Goal: Information Seeking & Learning: Learn about a topic

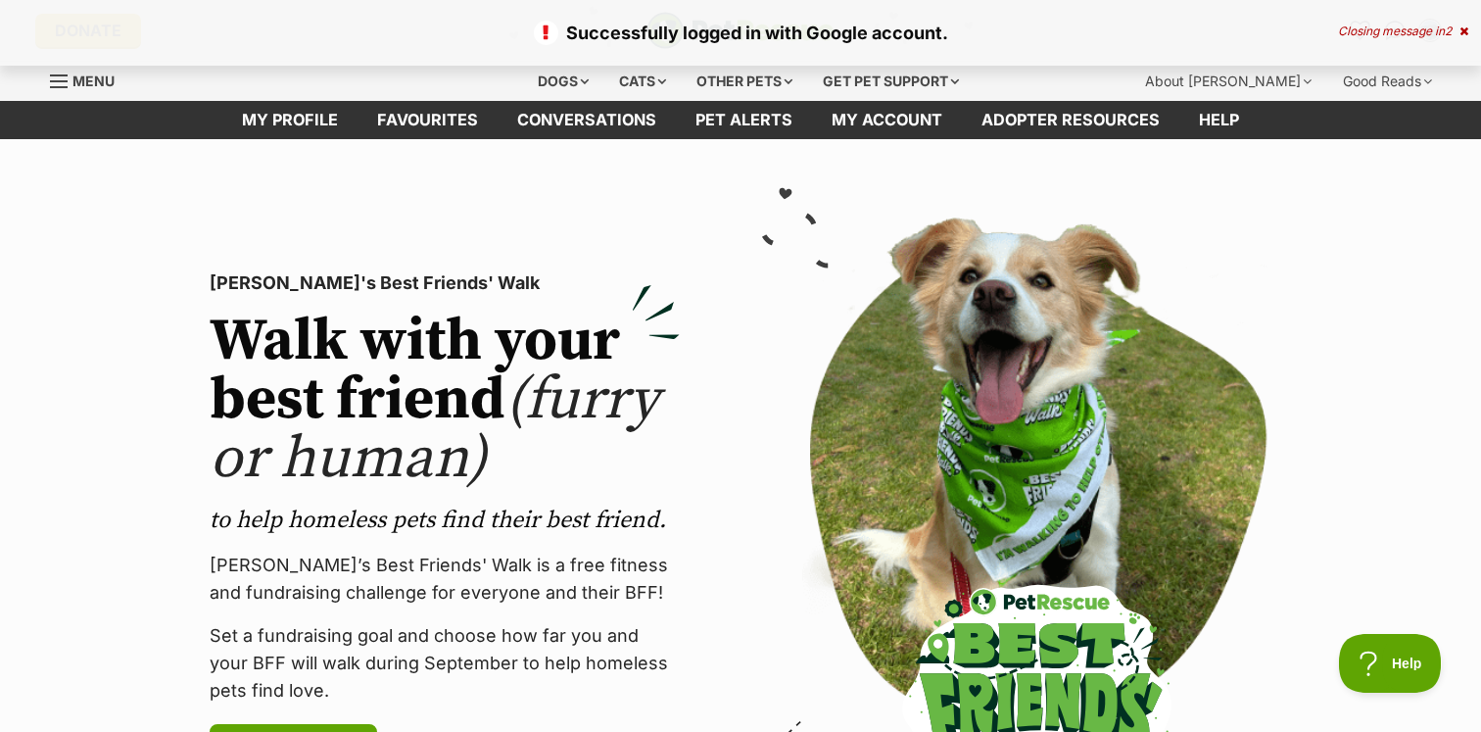
click at [1464, 31] on icon at bounding box center [1464, 31] width 9 height 12
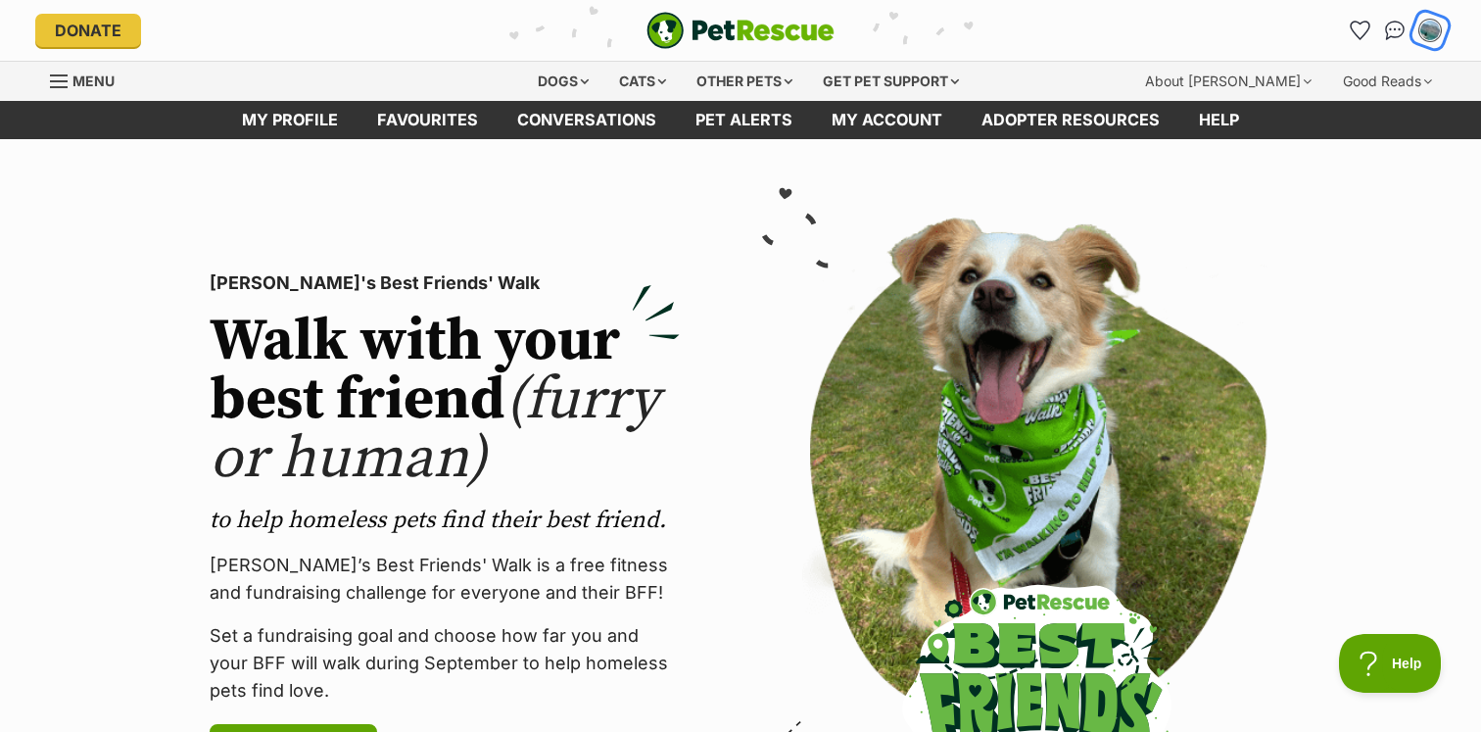
click at [1424, 34] on img "My account" at bounding box center [1429, 30] width 25 height 25
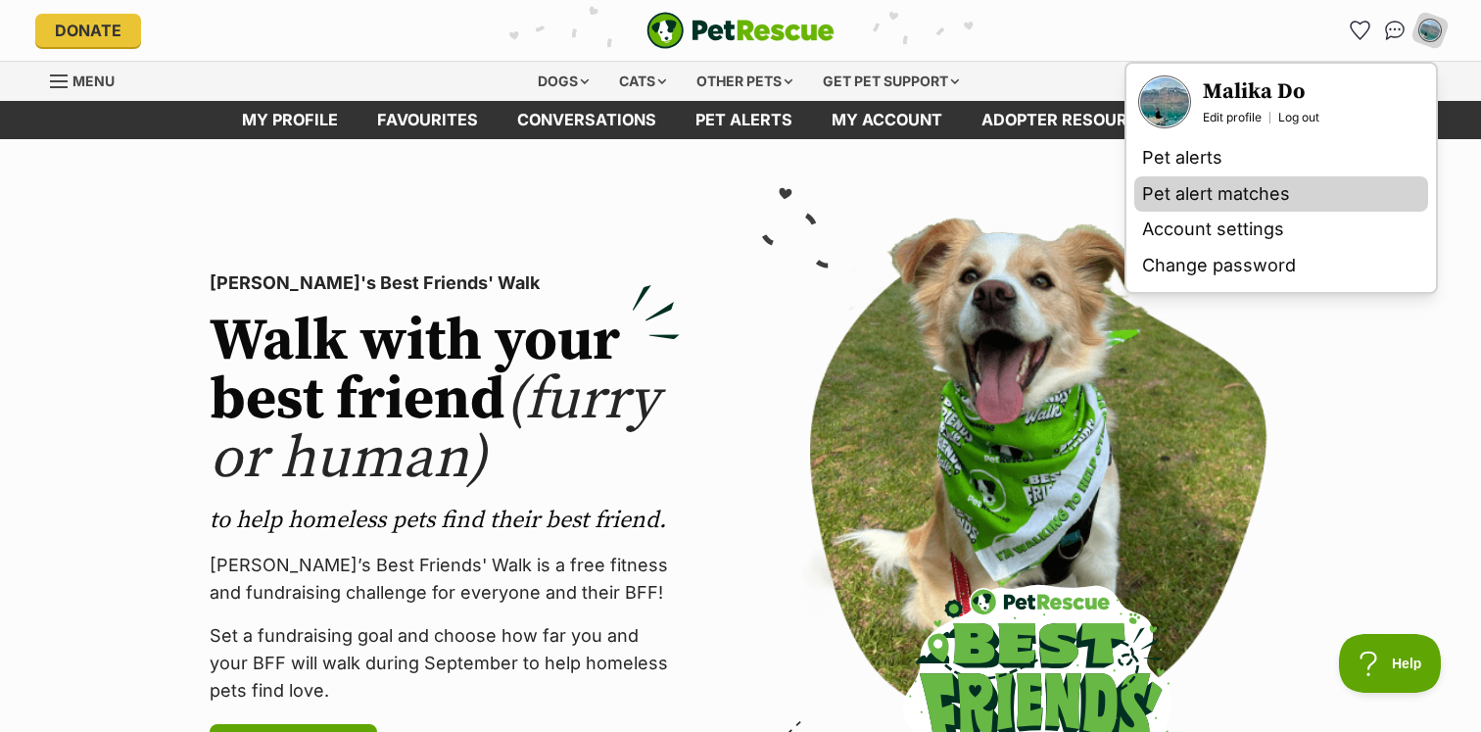
click at [1186, 176] on link "Pet alert matches" at bounding box center [1281, 194] width 294 height 36
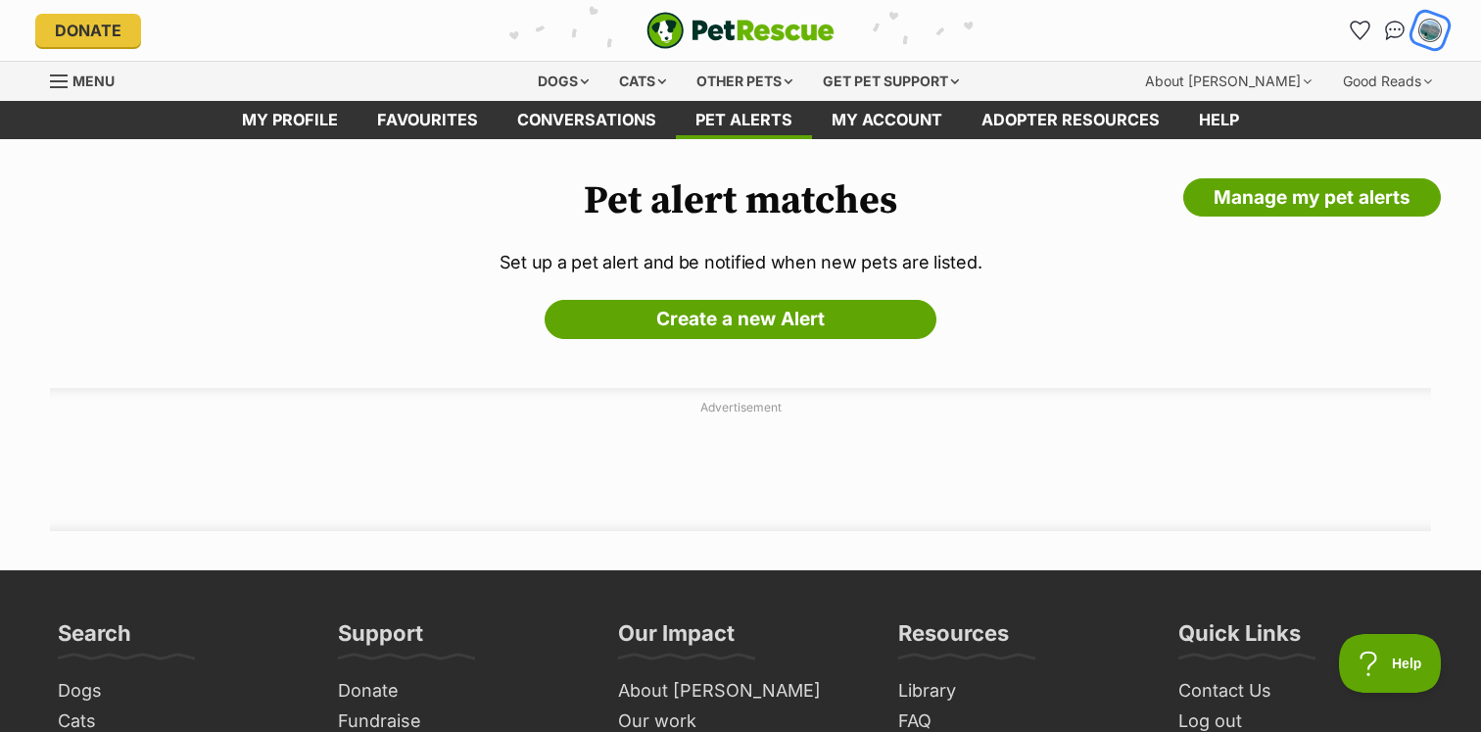
click at [1442, 37] on button "My account" at bounding box center [1430, 30] width 40 height 40
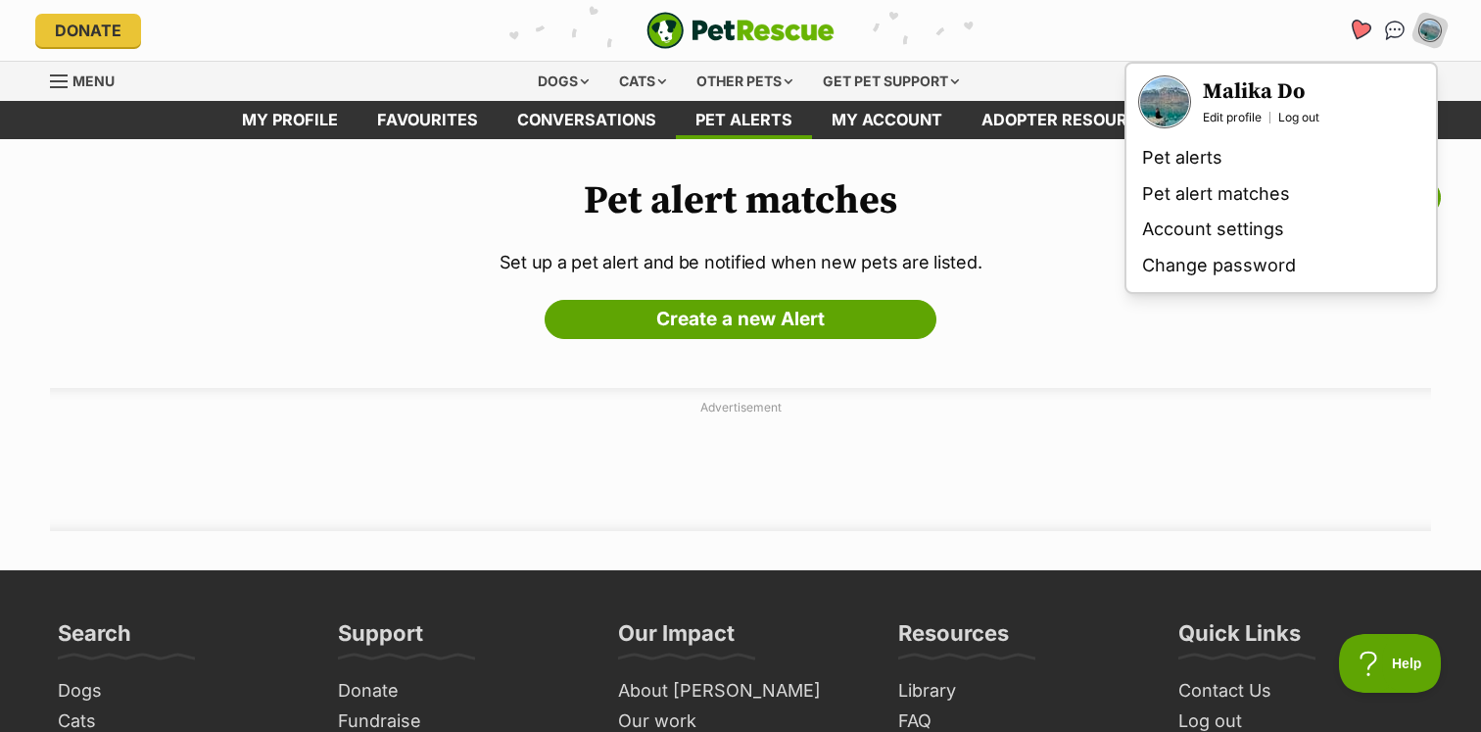
click at [1356, 32] on icon "Favourites" at bounding box center [1360, 30] width 24 height 23
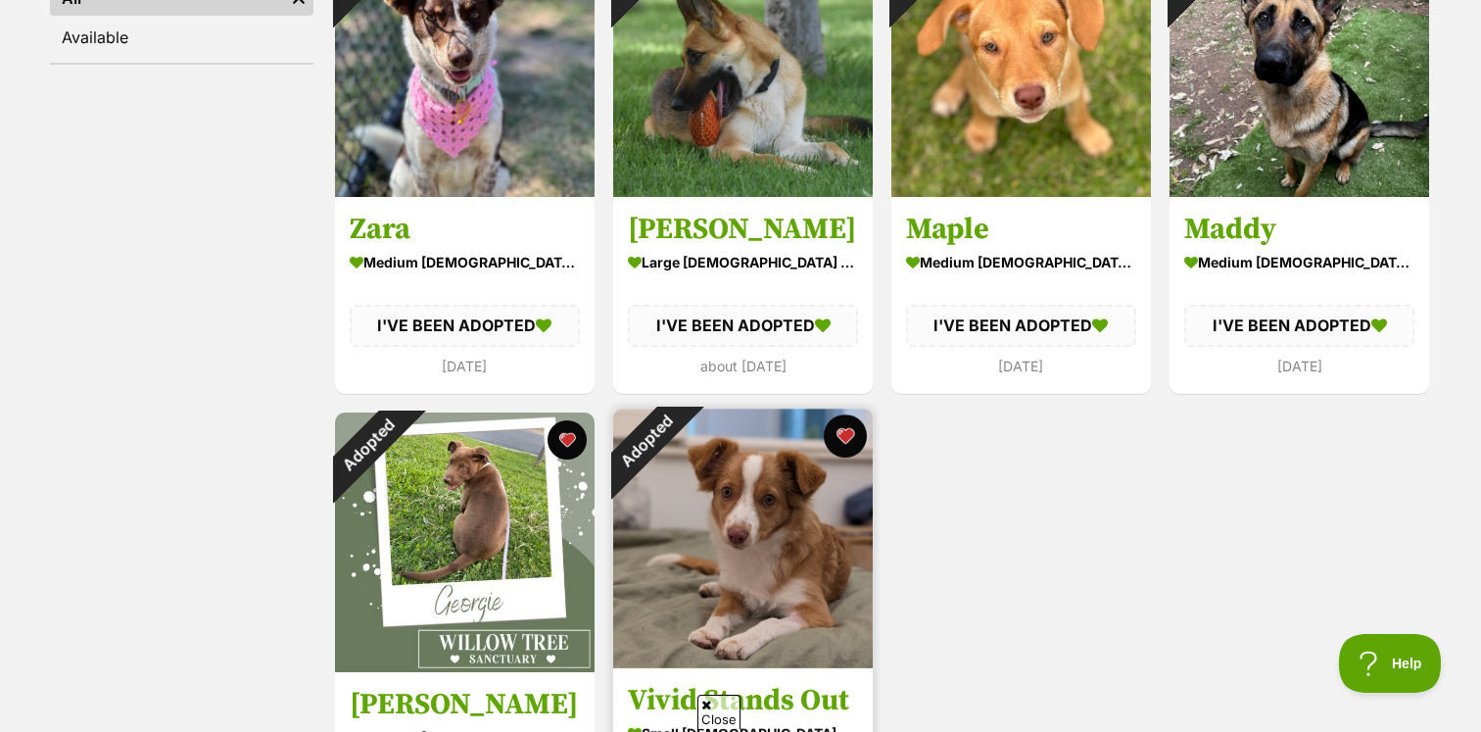
click at [852, 438] on button "favourite" at bounding box center [845, 435] width 43 height 43
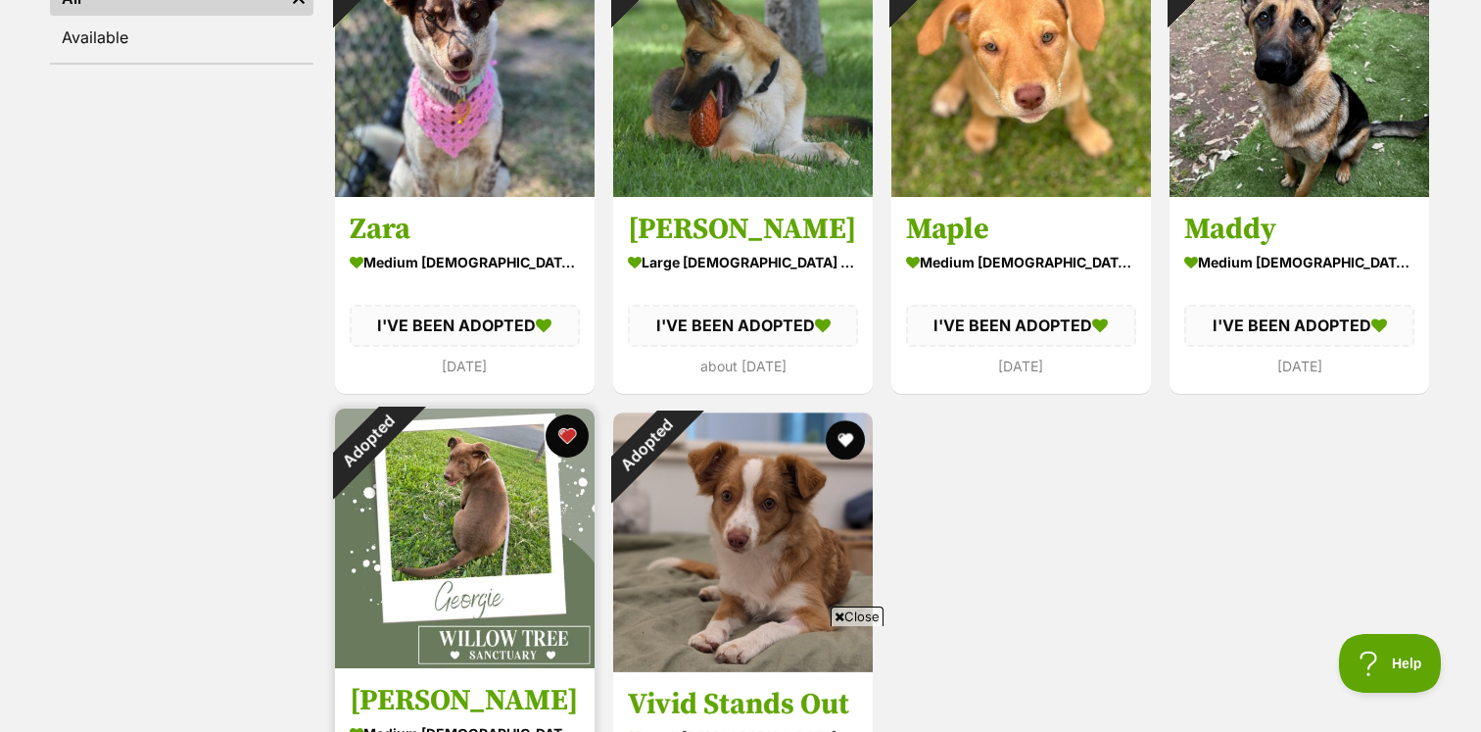
click at [558, 434] on button "favourite" at bounding box center [567, 435] width 43 height 43
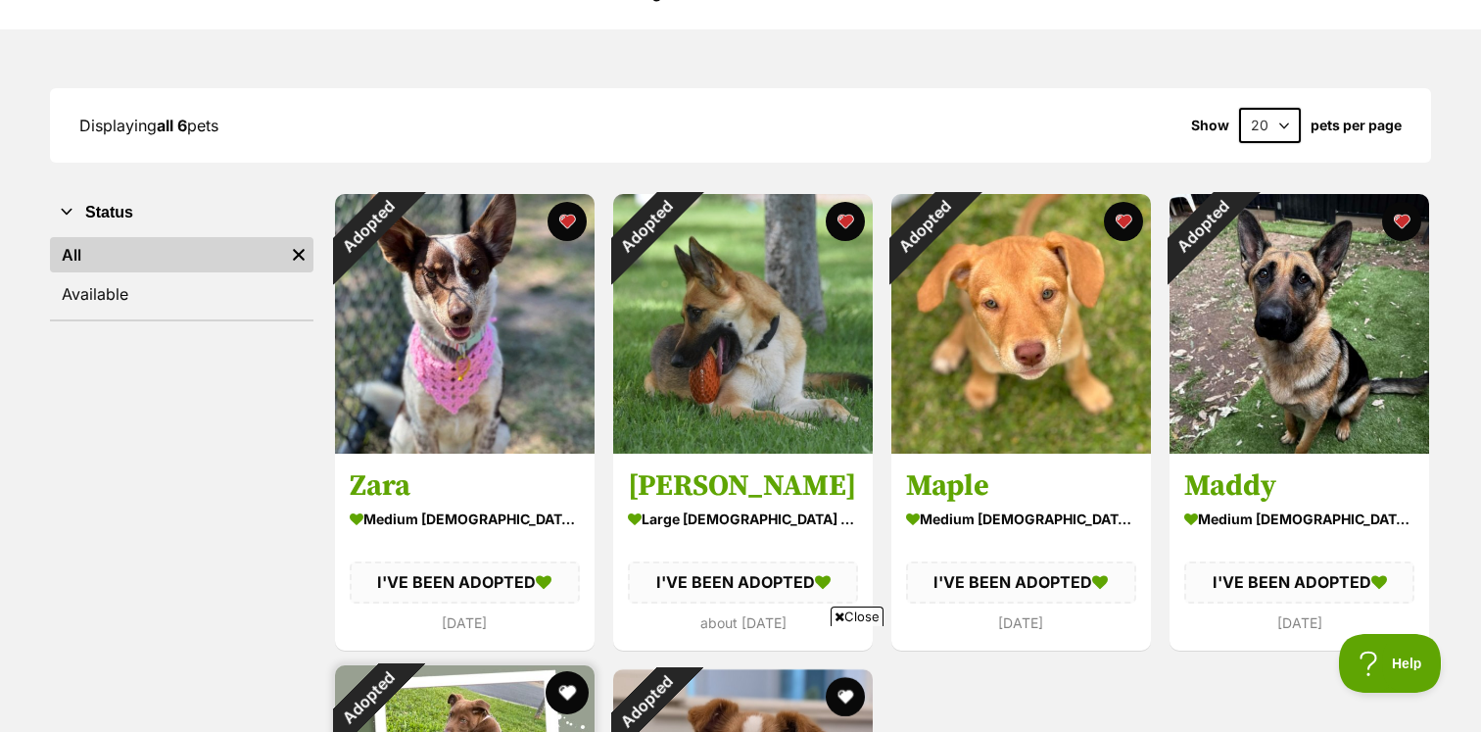
scroll to position [192, 0]
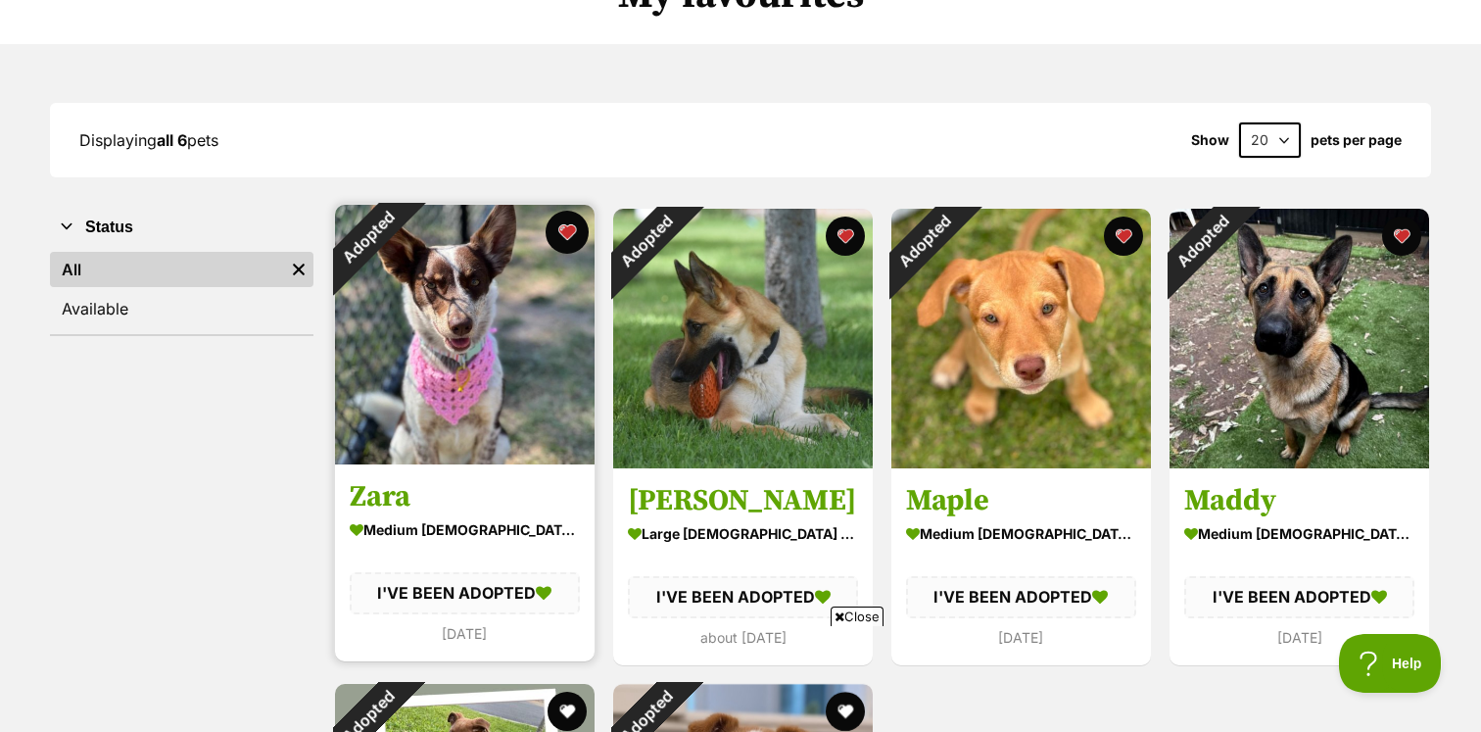
click at [571, 233] on button "favourite" at bounding box center [567, 232] width 43 height 43
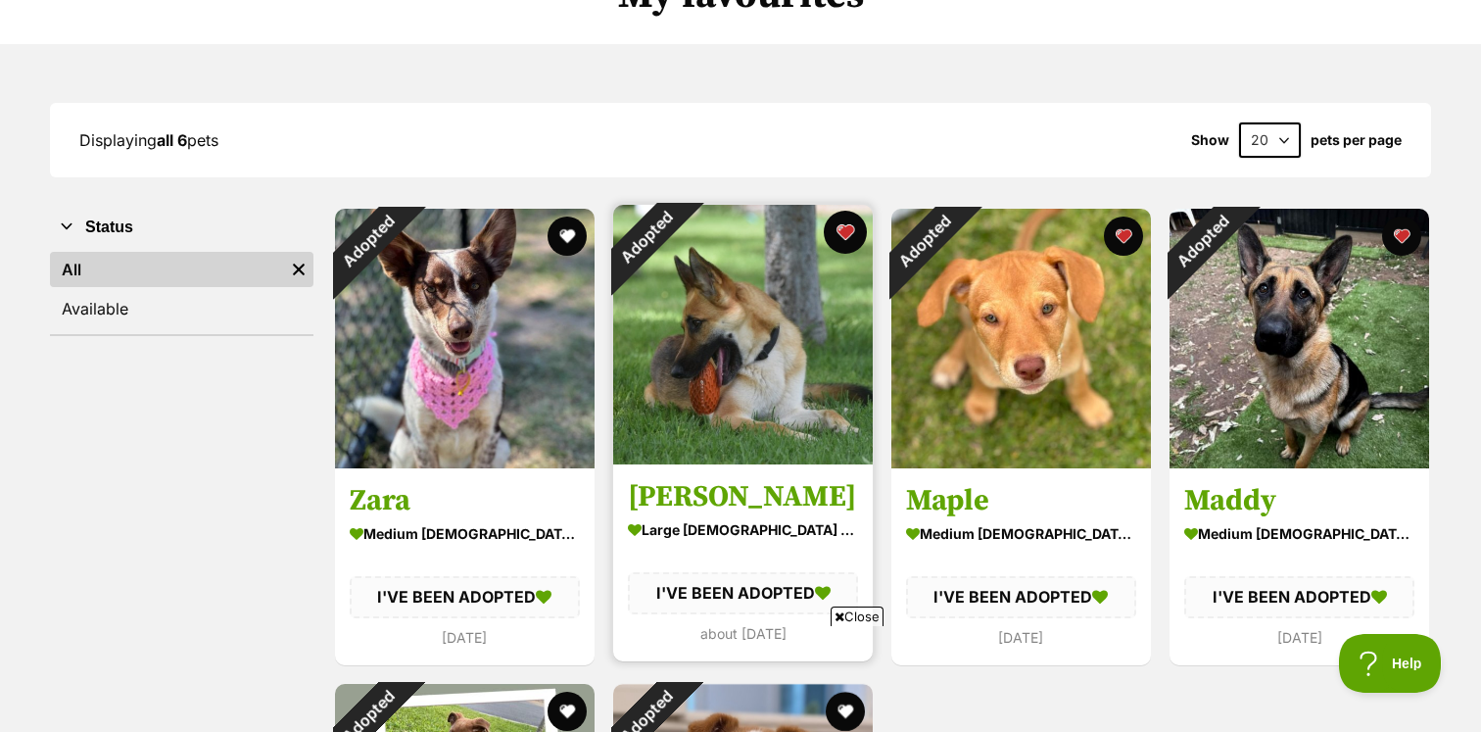
click at [856, 235] on button "favourite" at bounding box center [845, 232] width 43 height 43
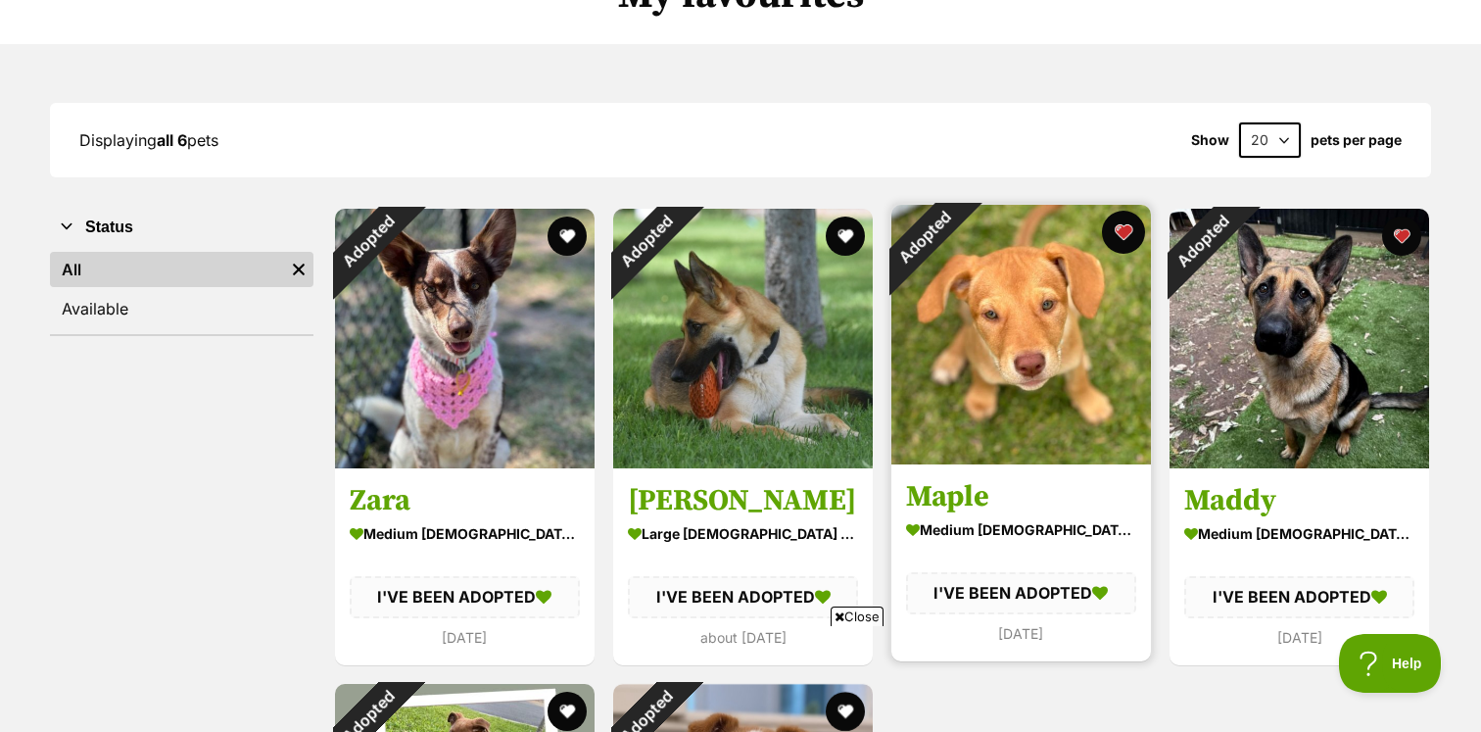
click at [1131, 229] on button "favourite" at bounding box center [1123, 232] width 43 height 43
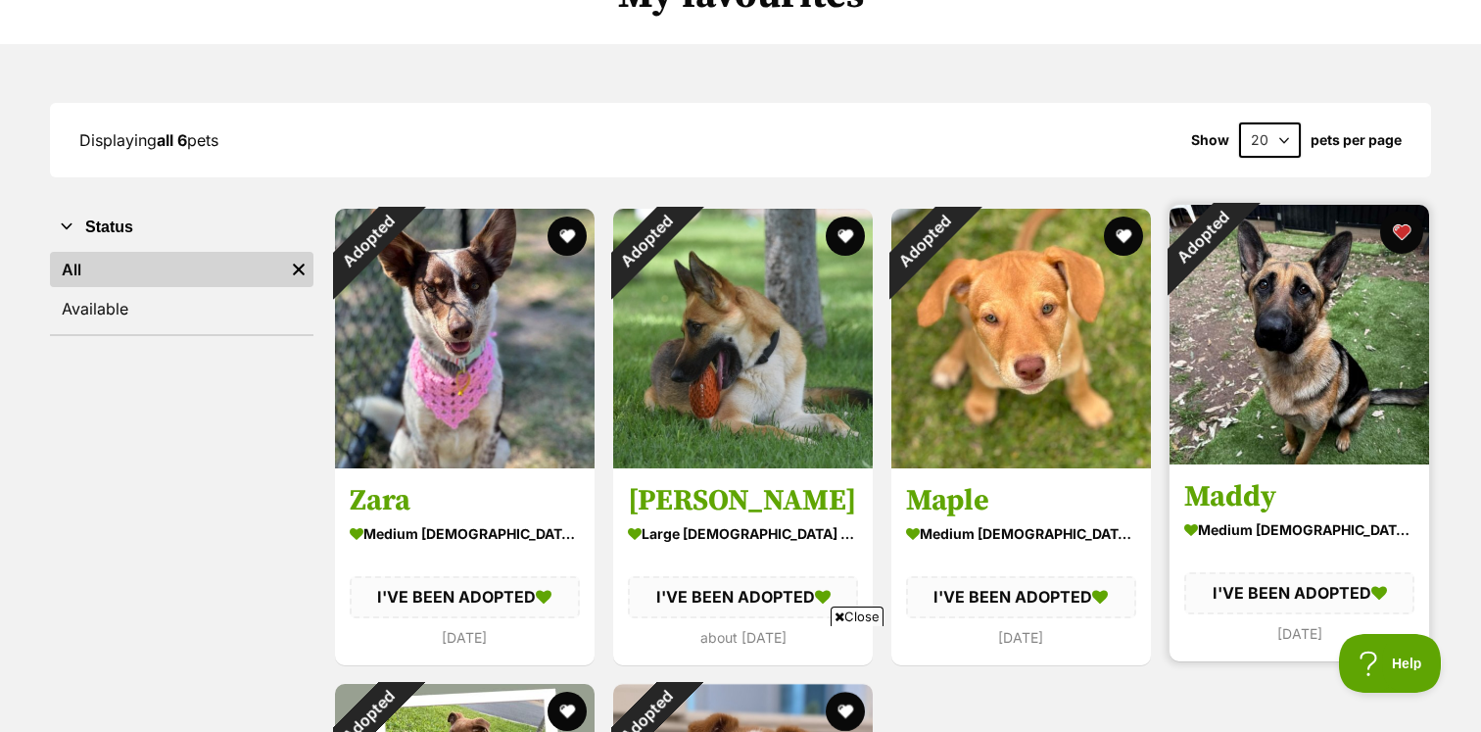
click at [1407, 225] on button "favourite" at bounding box center [1401, 232] width 43 height 43
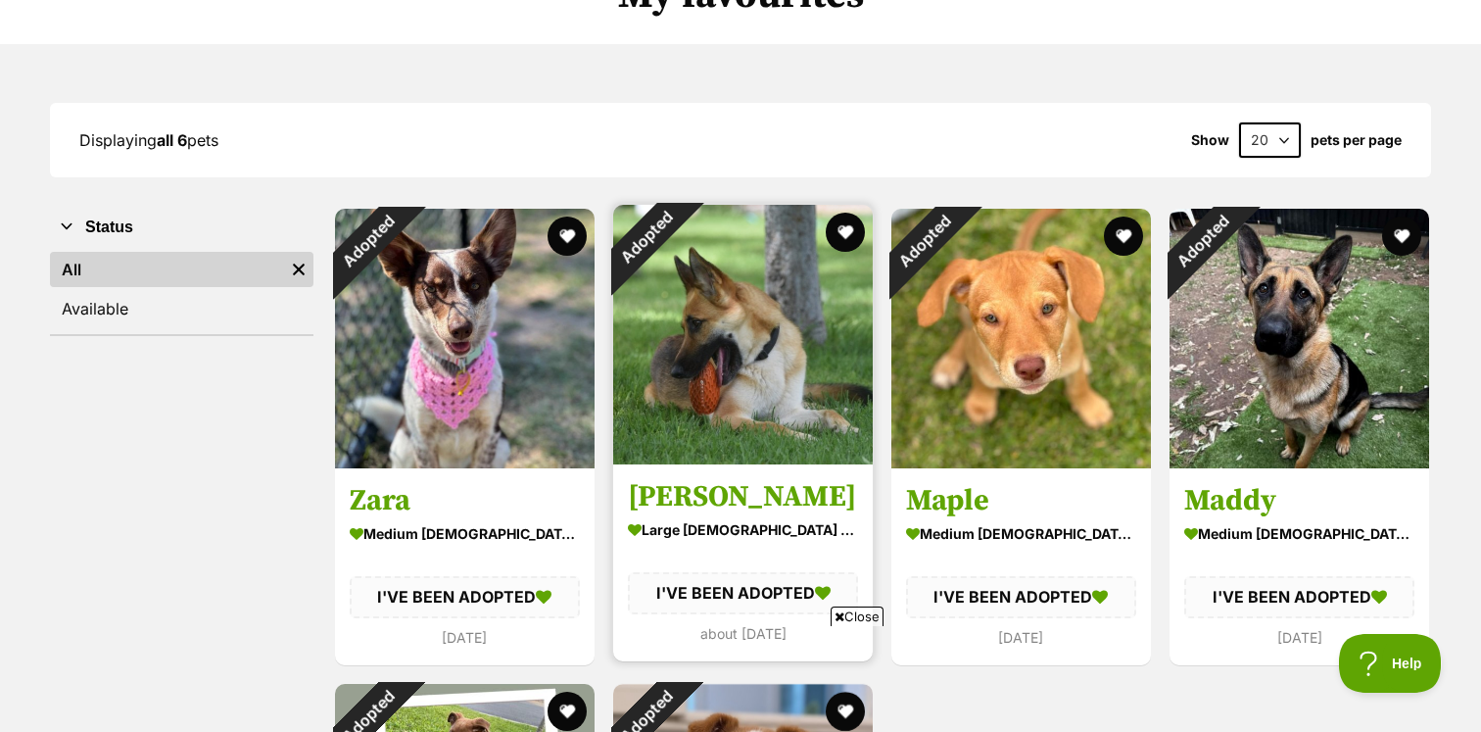
scroll to position [0, 0]
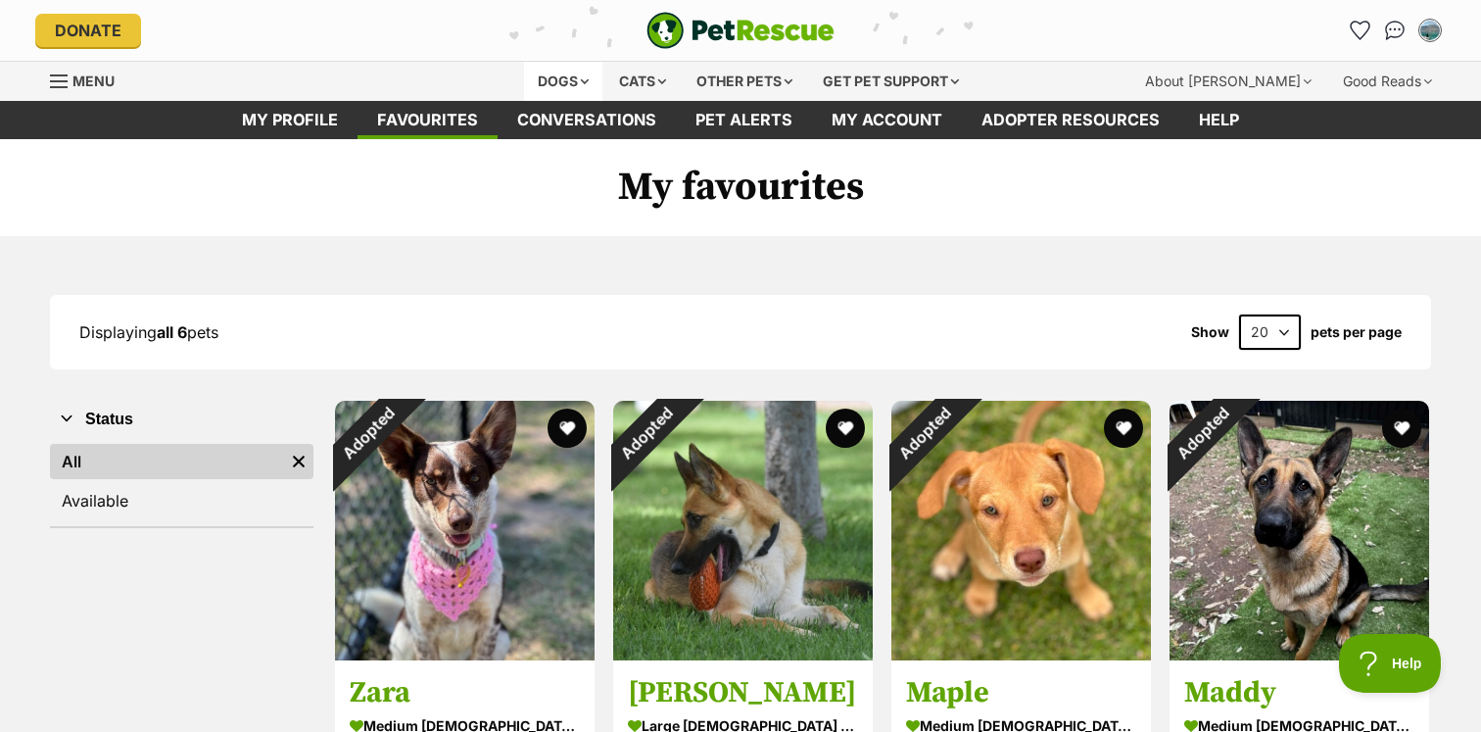
click at [569, 83] on div "Dogs" at bounding box center [563, 81] width 78 height 39
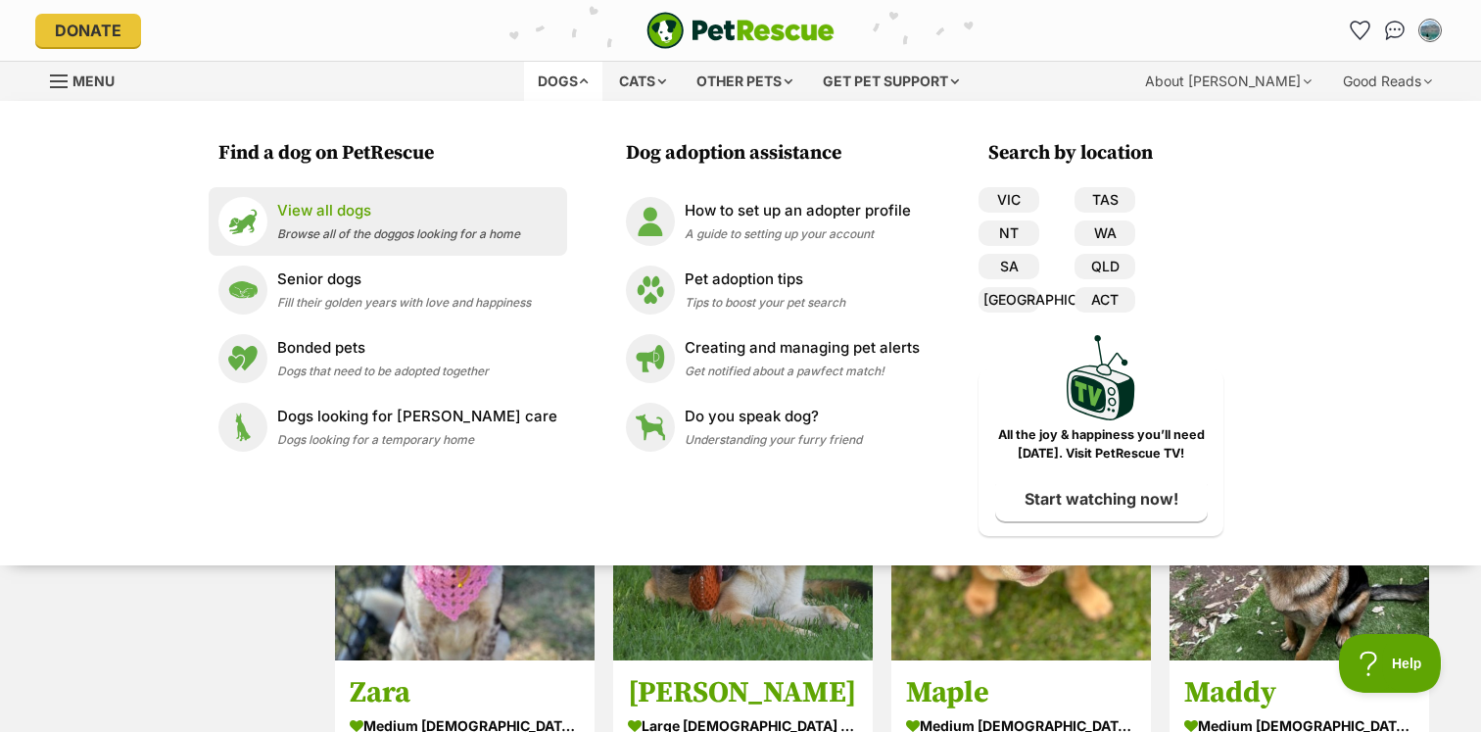
click at [371, 215] on p "View all dogs" at bounding box center [398, 211] width 243 height 23
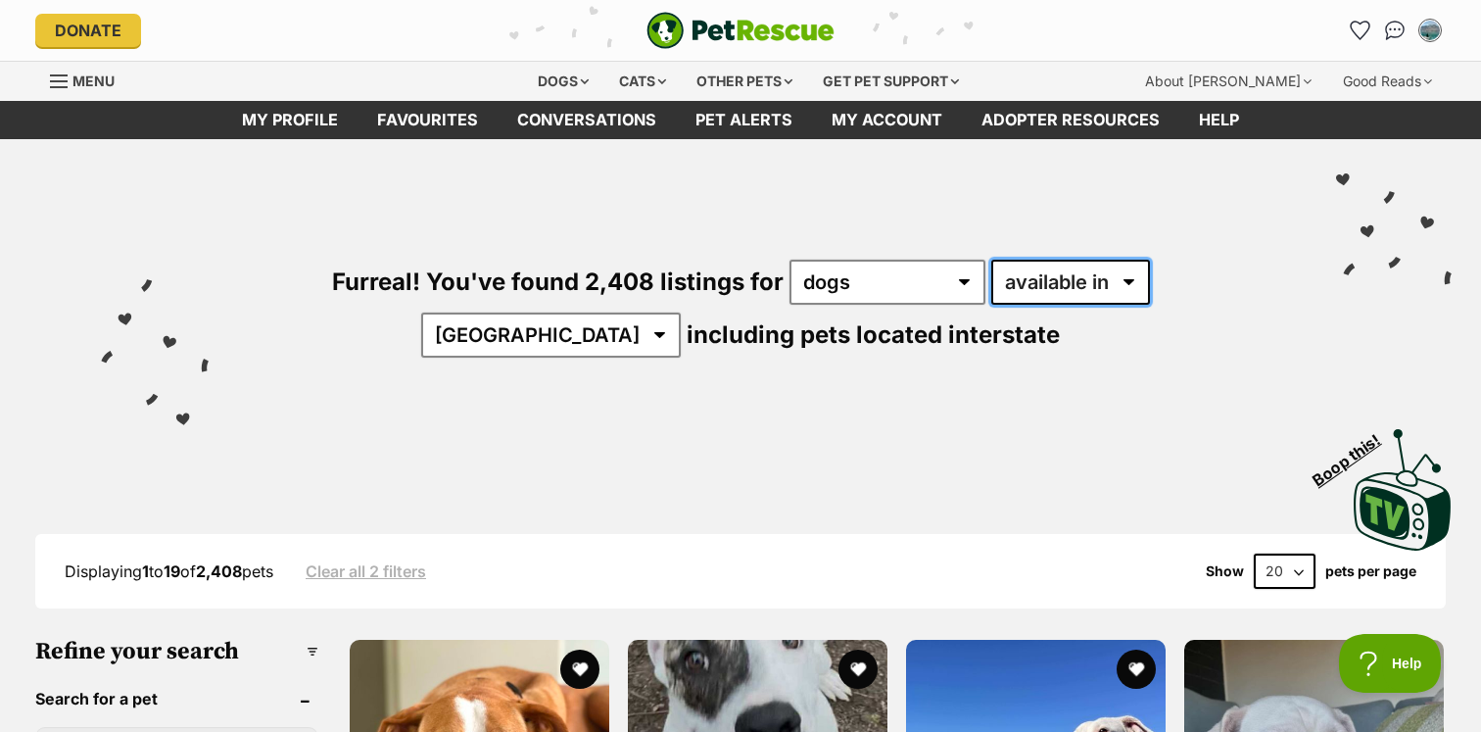
click at [1005, 279] on select "available in located in" at bounding box center [1070, 282] width 159 height 45
select select "disabled"
click at [991, 260] on select "available in located in" at bounding box center [1070, 282] width 159 height 45
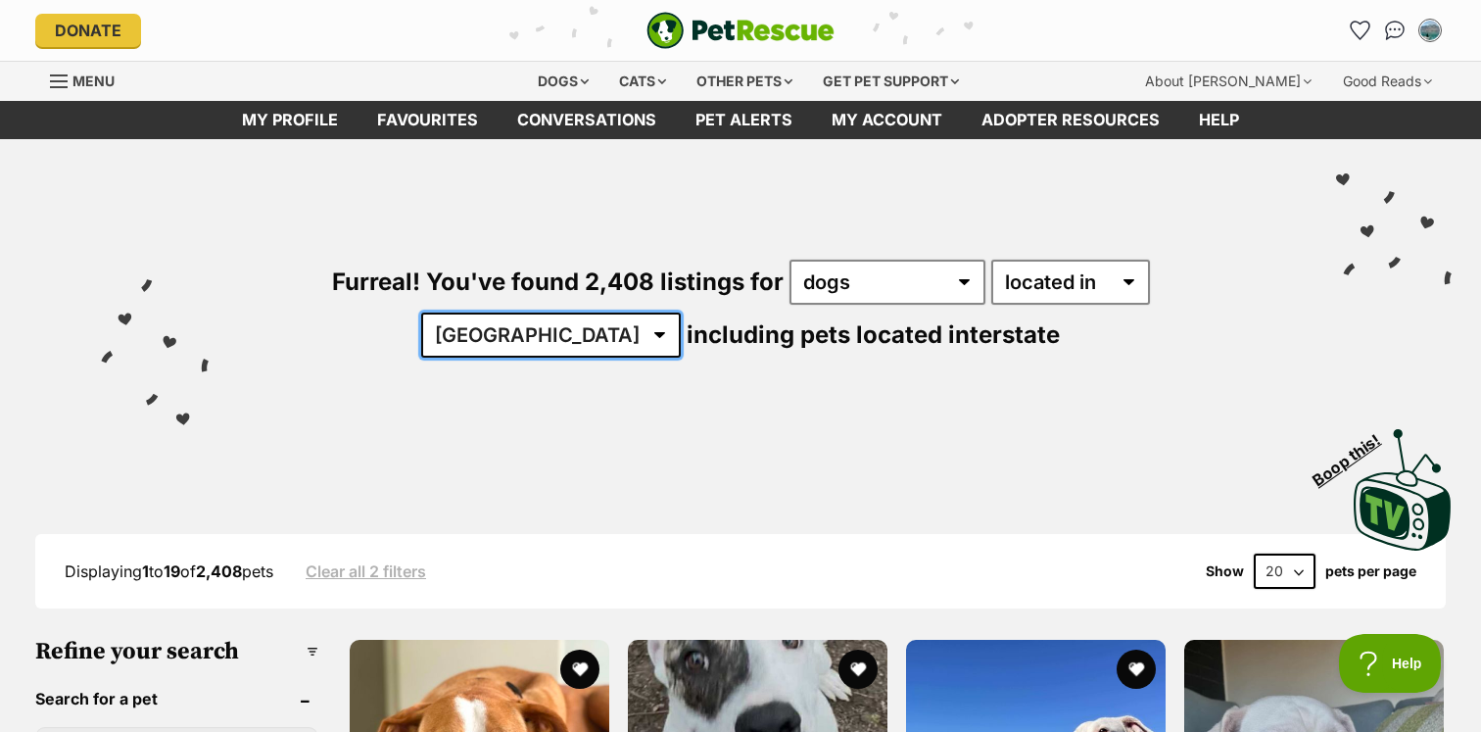
click at [681, 312] on select "[GEOGRAPHIC_DATA] [GEOGRAPHIC_DATA] [GEOGRAPHIC_DATA] [GEOGRAPHIC_DATA] [GEOGRA…" at bounding box center [551, 334] width 260 height 45
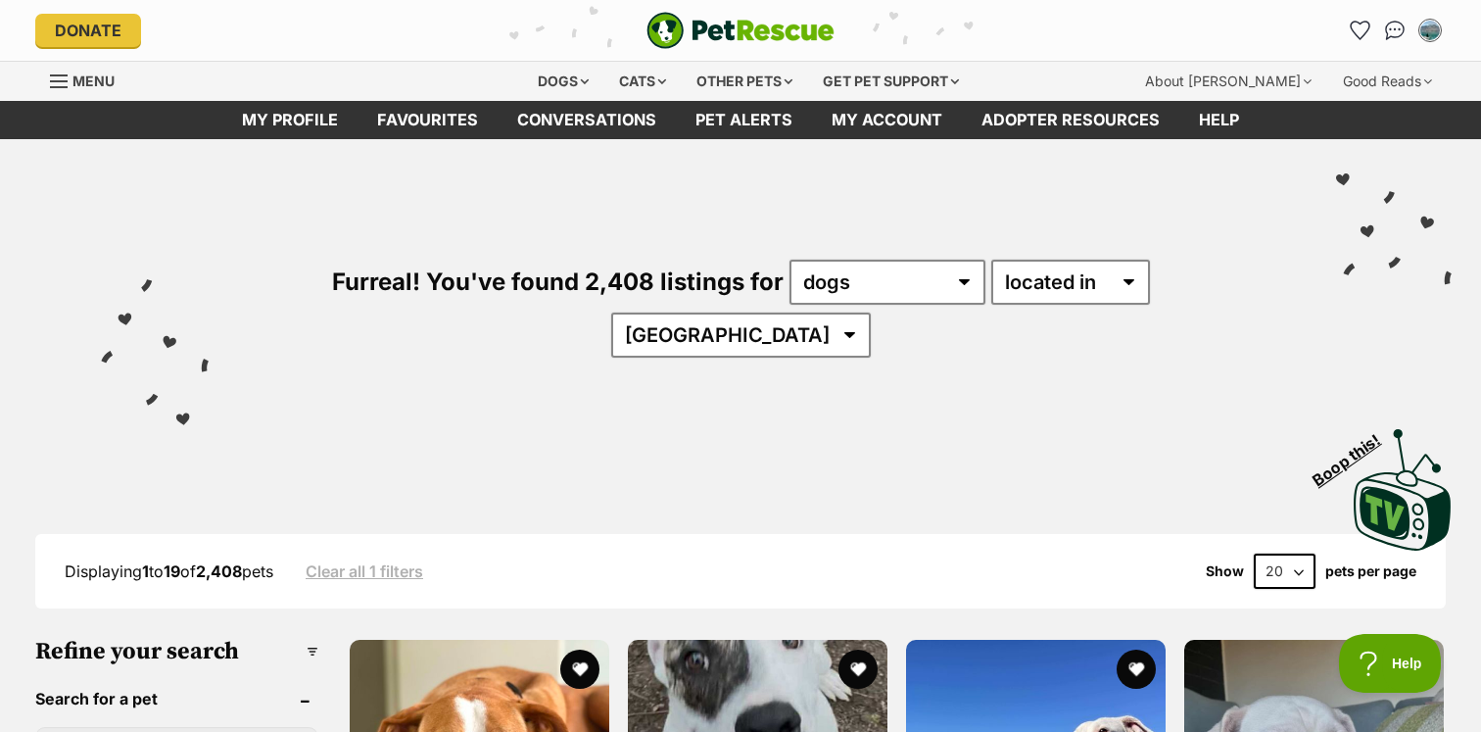
select select "ACT"
click at [871, 312] on select "Australia ACT NSW QLD SA TAS VIC WA" at bounding box center [741, 334] width 260 height 45
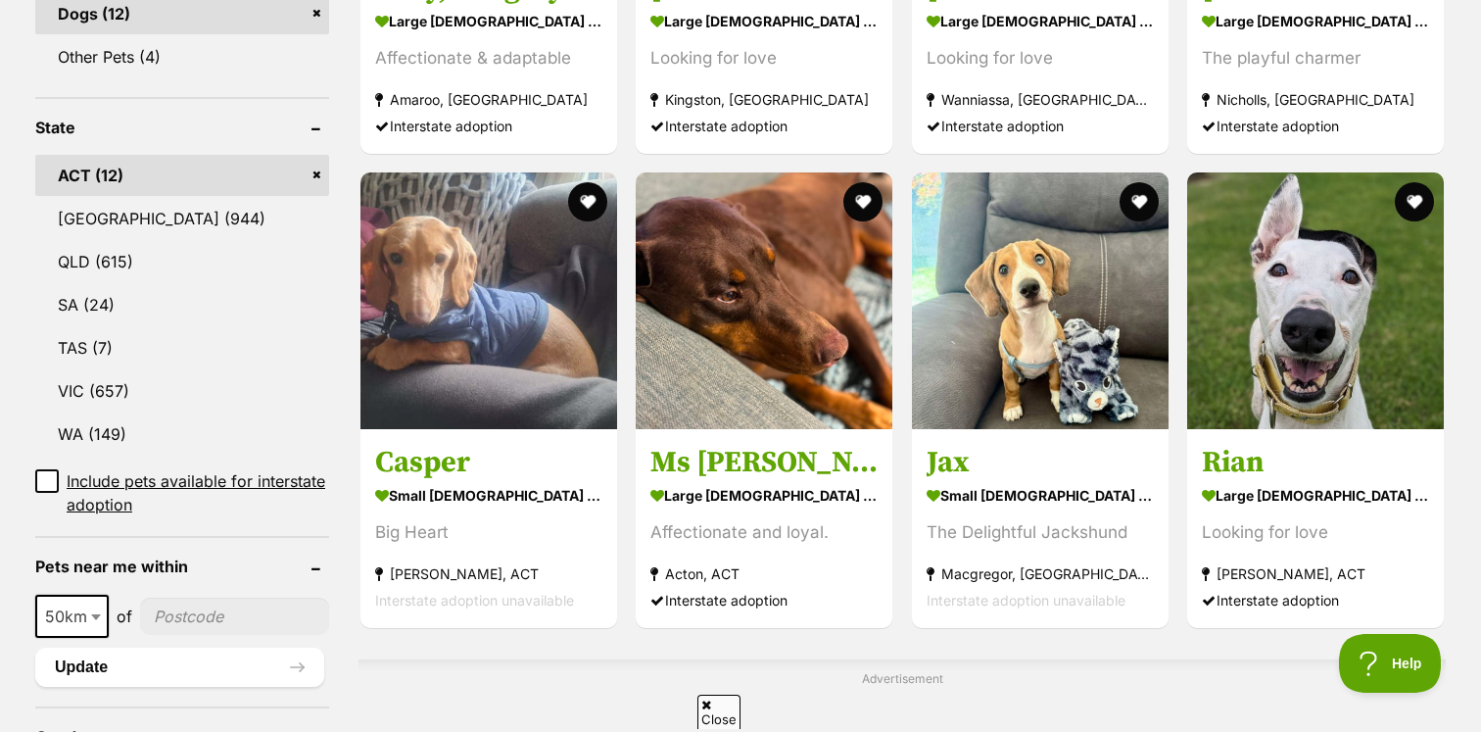
scroll to position [894, 0]
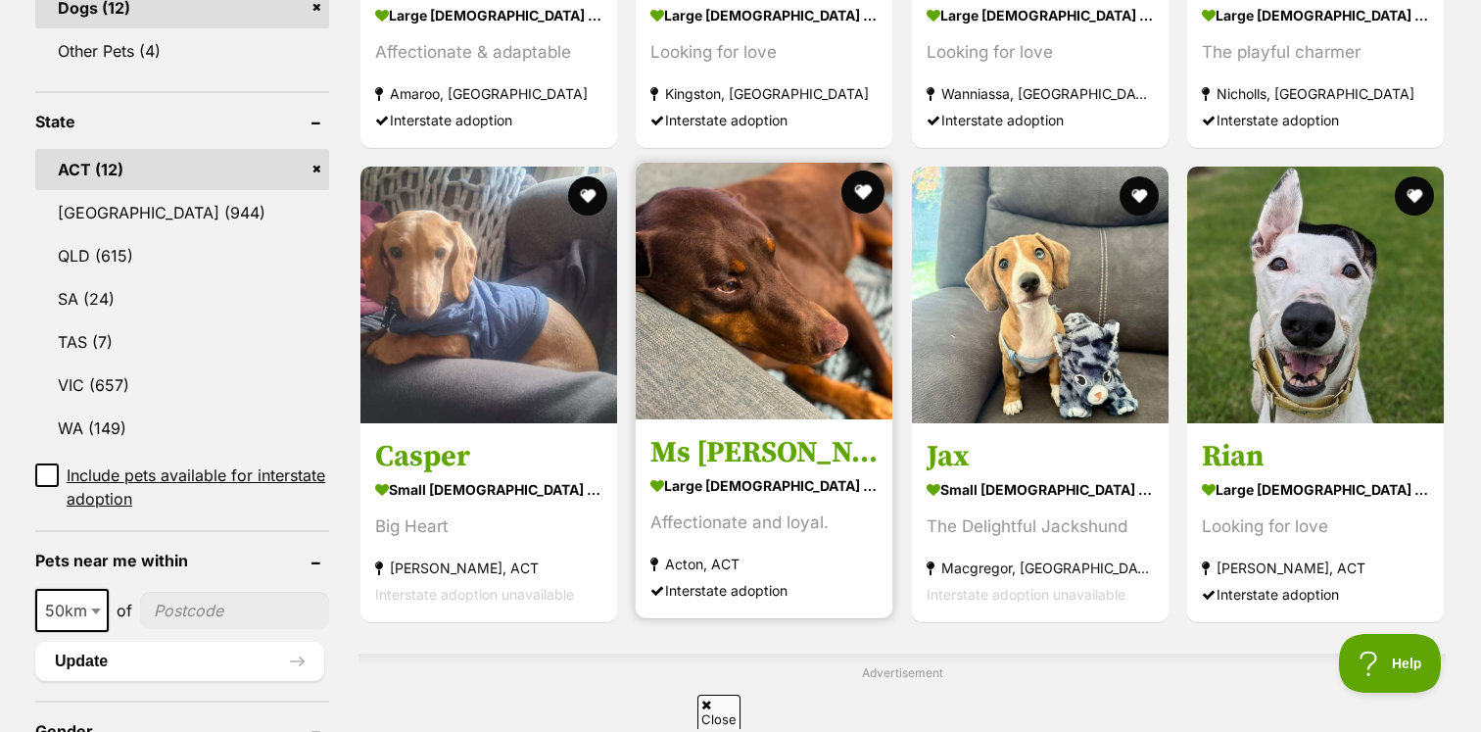
click at [868, 187] on button "favourite" at bounding box center [863, 191] width 43 height 43
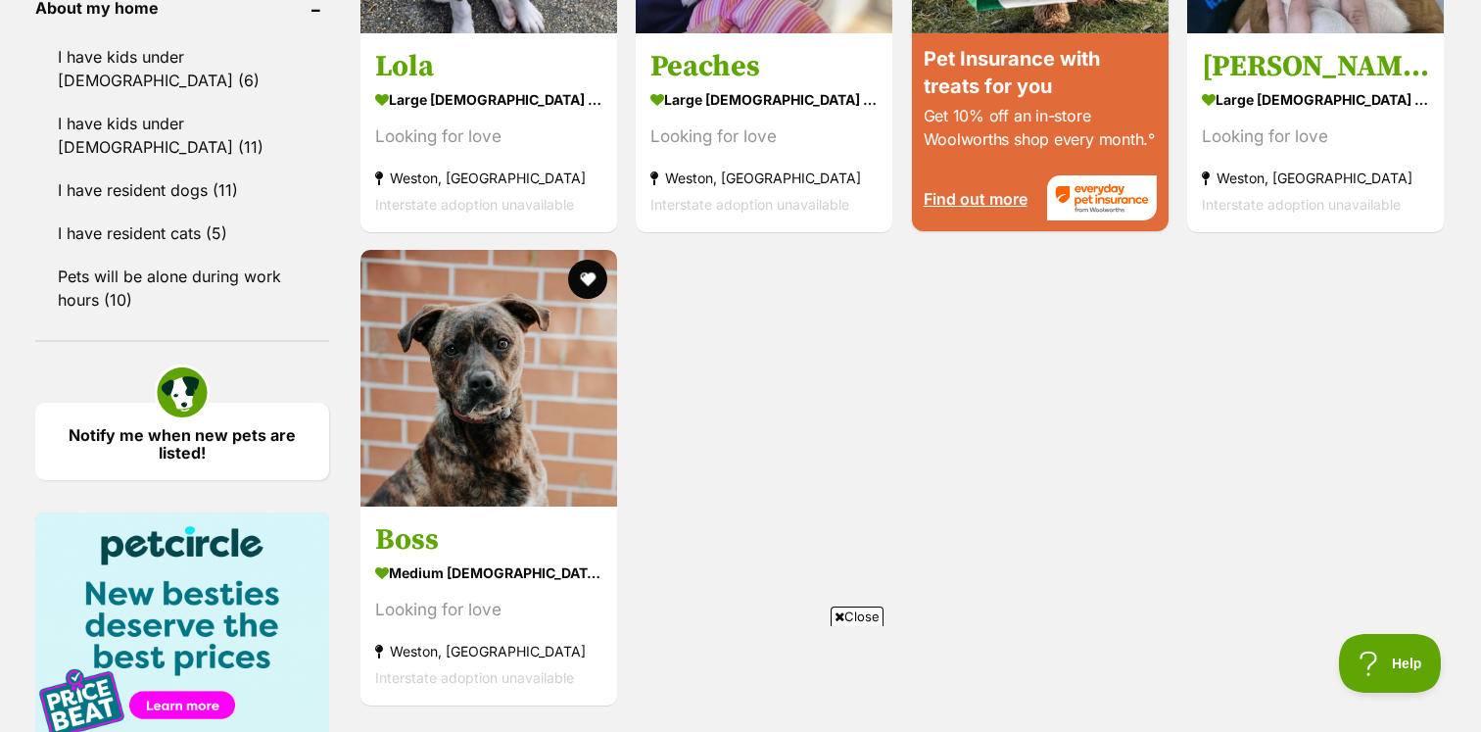
scroll to position [2105, 0]
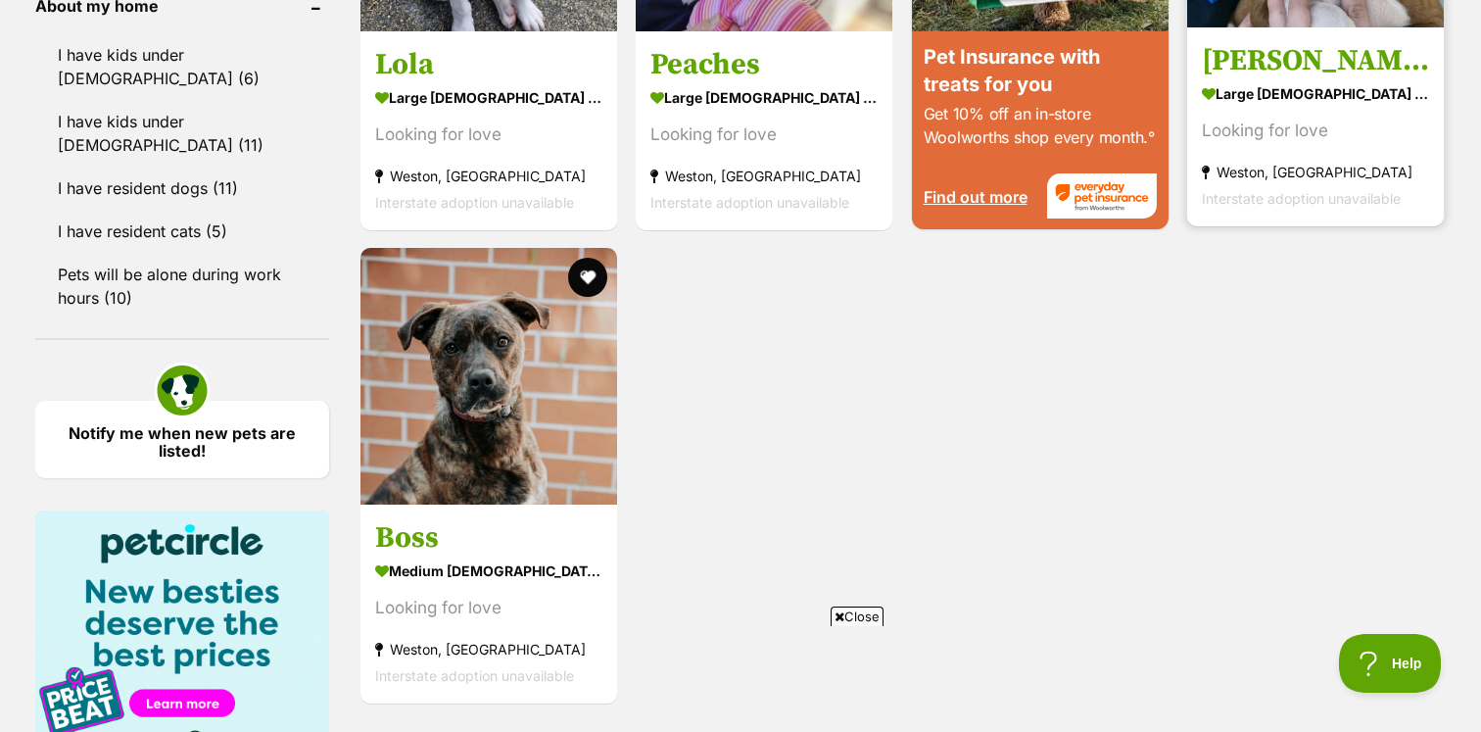
click at [1317, 52] on h3 "Frankie" at bounding box center [1315, 59] width 227 height 37
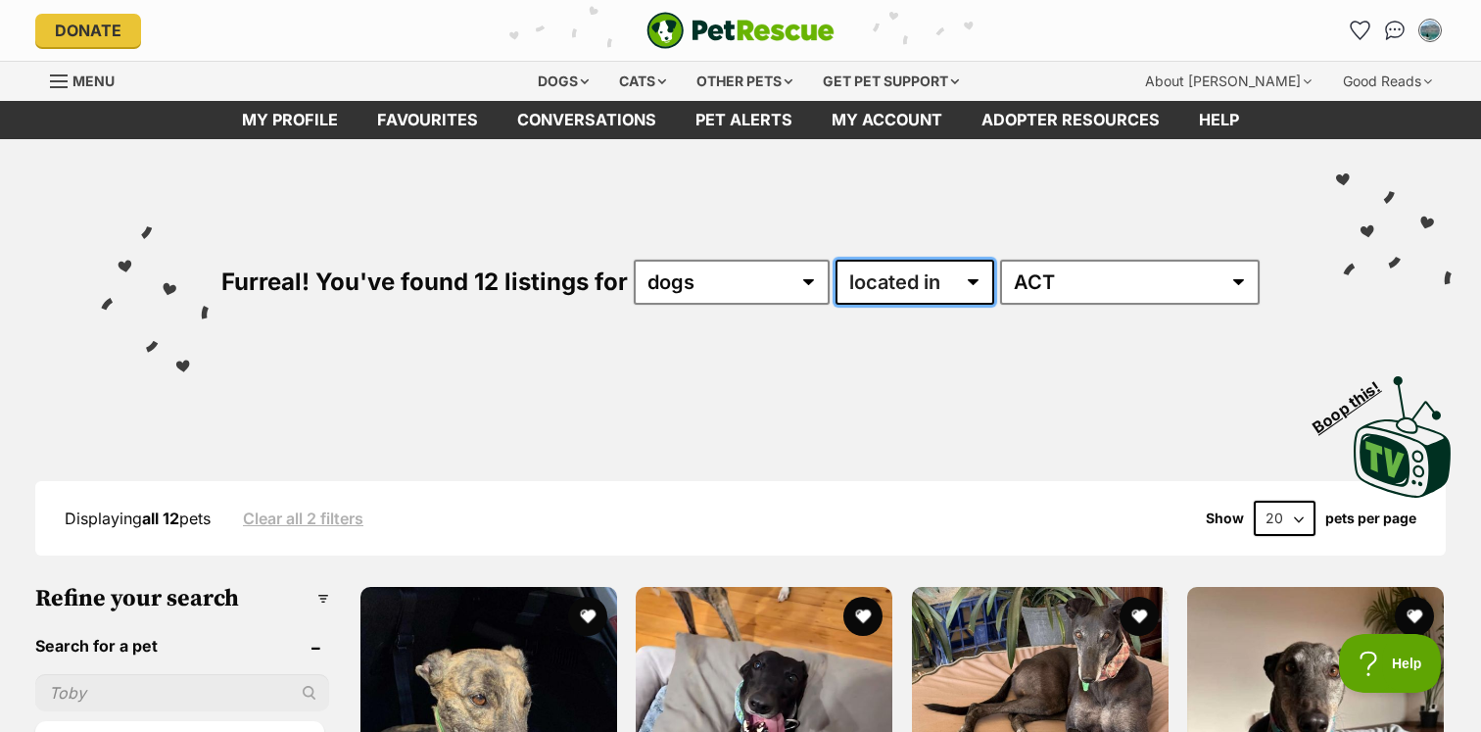
click at [991, 287] on select "available in located in" at bounding box center [915, 282] width 159 height 45
select select "enabled"
click at [893, 260] on select "available in located in" at bounding box center [915, 282] width 159 height 45
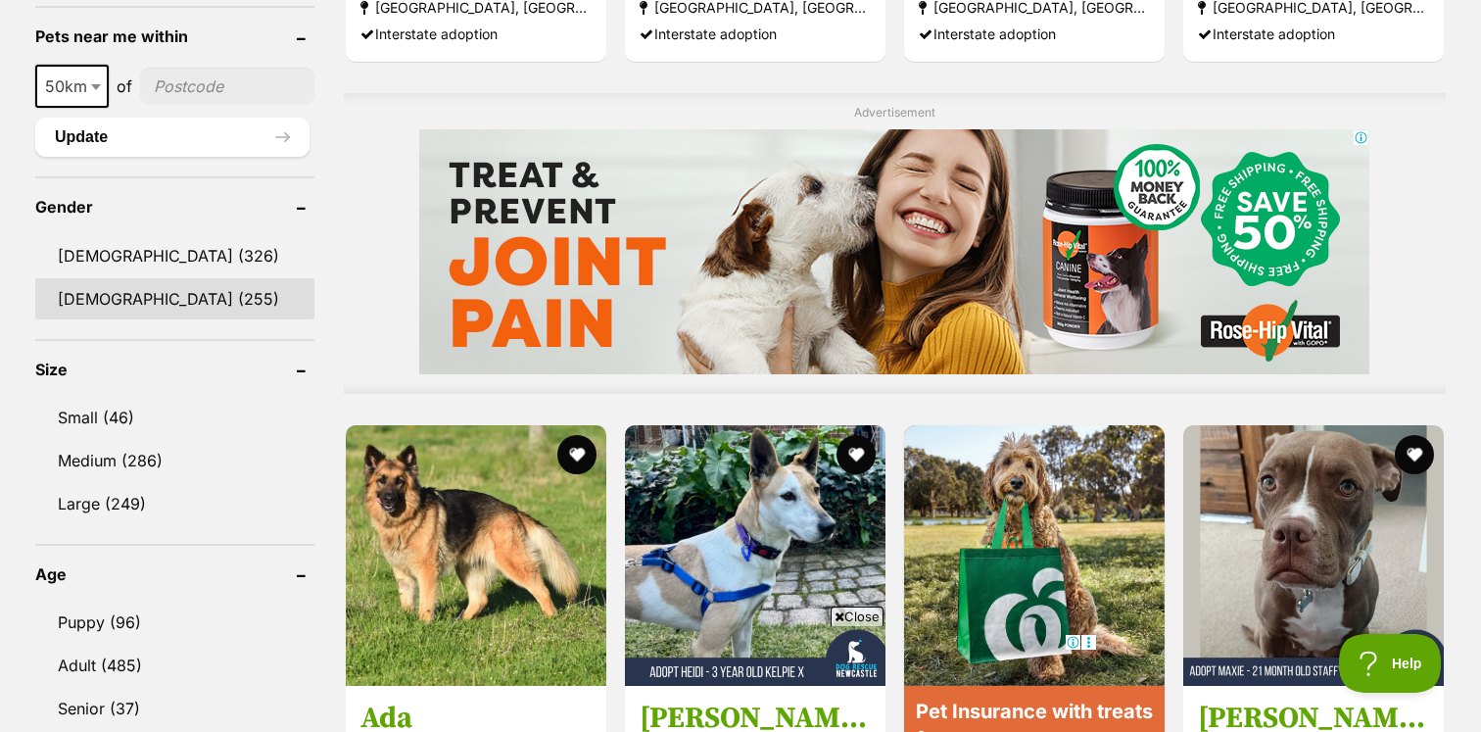
click at [129, 292] on link "[DEMOGRAPHIC_DATA] (255)" at bounding box center [174, 298] width 279 height 41
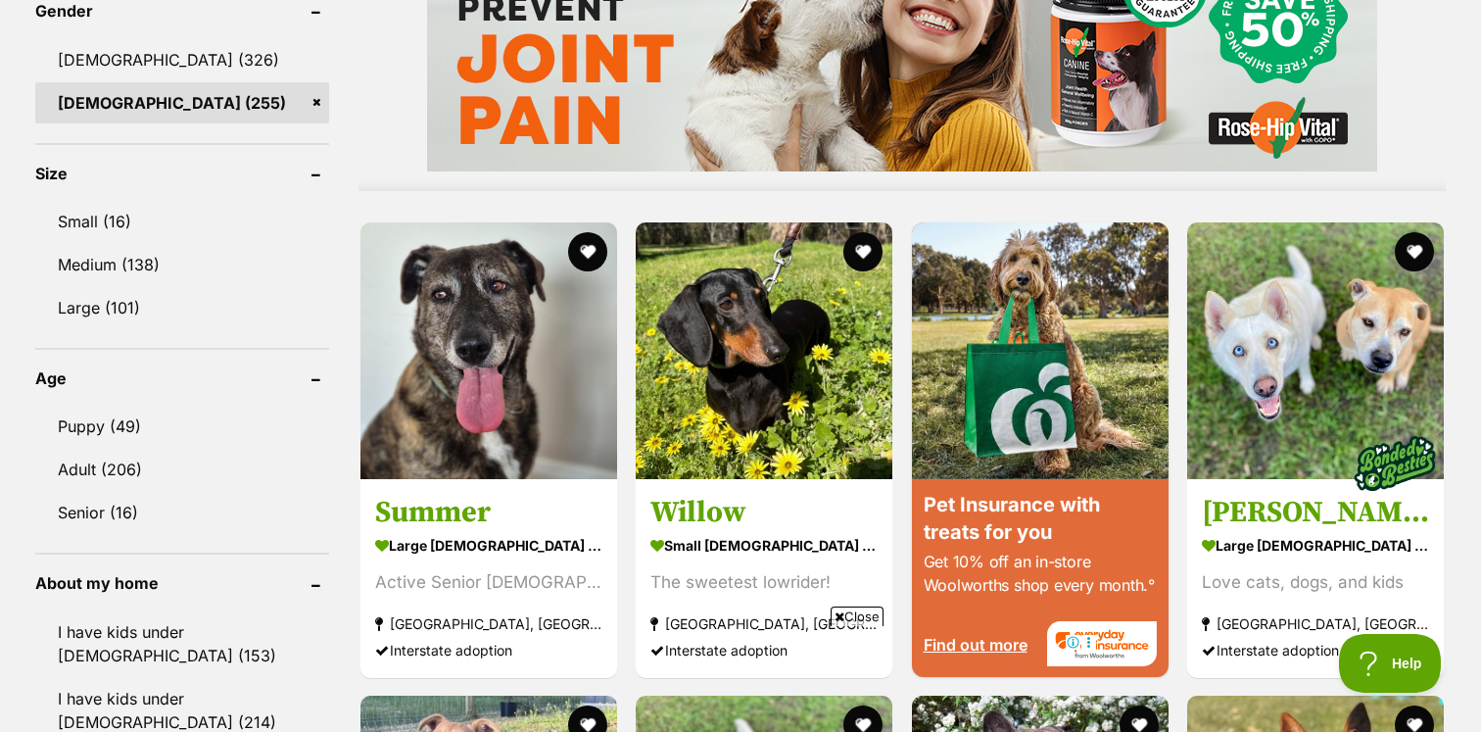
scroll to position [1760, 0]
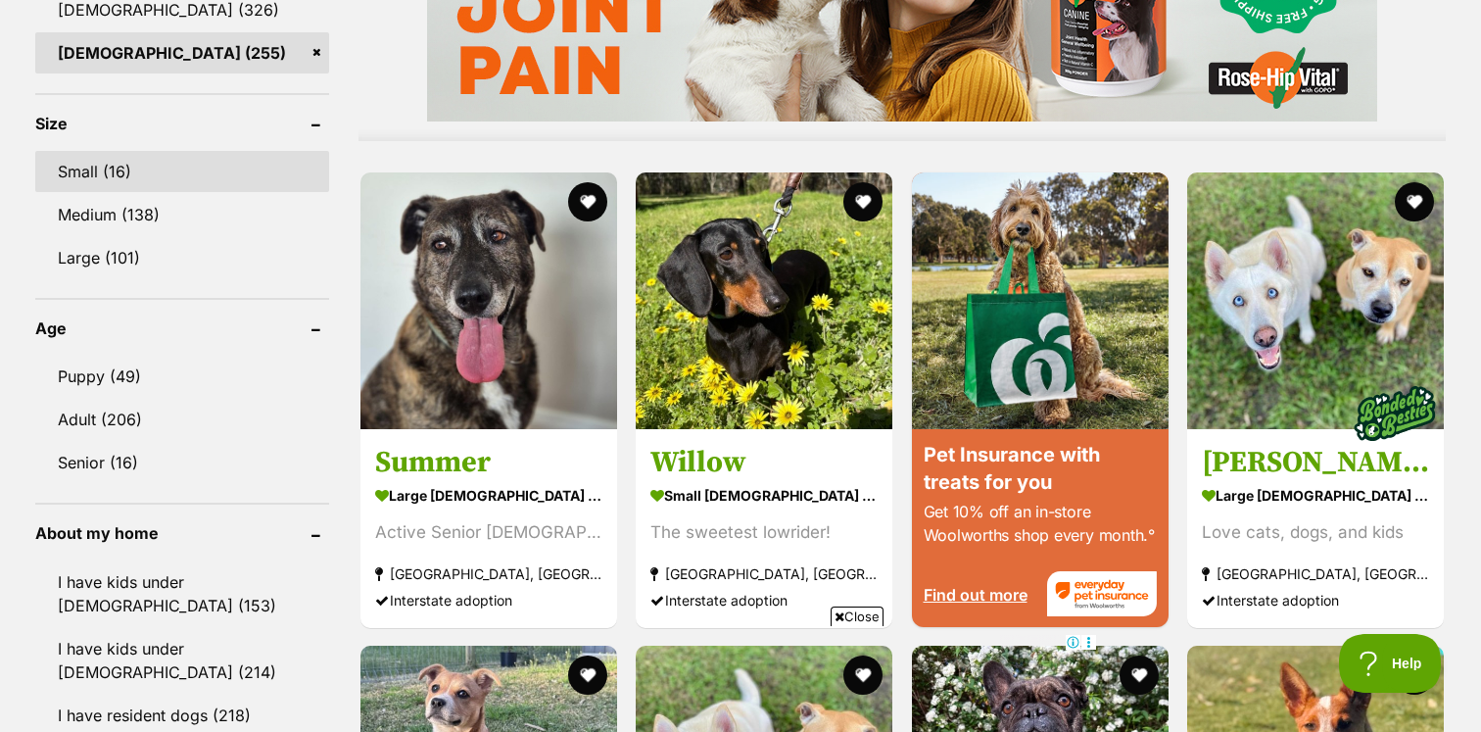
click at [231, 172] on link "Small (16)" at bounding box center [182, 171] width 294 height 41
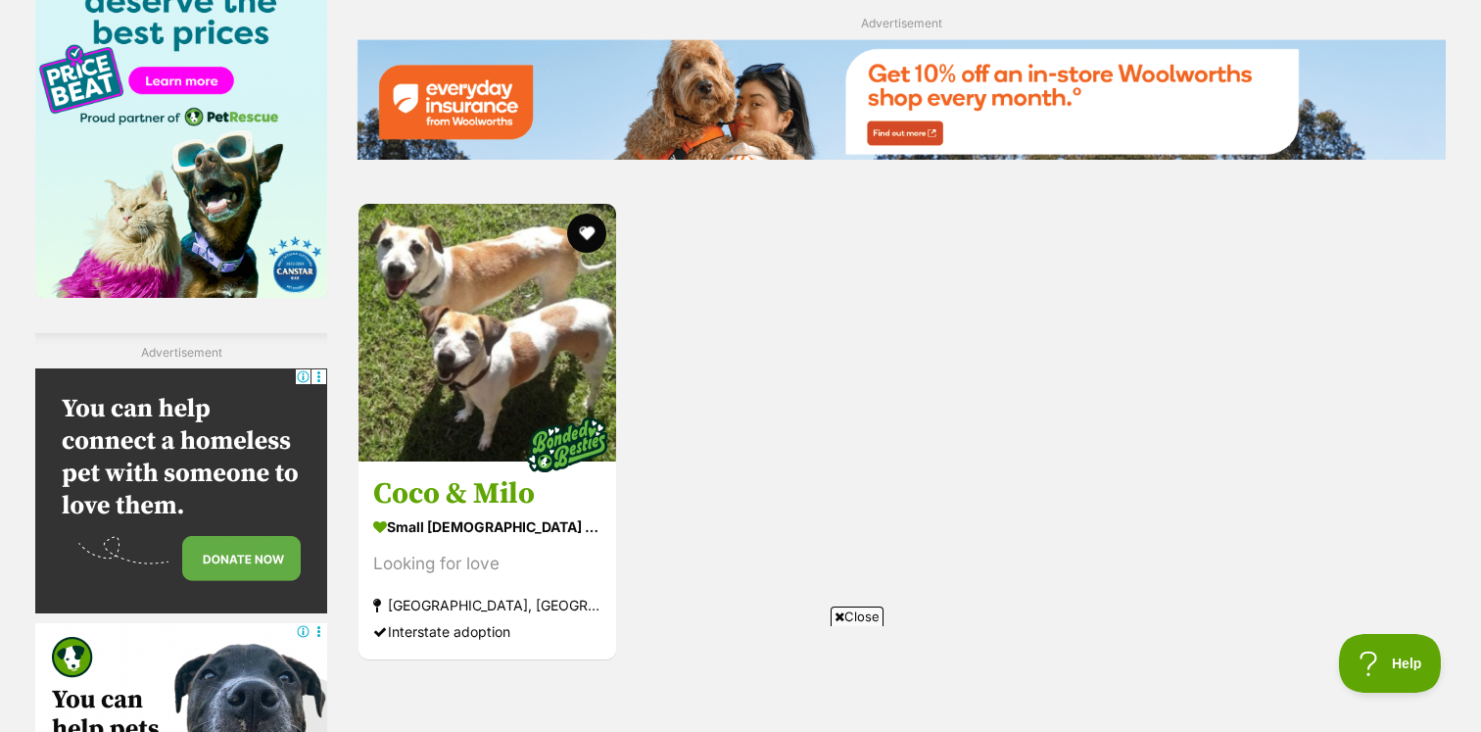
scroll to position [3012, 0]
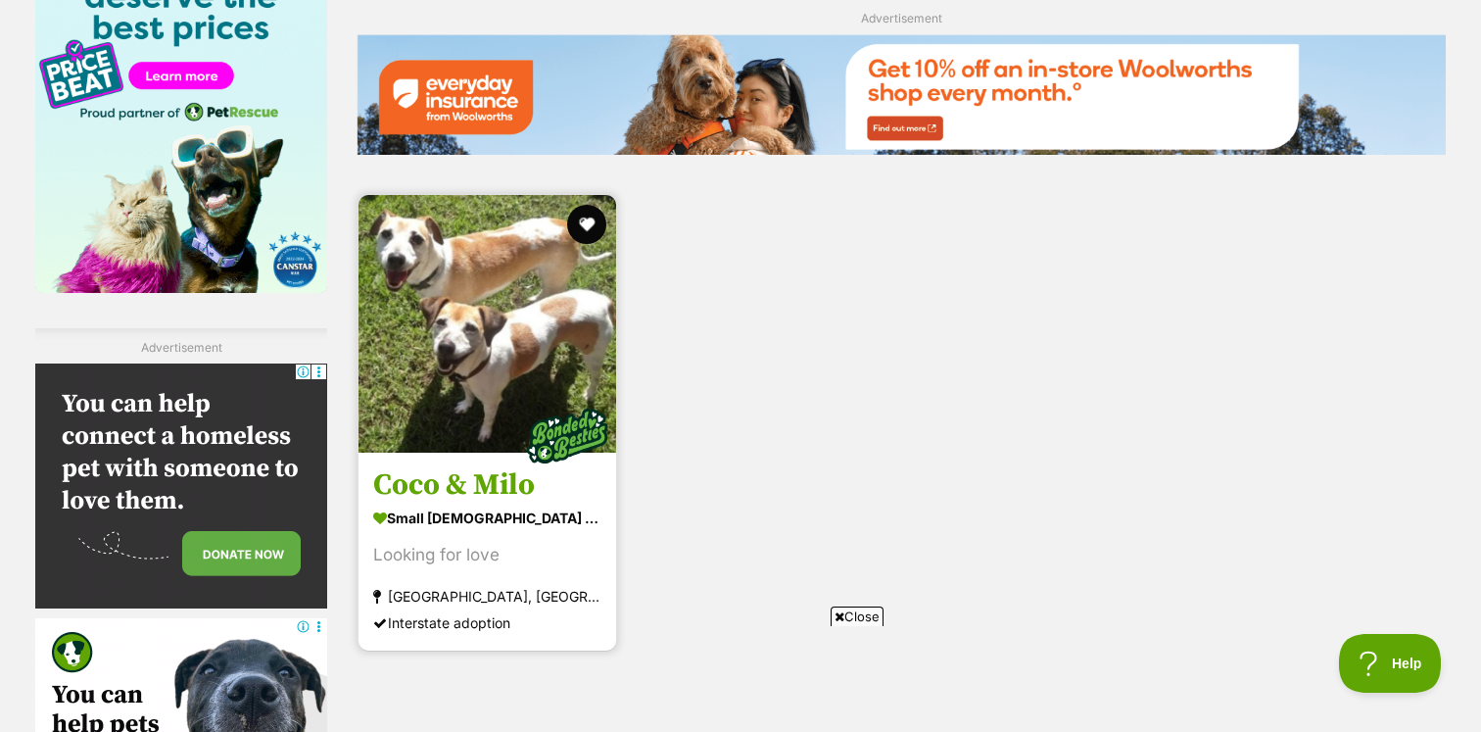
click at [465, 359] on img at bounding box center [488, 324] width 258 height 258
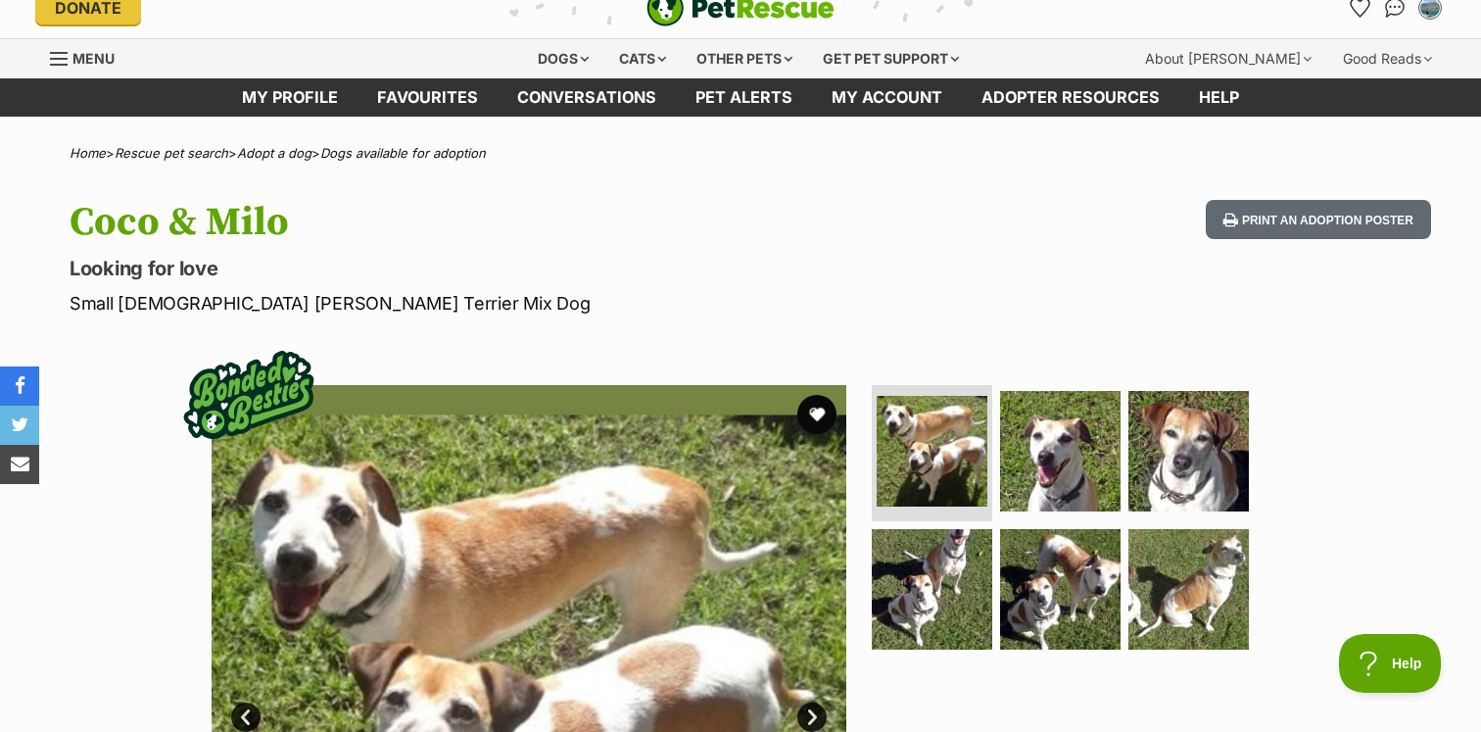
scroll to position [37, 0]
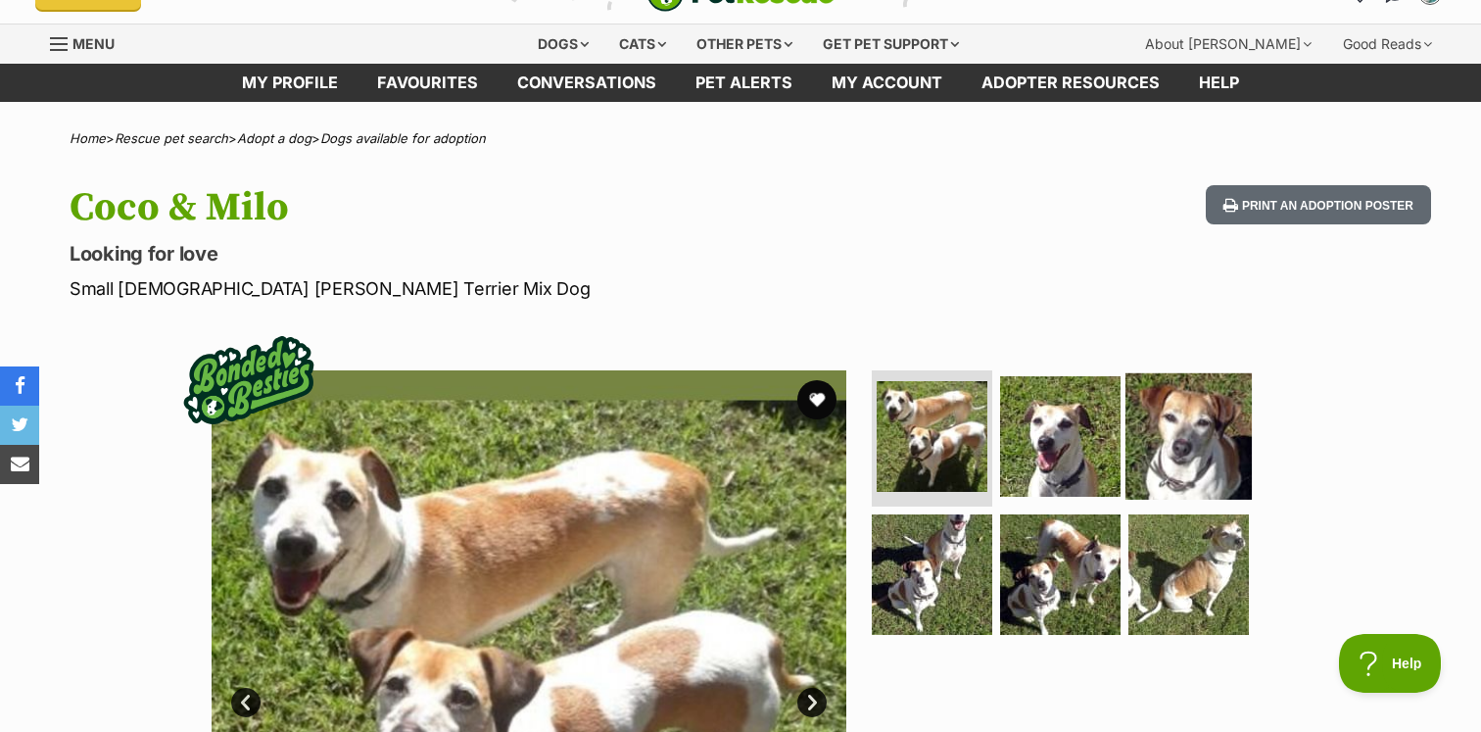
click at [1181, 454] on img at bounding box center [1188, 435] width 126 height 126
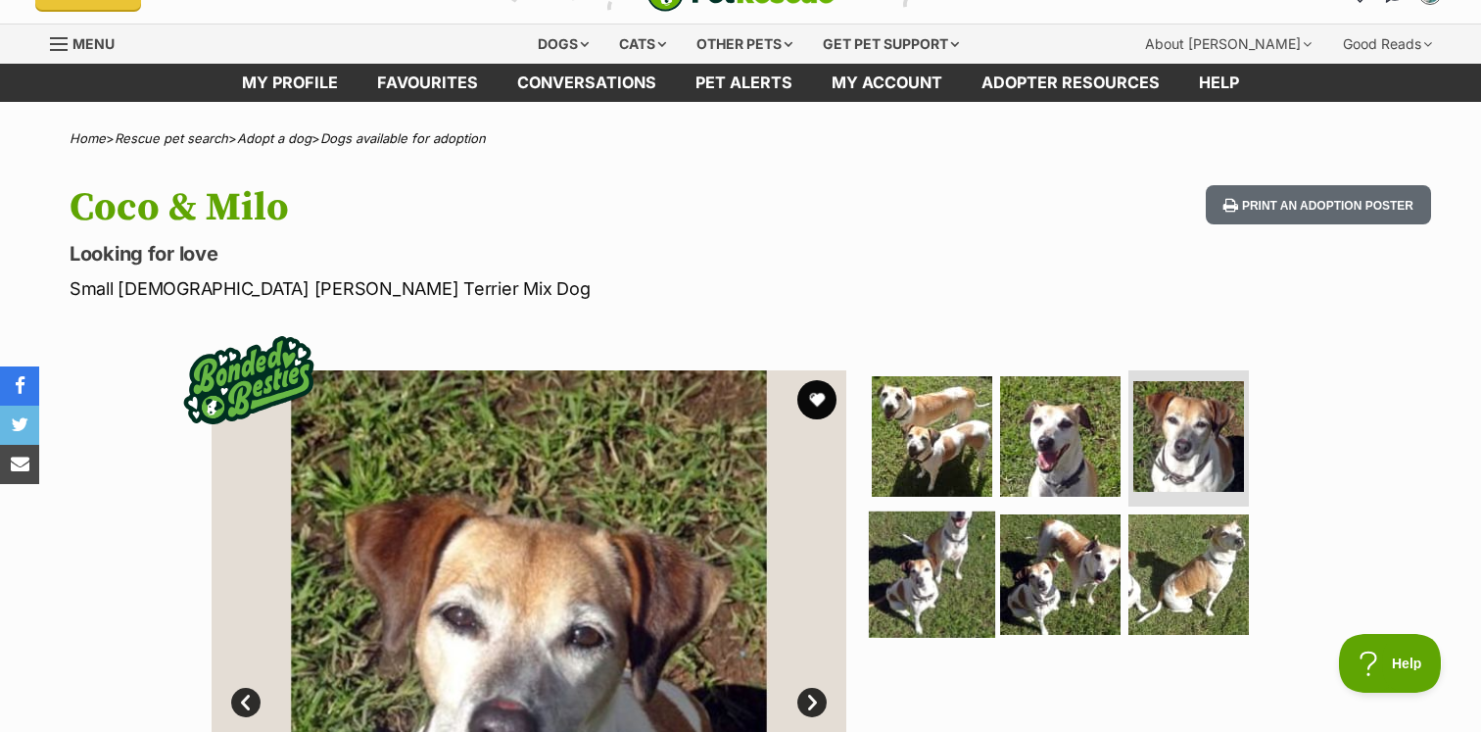
scroll to position [0, 0]
click at [972, 566] on img at bounding box center [932, 574] width 126 height 126
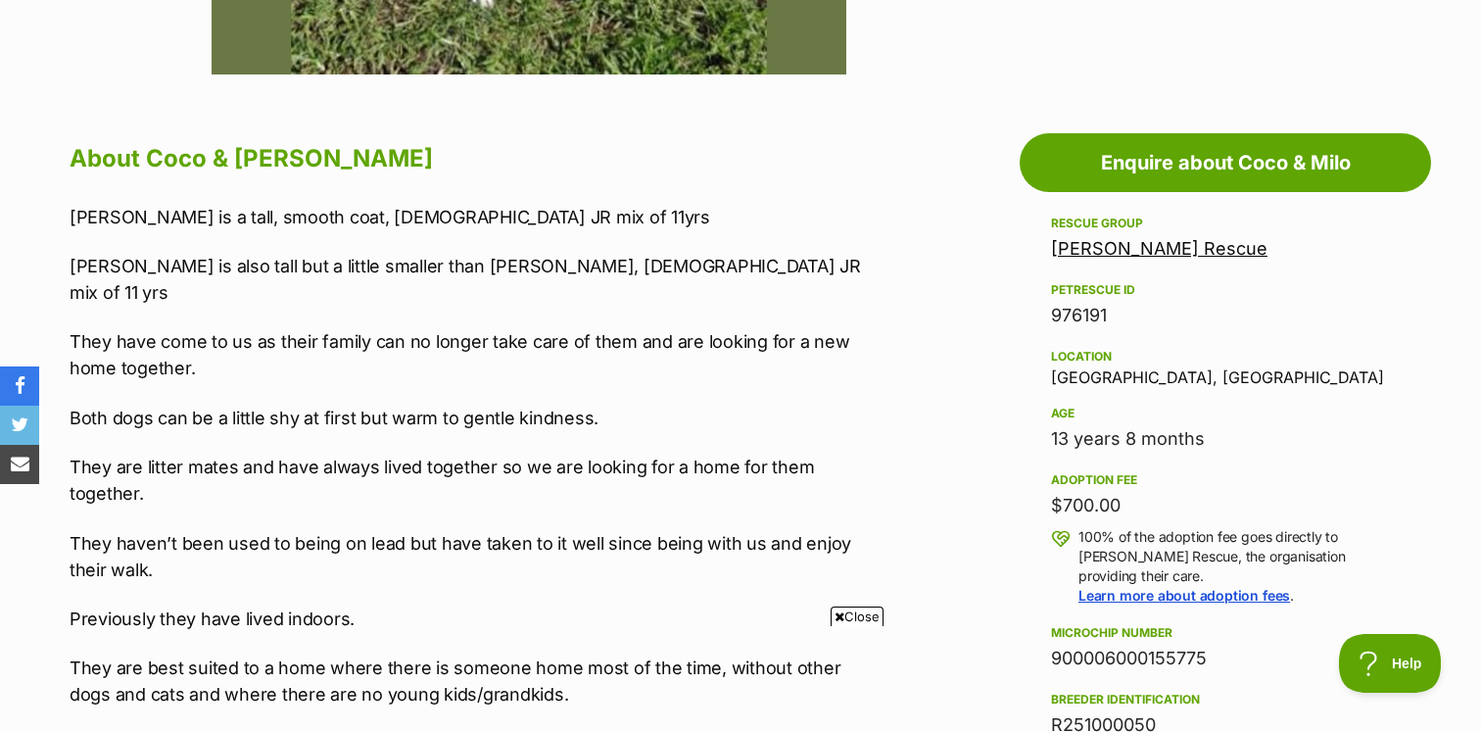
scroll to position [970, 0]
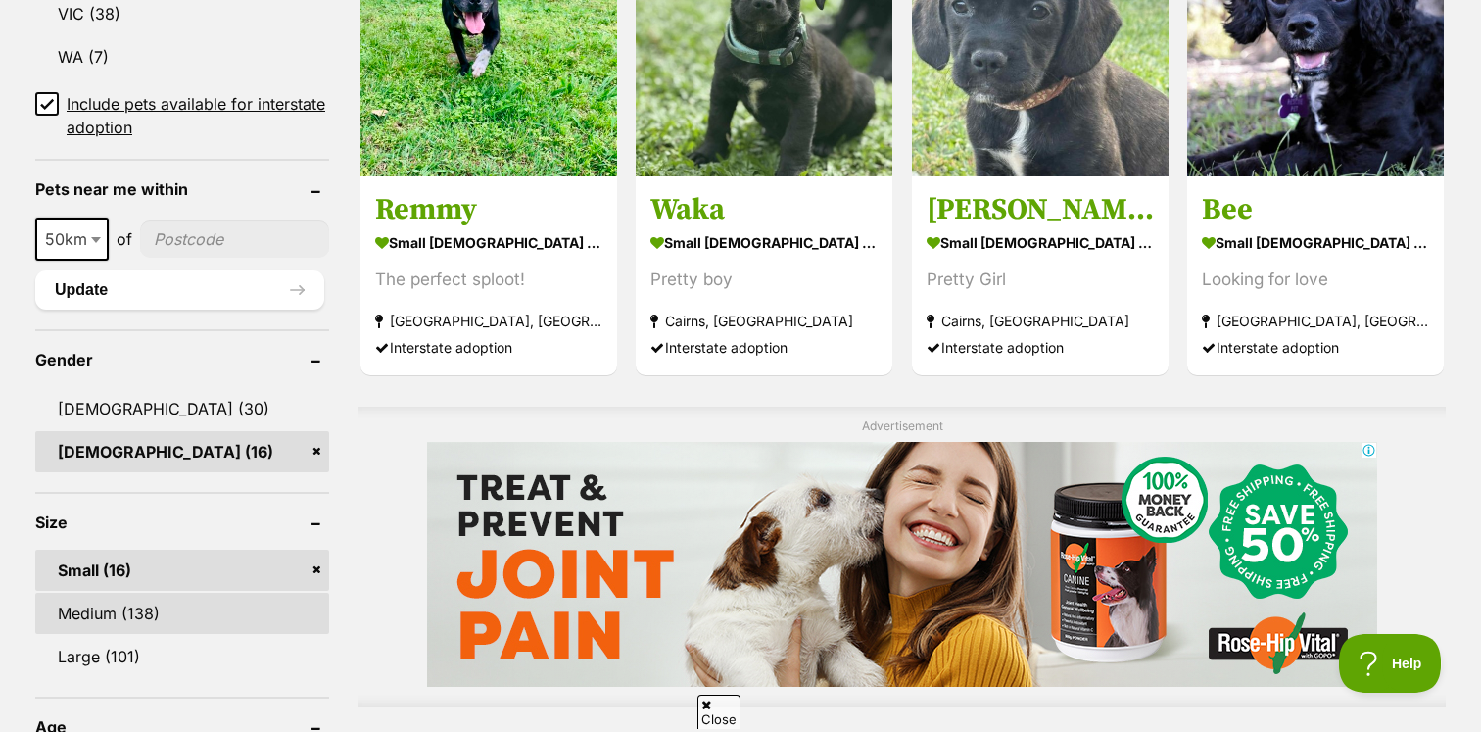
click at [146, 610] on link "Medium (138)" at bounding box center [182, 613] width 294 height 41
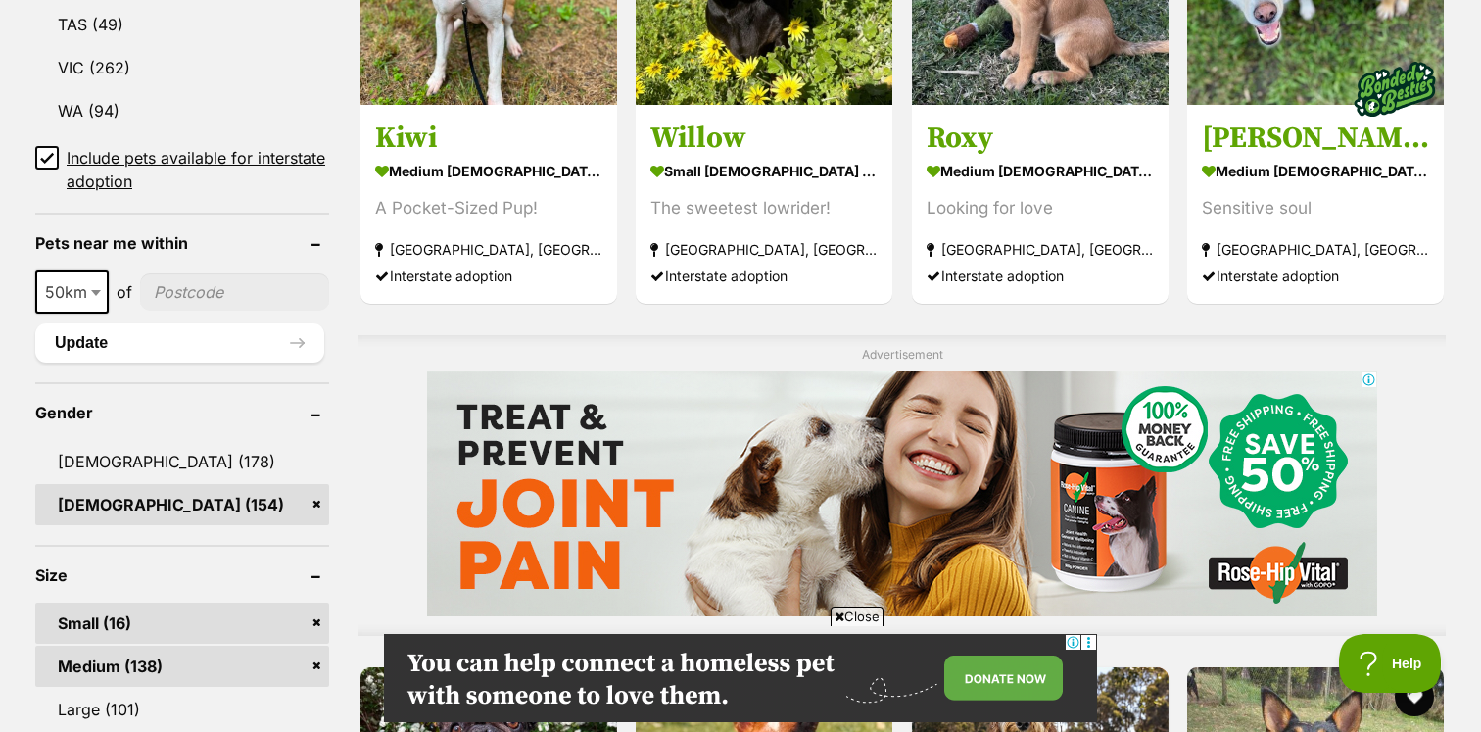
click at [316, 628] on link "Small (16)" at bounding box center [182, 622] width 294 height 41
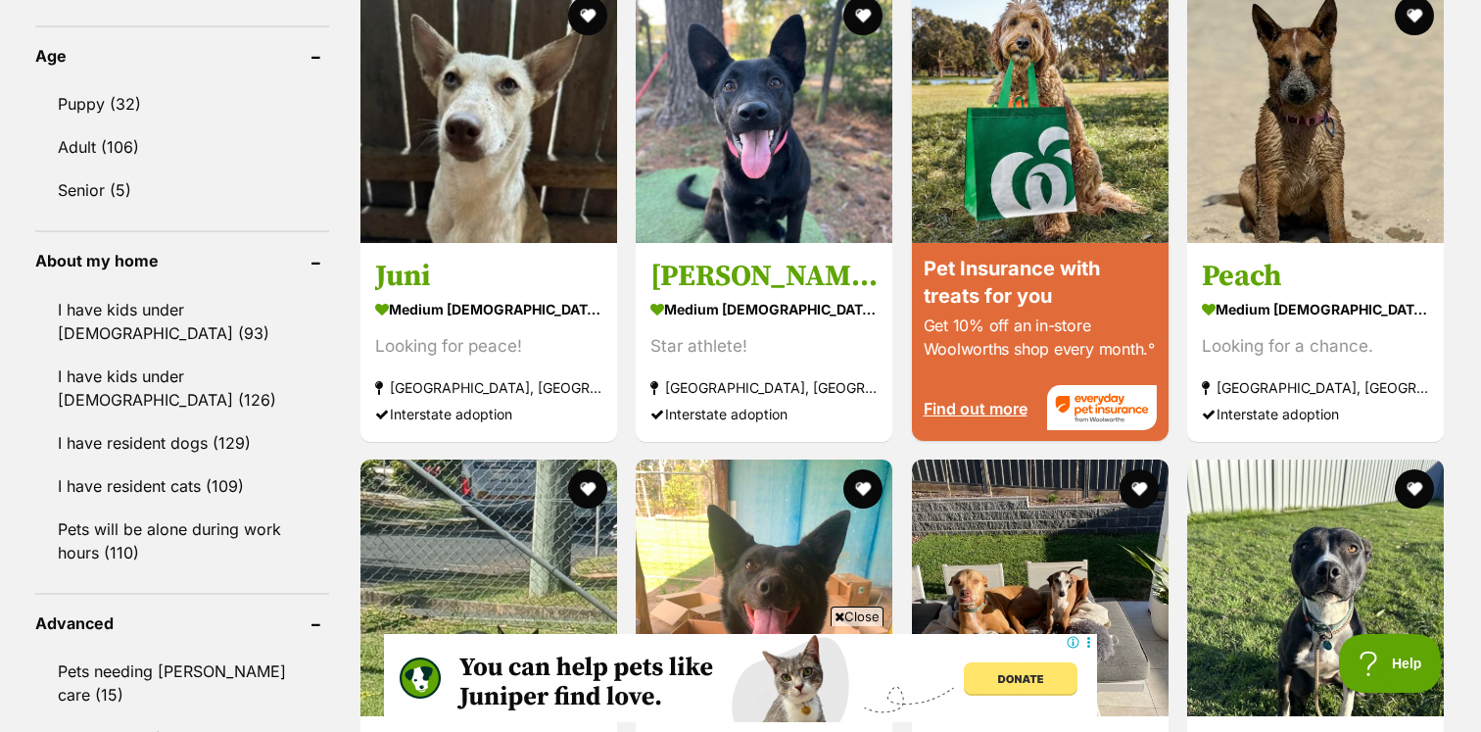
scroll to position [1952, 0]
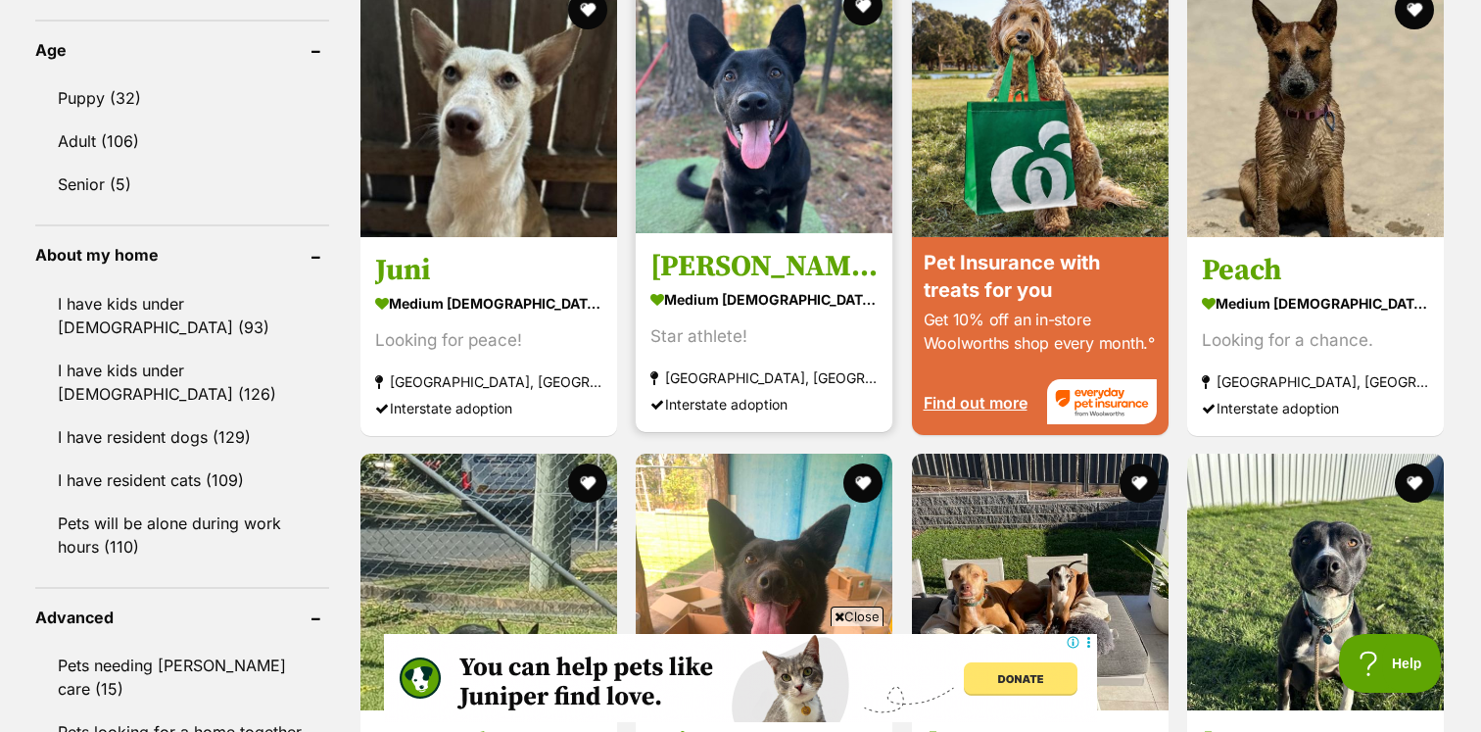
click at [730, 253] on h3 "[PERSON_NAME]" at bounding box center [763, 265] width 227 height 37
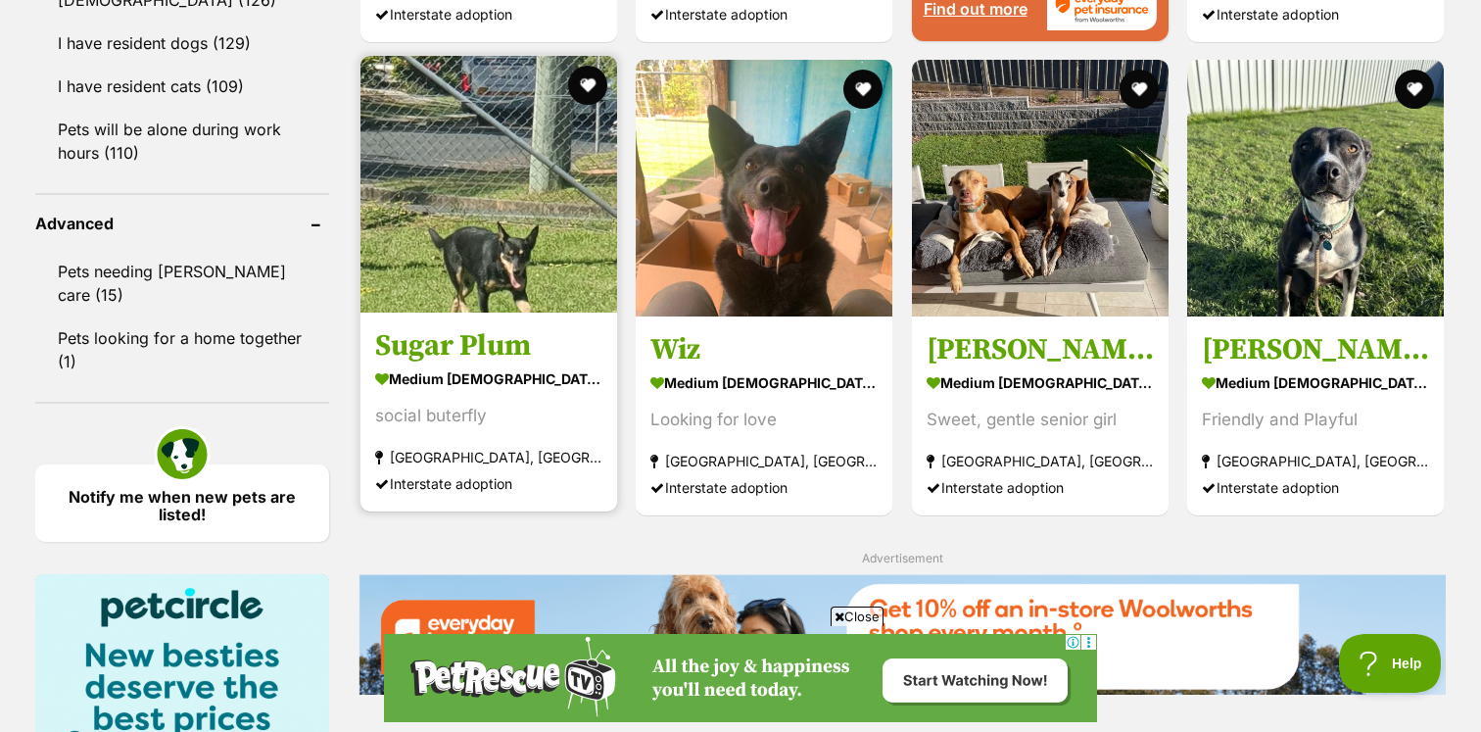
click at [406, 133] on img at bounding box center [488, 184] width 257 height 257
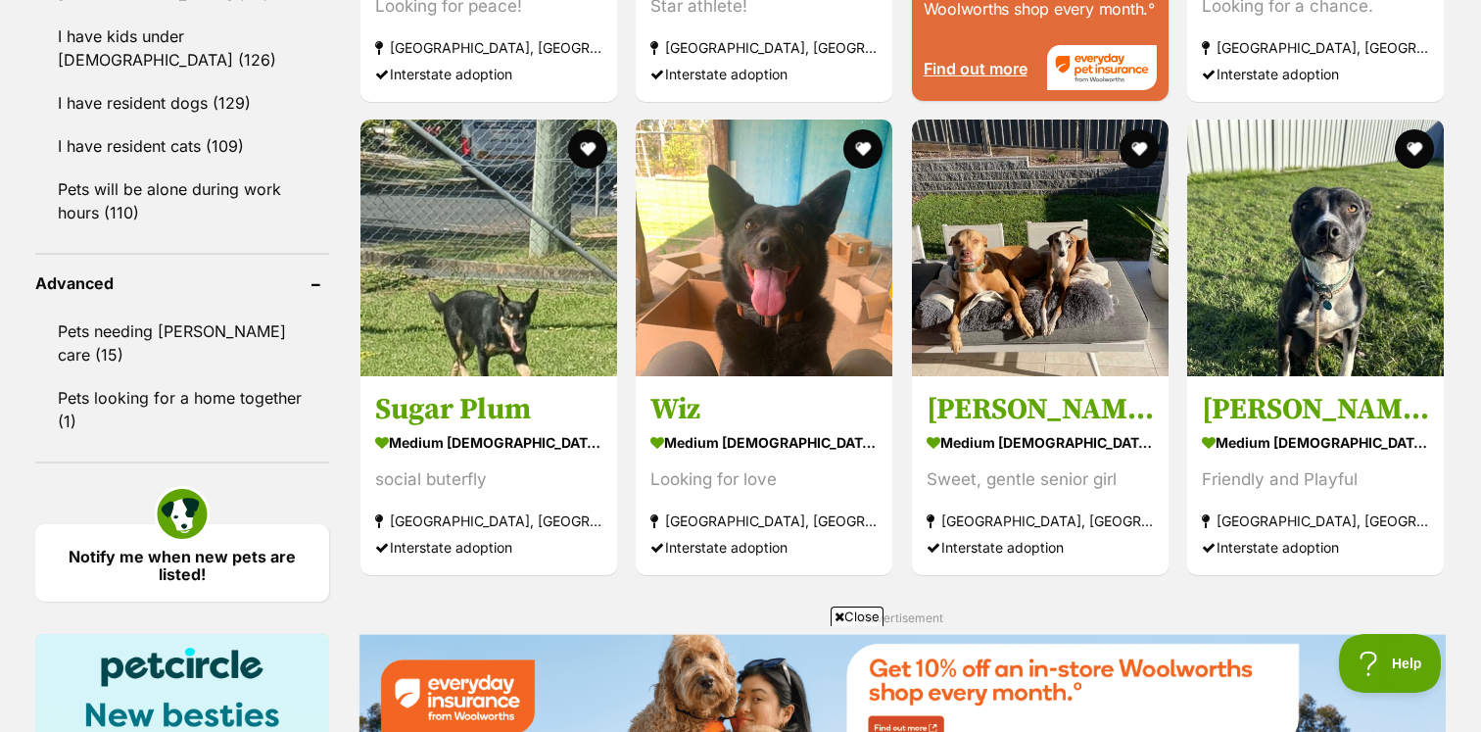
scroll to position [2287, 0]
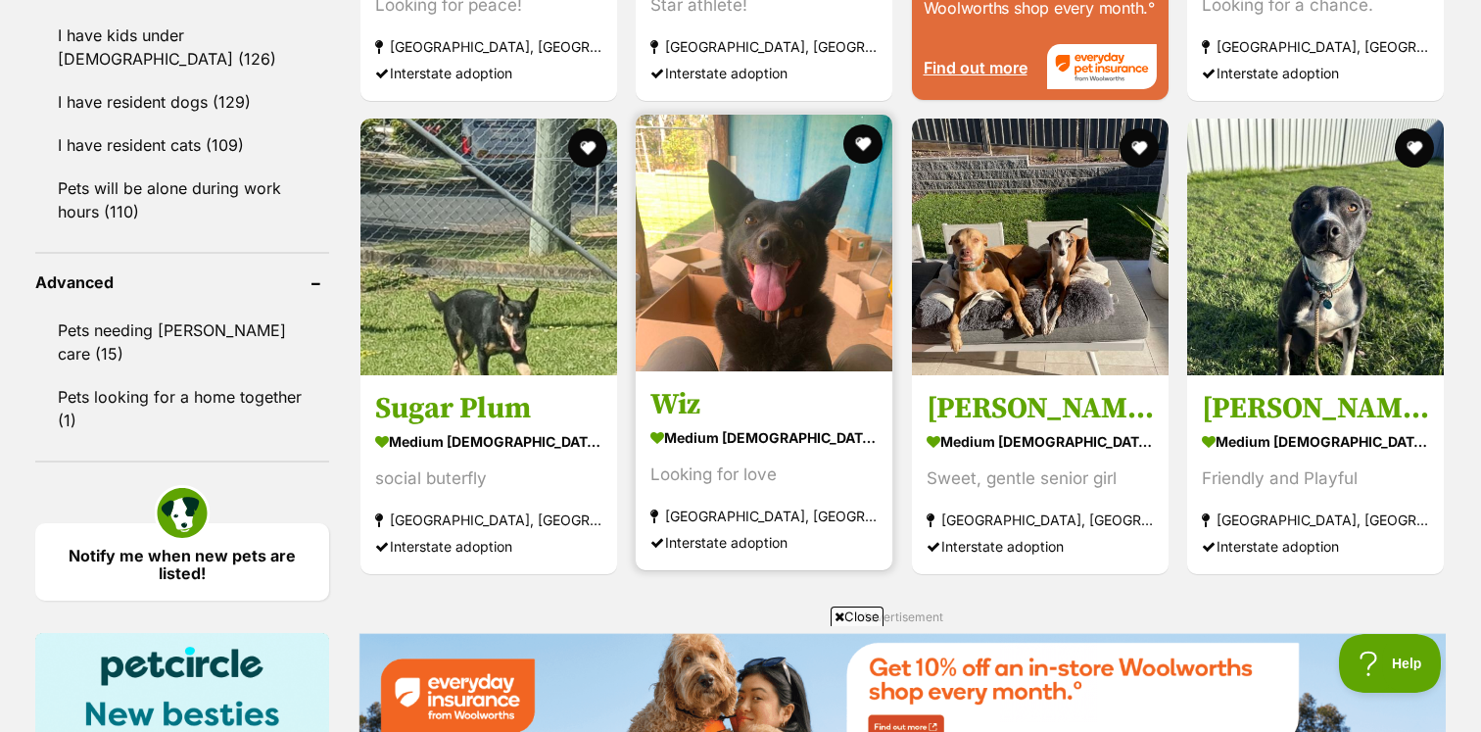
click at [754, 441] on strong "medium female Dog" at bounding box center [763, 437] width 227 height 28
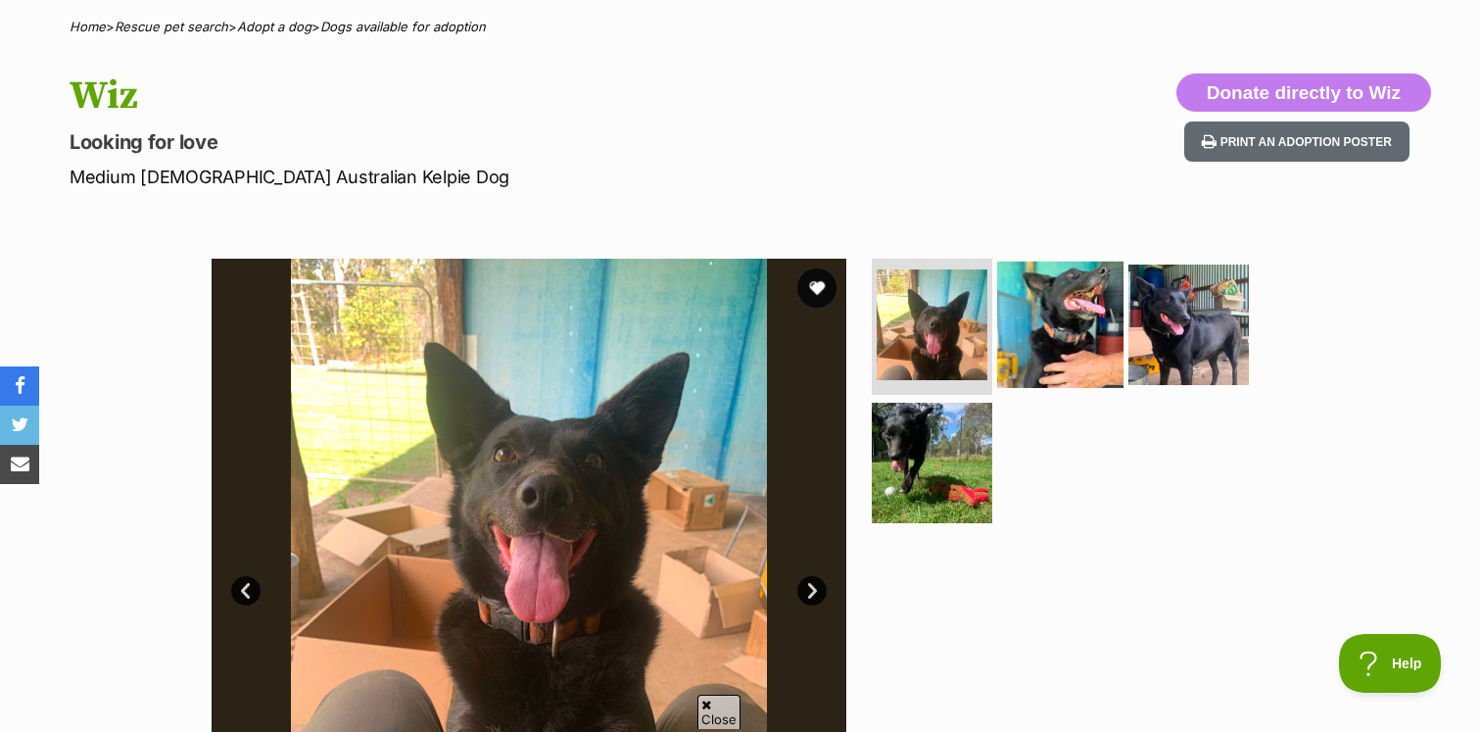
click at [1074, 276] on img at bounding box center [1060, 324] width 126 height 126
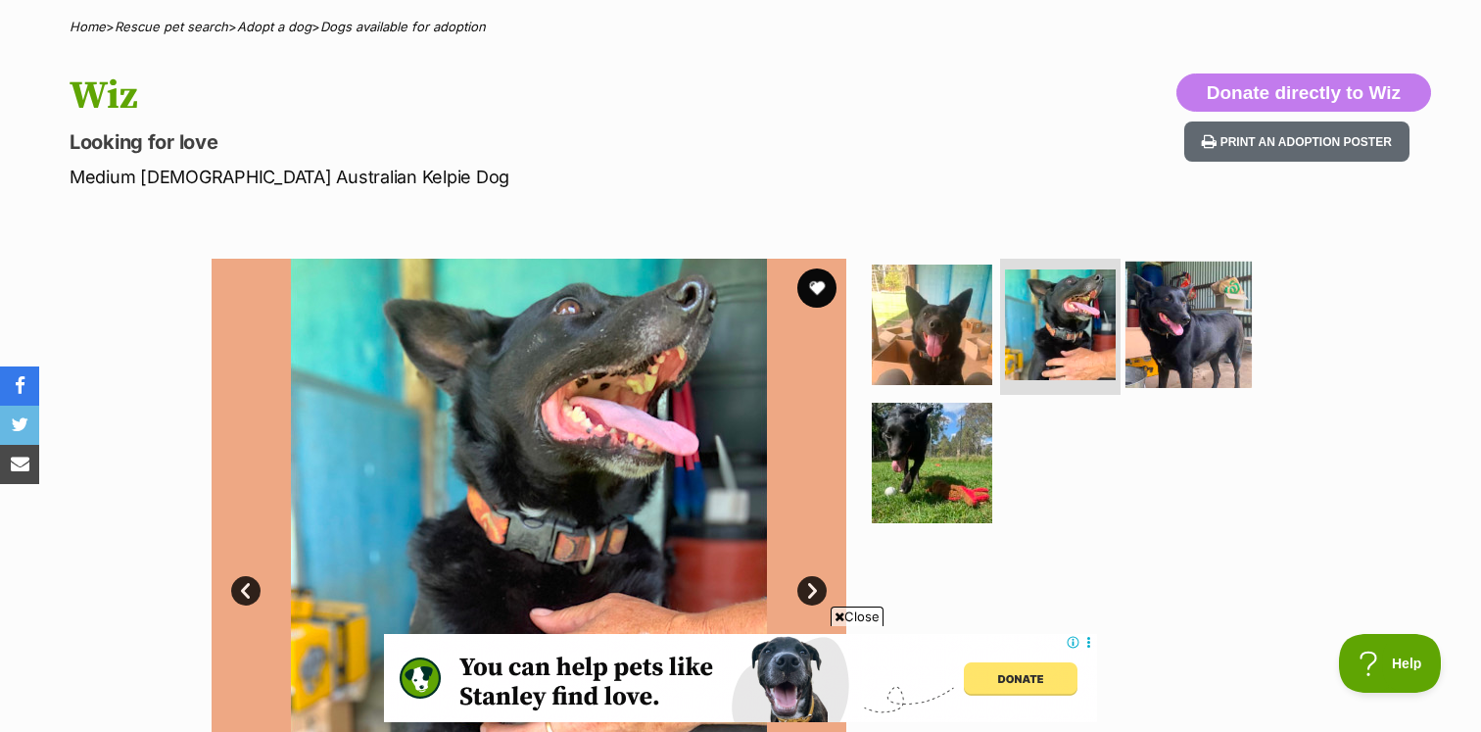
click at [1190, 294] on img at bounding box center [1188, 324] width 126 height 126
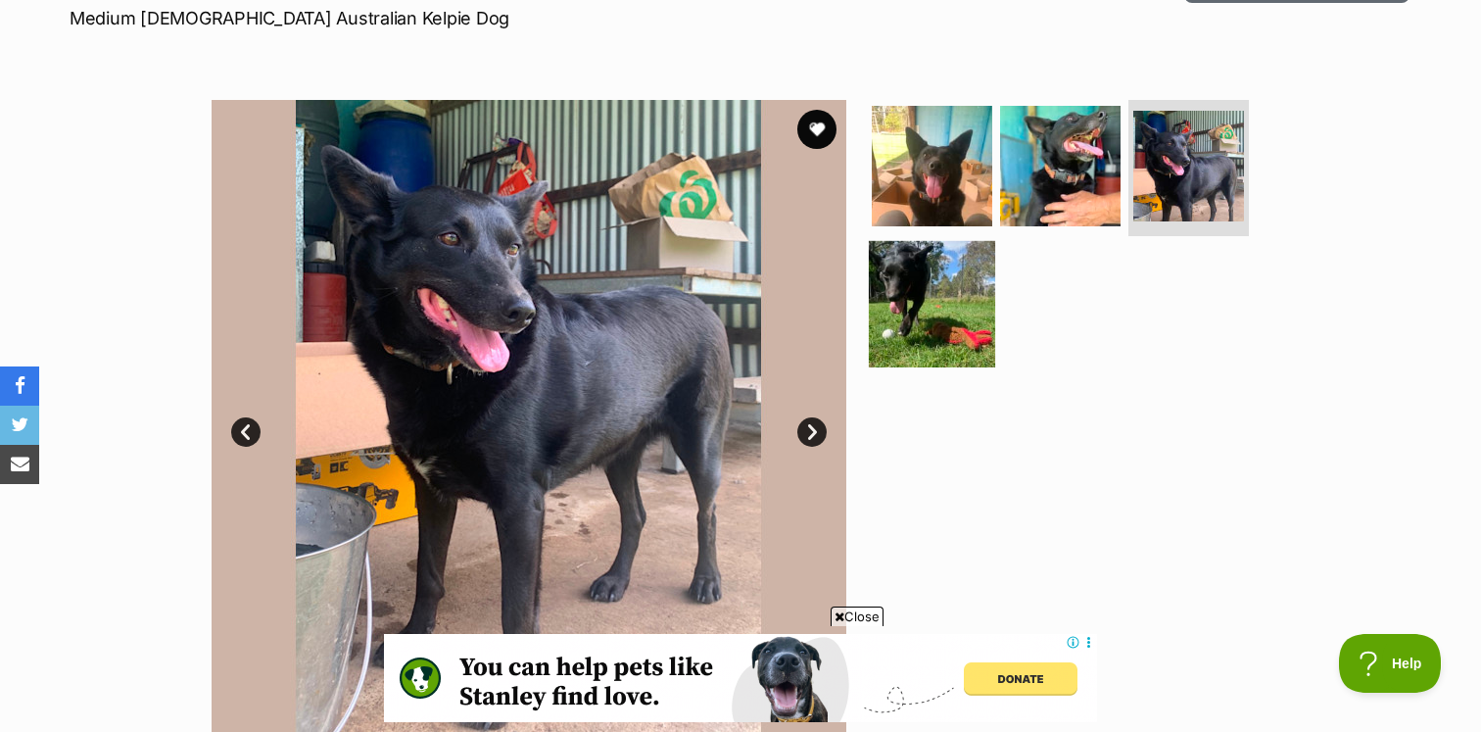
scroll to position [309, 0]
click at [937, 352] on img at bounding box center [932, 303] width 126 height 126
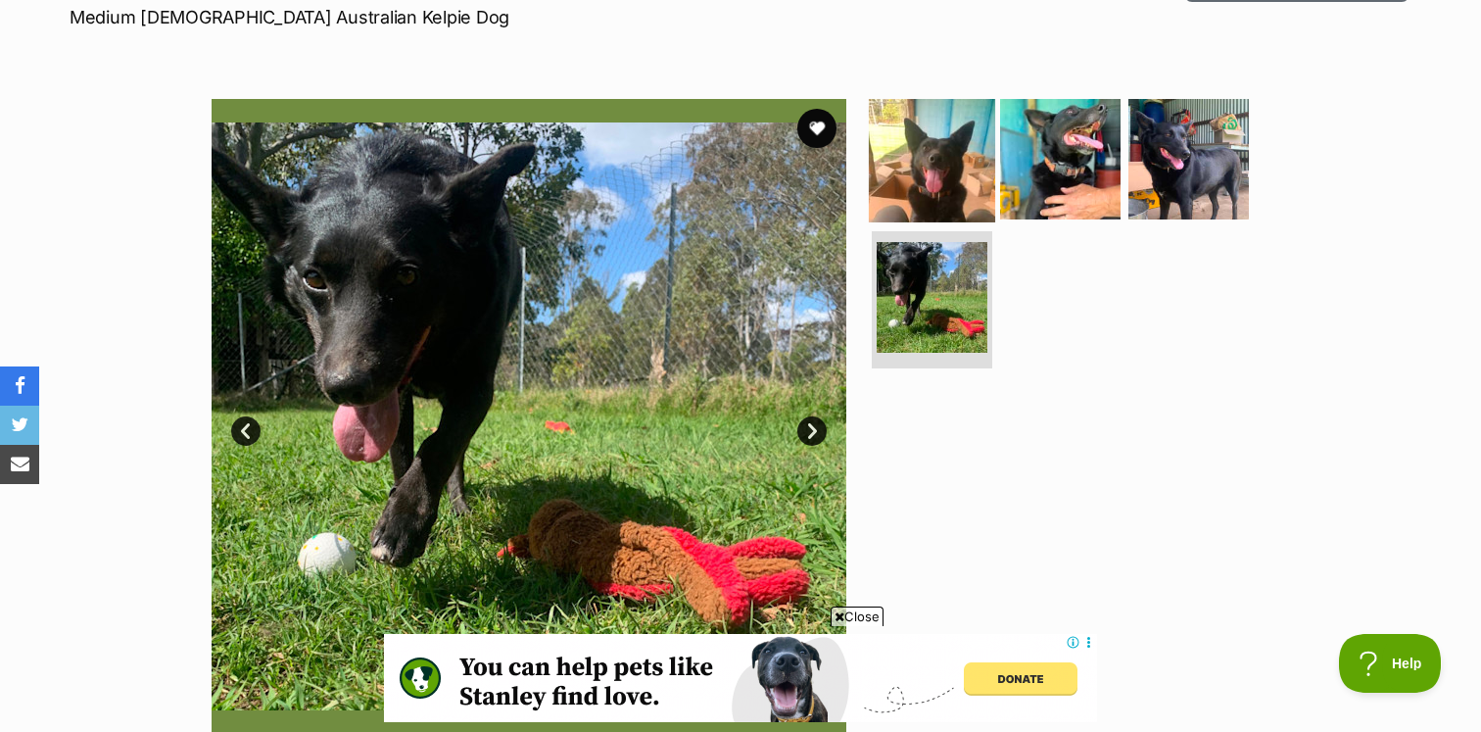
click at [936, 215] on img at bounding box center [932, 158] width 126 height 126
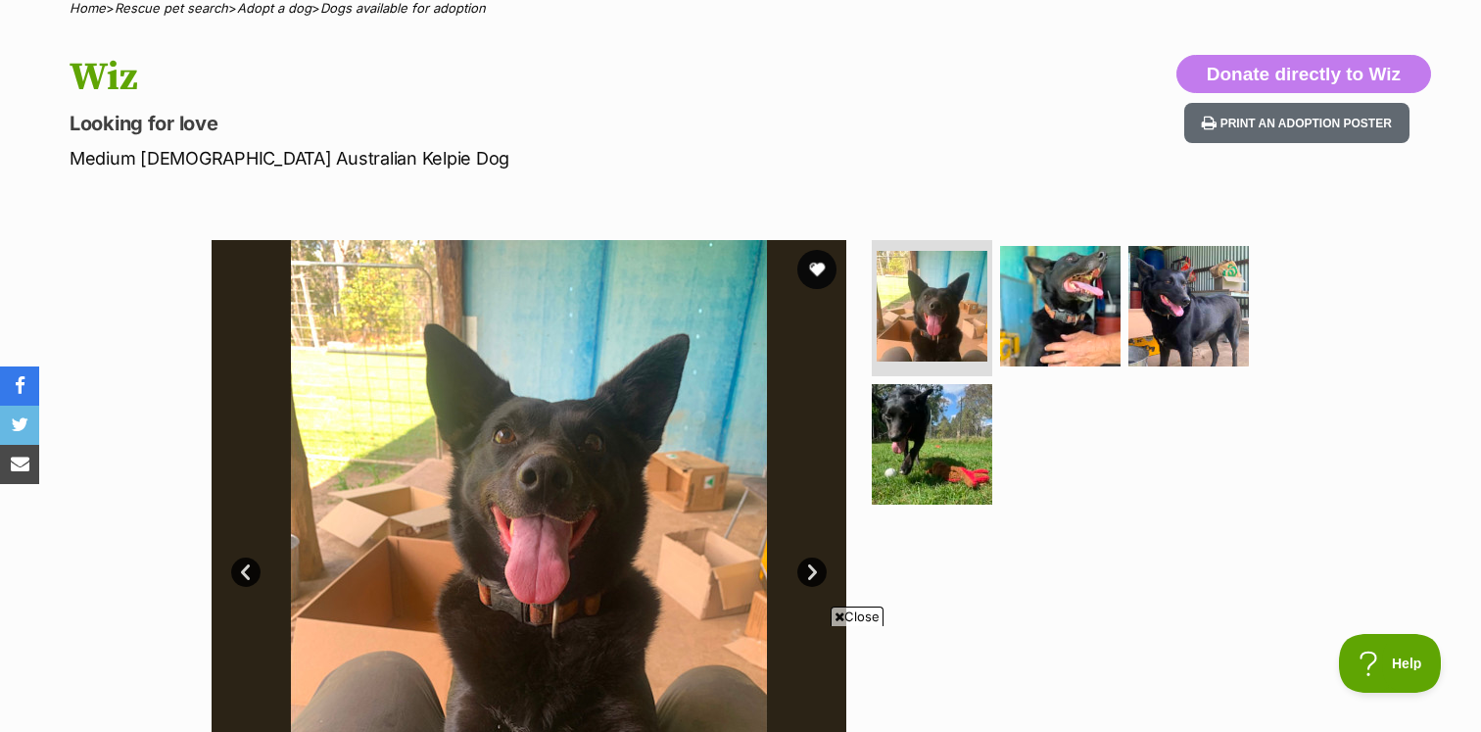
scroll to position [167, 0]
click at [814, 272] on button "favourite" at bounding box center [816, 270] width 43 height 43
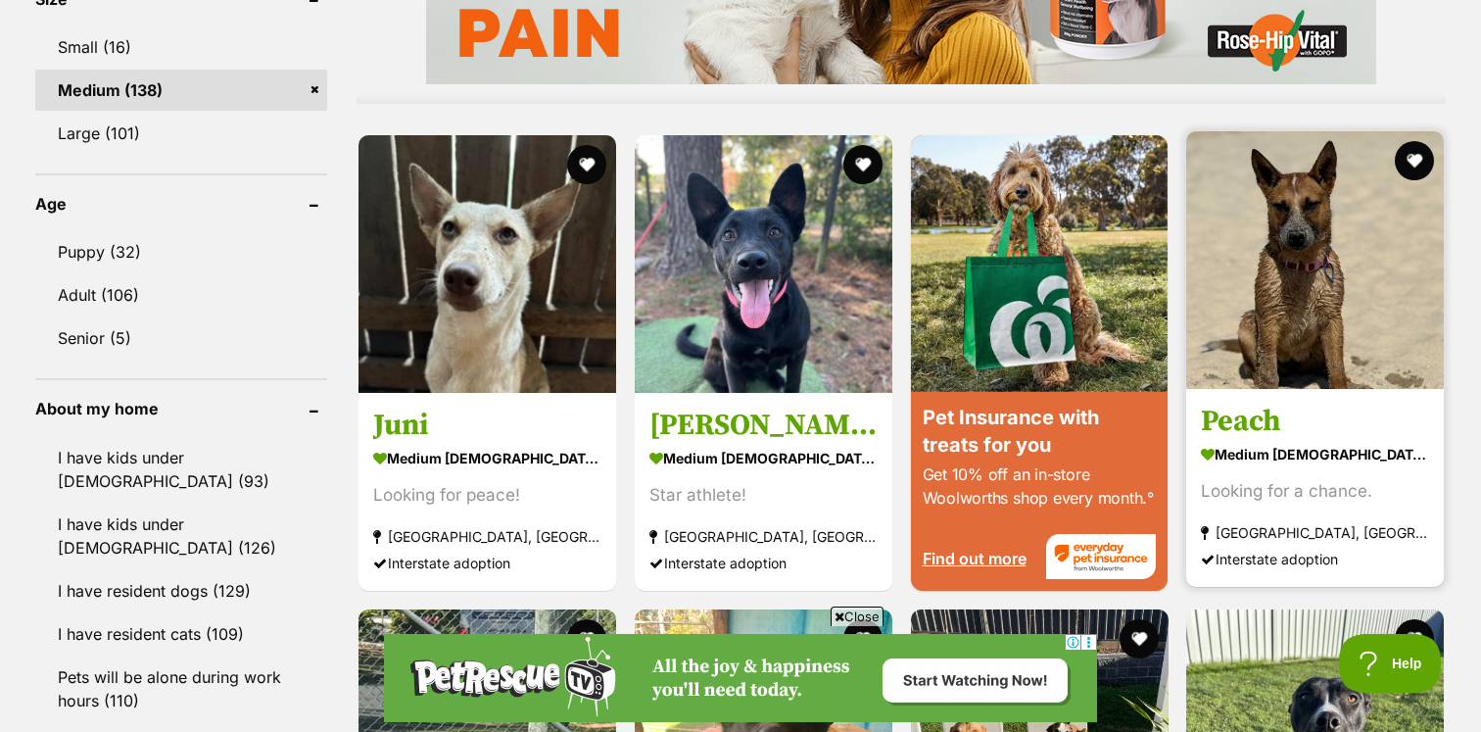
scroll to position [1795, 0]
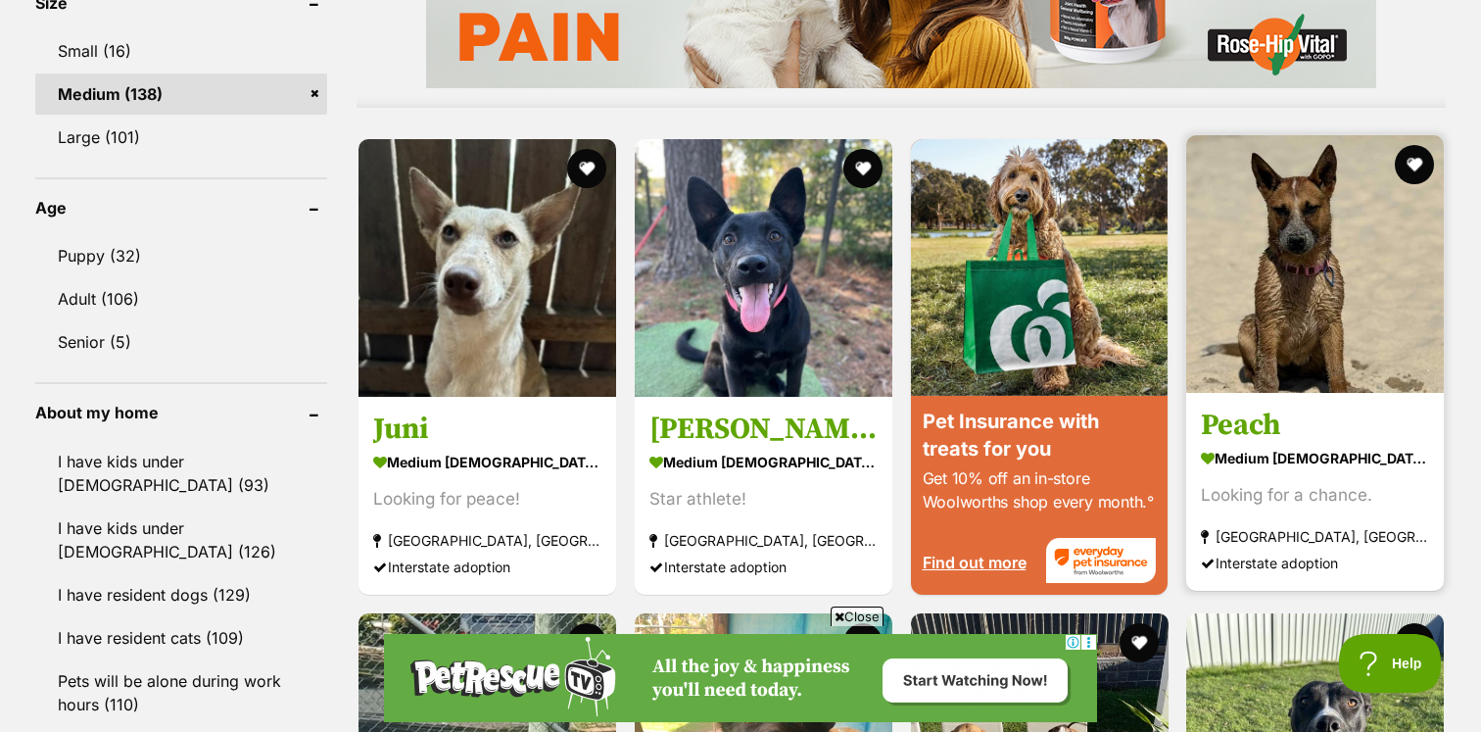
click at [1331, 317] on img at bounding box center [1315, 264] width 258 height 258
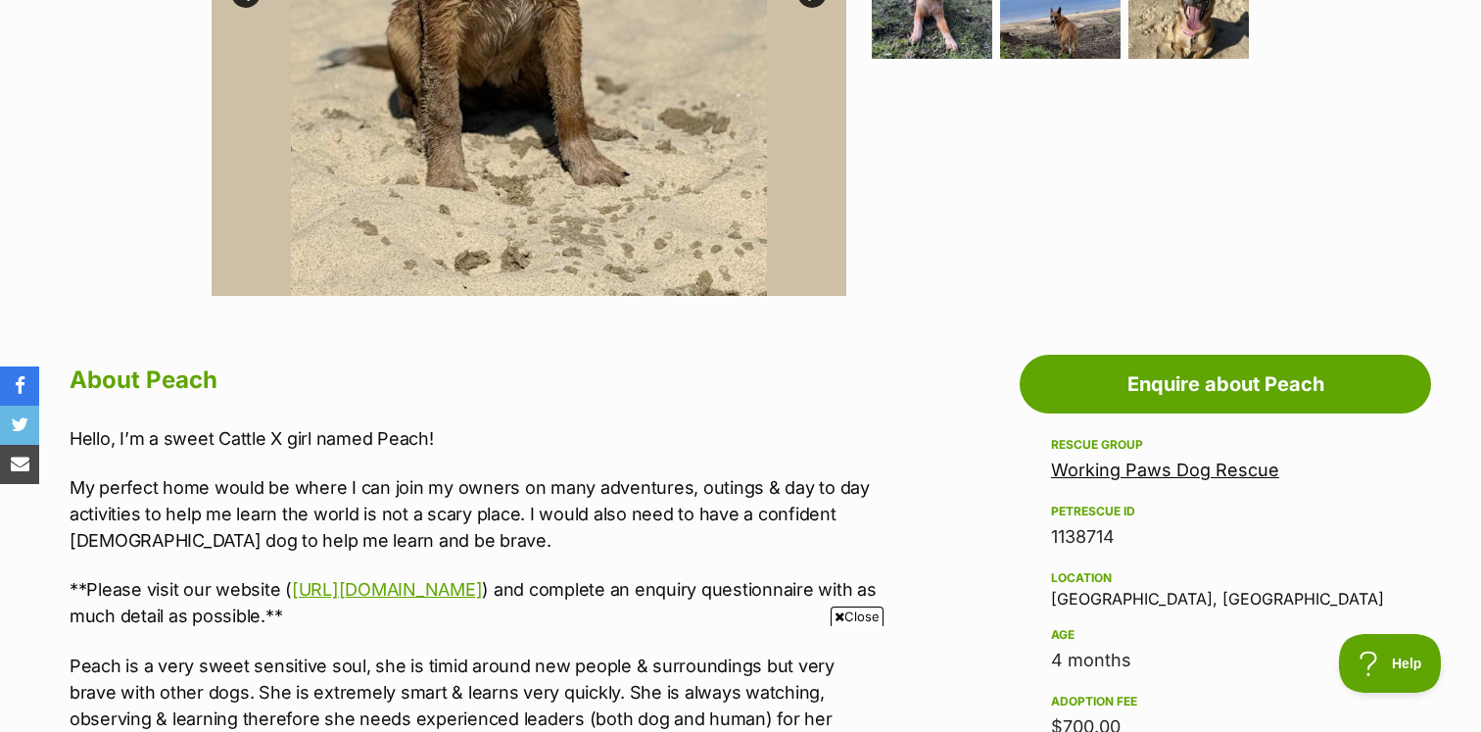
scroll to position [246, 0]
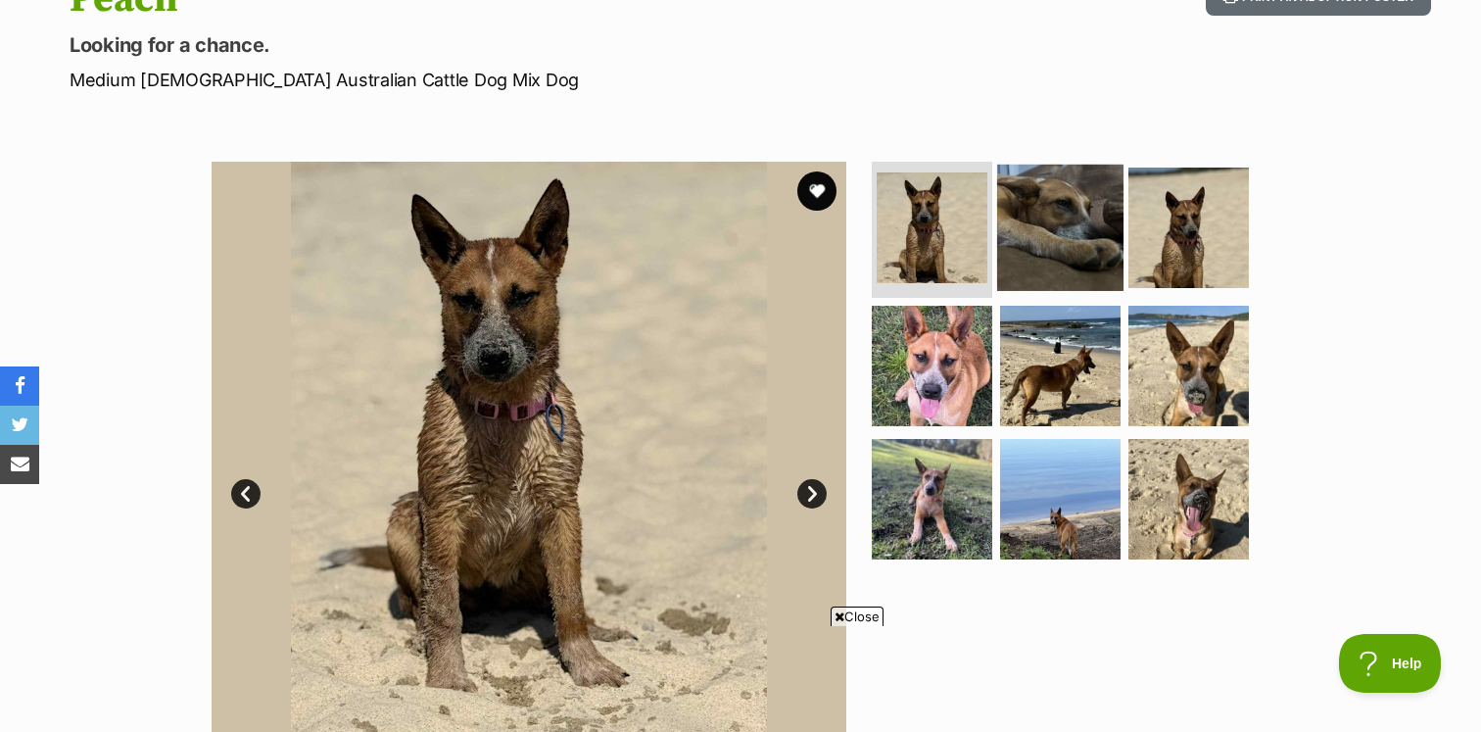
click at [1073, 201] on img at bounding box center [1060, 227] width 126 height 126
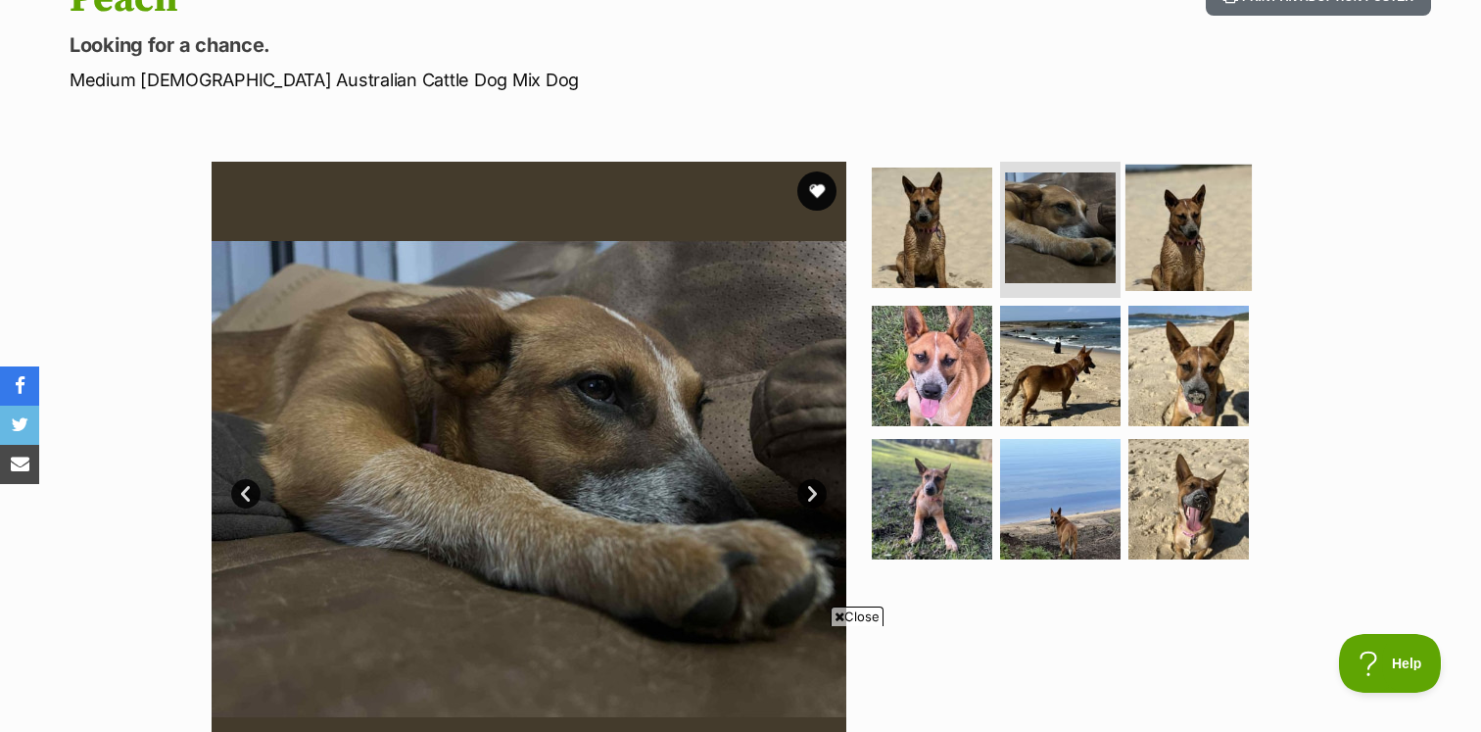
click at [1193, 232] on img at bounding box center [1188, 227] width 126 height 126
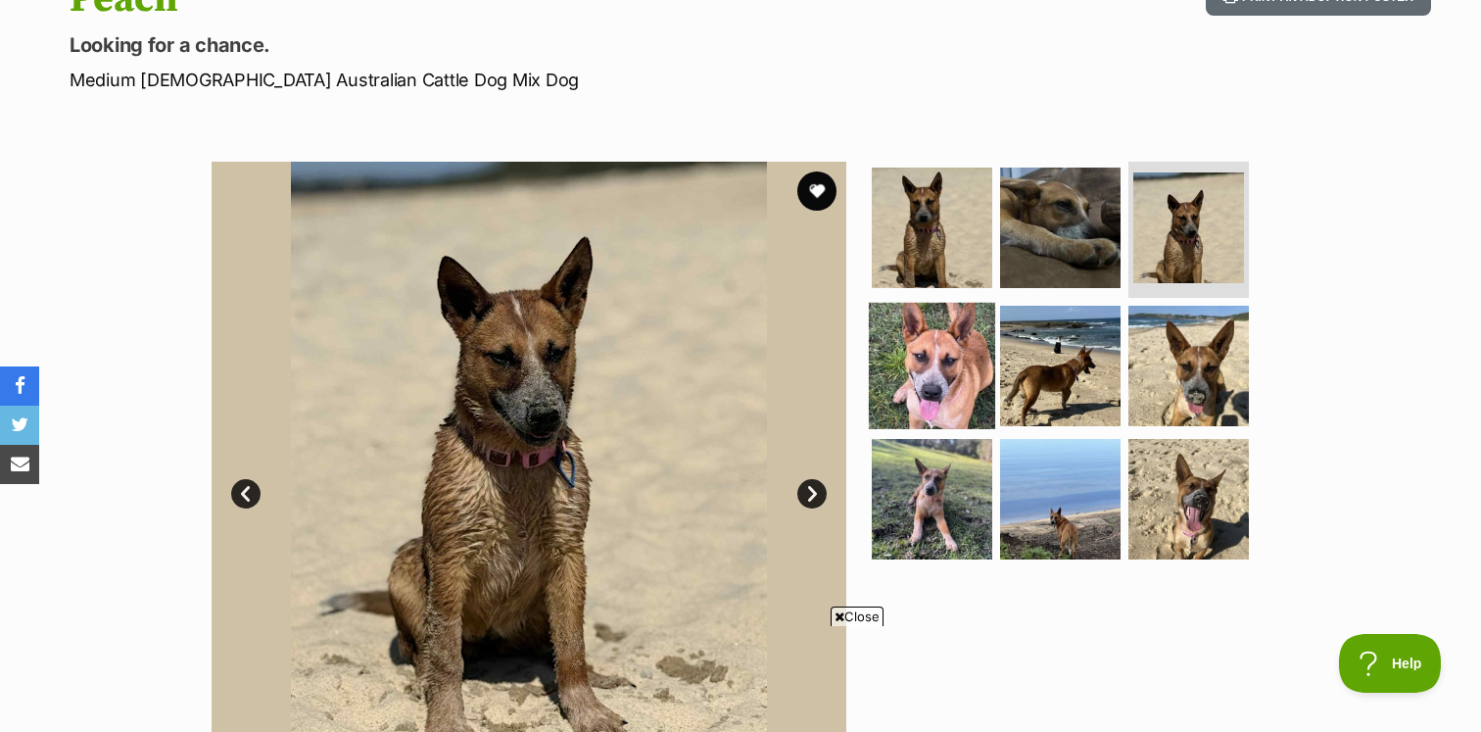
click at [910, 366] on img at bounding box center [932, 366] width 126 height 126
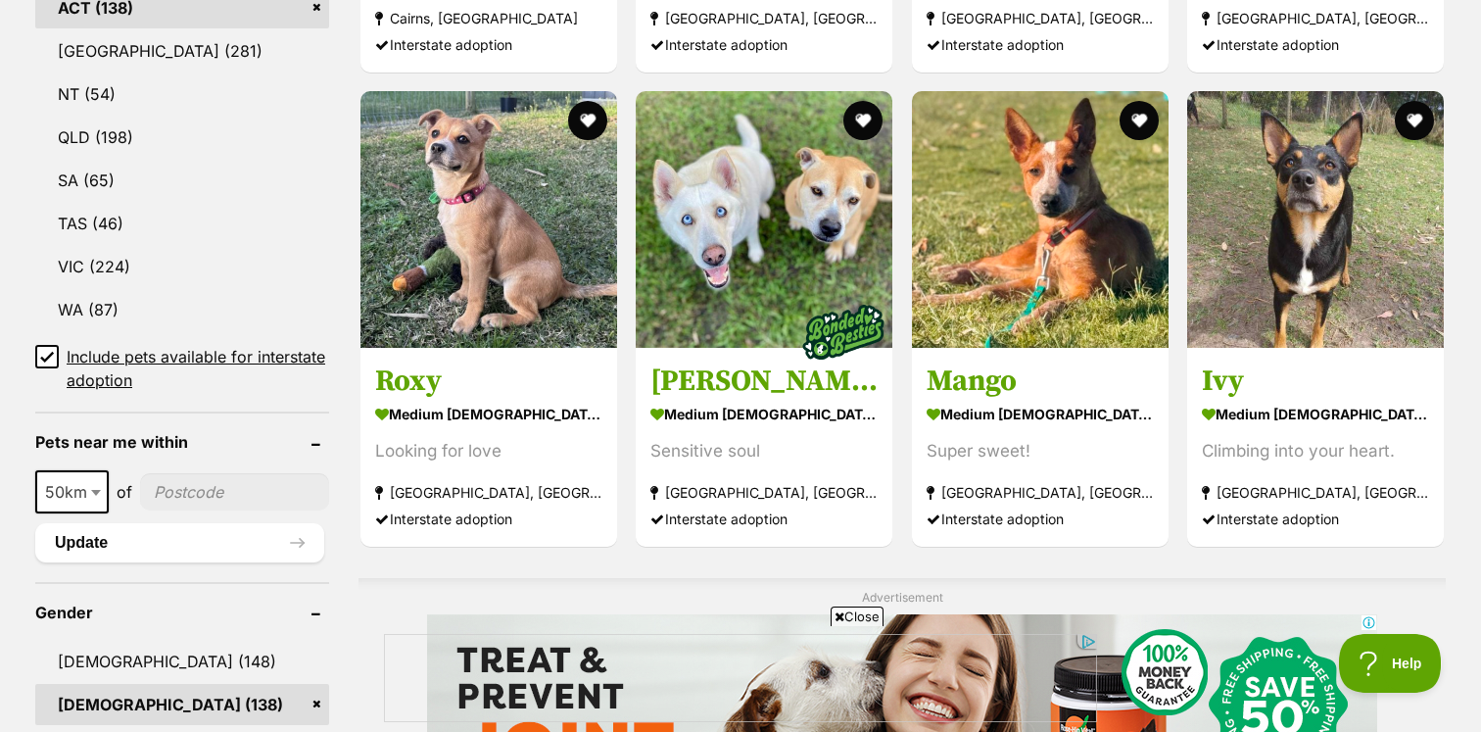
scroll to position [1024, 0]
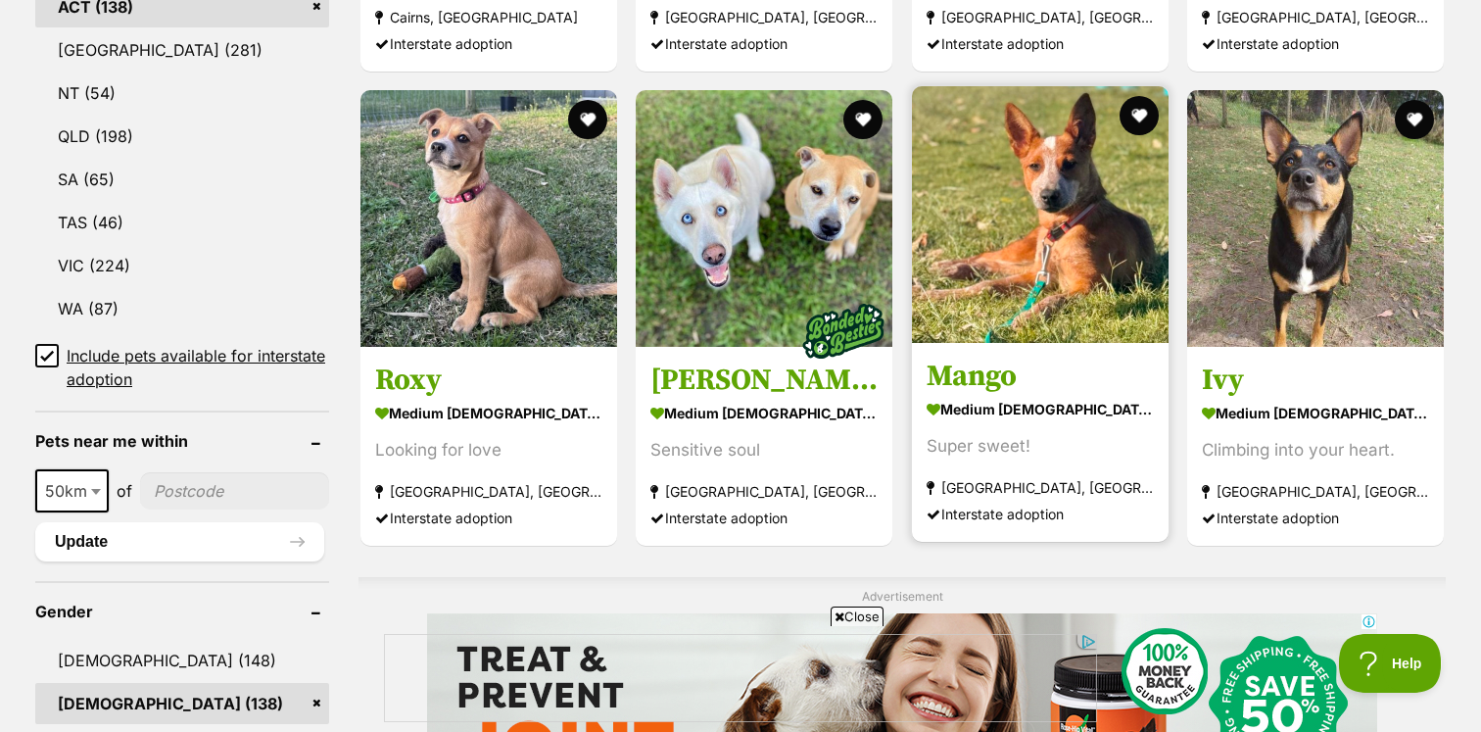
click at [1004, 383] on h3 "Mango" at bounding box center [1040, 376] width 227 height 37
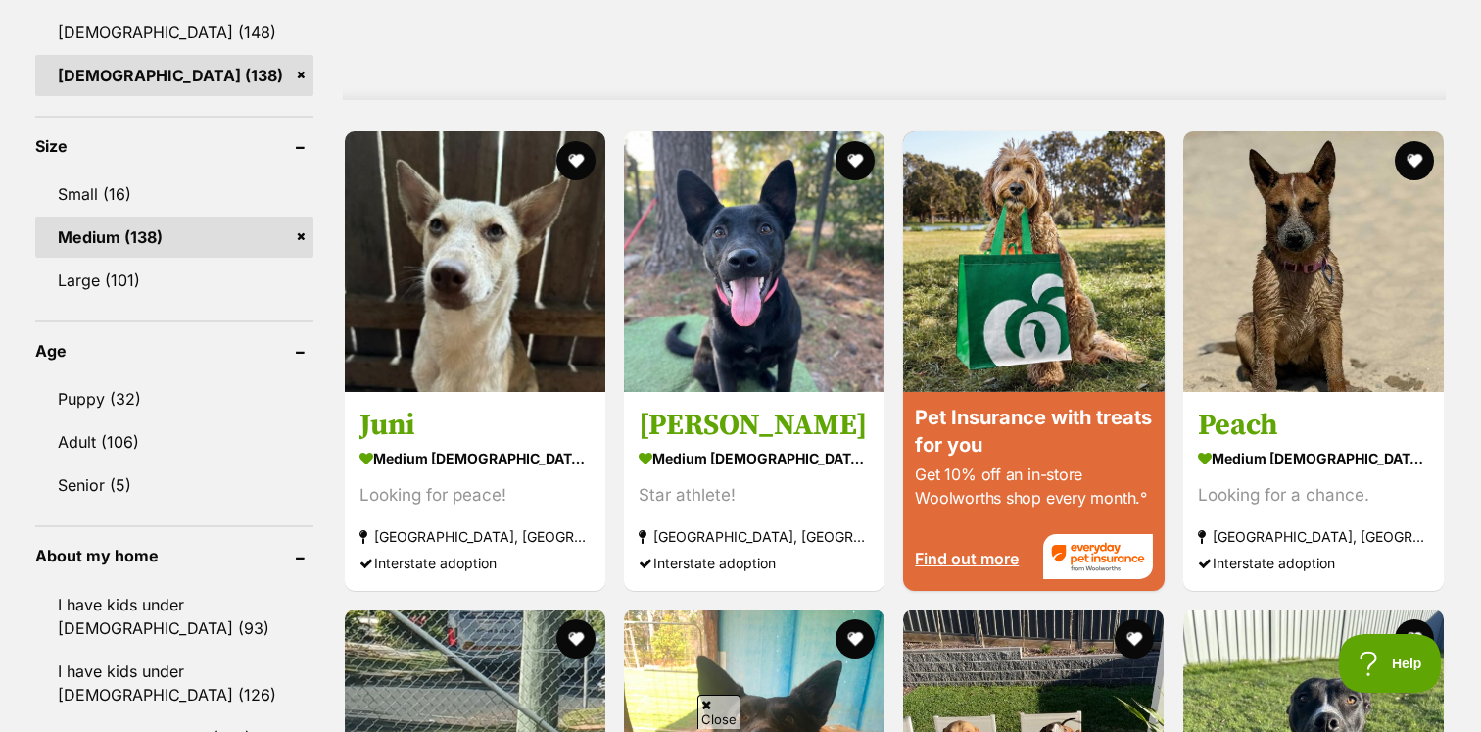
scroll to position [1738, 0]
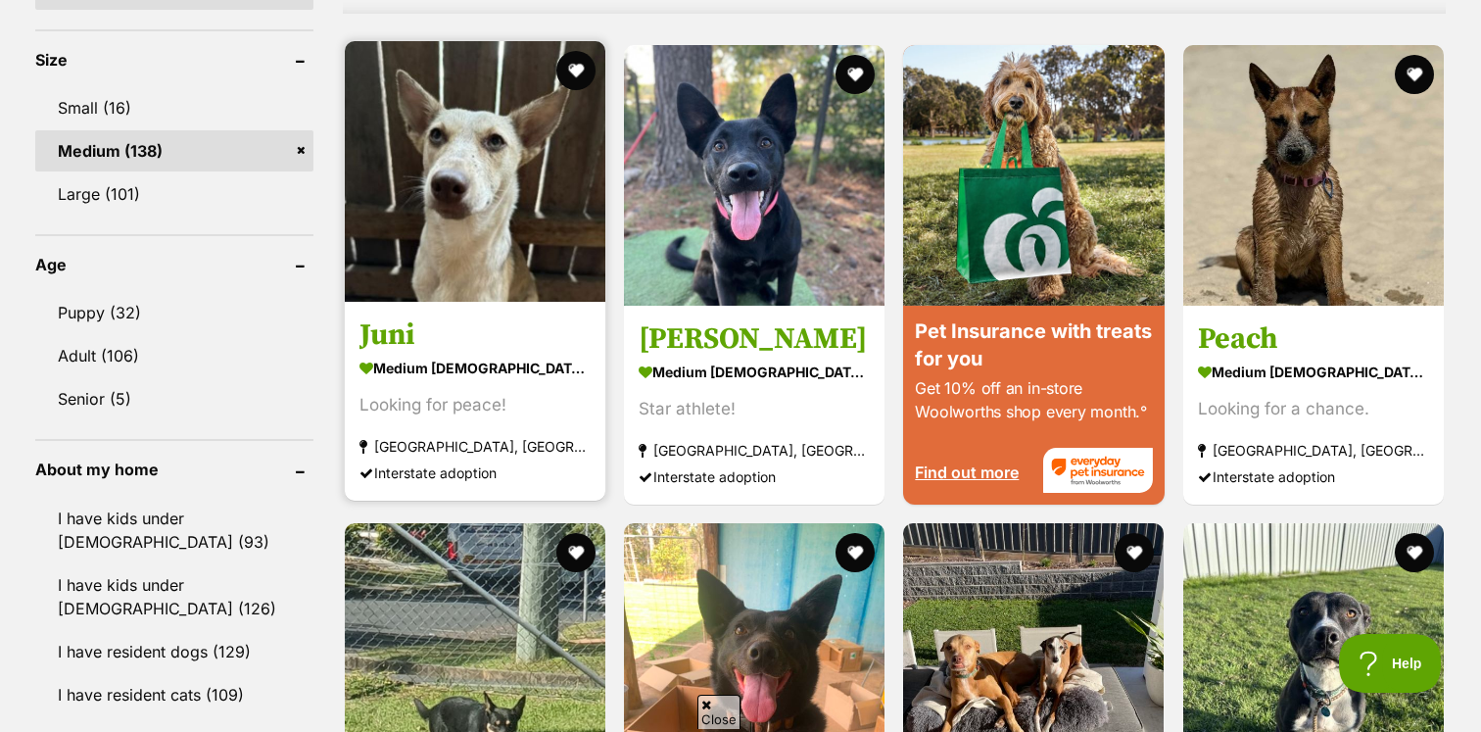
click at [407, 260] on img at bounding box center [475, 171] width 261 height 261
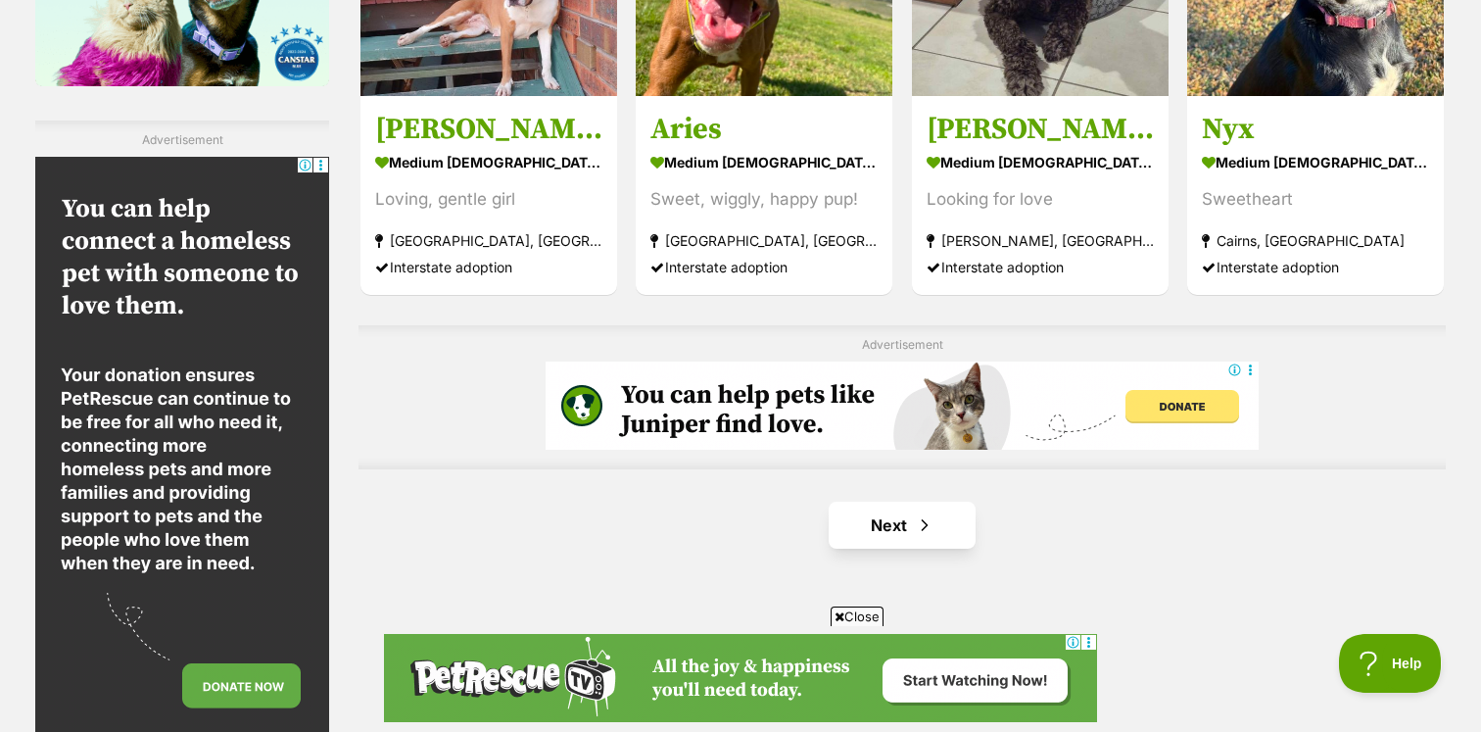
scroll to position [3249, 0]
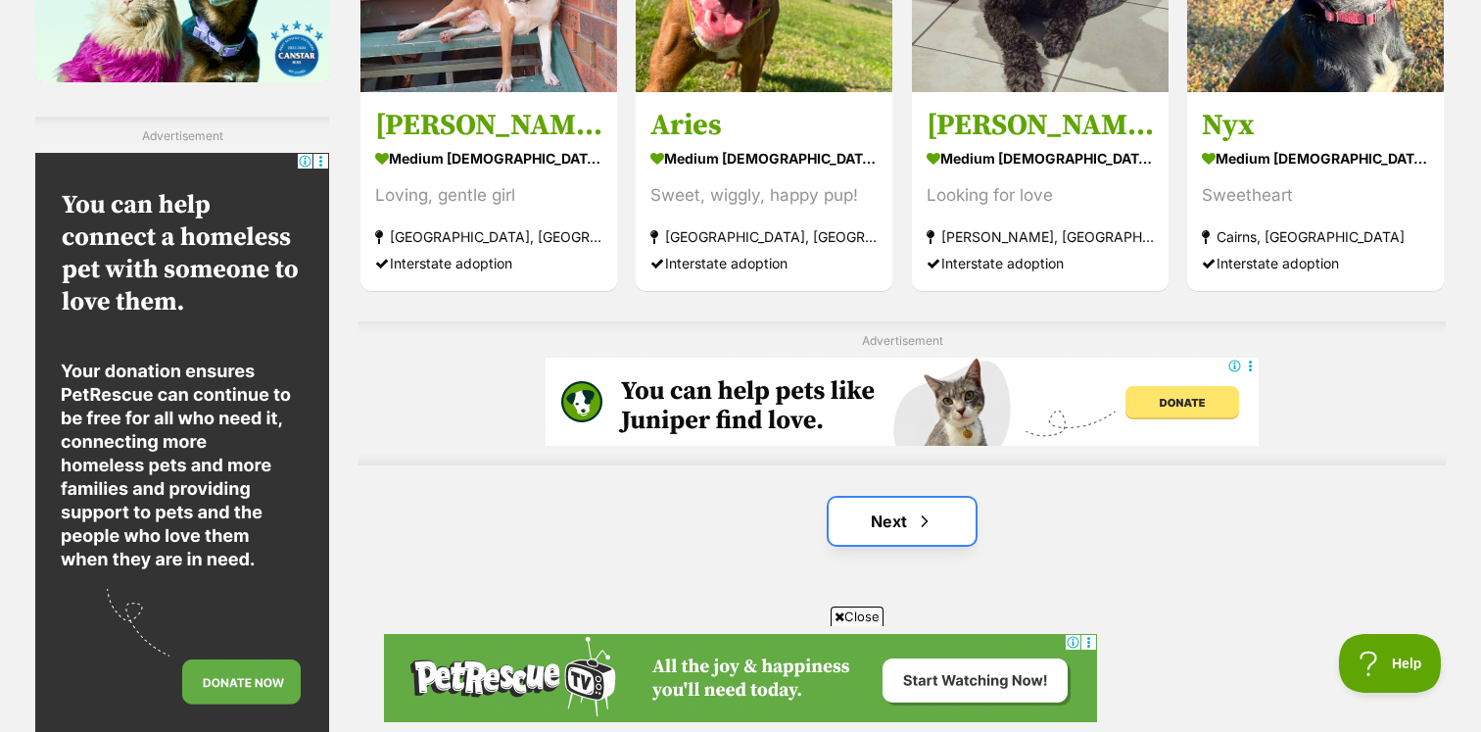
click at [928, 523] on span "Next page" at bounding box center [925, 521] width 20 height 24
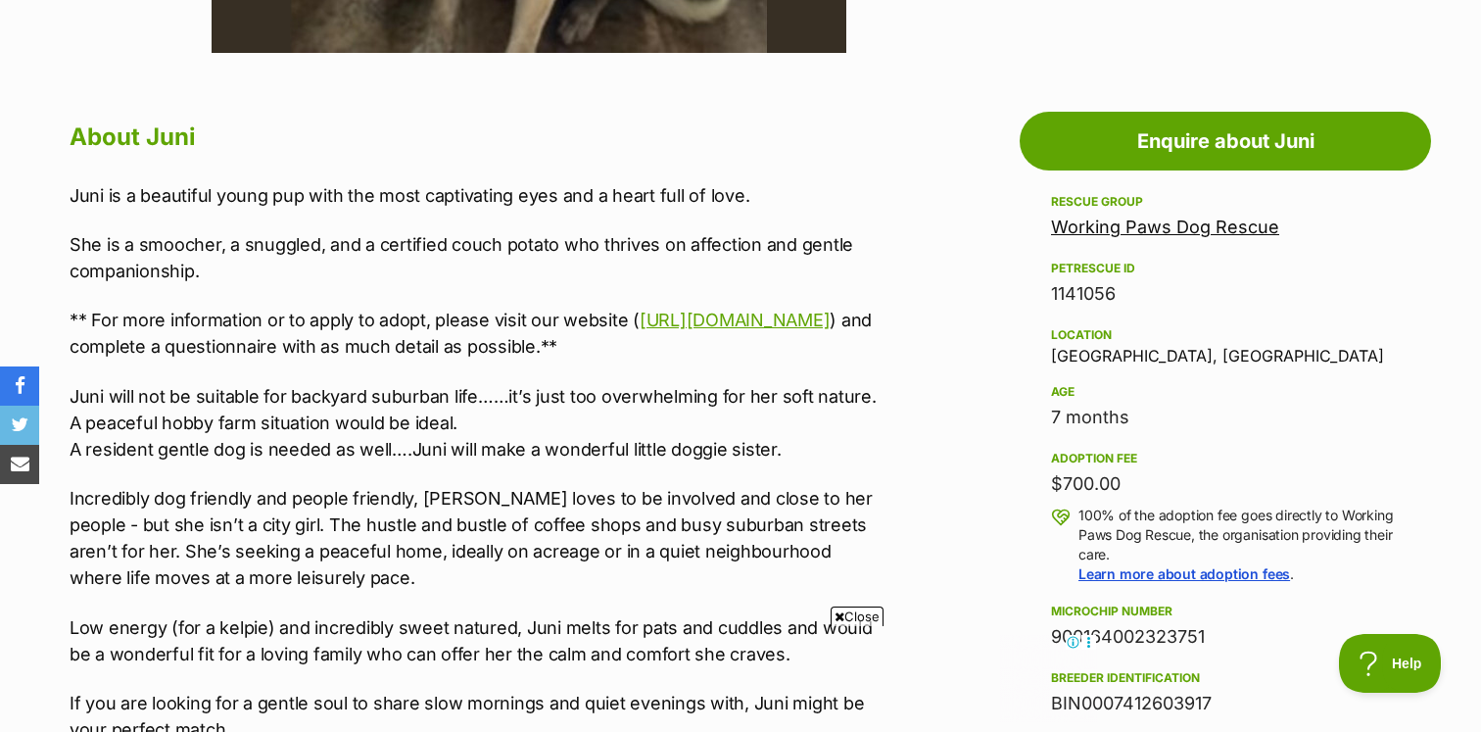
scroll to position [752, 0]
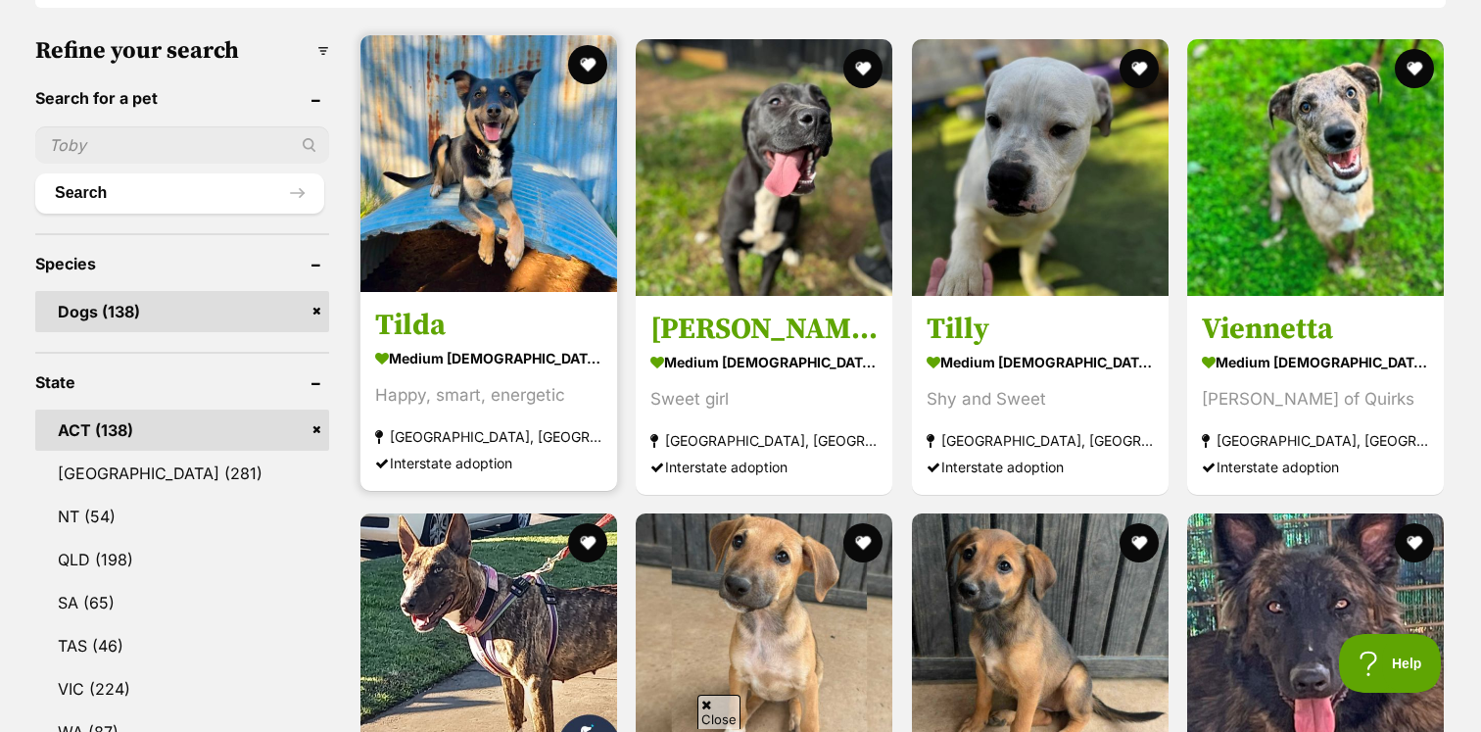
click at [472, 397] on div "Happy, smart, energetic" at bounding box center [488, 395] width 227 height 26
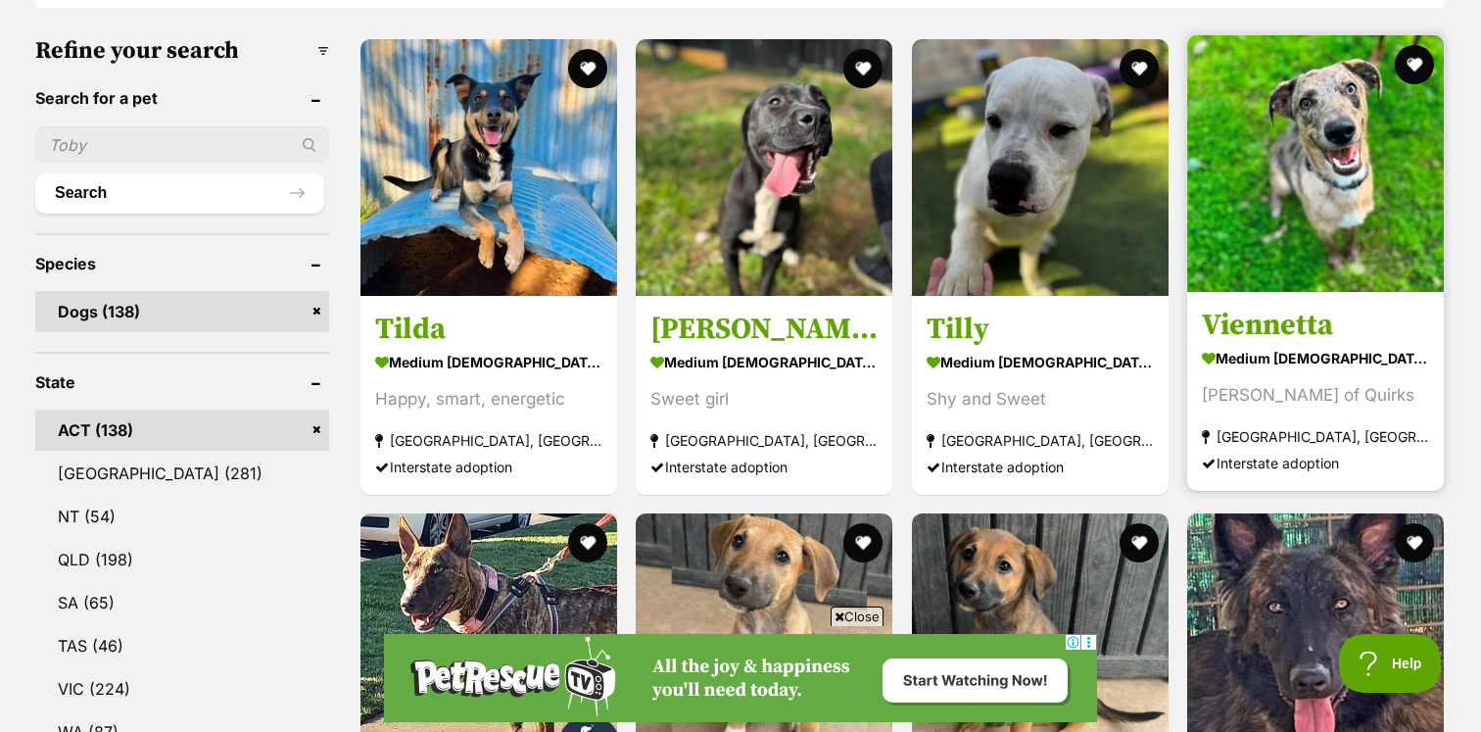
click at [1375, 315] on h3 "Viennetta" at bounding box center [1315, 325] width 227 height 37
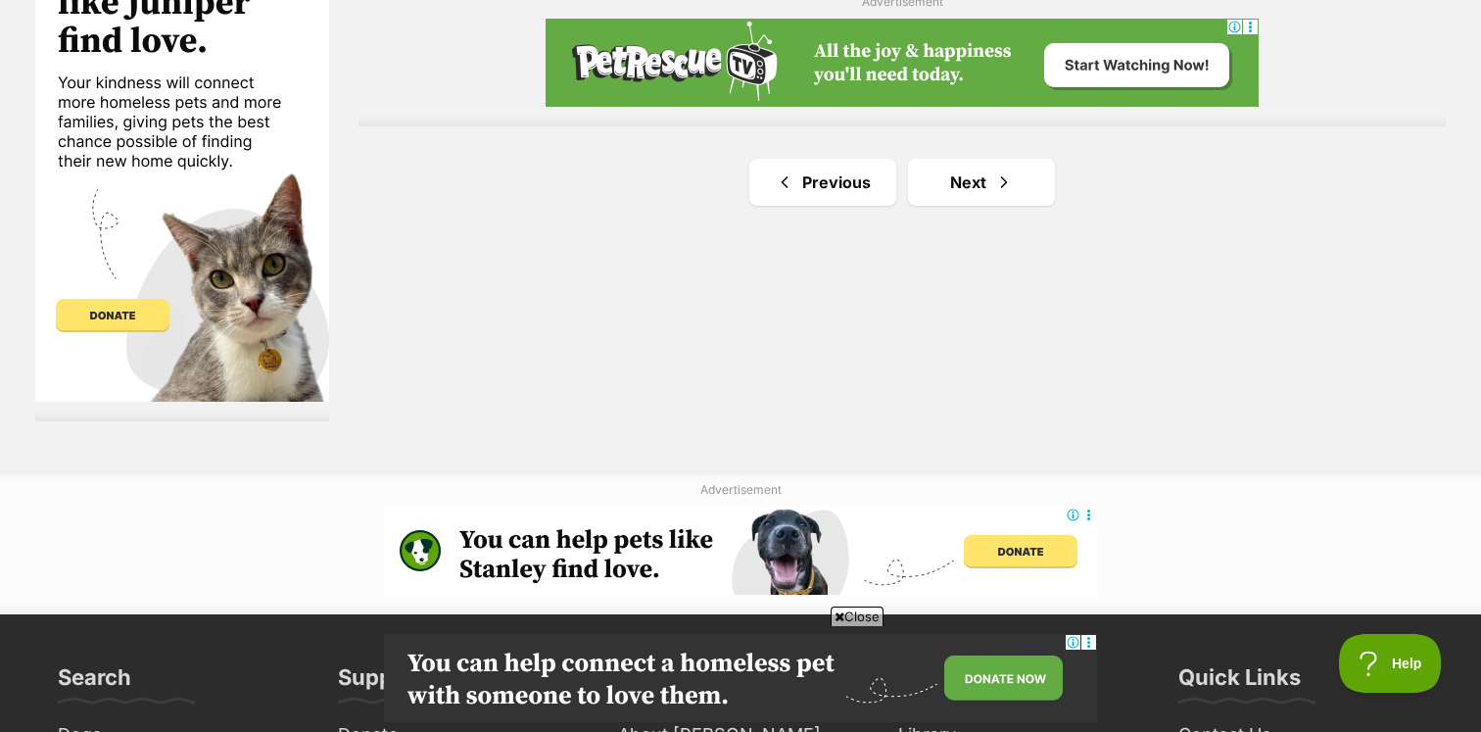
scroll to position [3589, 0]
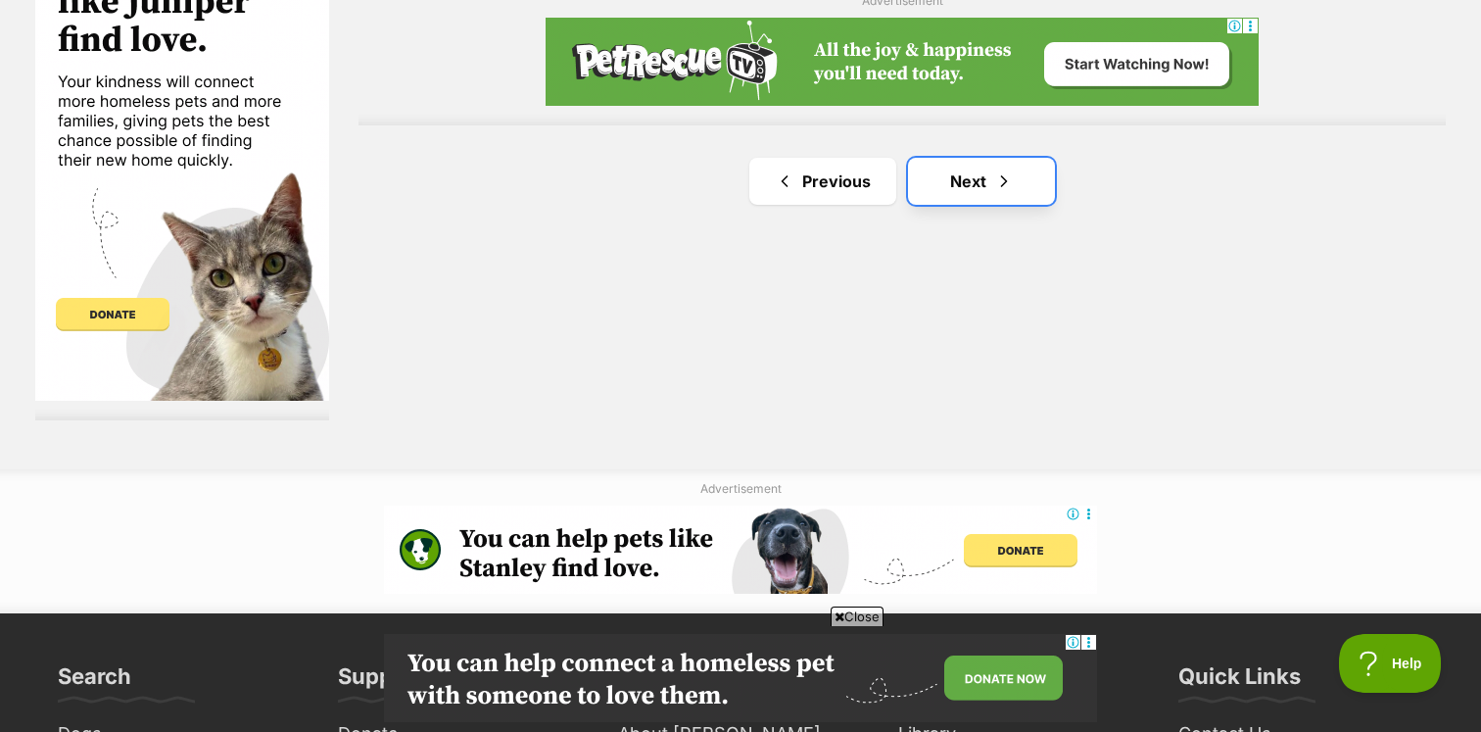
click at [969, 204] on link "Next" at bounding box center [981, 181] width 147 height 47
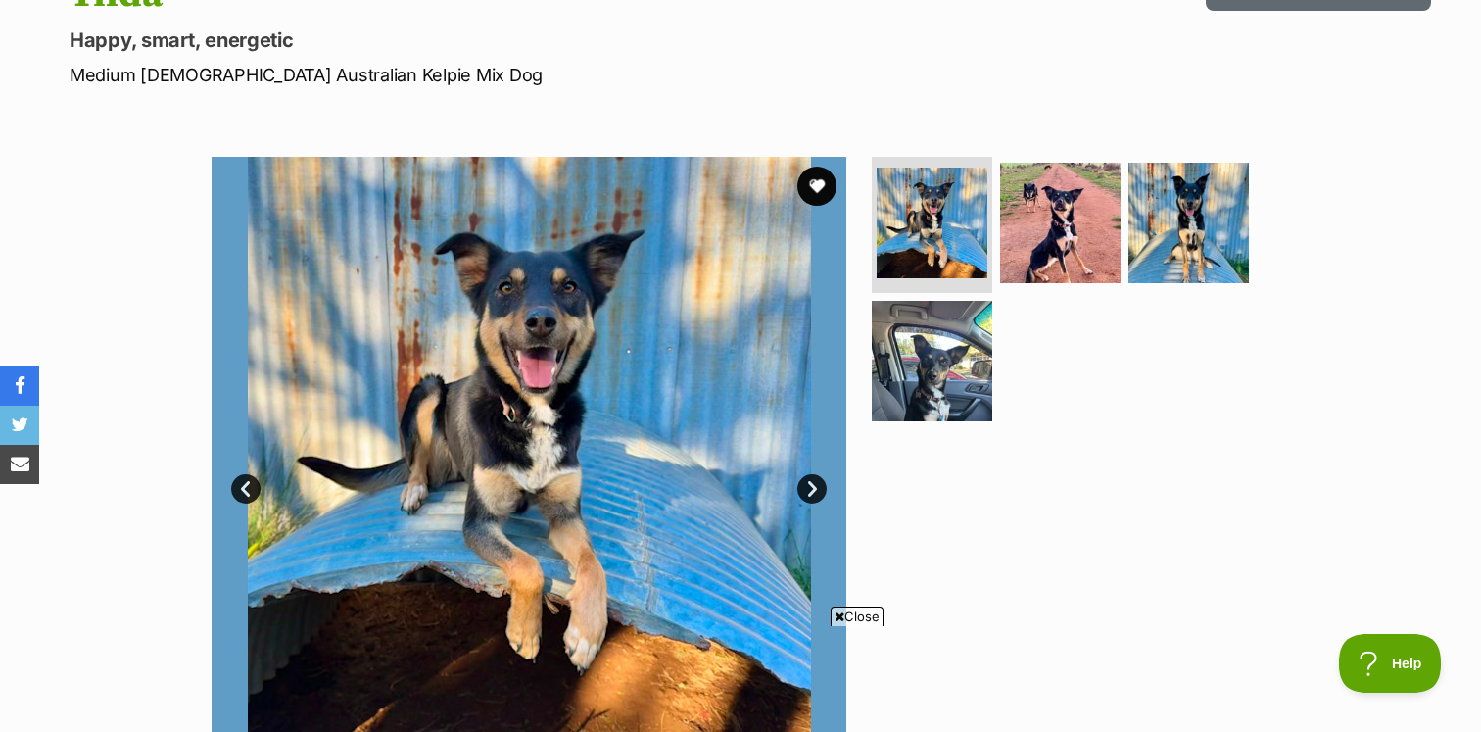
scroll to position [267, 0]
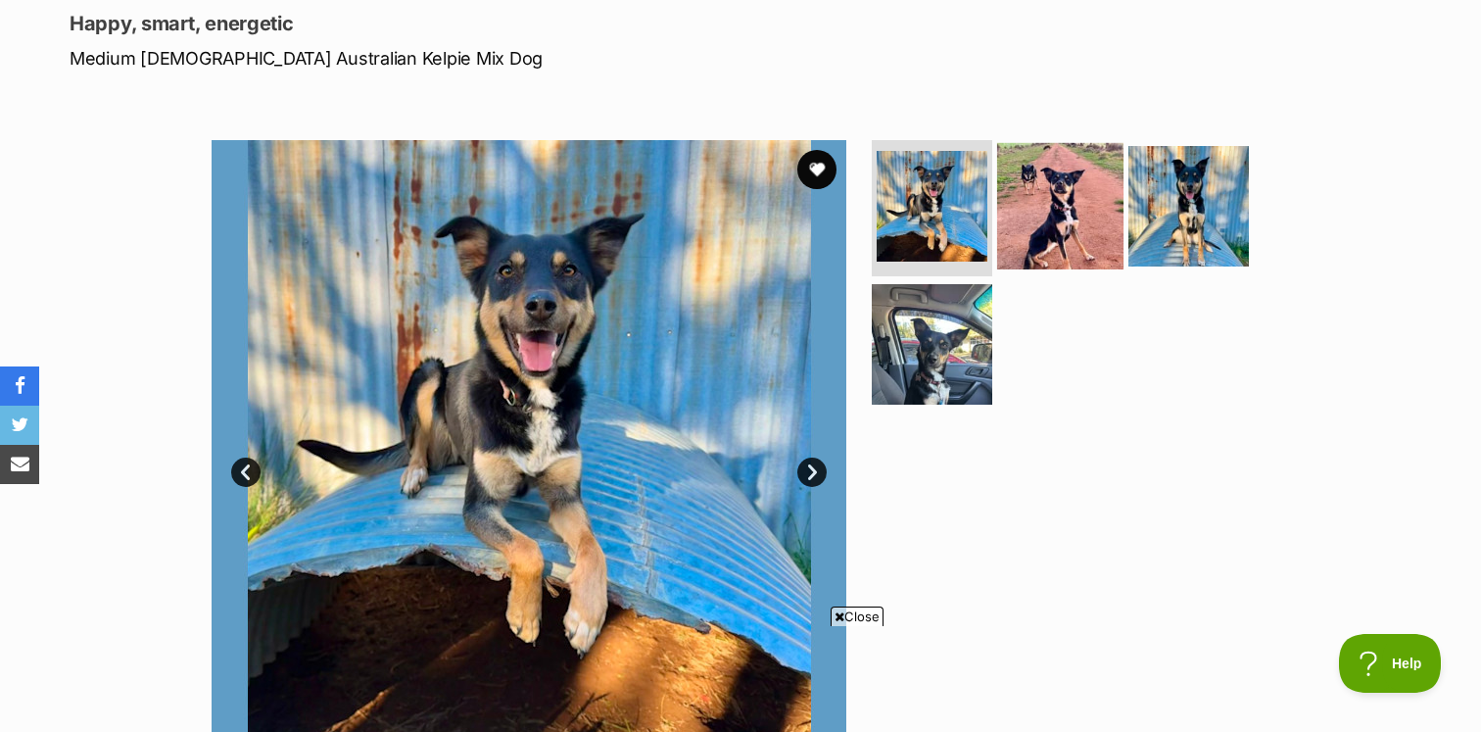
click at [1047, 199] on img at bounding box center [1060, 205] width 126 height 126
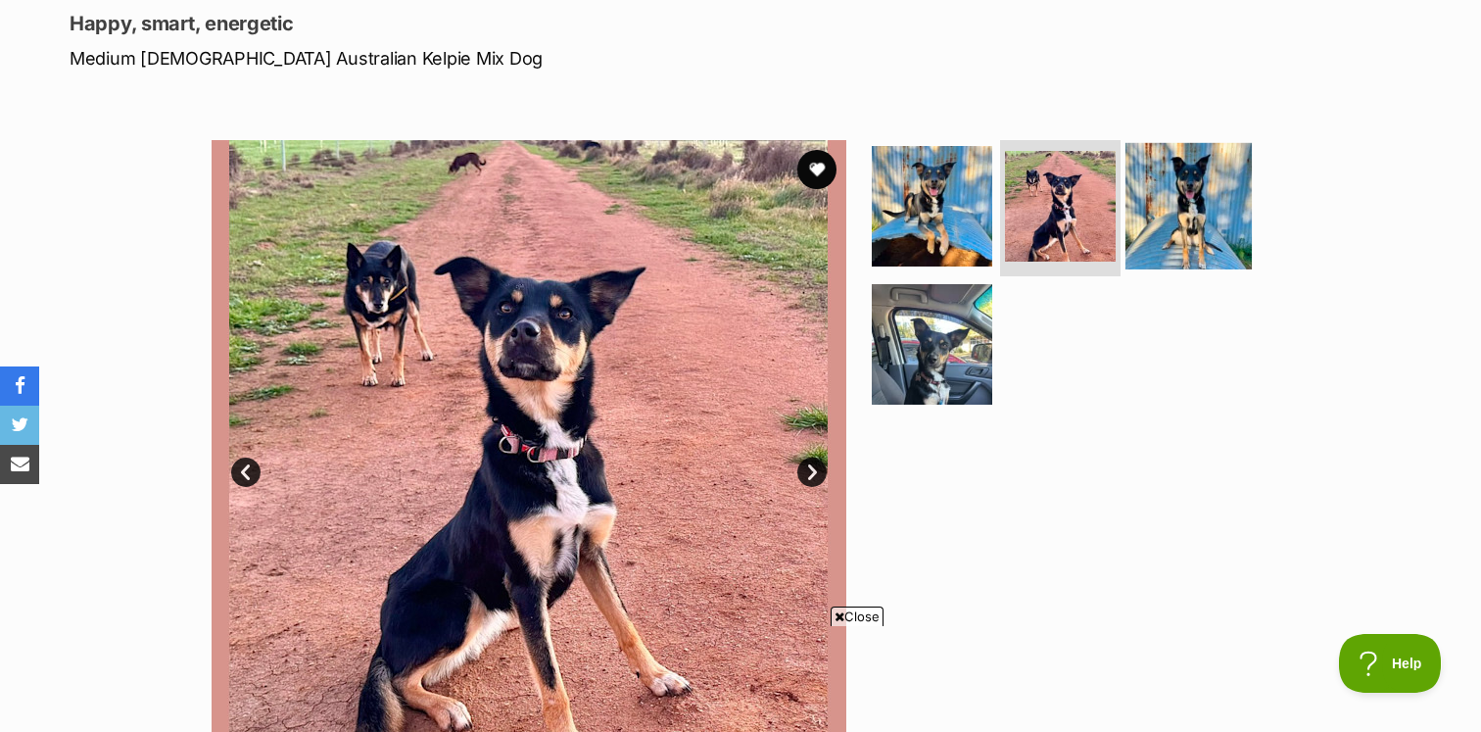
click at [1191, 189] on img at bounding box center [1188, 205] width 126 height 126
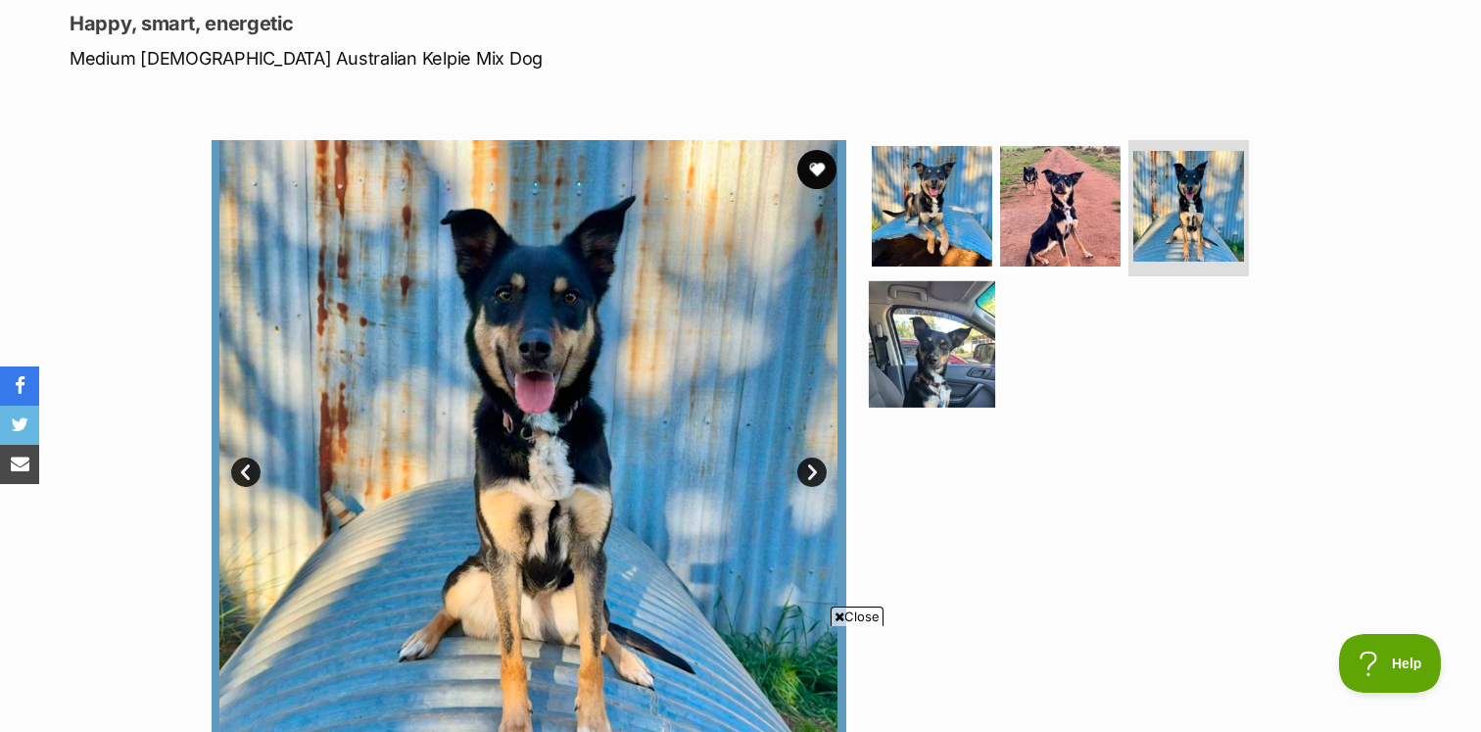
click at [967, 340] on img at bounding box center [932, 344] width 126 height 126
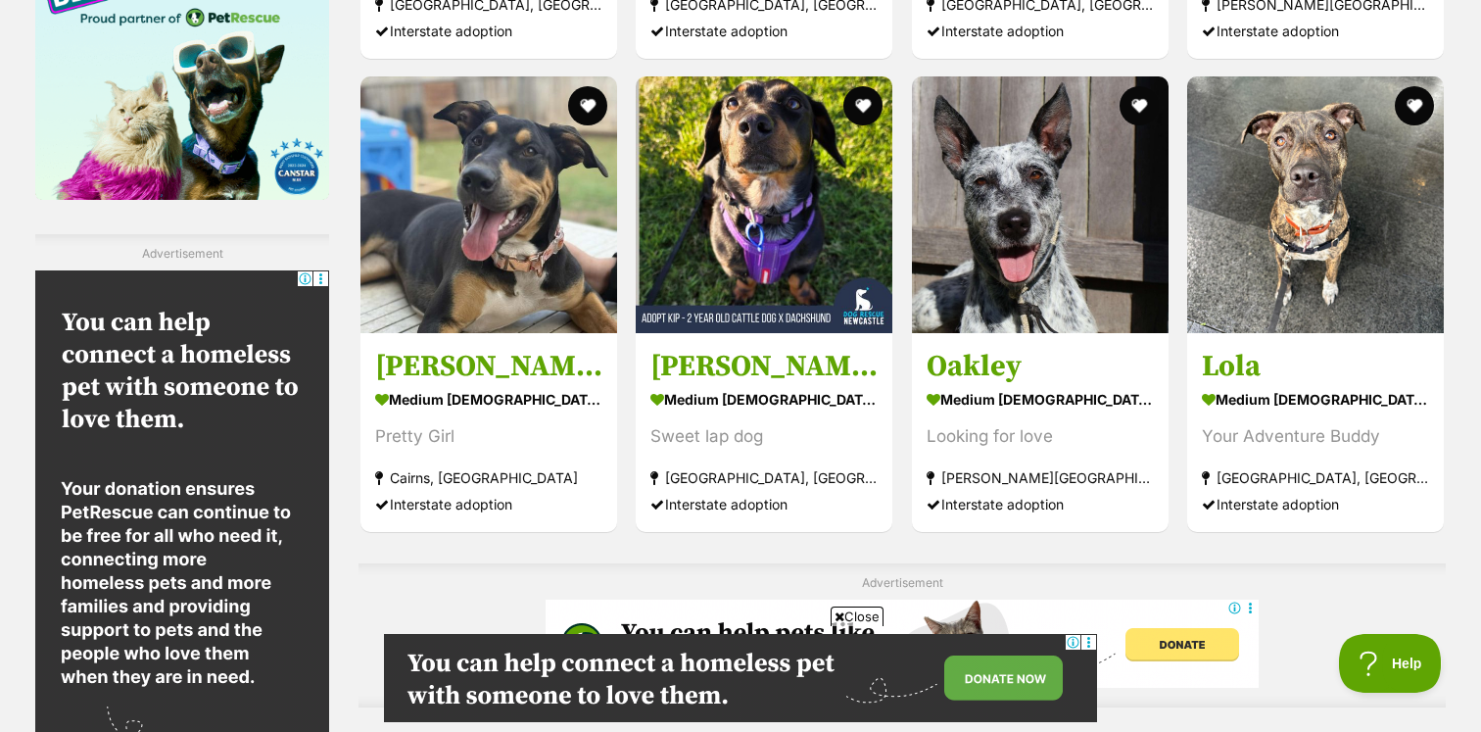
scroll to position [3134, 0]
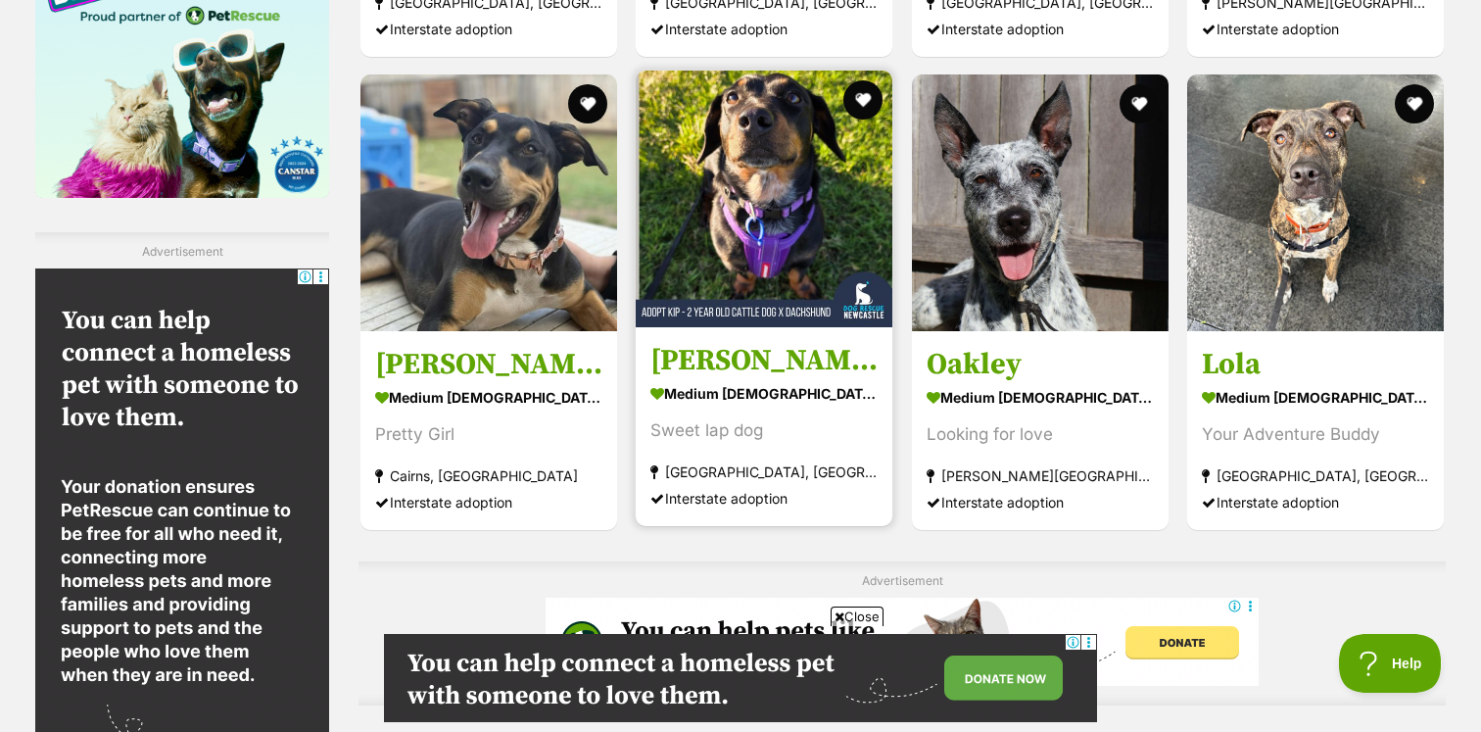
click at [808, 394] on strong "medium [DEMOGRAPHIC_DATA] Dog" at bounding box center [763, 393] width 227 height 28
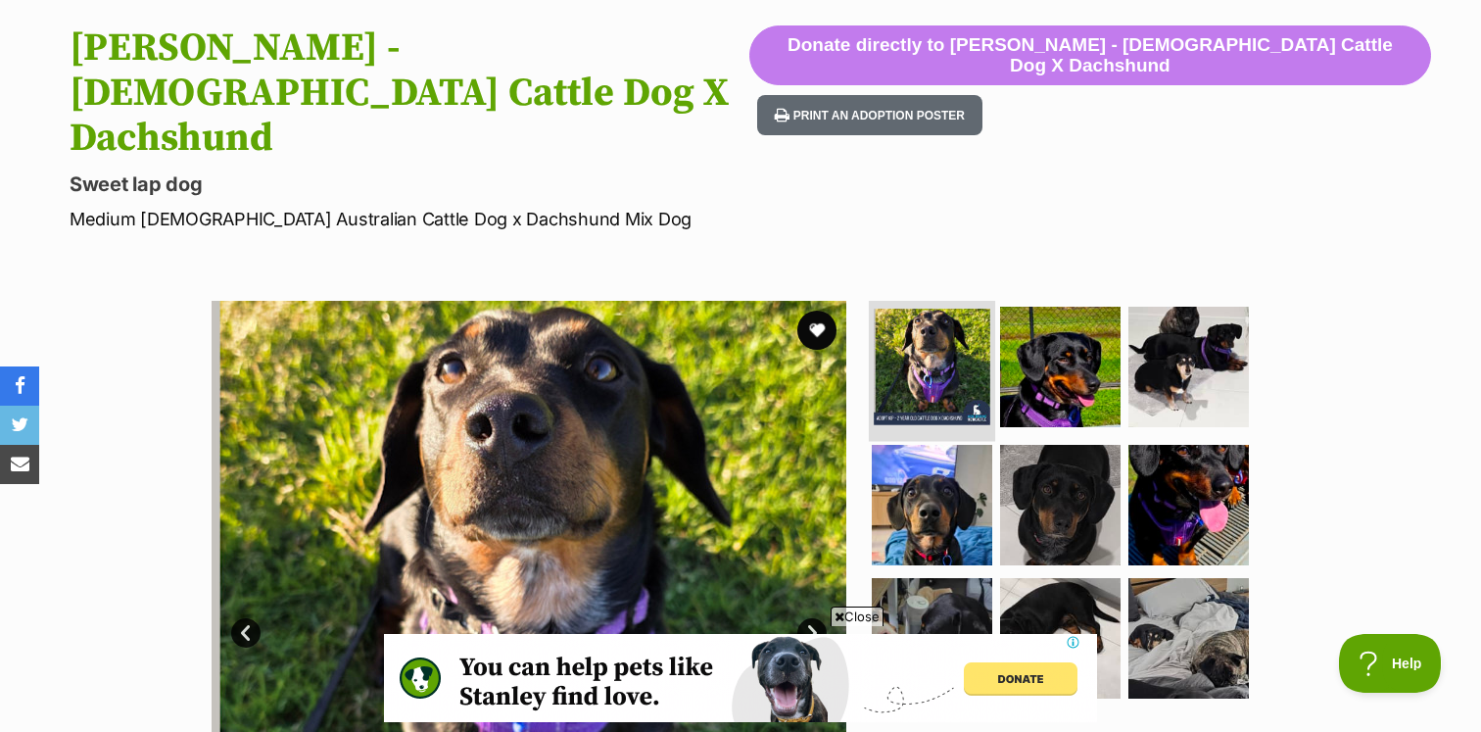
scroll to position [203, 0]
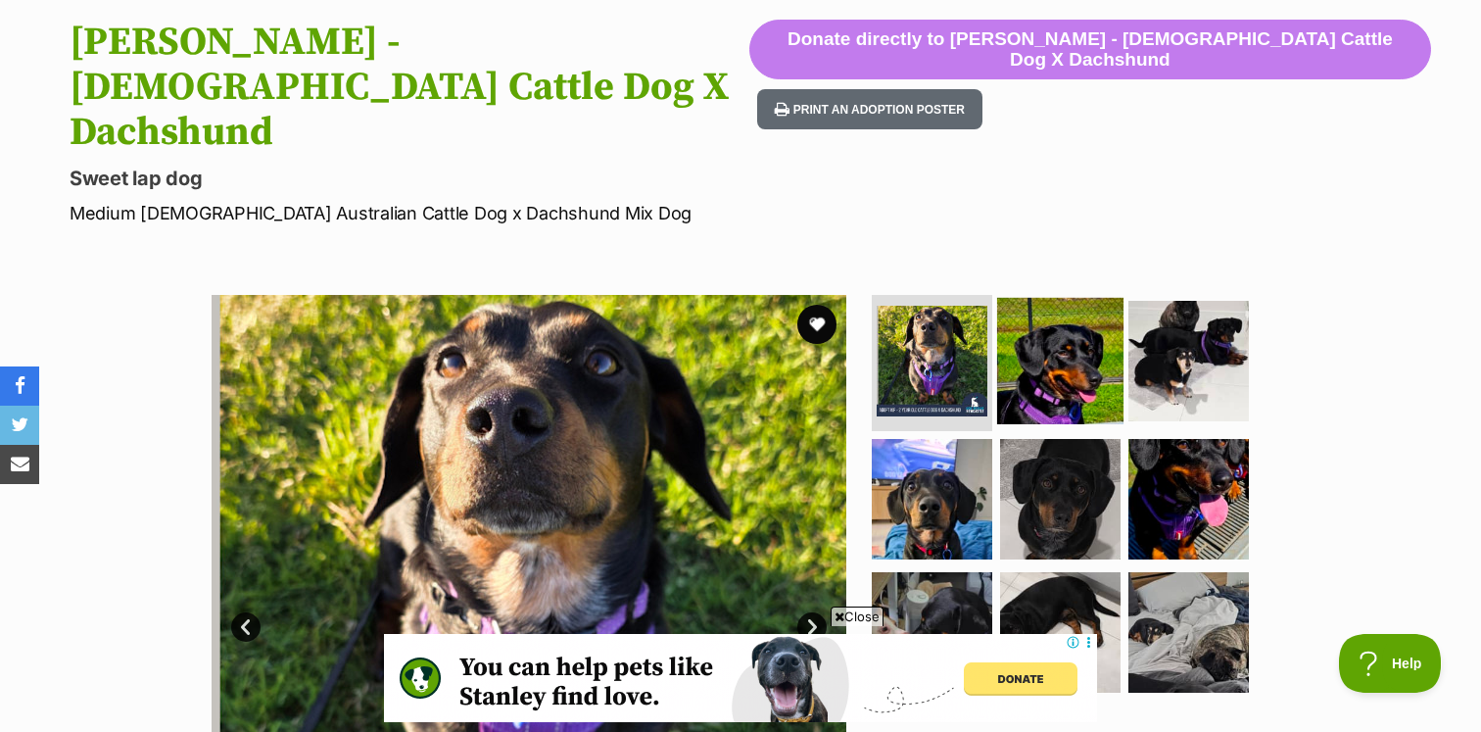
click at [1075, 297] on img at bounding box center [1060, 360] width 126 height 126
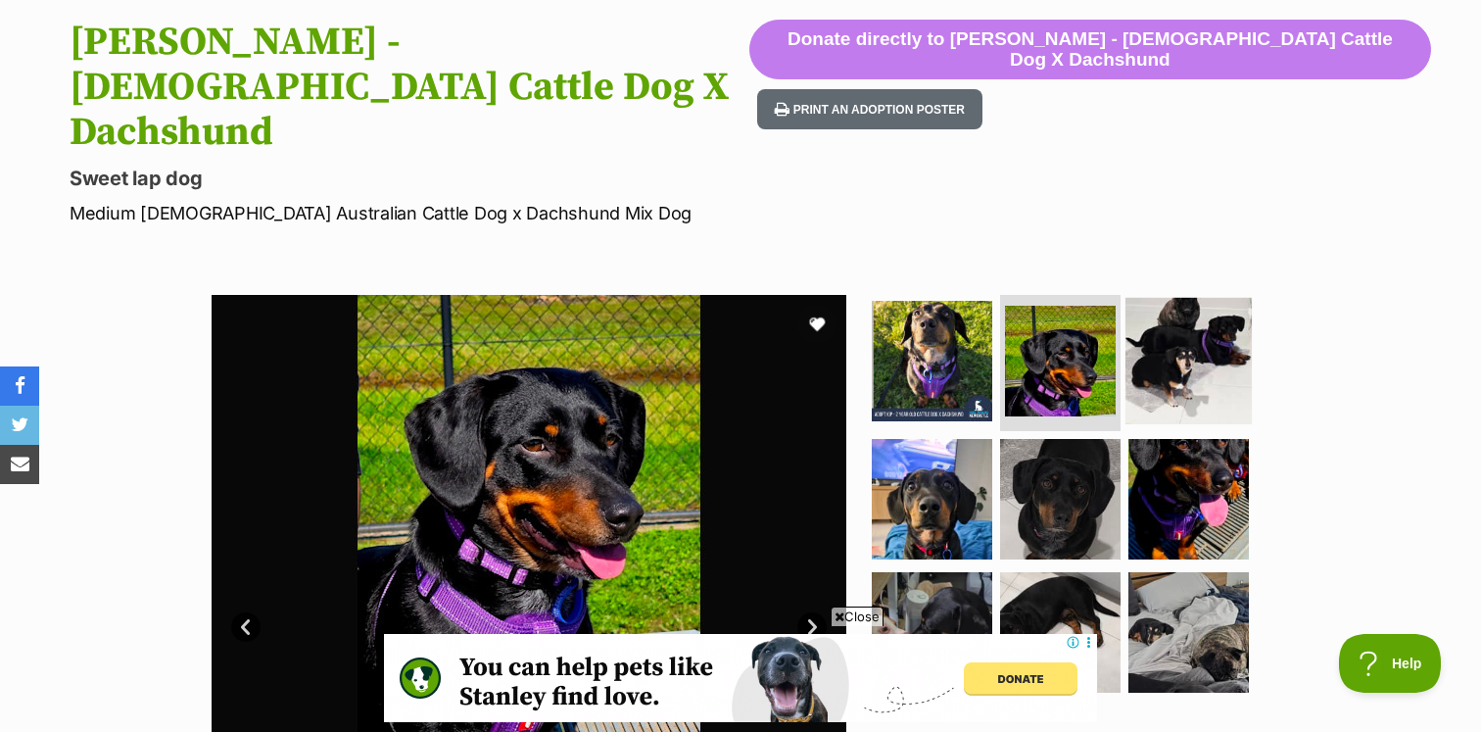
click at [1154, 297] on img at bounding box center [1188, 360] width 126 height 126
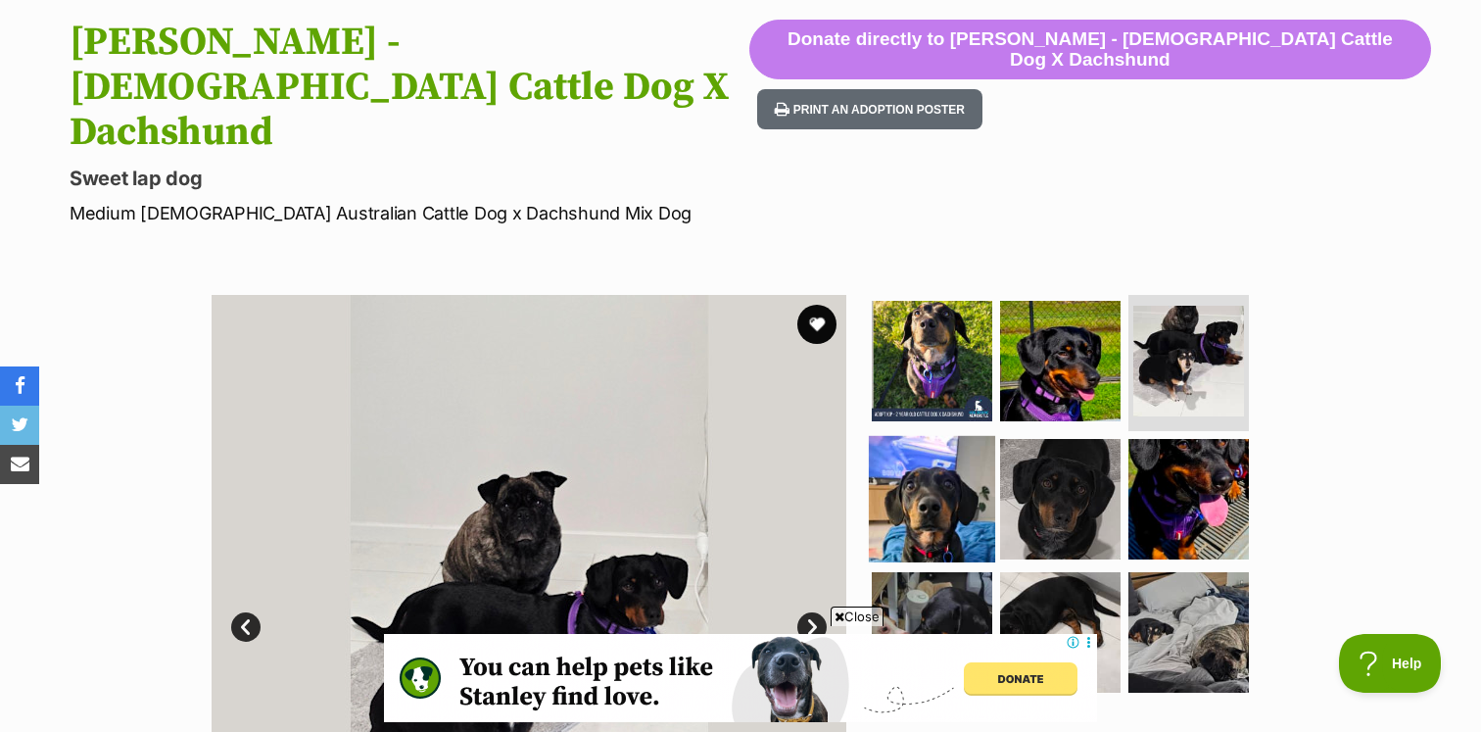
click at [943, 436] on img at bounding box center [932, 499] width 126 height 126
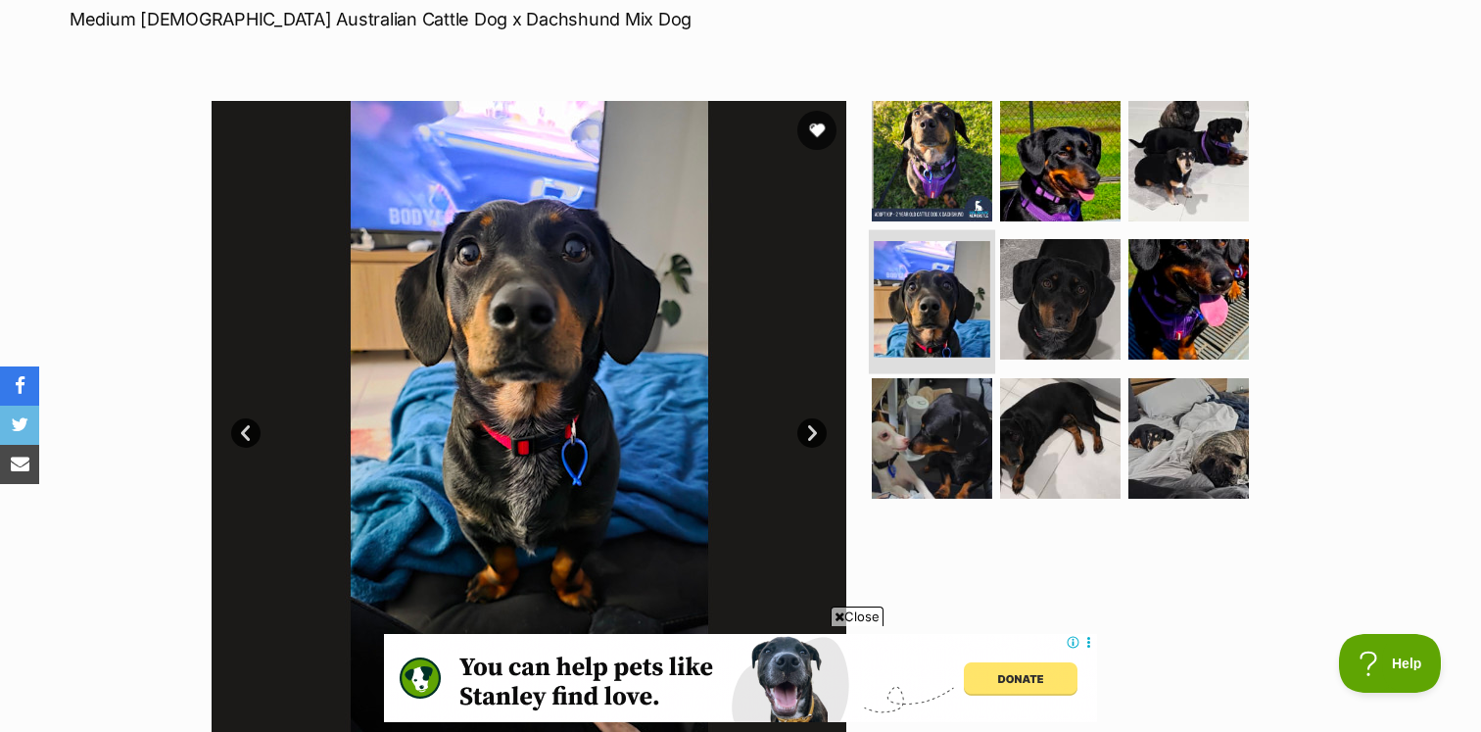
scroll to position [400, 0]
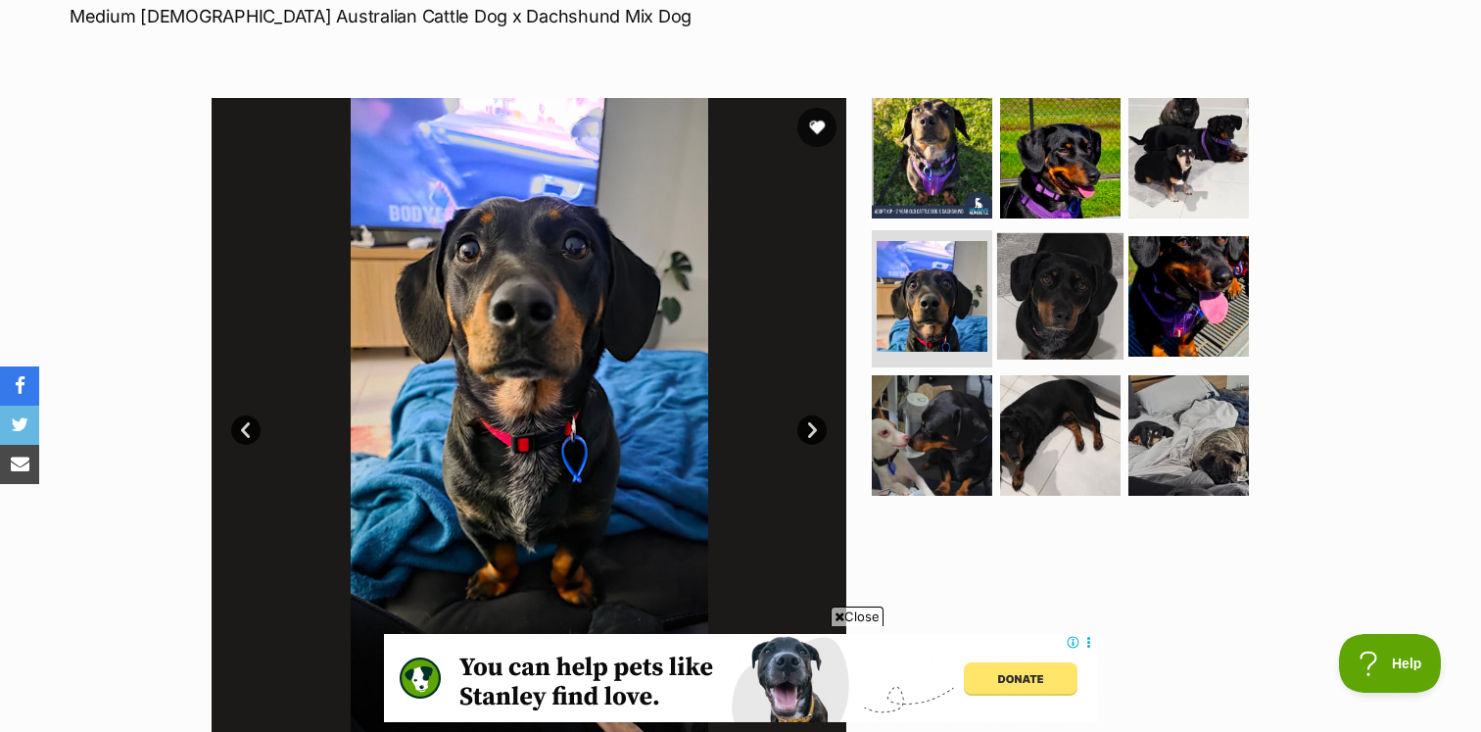
click at [1084, 233] on img at bounding box center [1060, 296] width 126 height 126
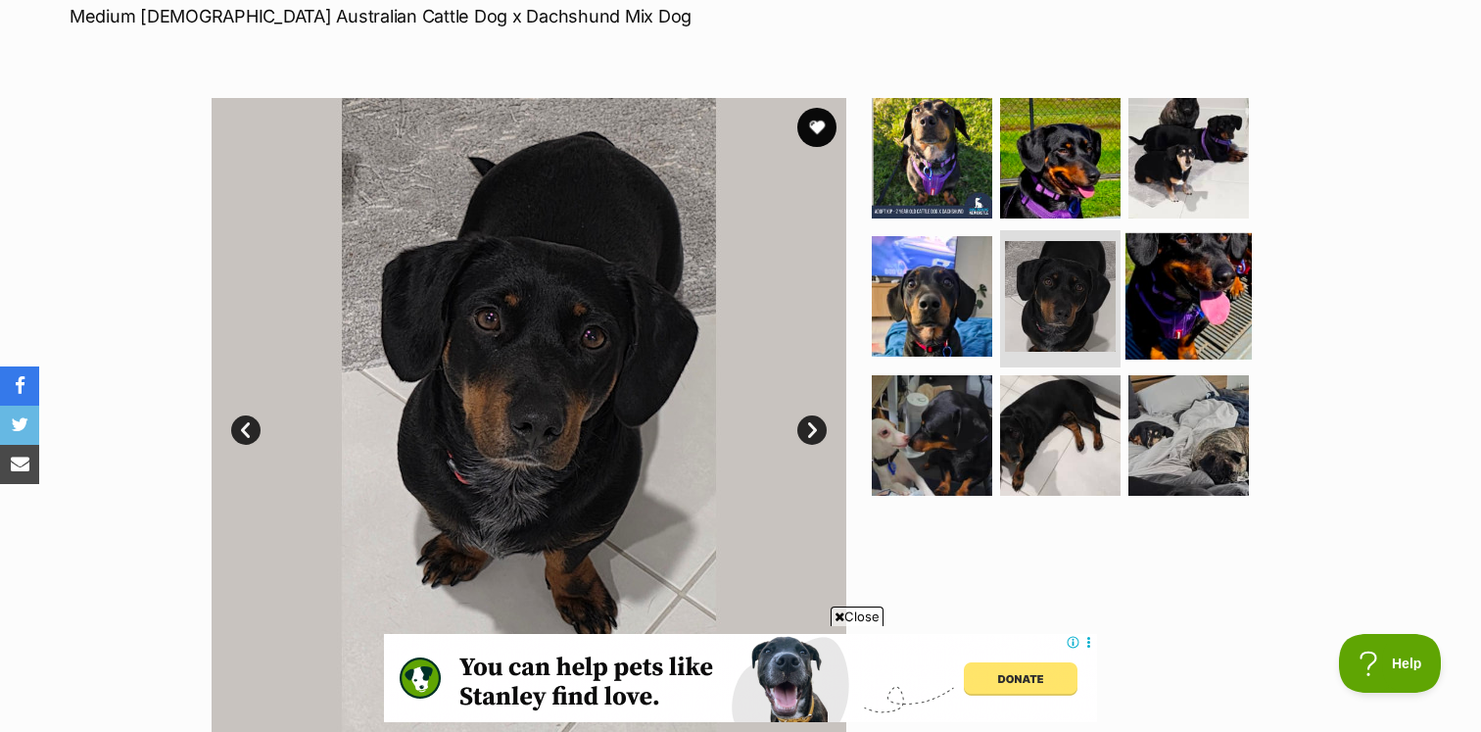
click at [1183, 233] on img at bounding box center [1188, 296] width 126 height 126
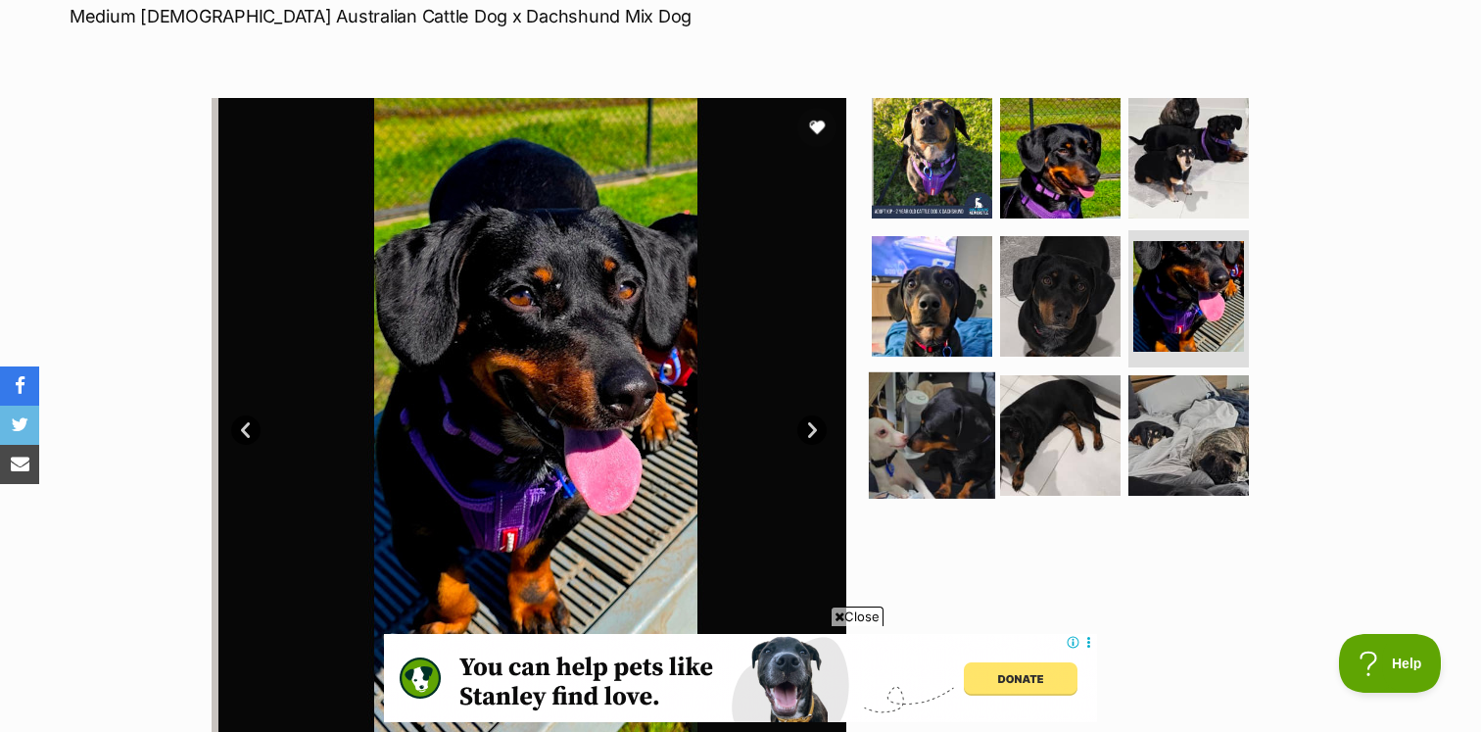
click at [978, 372] on img at bounding box center [932, 435] width 126 height 126
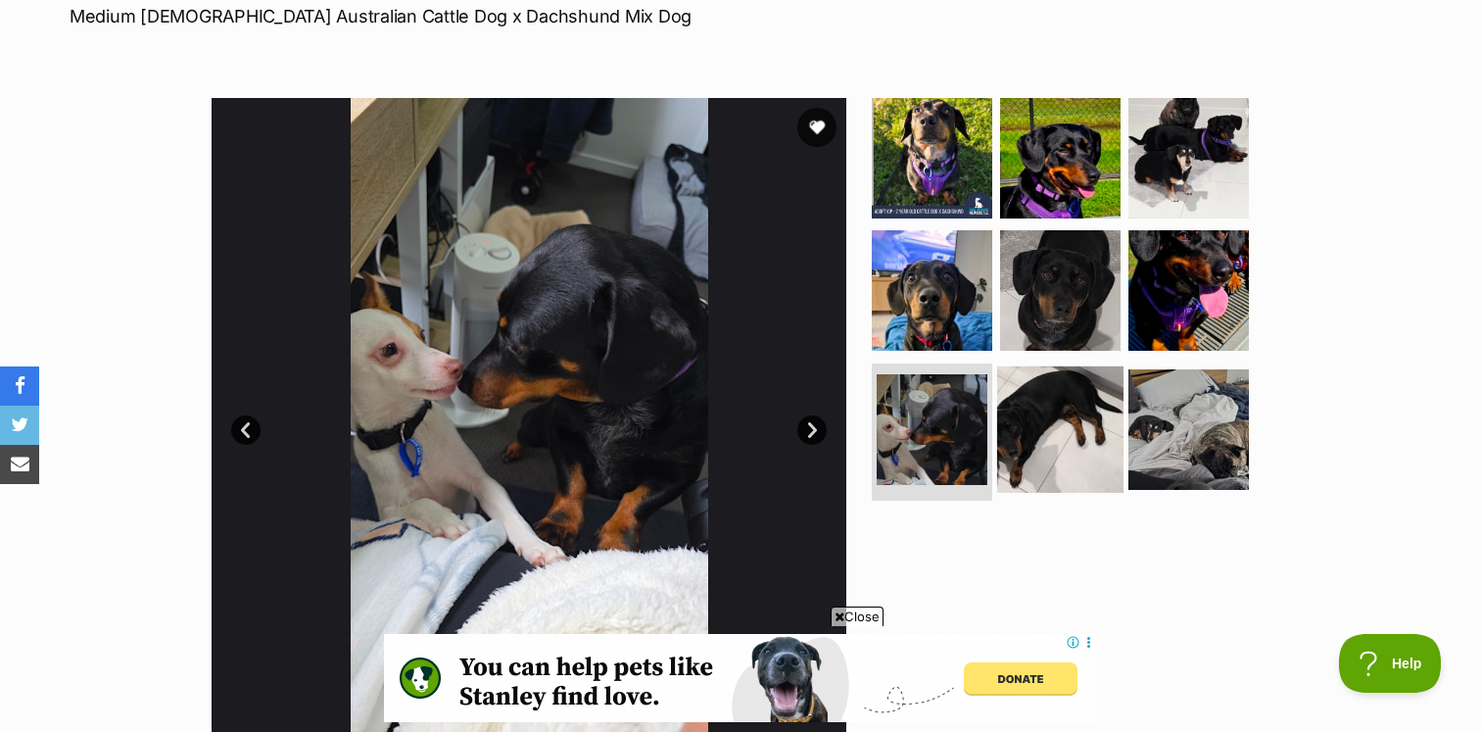
click at [1096, 366] on img at bounding box center [1060, 429] width 126 height 126
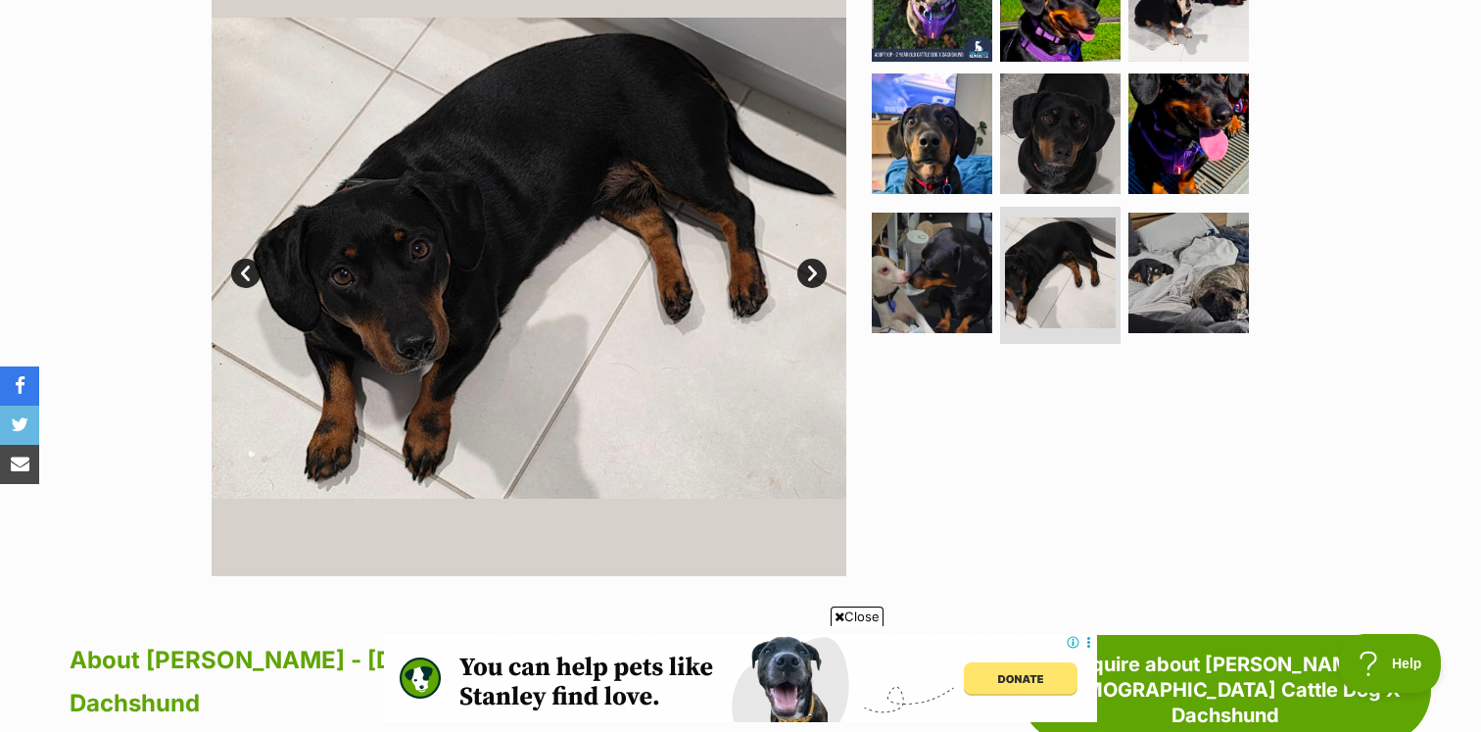
scroll to position [829, 0]
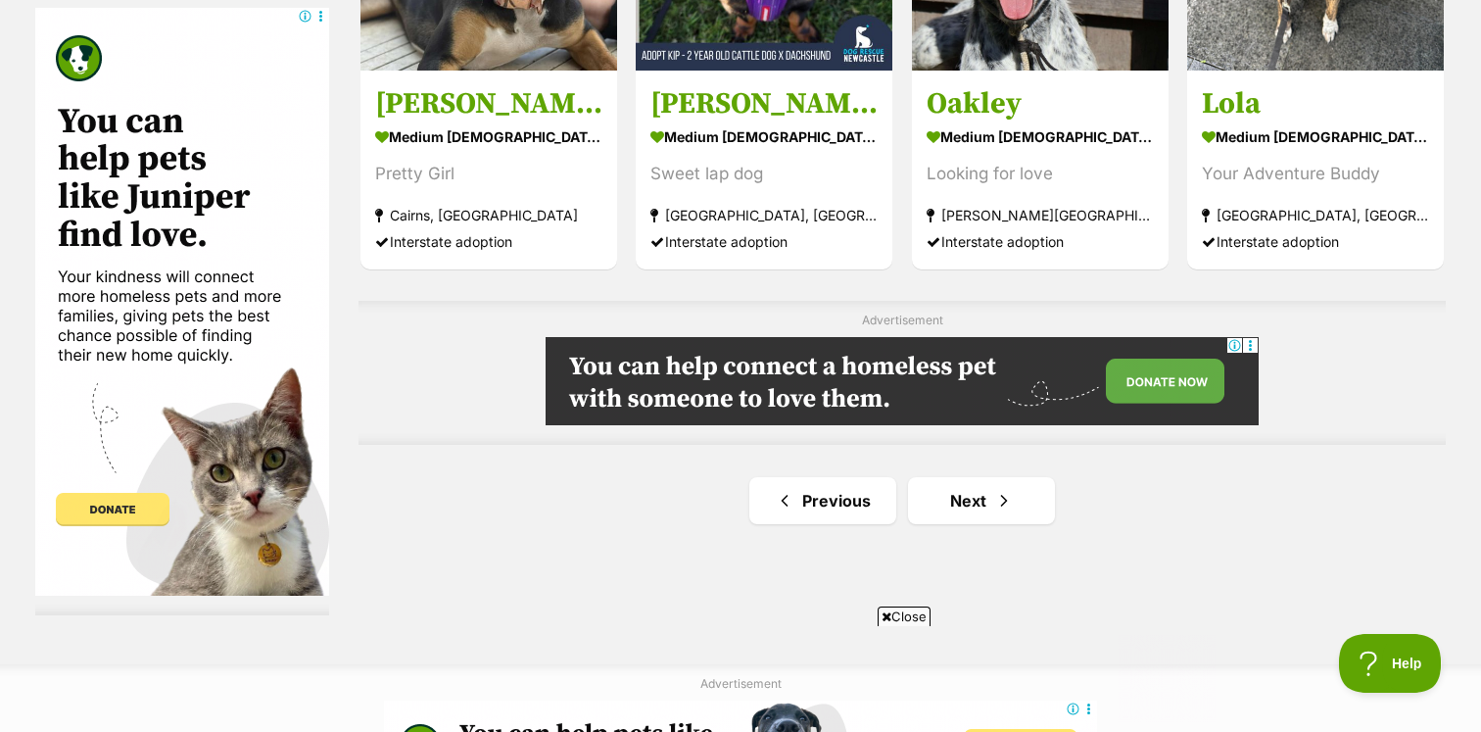
scroll to position [3420, 0]
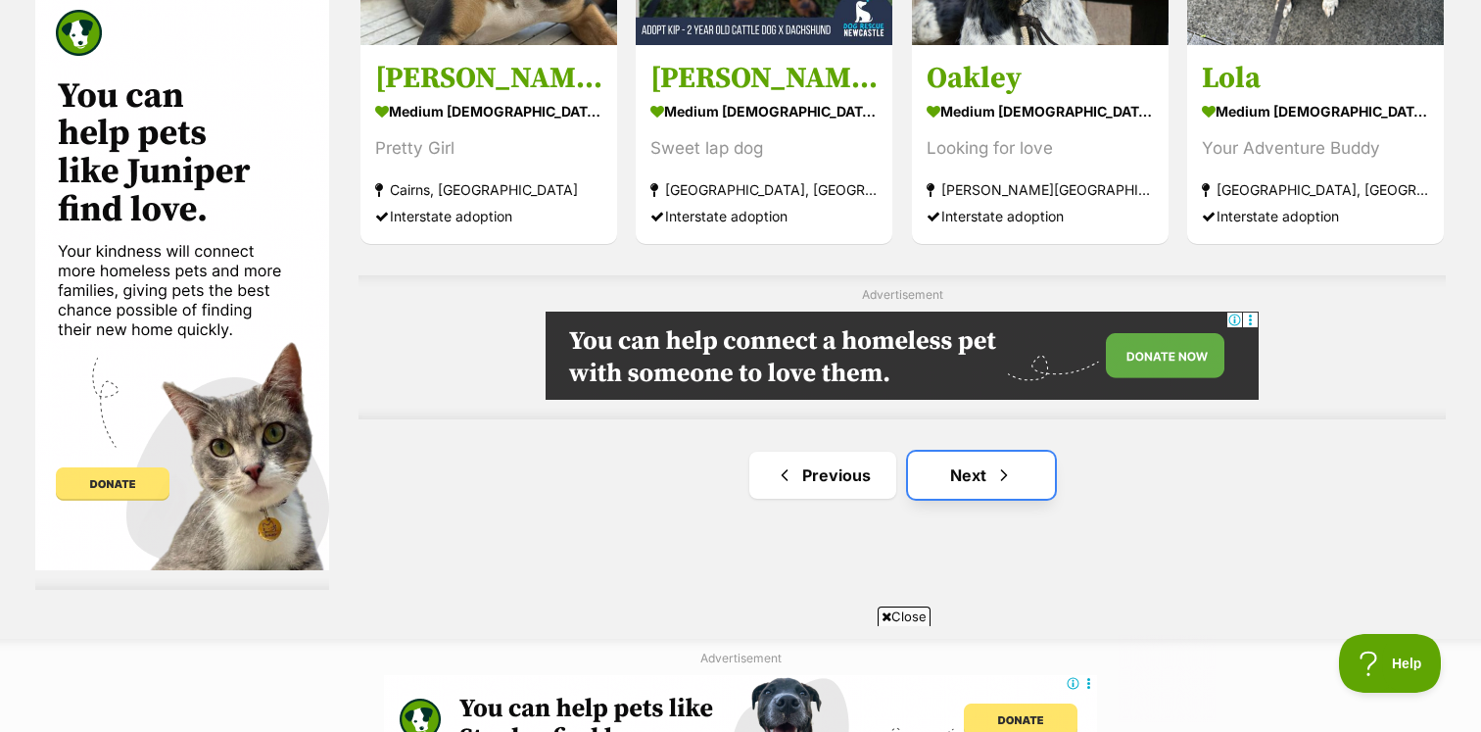
click at [961, 485] on link "Next" at bounding box center [981, 475] width 147 height 47
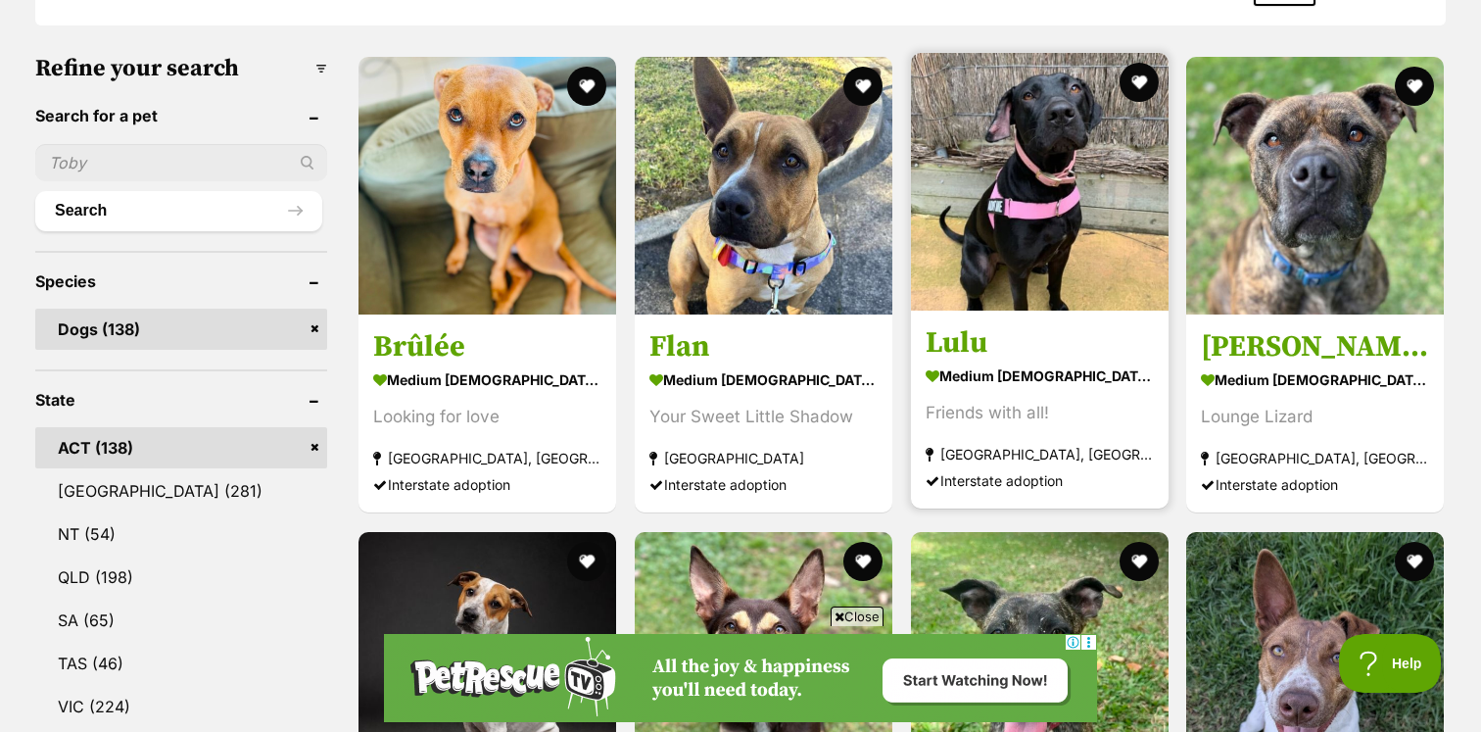
click at [1094, 233] on img at bounding box center [1040, 182] width 258 height 258
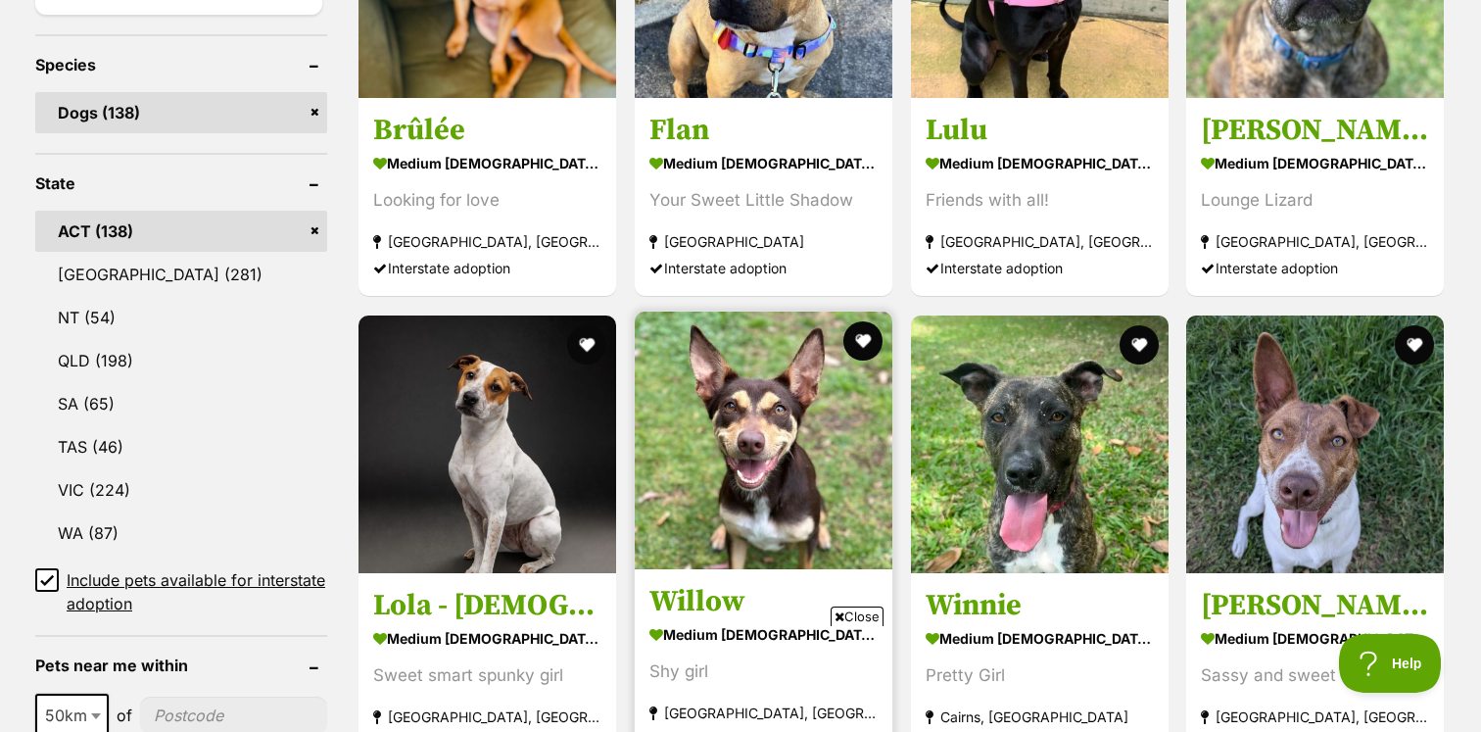
scroll to position [790, 0]
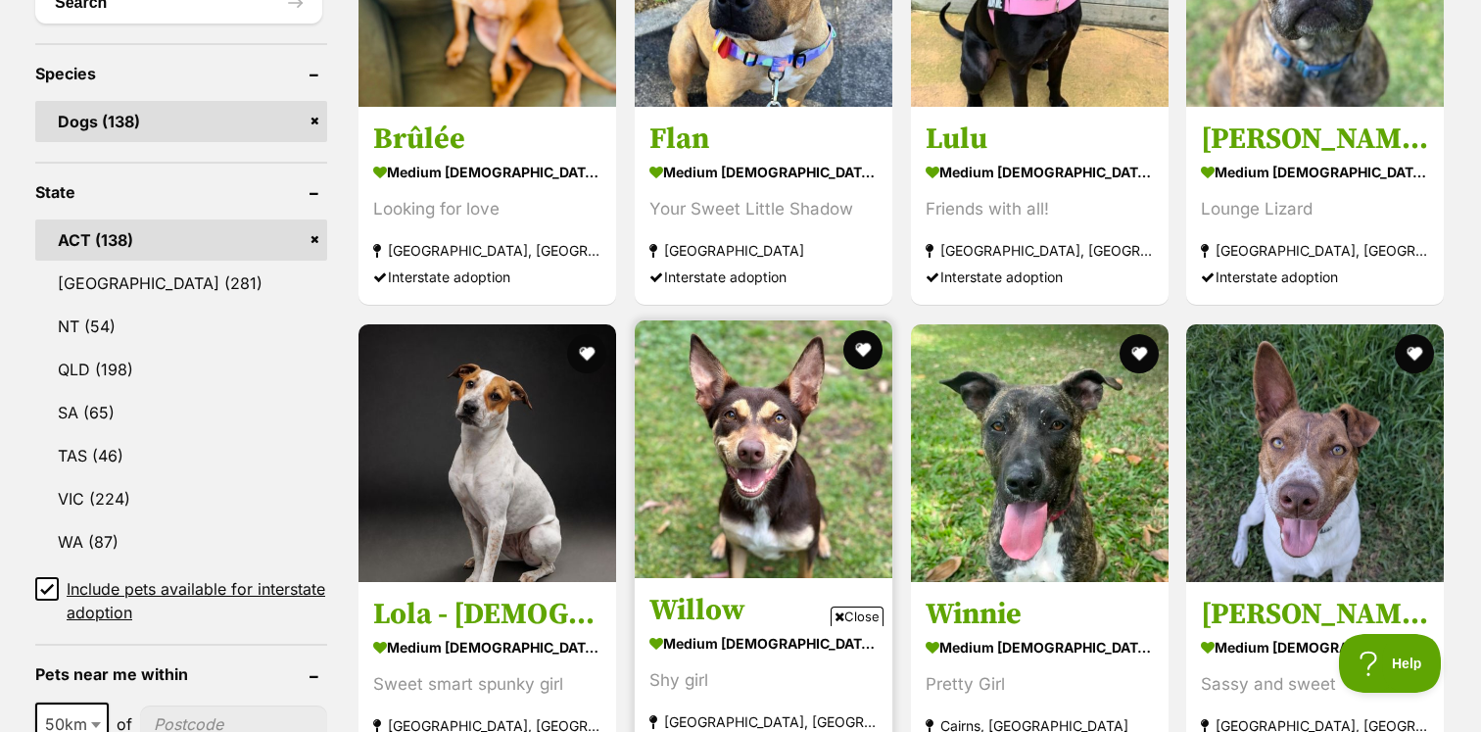
click at [790, 426] on img at bounding box center [764, 449] width 258 height 258
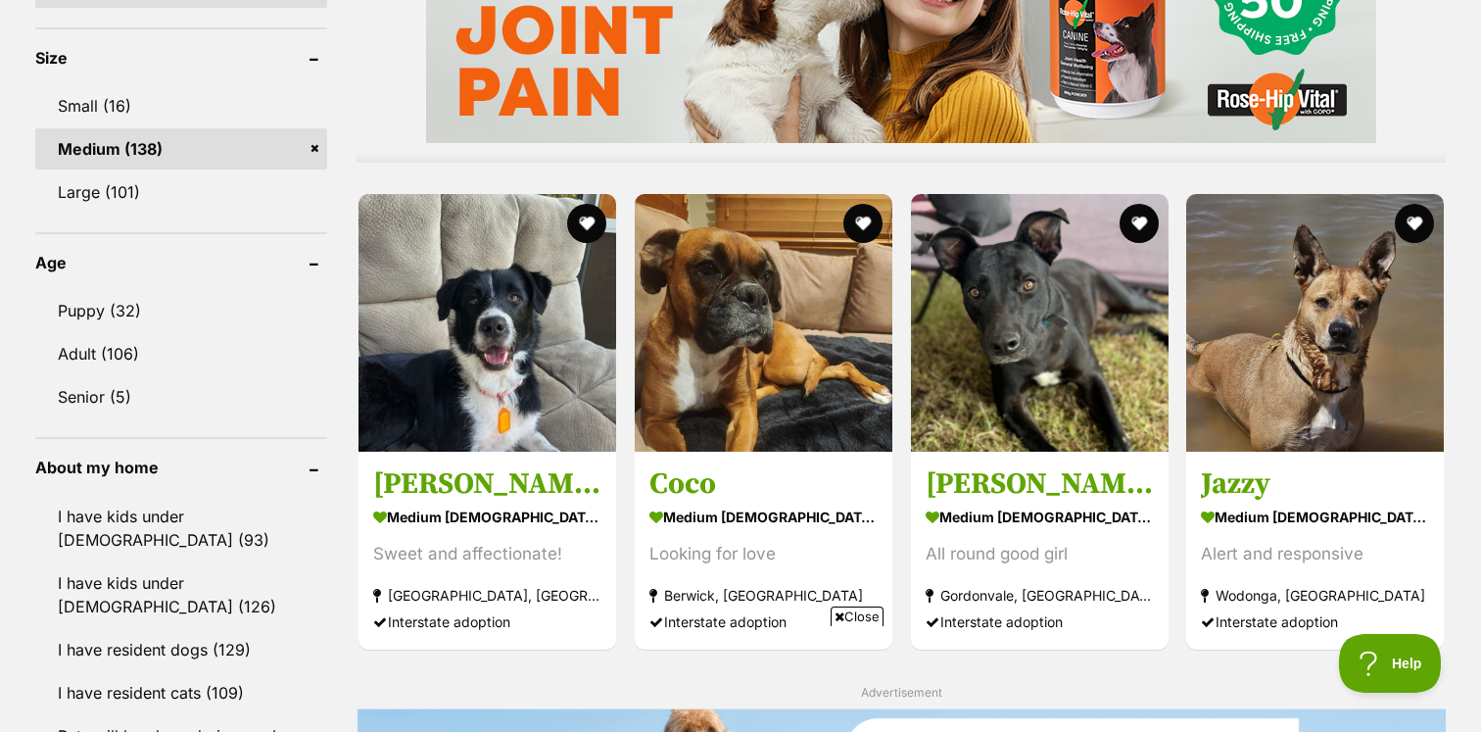
scroll to position [1753, 0]
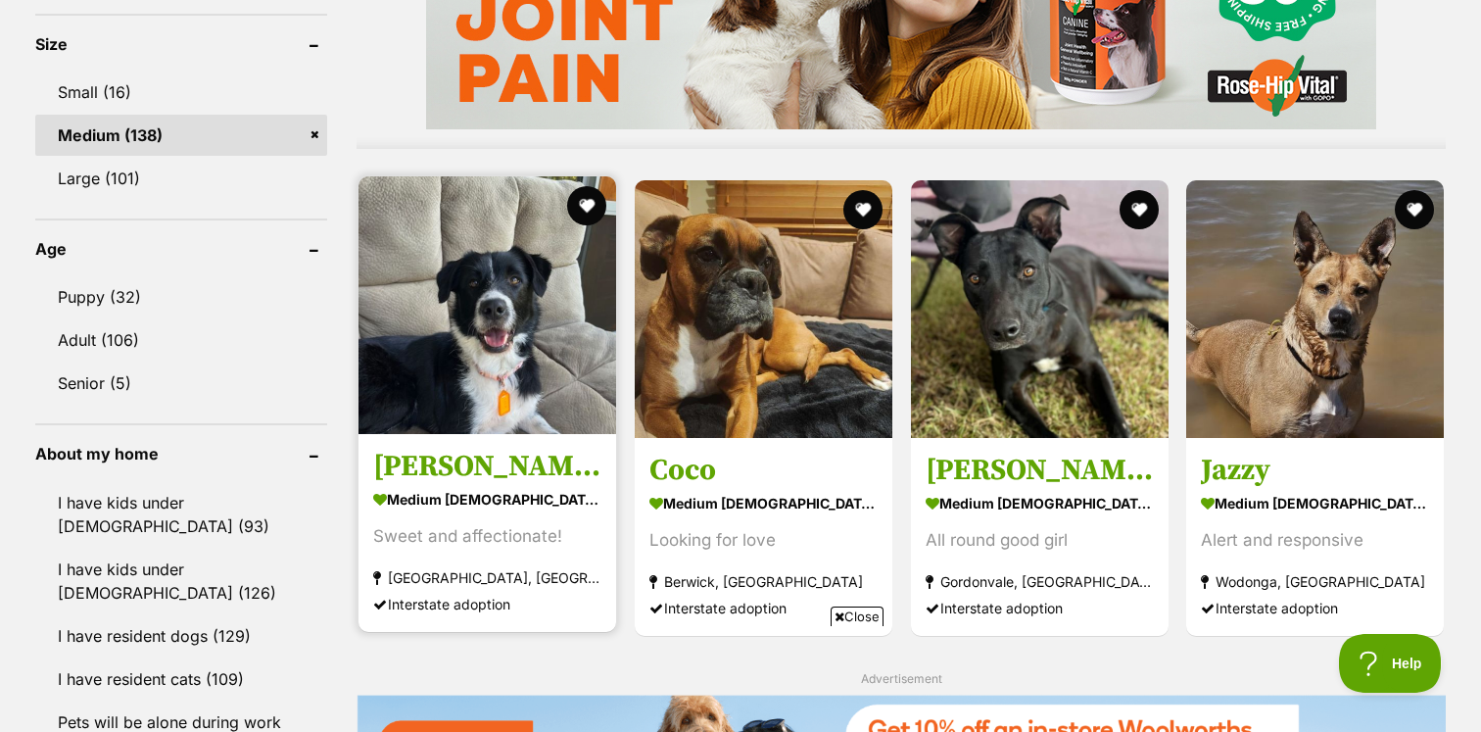
click at [557, 362] on img at bounding box center [488, 305] width 258 height 258
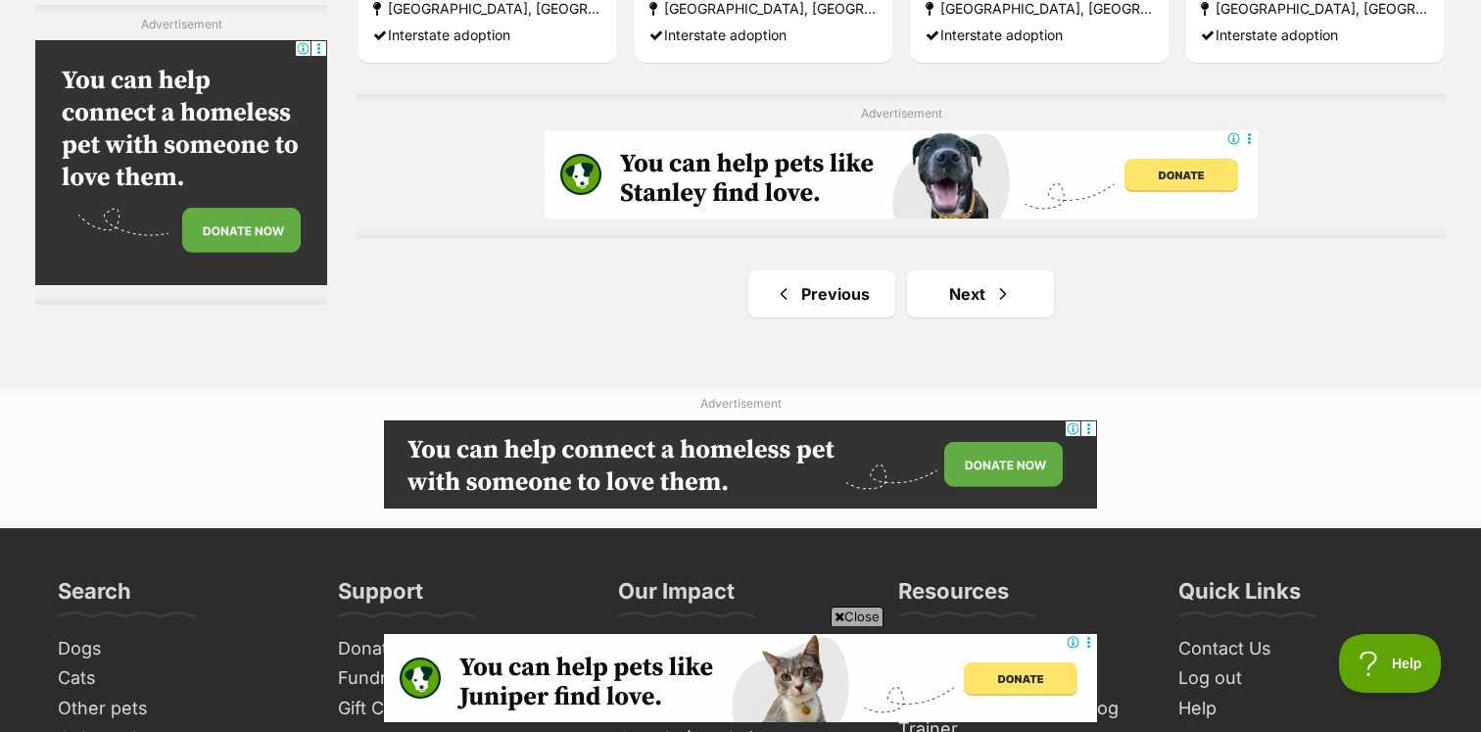
scroll to position [3506, 0]
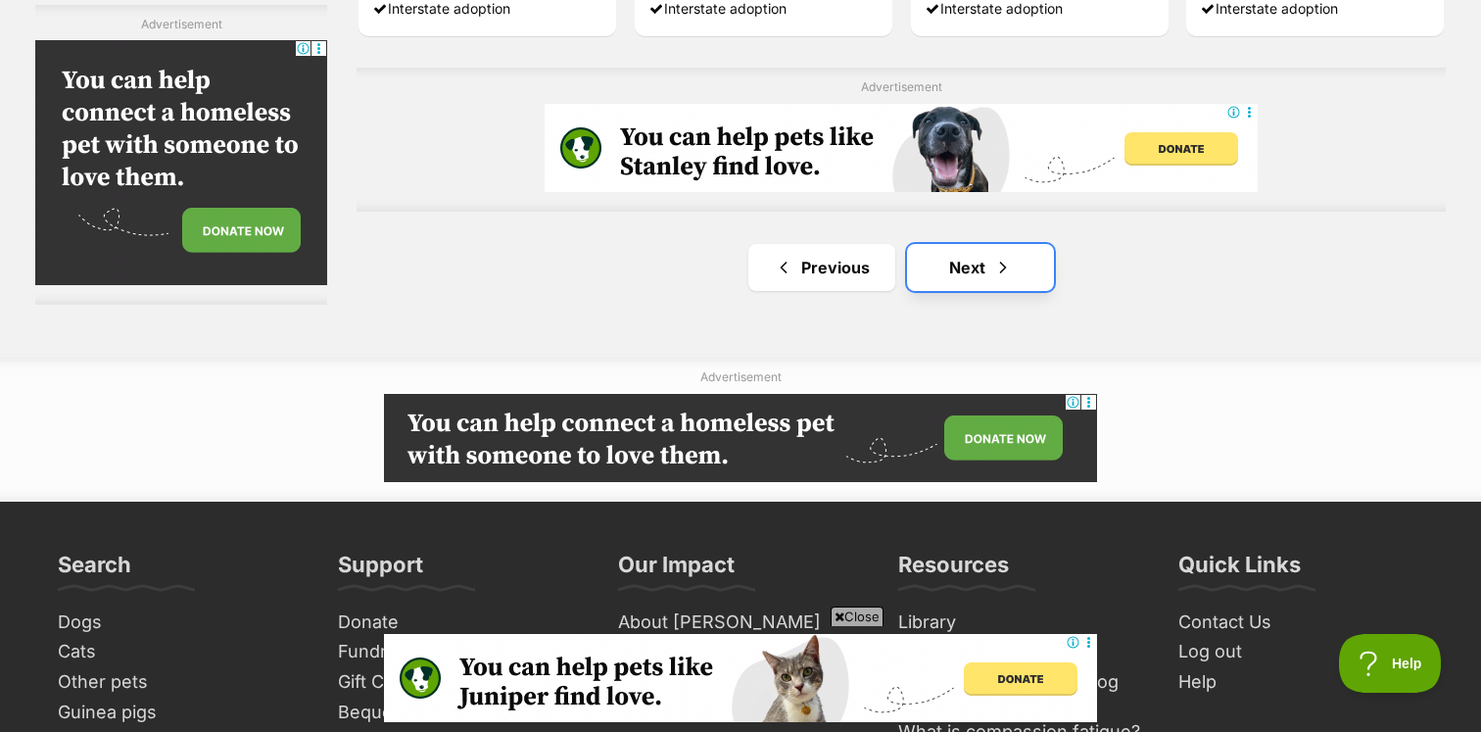
click at [1026, 251] on link "Next" at bounding box center [980, 267] width 147 height 47
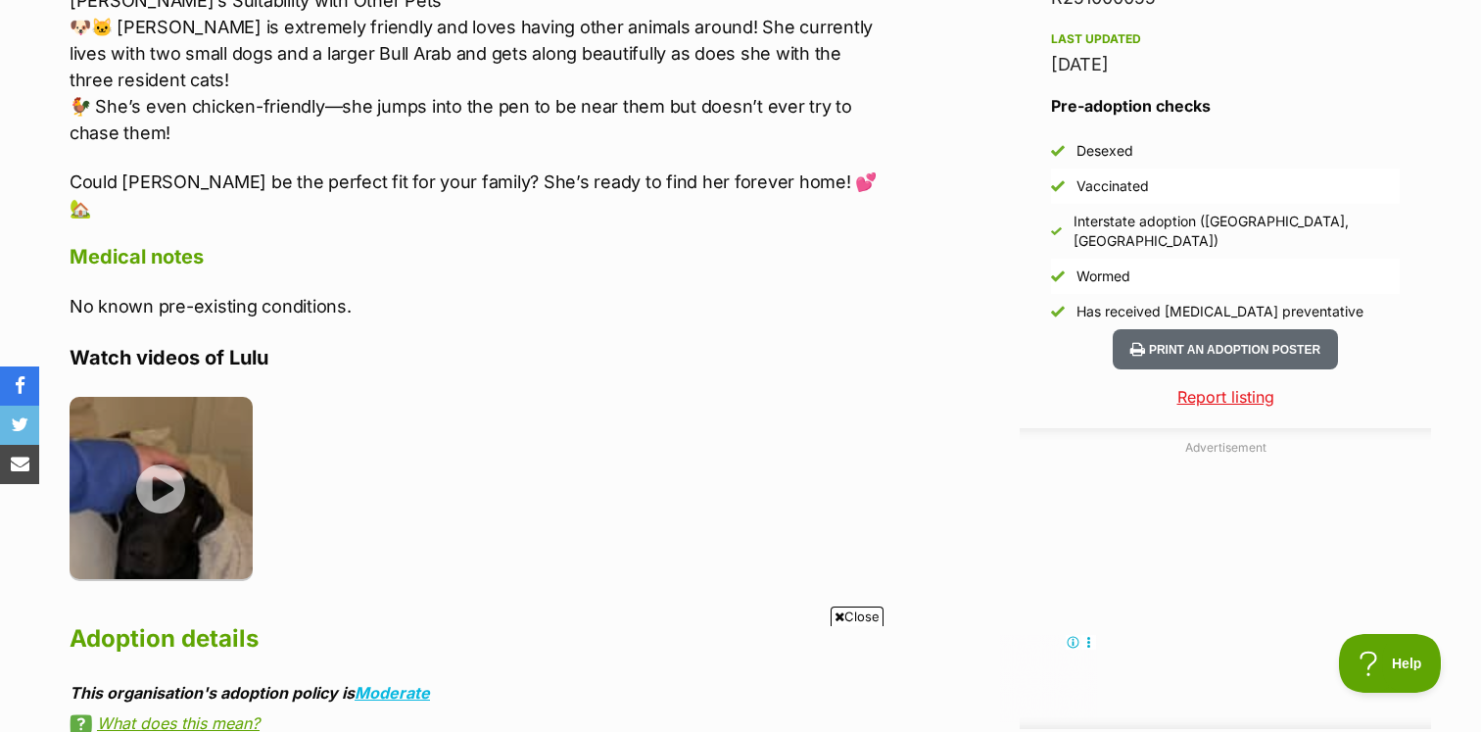
scroll to position [1729, 0]
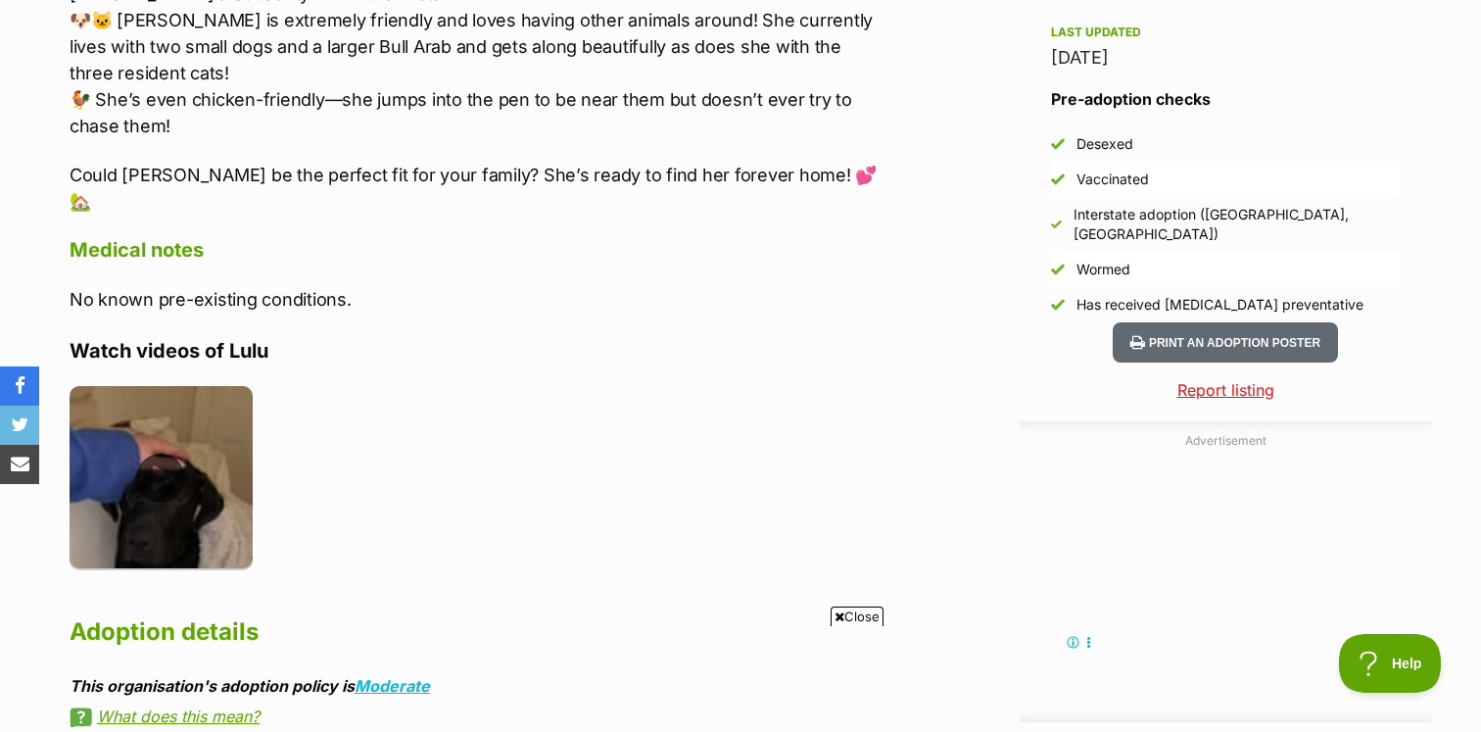
click at [145, 488] on img at bounding box center [161, 477] width 183 height 183
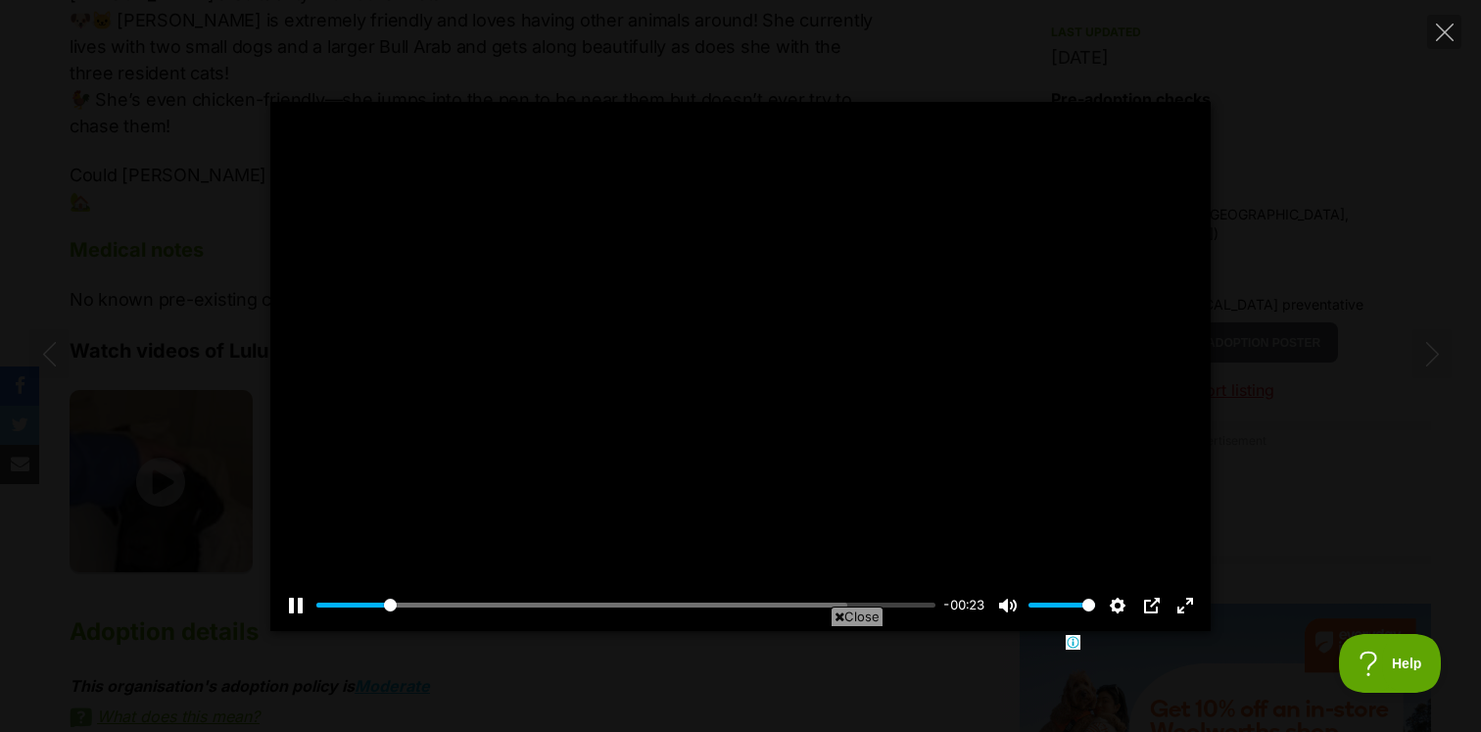
scroll to position [0, 0]
click at [171, 497] on div "Pause Play % buffered 00:00 -00:21 Unmute Mute Disable captions Enable captions…" at bounding box center [740, 366] width 1481 height 529
type input "21.04"
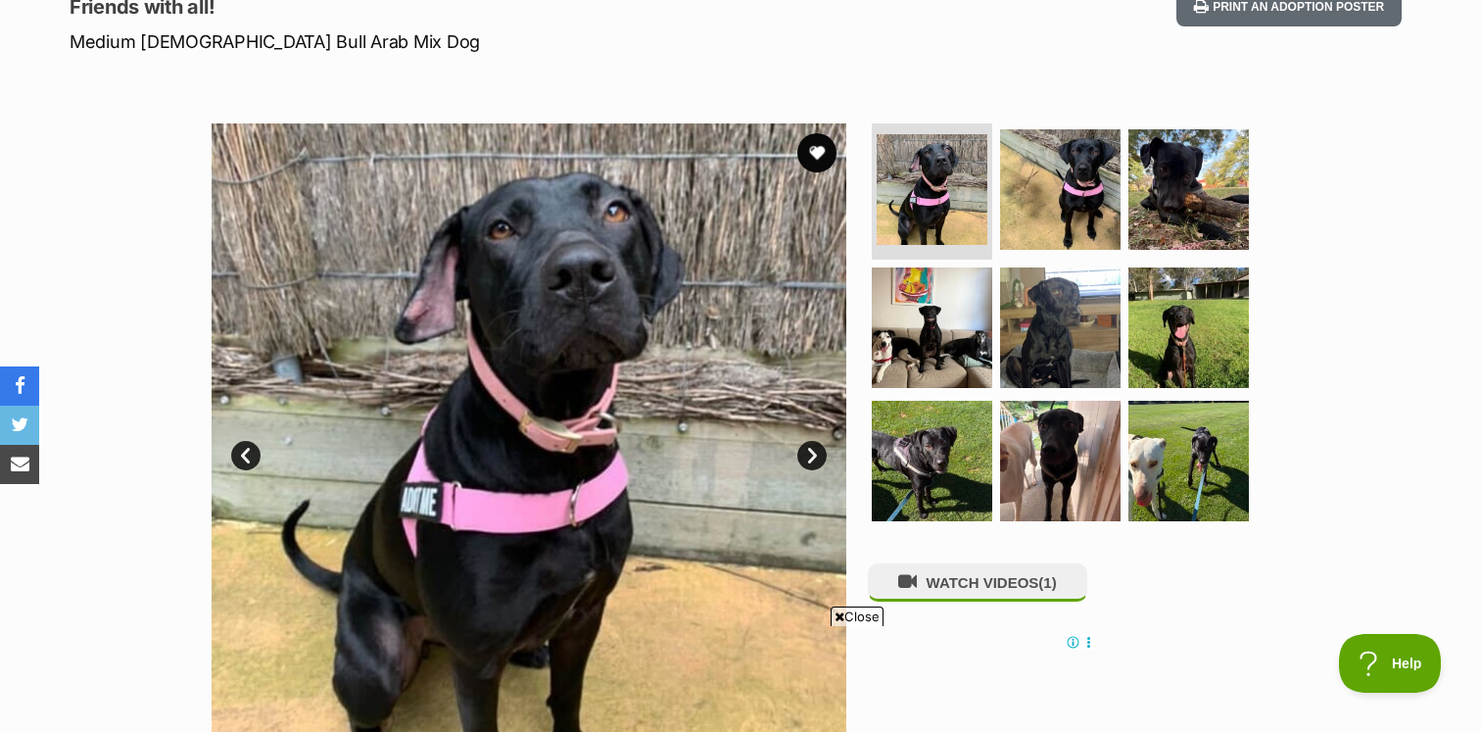
scroll to position [285, 0]
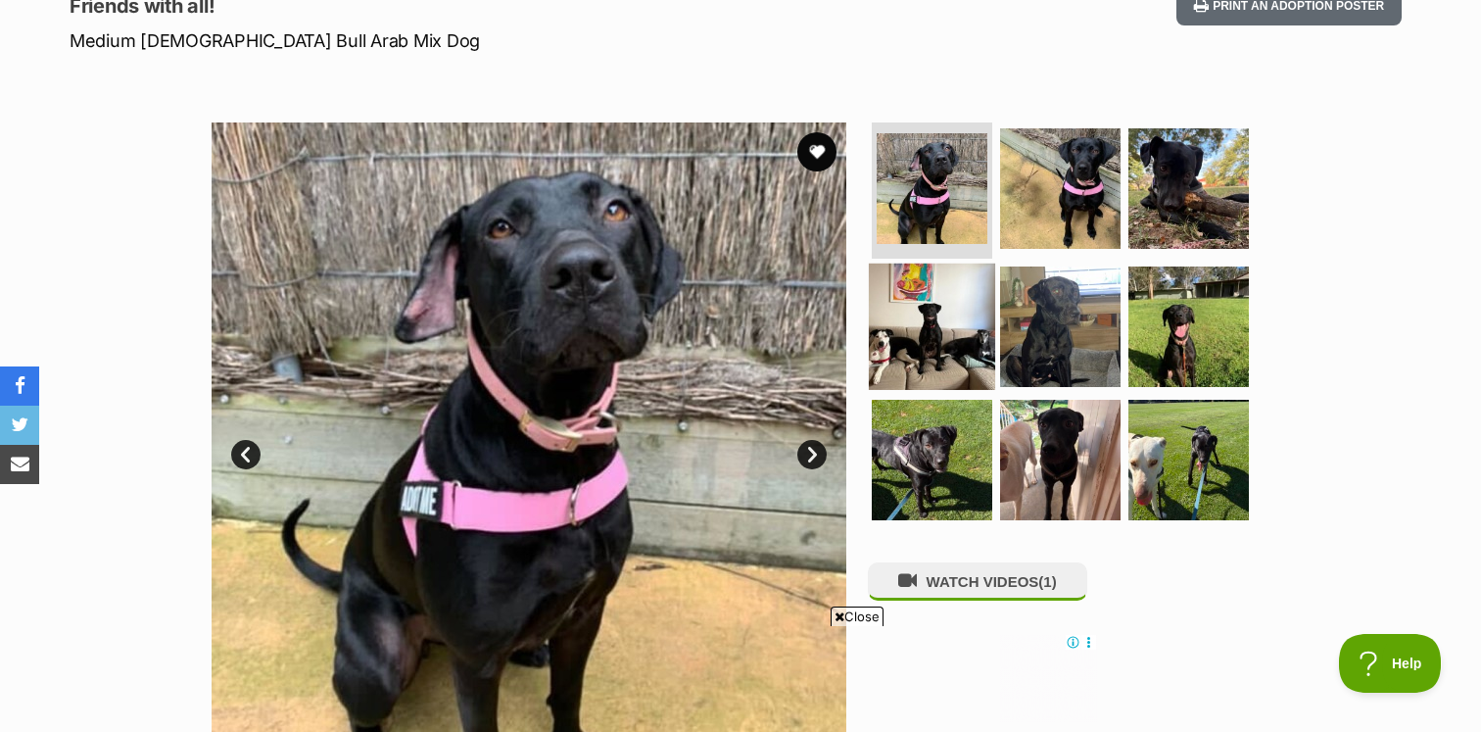
click at [943, 307] on img at bounding box center [932, 326] width 126 height 126
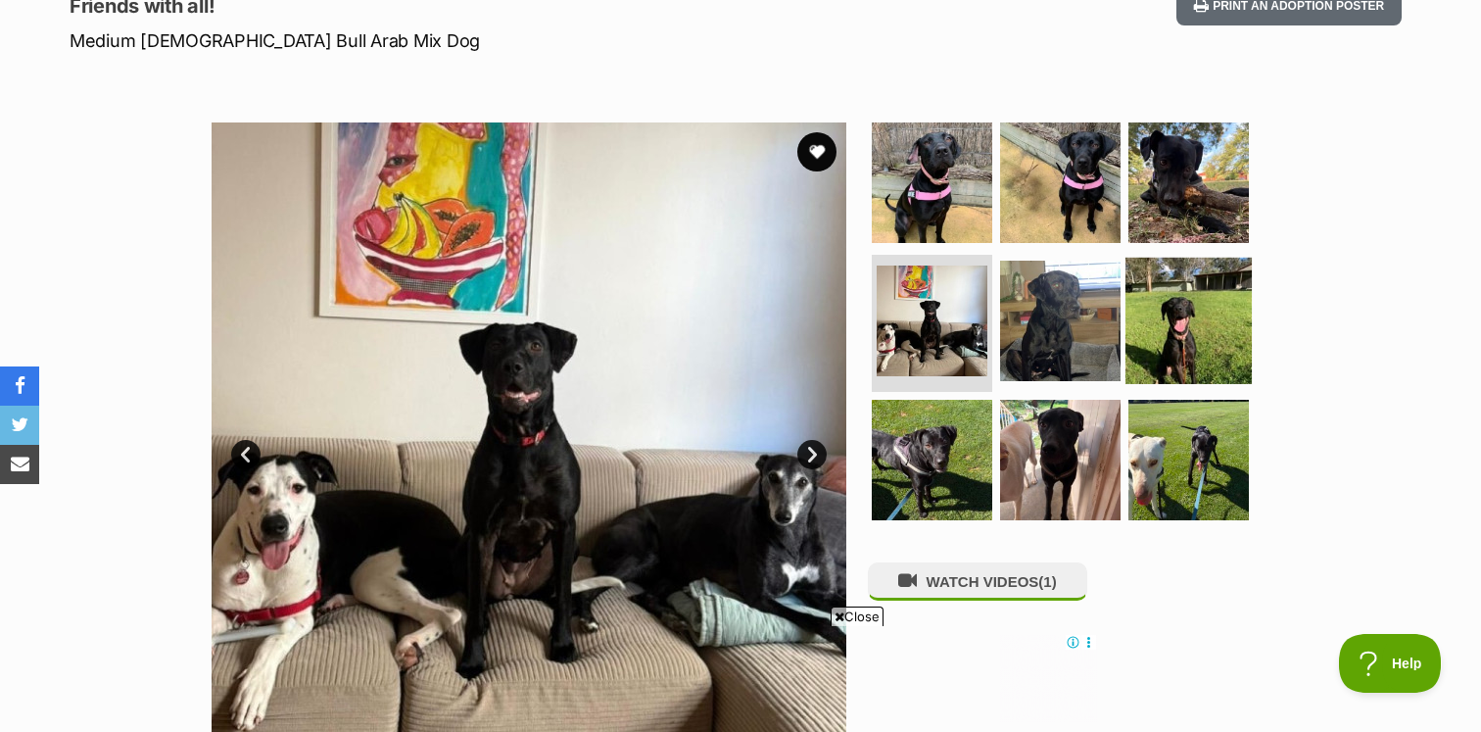
click at [1212, 338] on img at bounding box center [1188, 321] width 126 height 126
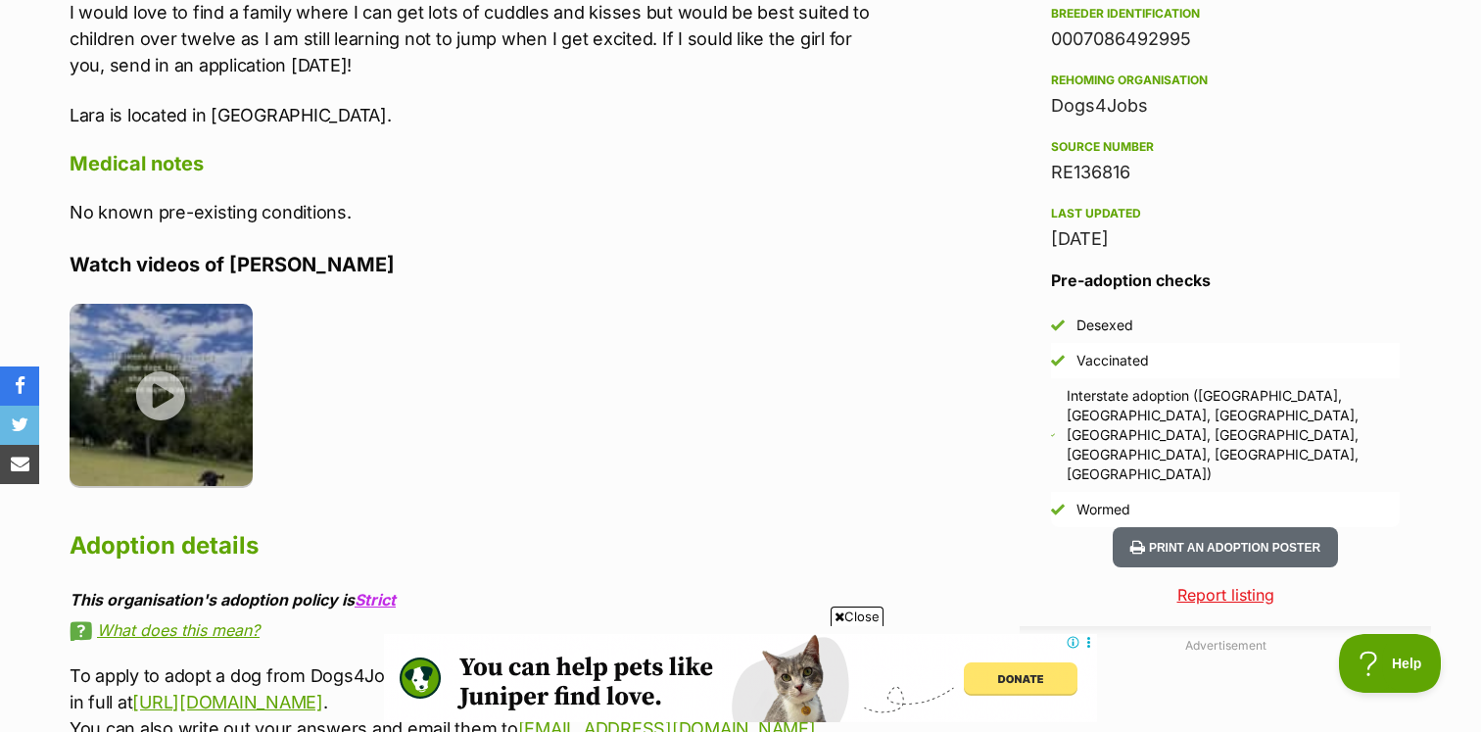
scroll to position [1653, 0]
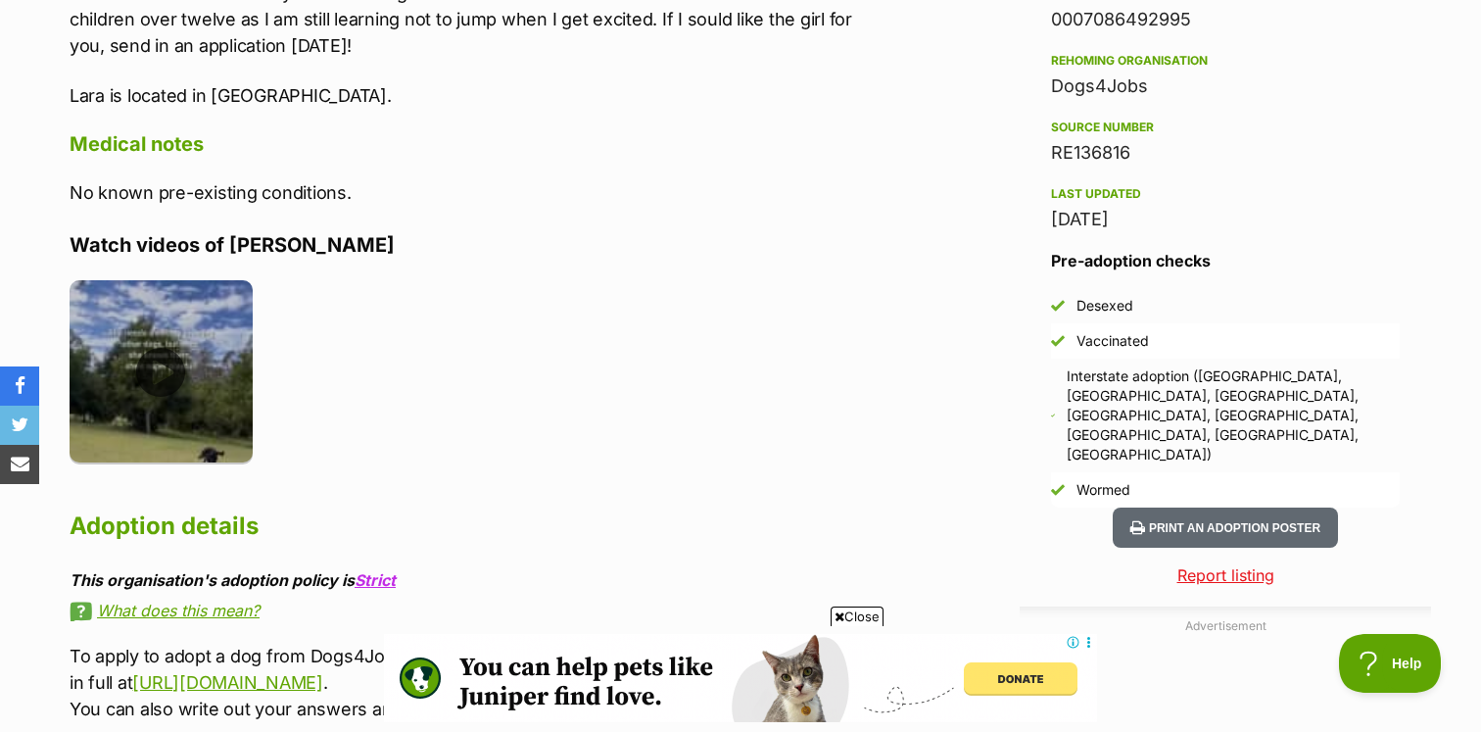
click at [176, 345] on img at bounding box center [161, 371] width 183 height 183
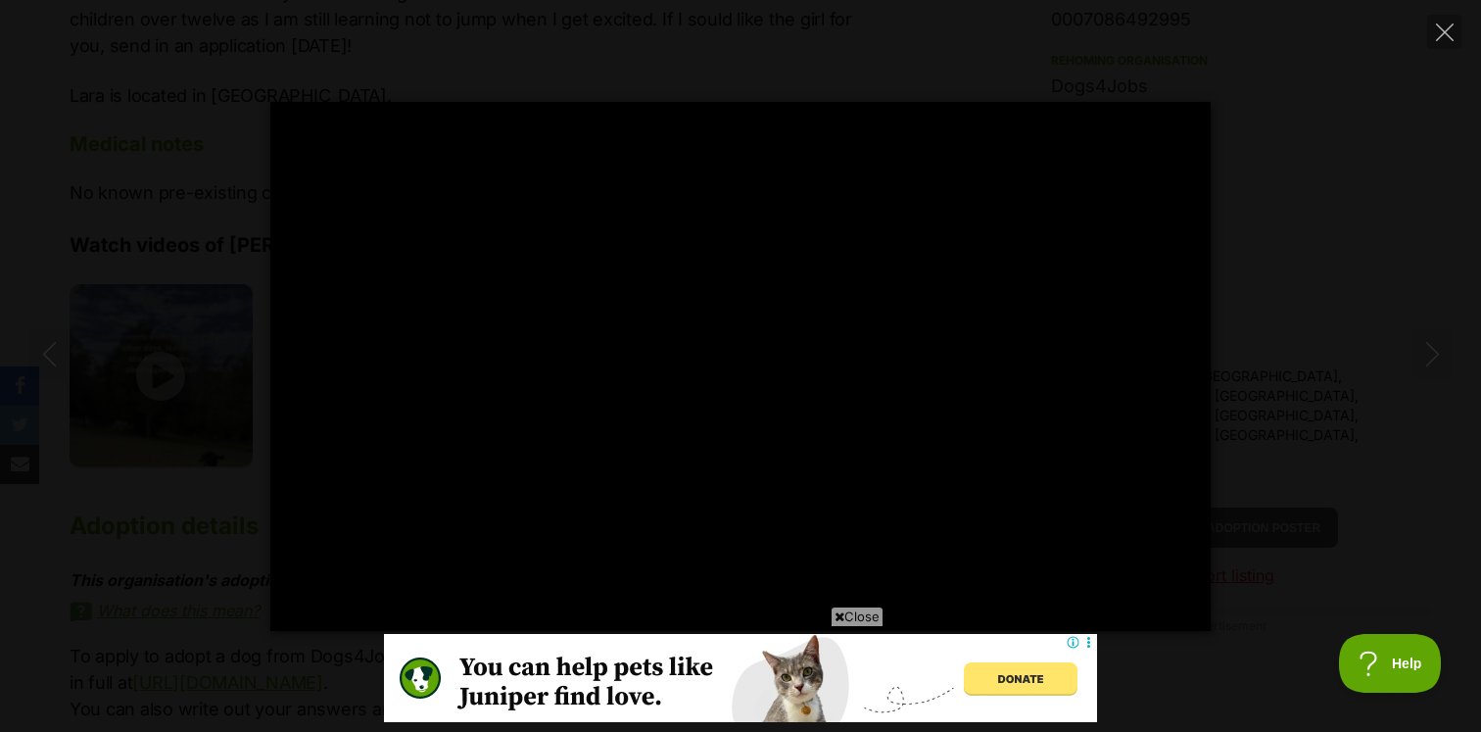
scroll to position [0, 0]
type input "100"
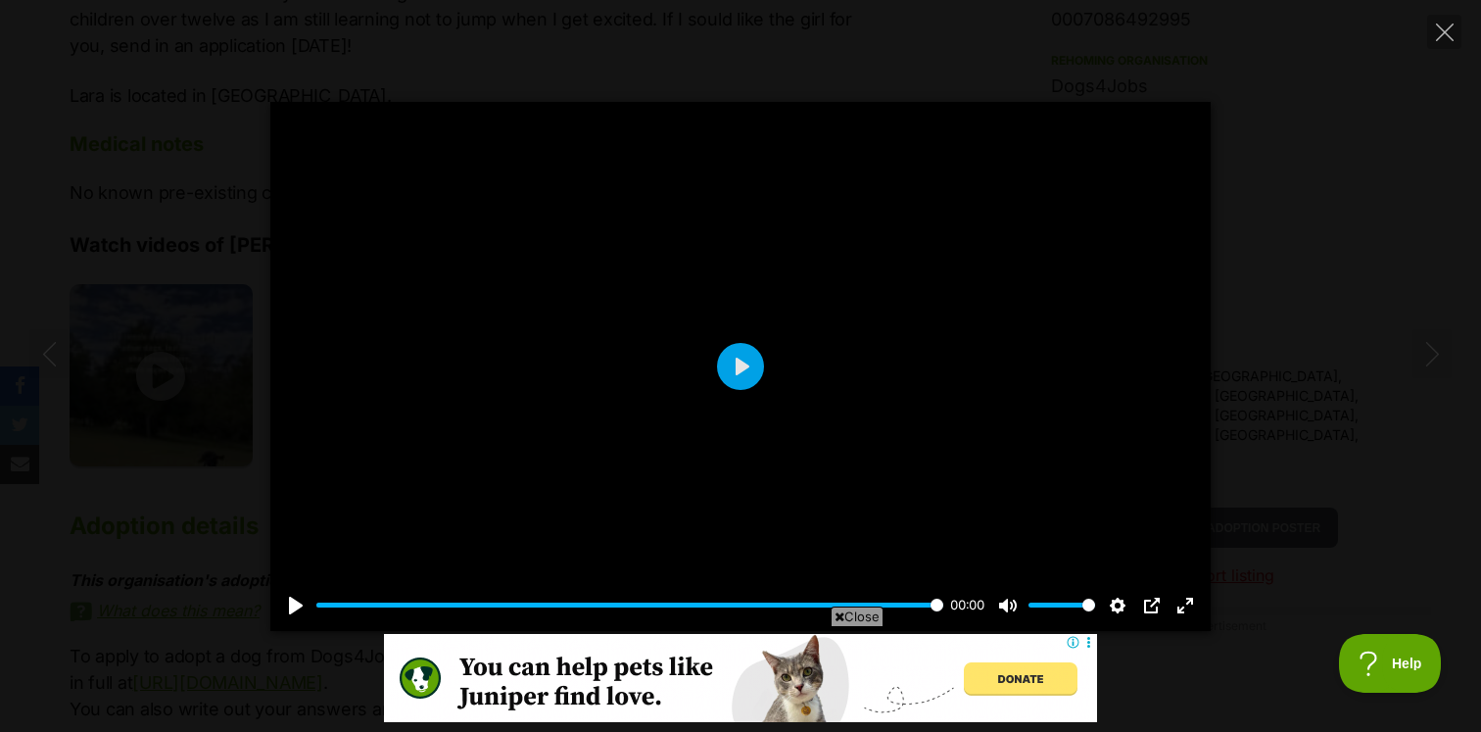
click at [143, 63] on div "Pause Play % buffered 00:00 00:00 Unmute Mute Disable captions Enable captions …" at bounding box center [740, 366] width 1481 height 732
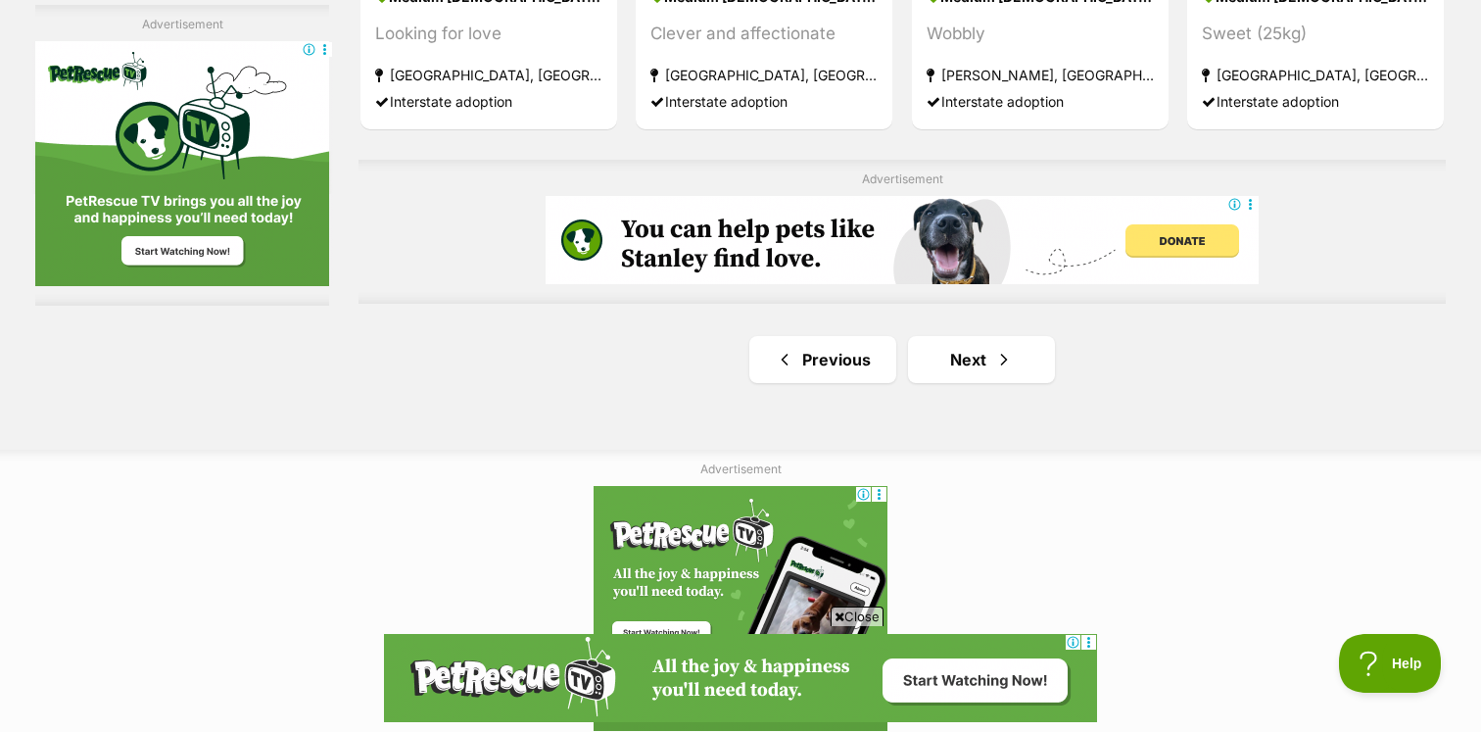
scroll to position [3284, 0]
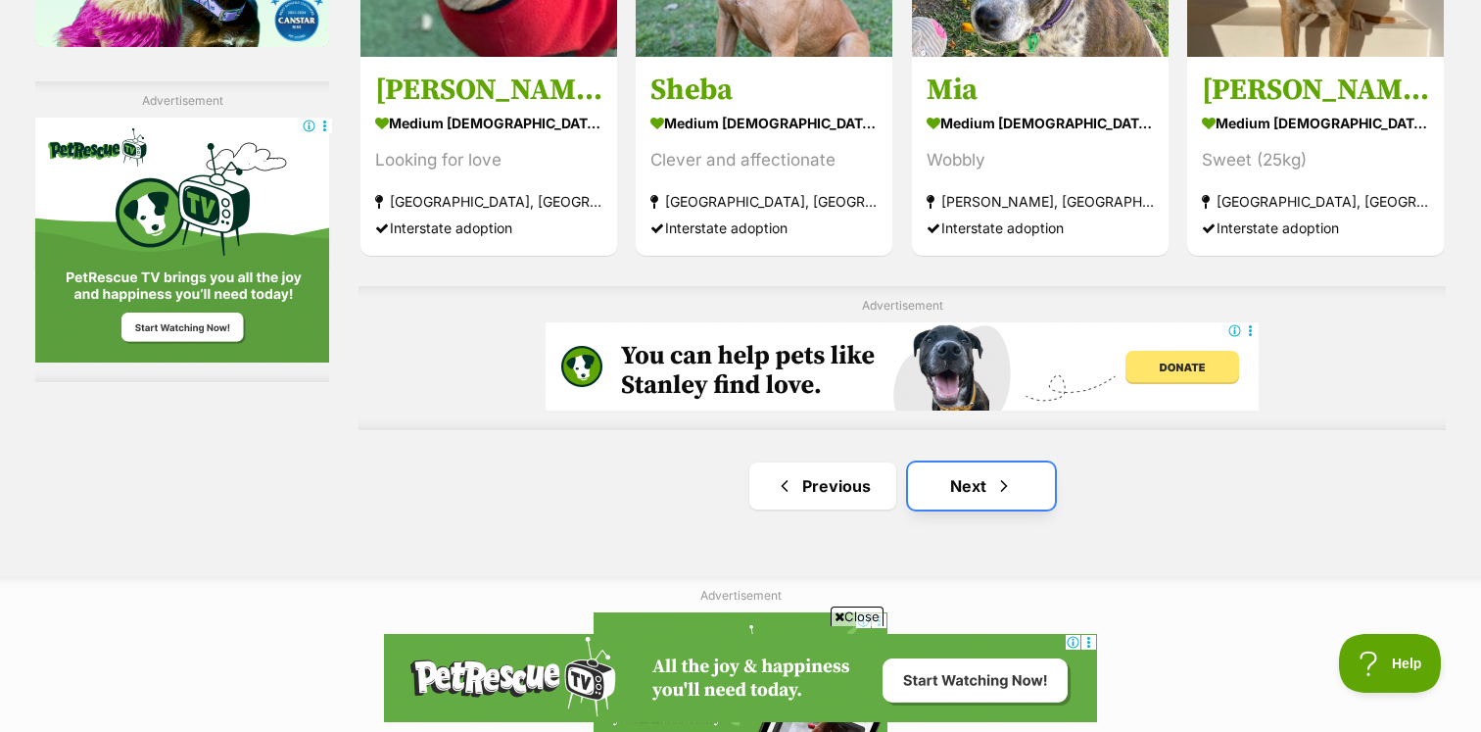
click at [1038, 478] on link "Next" at bounding box center [981, 485] width 147 height 47
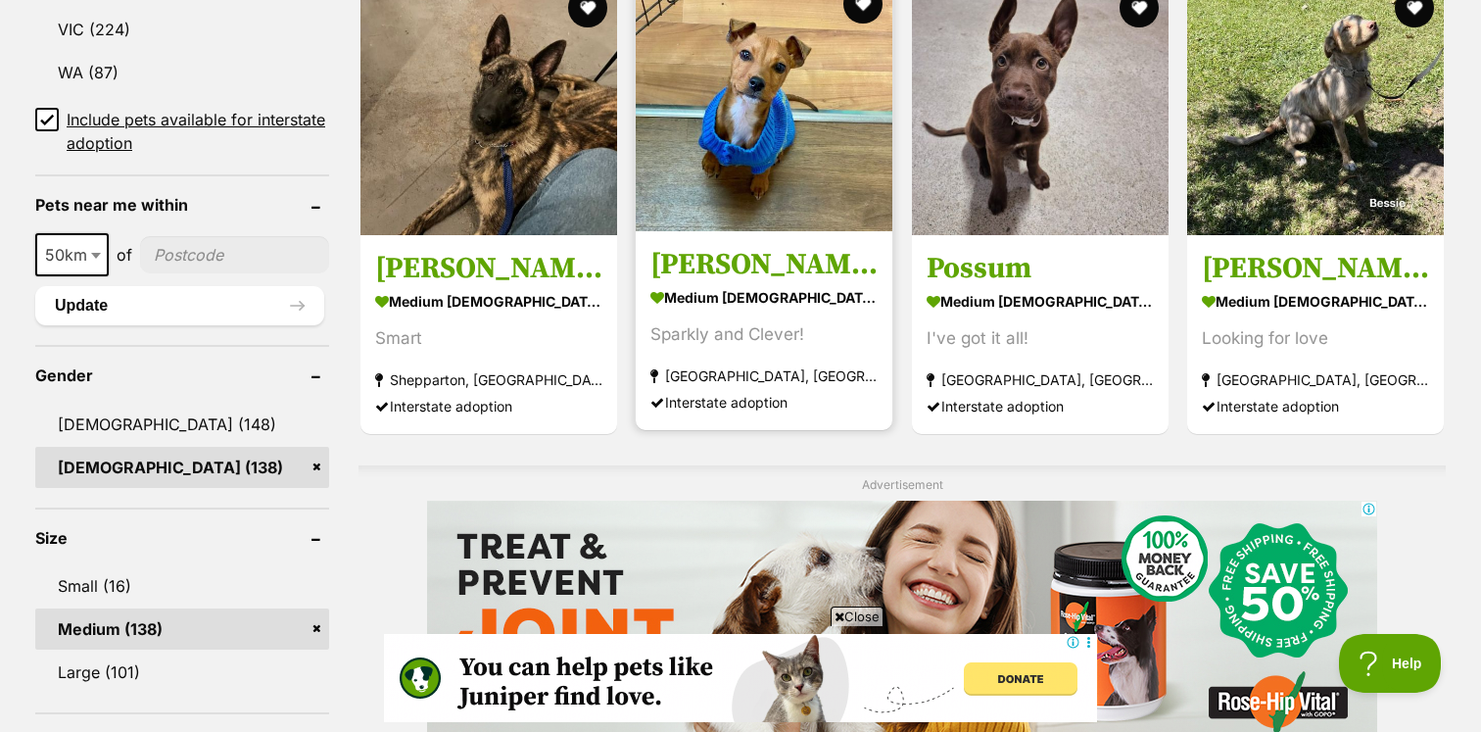
scroll to position [1186, 0]
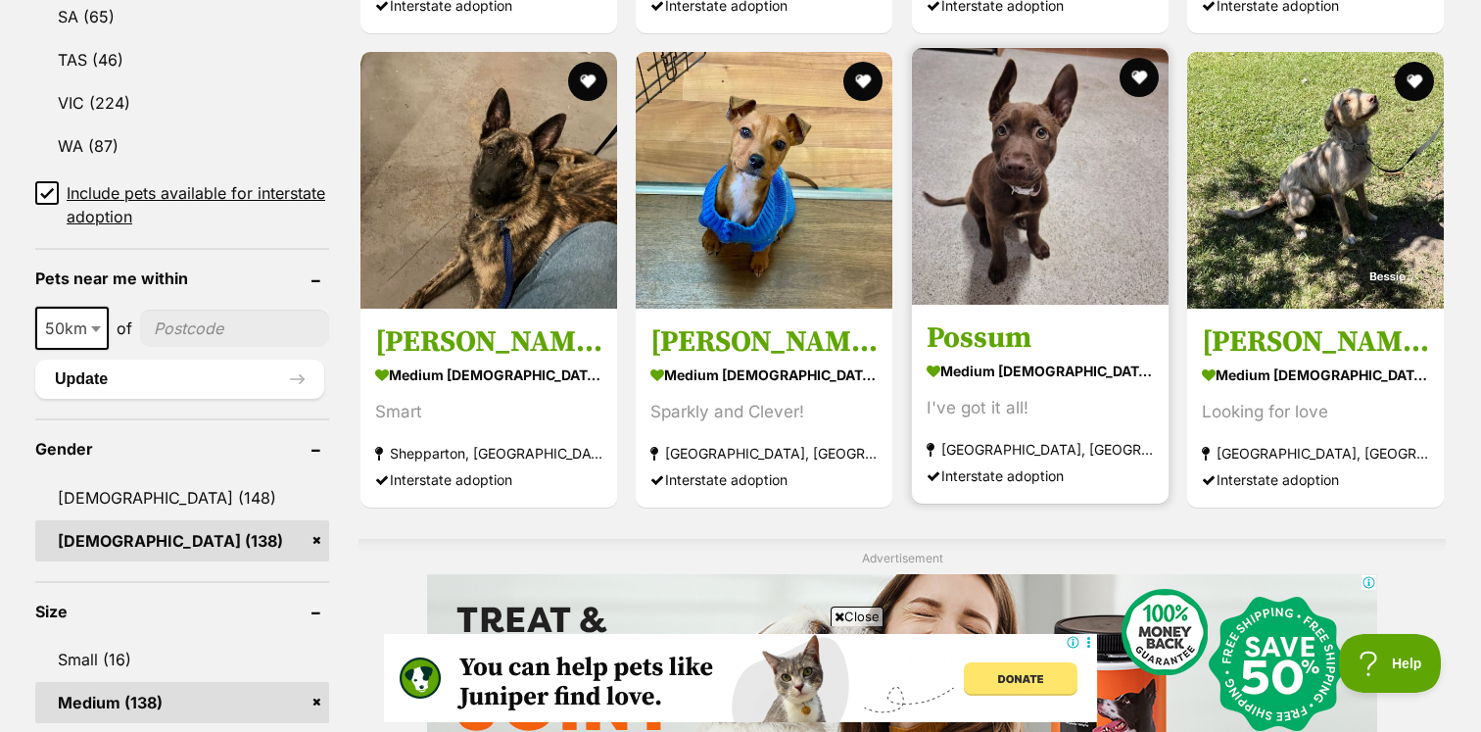
click at [996, 332] on h3 "Possum" at bounding box center [1040, 337] width 227 height 37
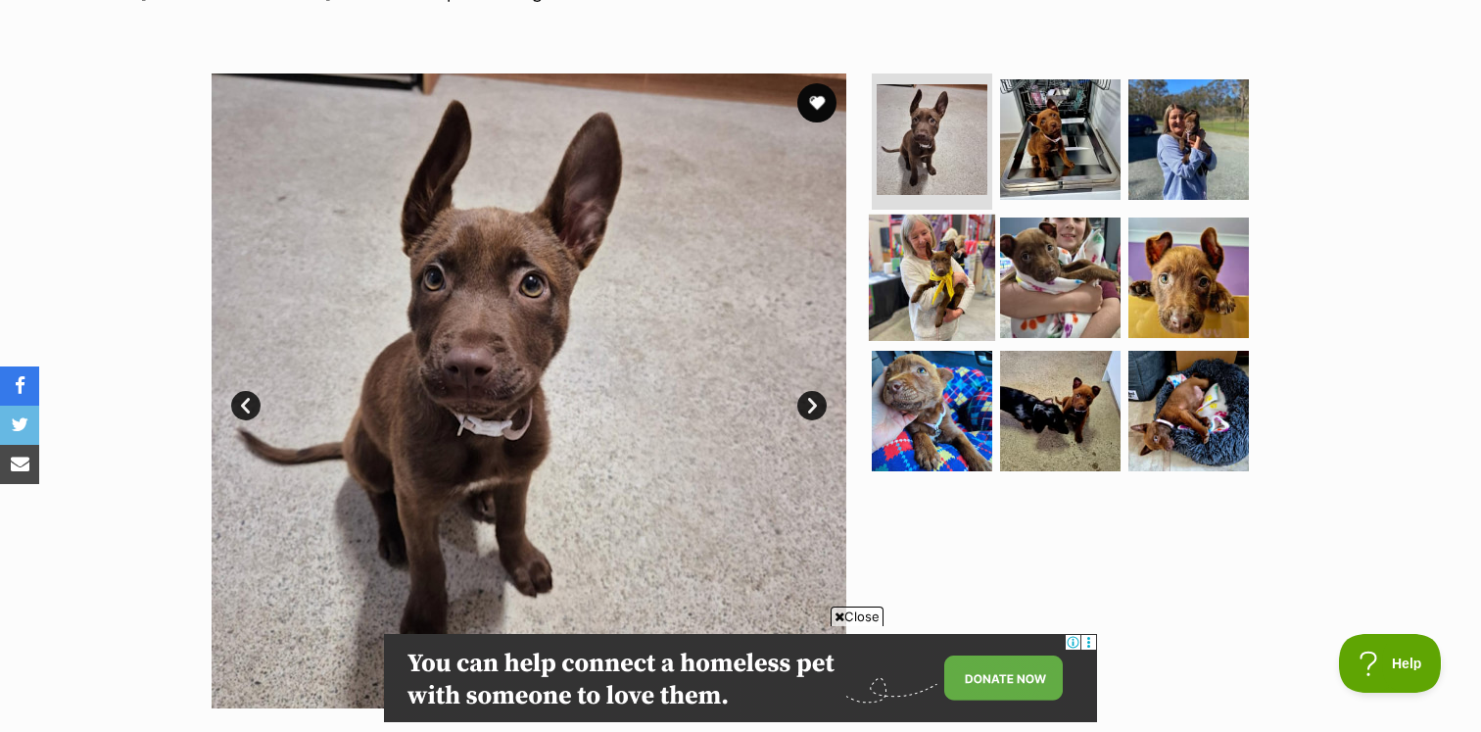
scroll to position [335, 0]
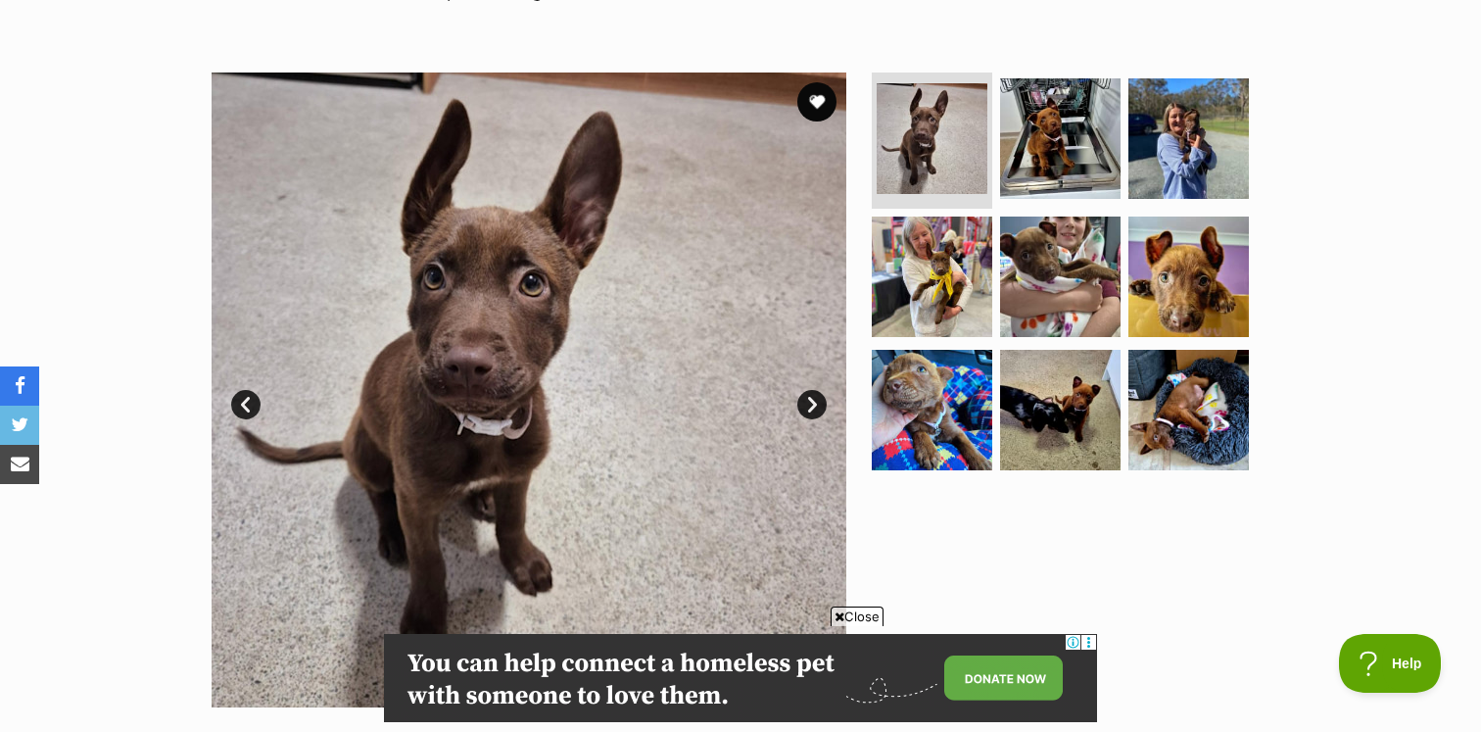
click at [840, 391] on img at bounding box center [529, 389] width 635 height 635
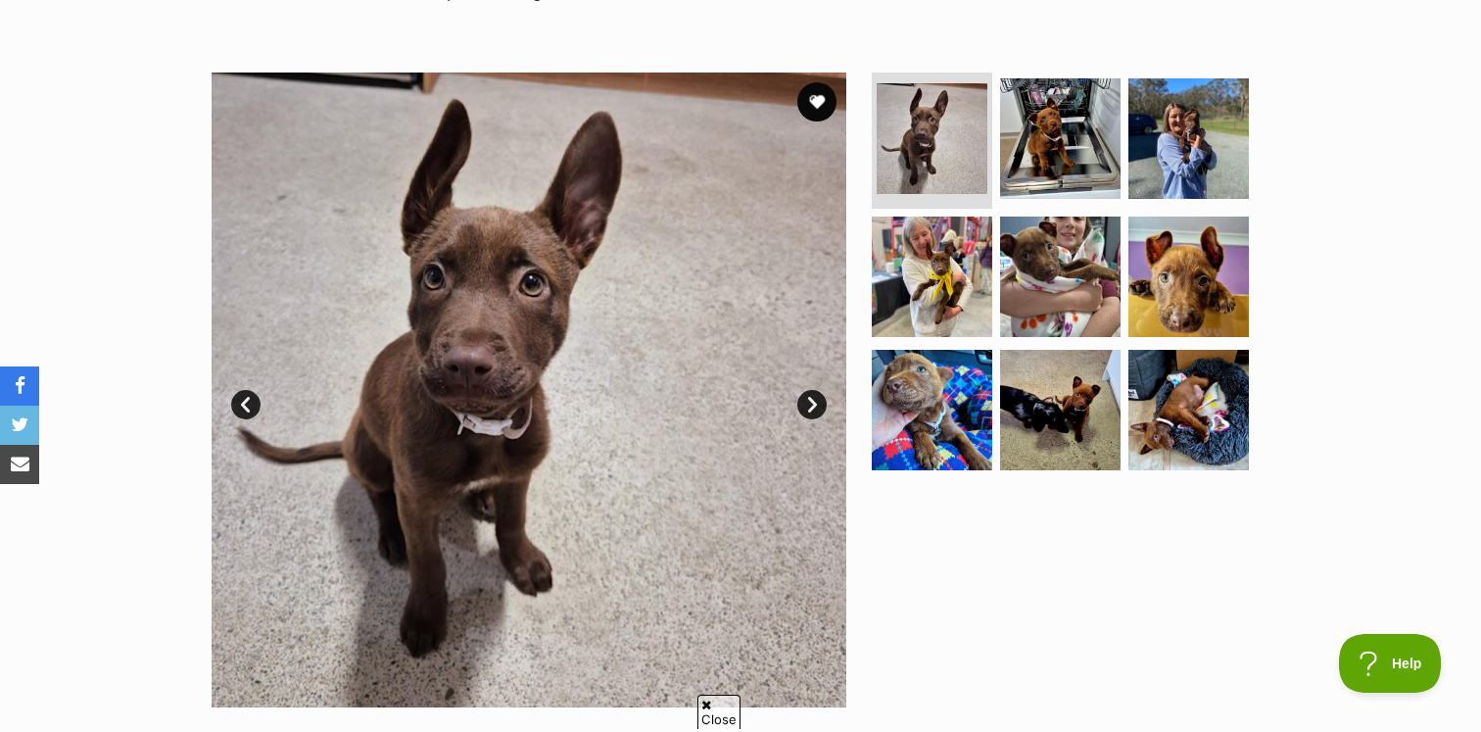
click at [810, 399] on link "Next" at bounding box center [811, 404] width 29 height 29
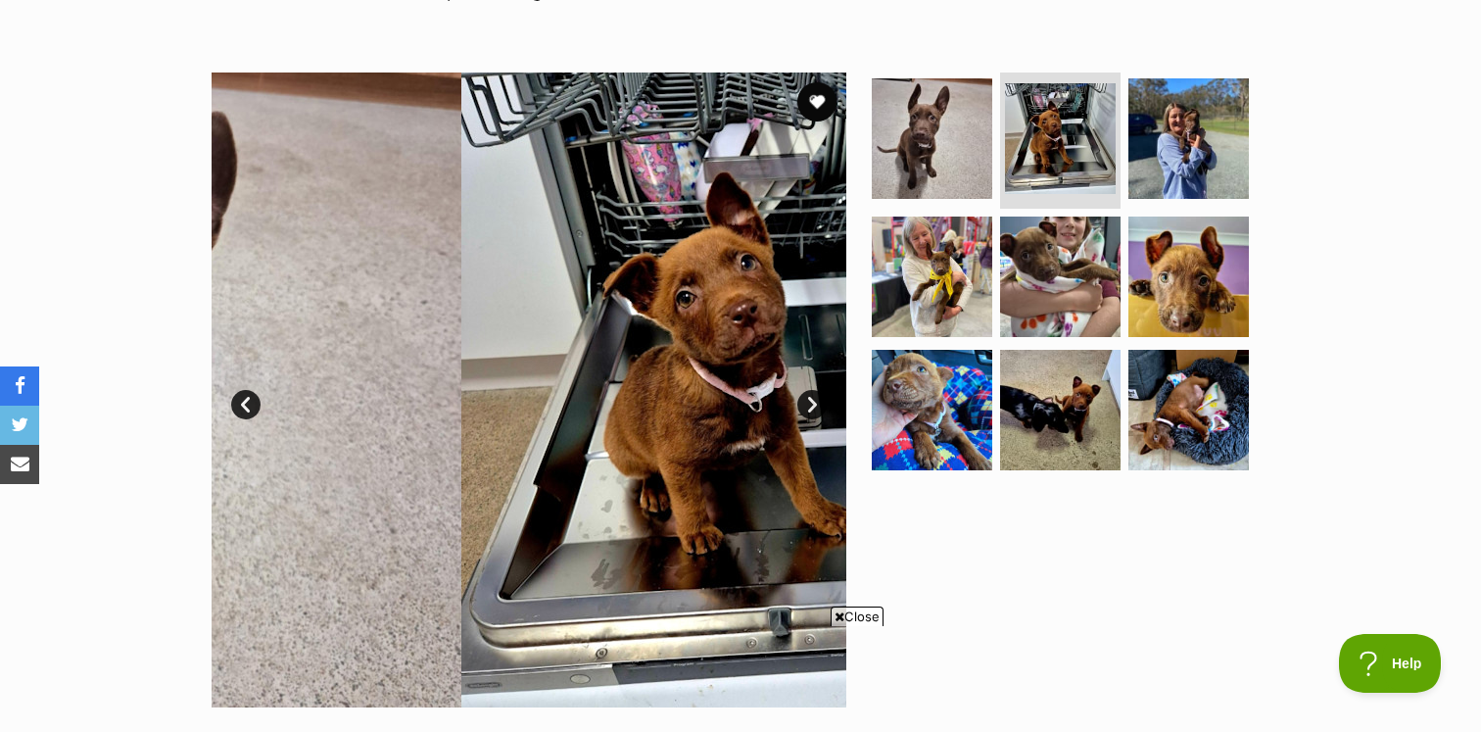
scroll to position [0, 0]
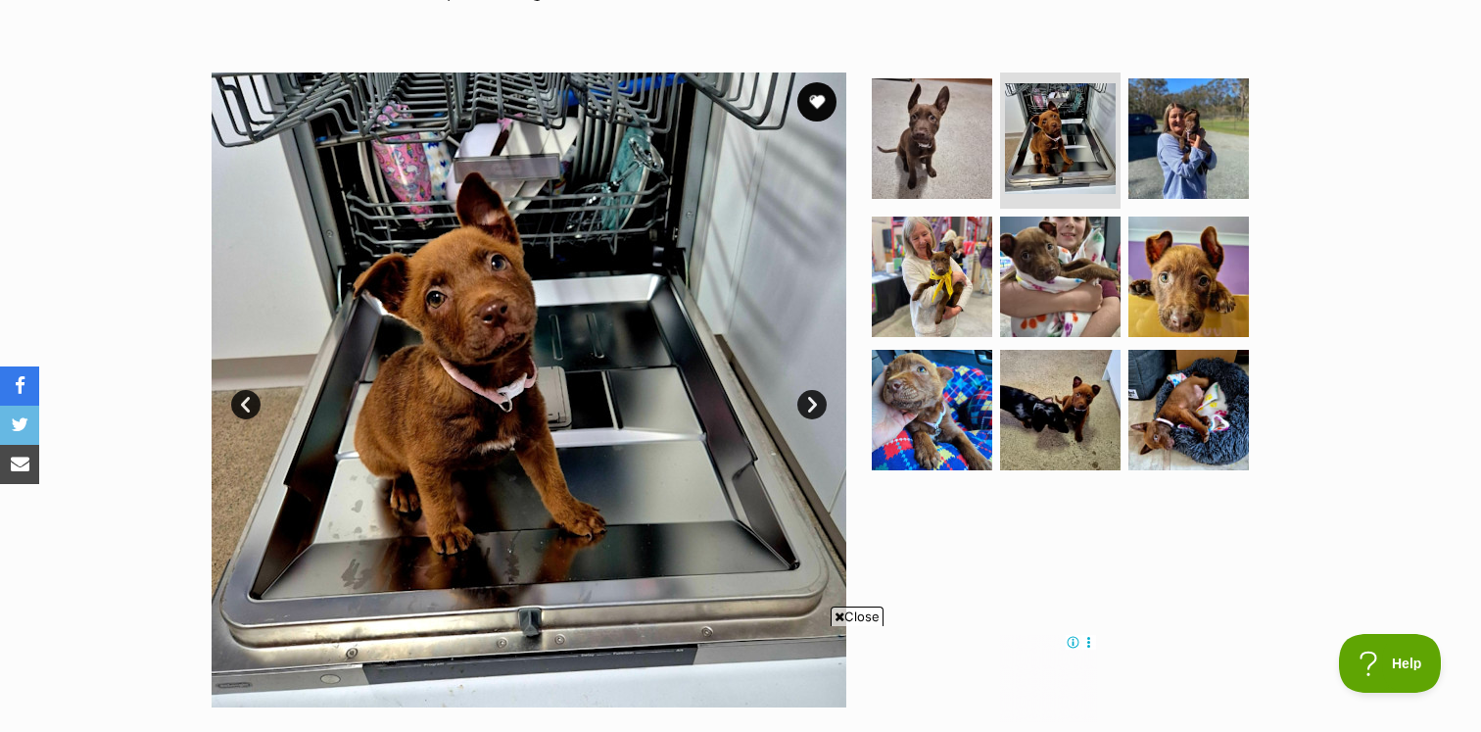
click at [807, 400] on link "Next" at bounding box center [811, 404] width 29 height 29
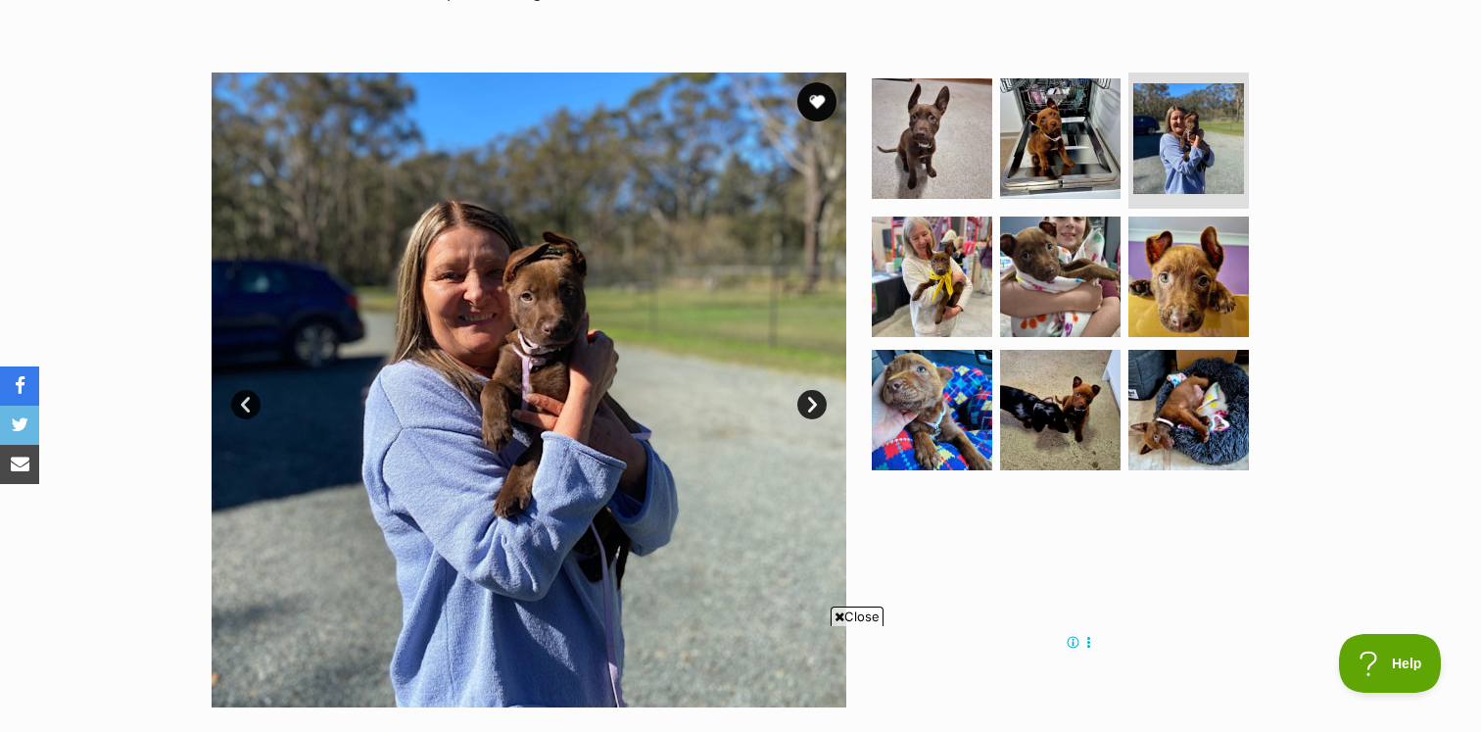
click at [806, 402] on link "Next" at bounding box center [811, 404] width 29 height 29
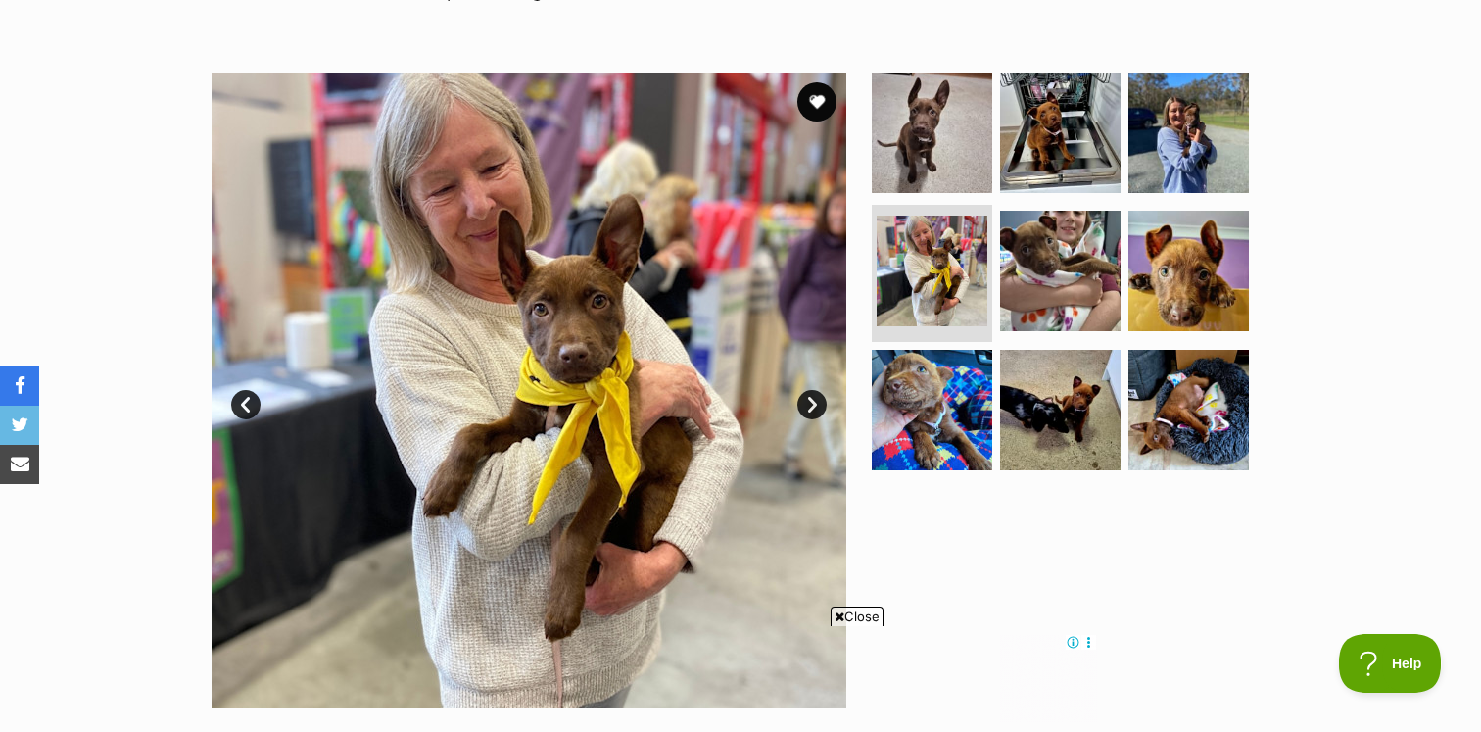
click at [806, 403] on link "Next" at bounding box center [811, 404] width 29 height 29
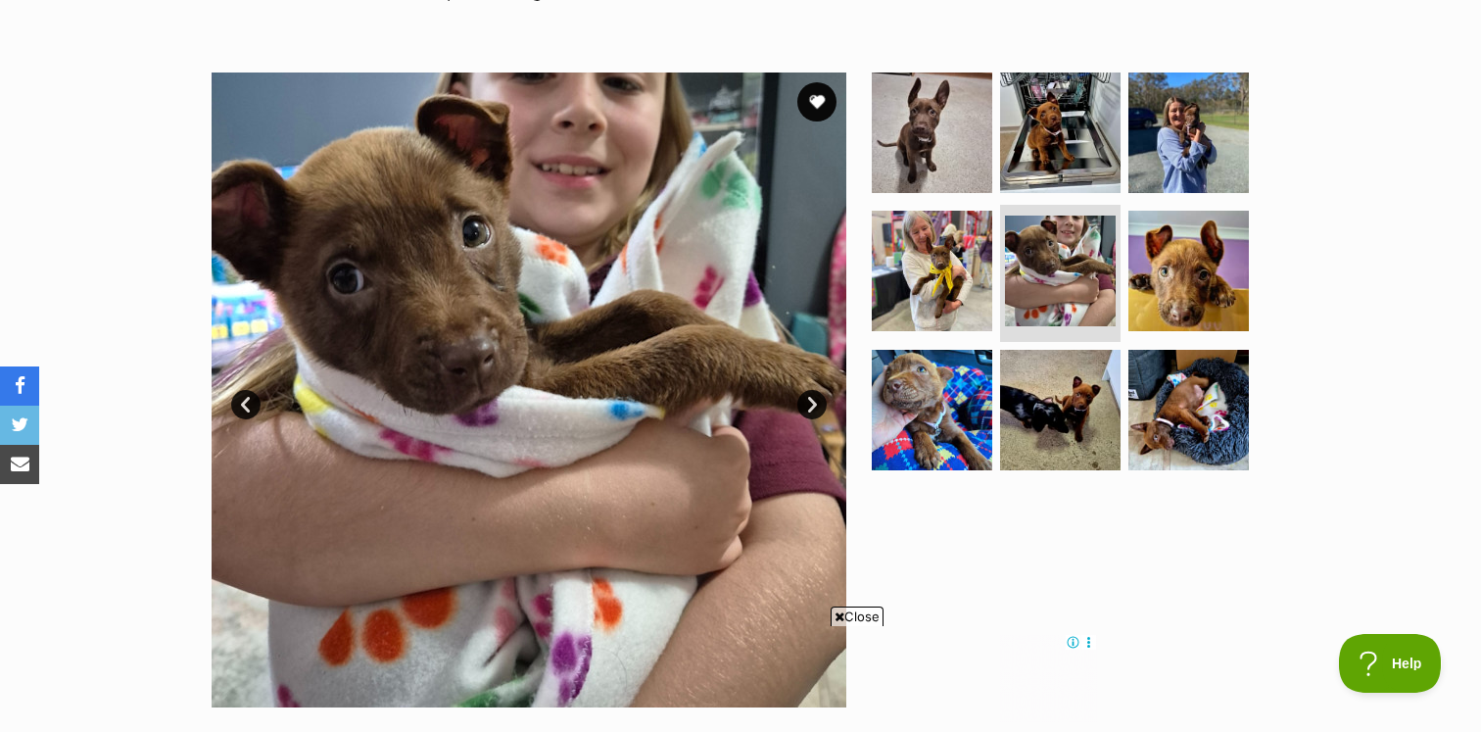
click at [805, 403] on link "Next" at bounding box center [811, 404] width 29 height 29
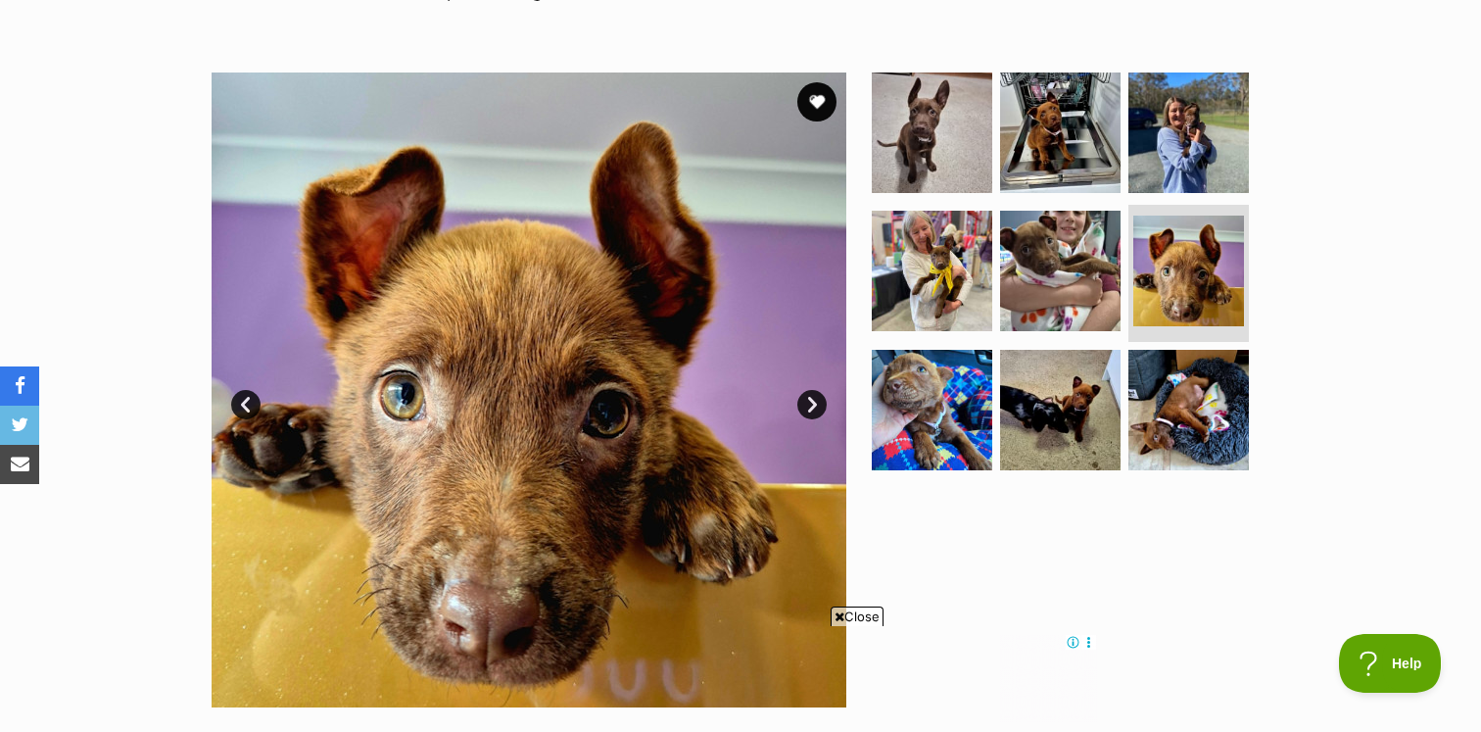
click at [805, 403] on link "Next" at bounding box center [811, 404] width 29 height 29
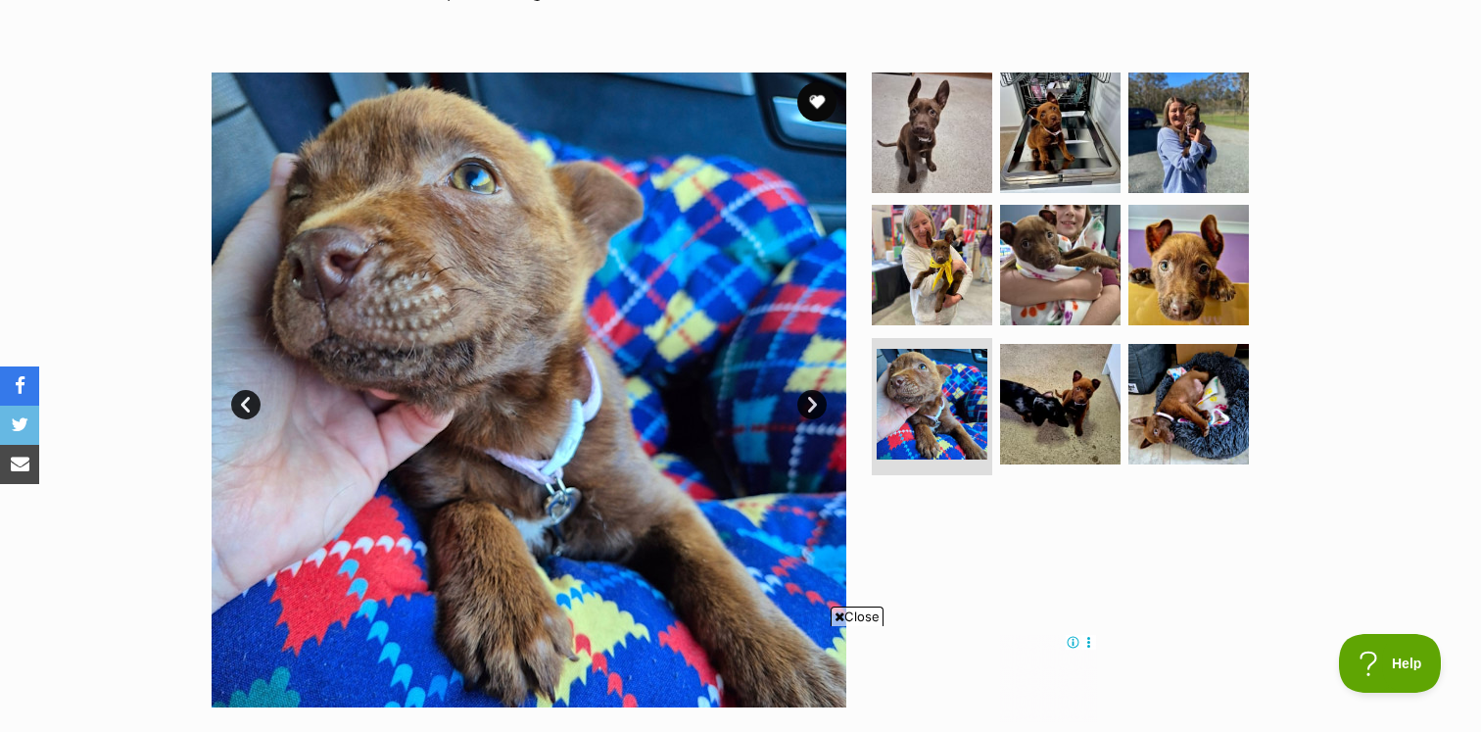
click at [805, 403] on link "Next" at bounding box center [811, 404] width 29 height 29
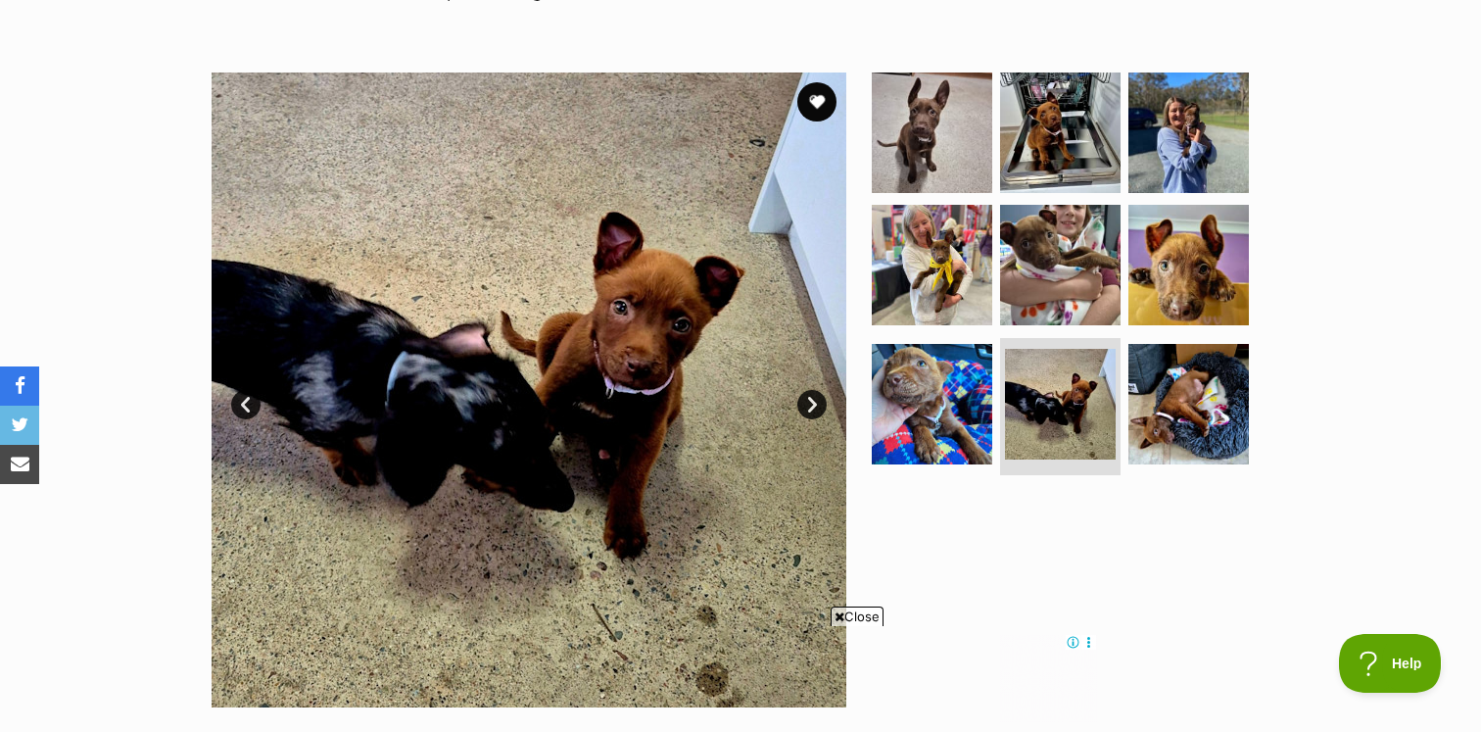
click at [806, 404] on link "Next" at bounding box center [811, 404] width 29 height 29
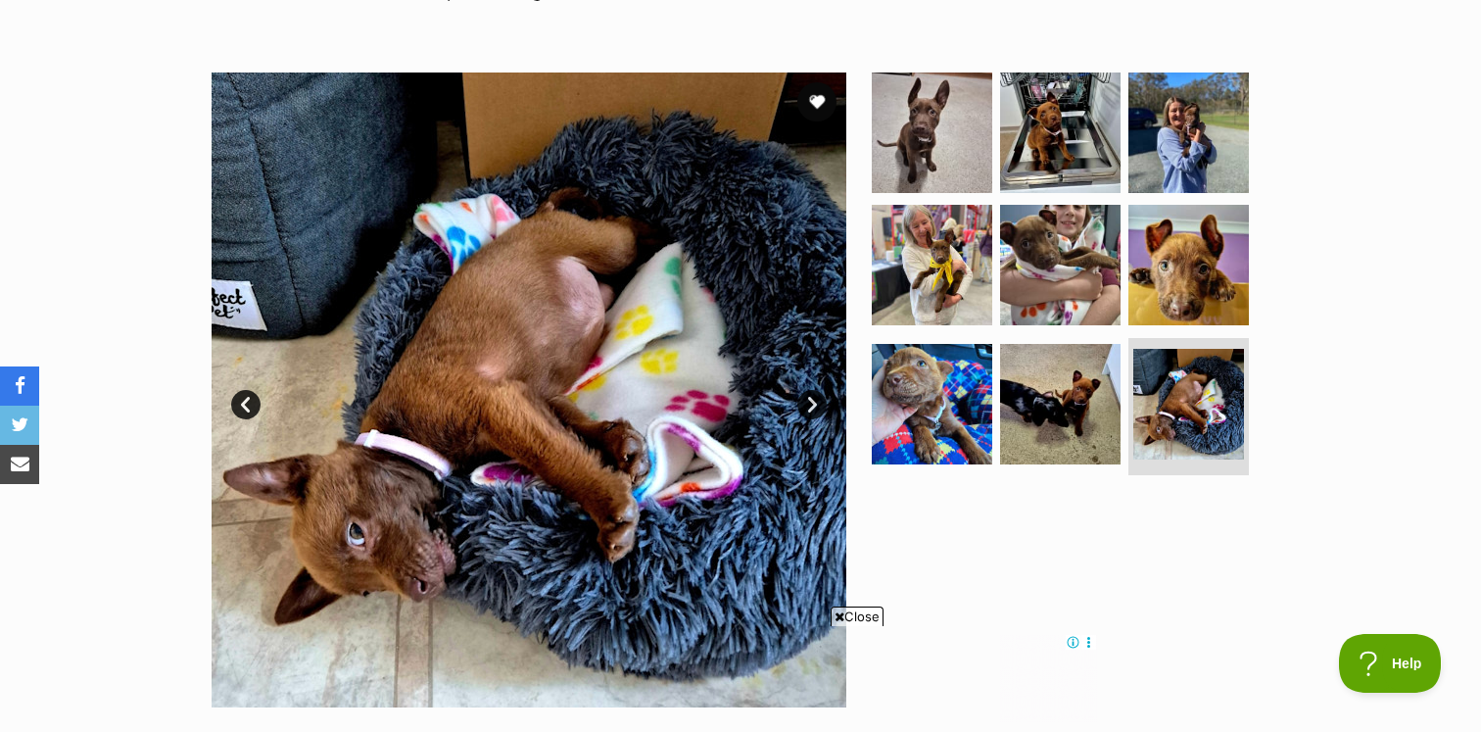
click at [806, 404] on link "Next" at bounding box center [811, 404] width 29 height 29
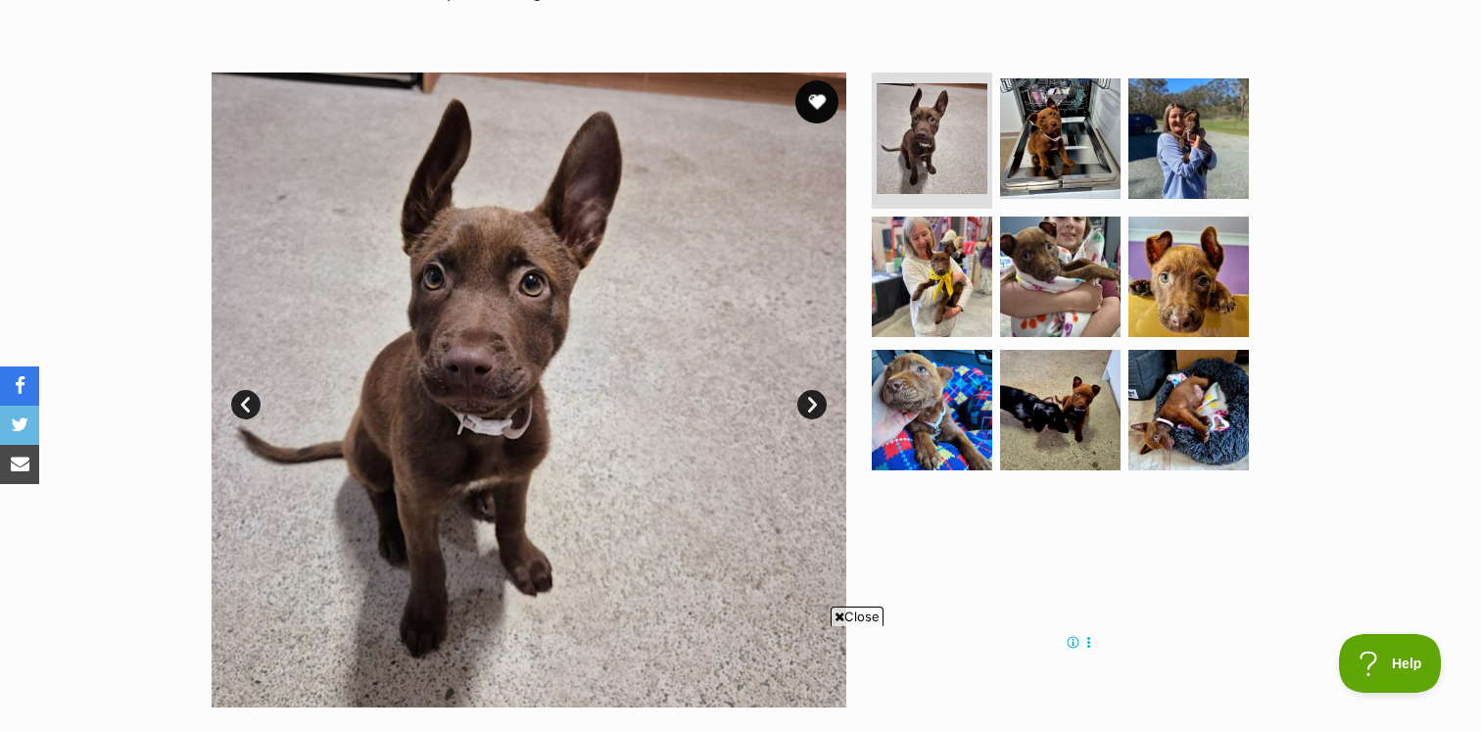
click at [818, 102] on button "favourite" at bounding box center [816, 101] width 43 height 43
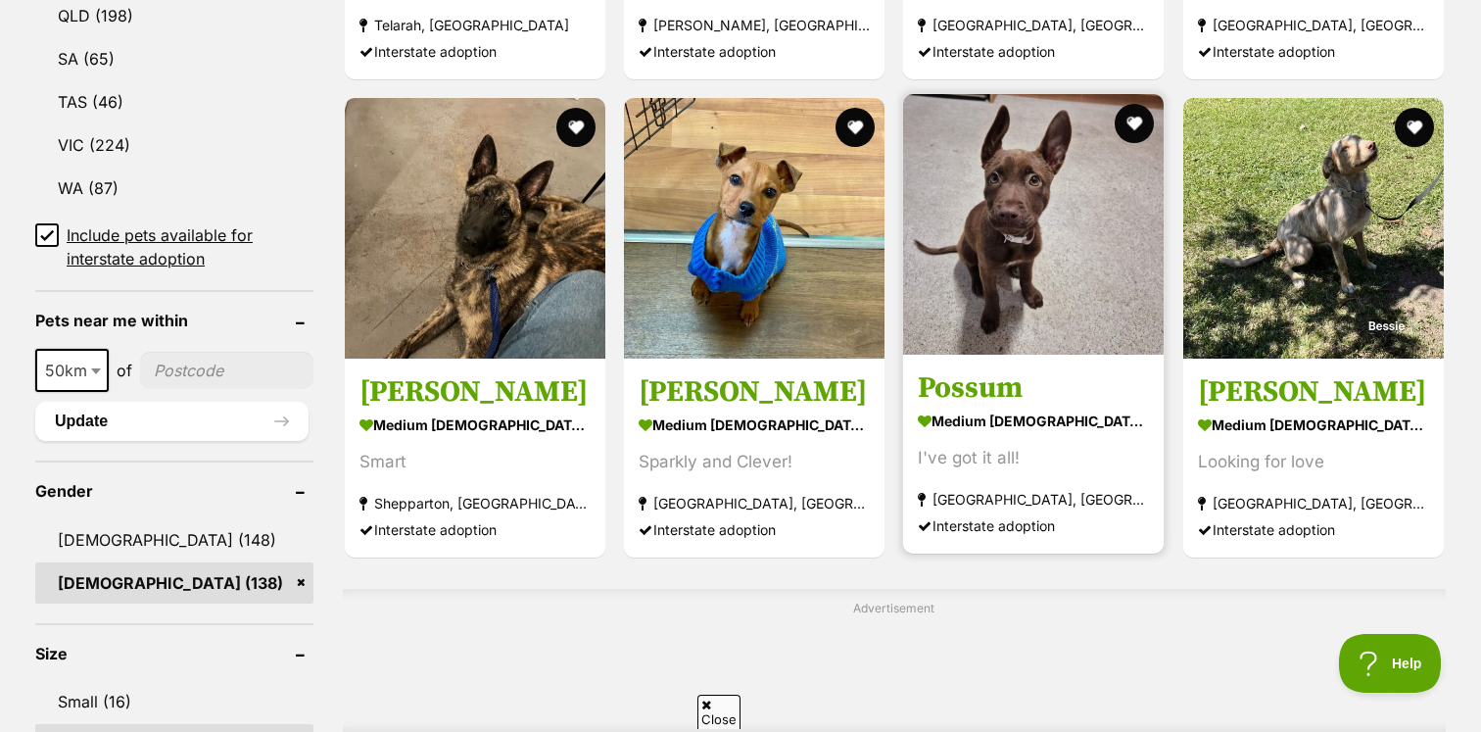
scroll to position [1138, 0]
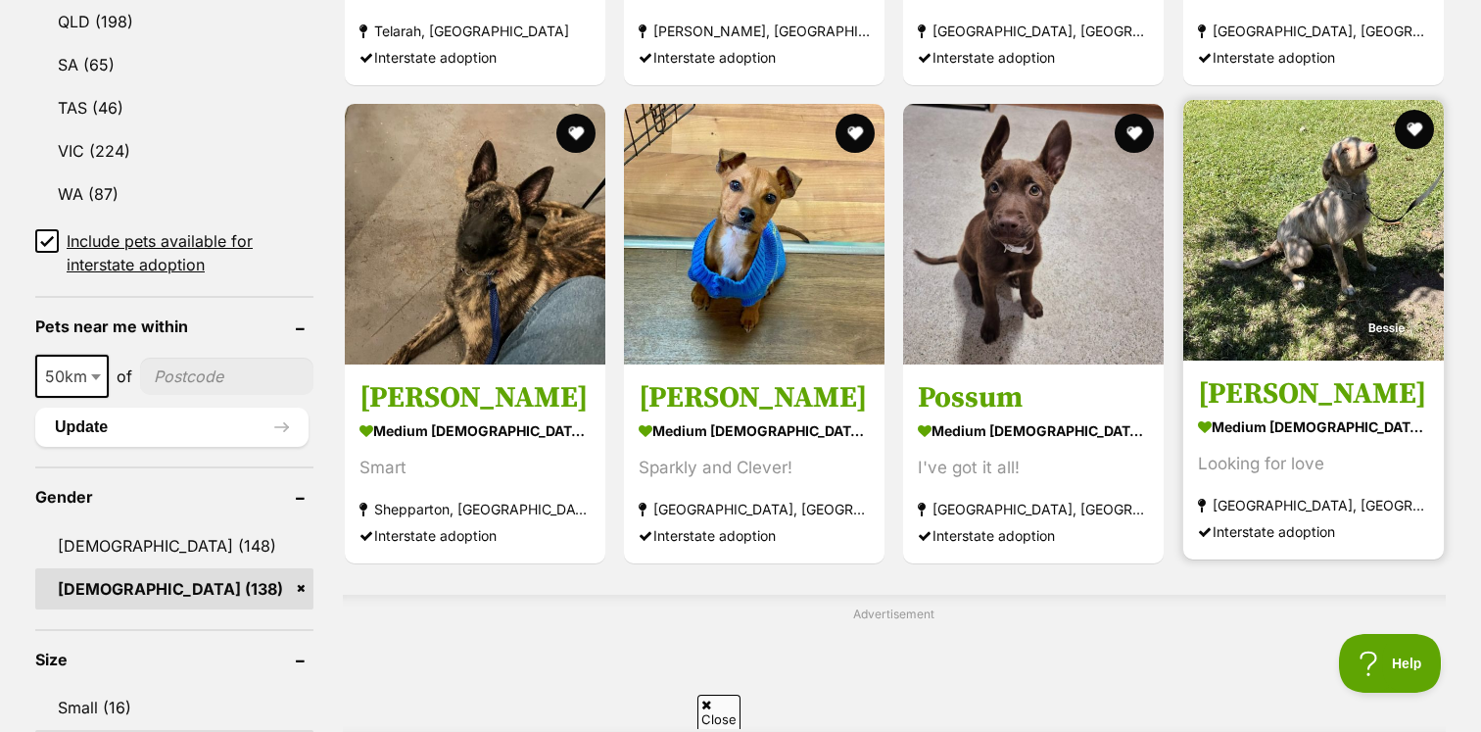
click at [1262, 356] on img at bounding box center [1313, 230] width 261 height 261
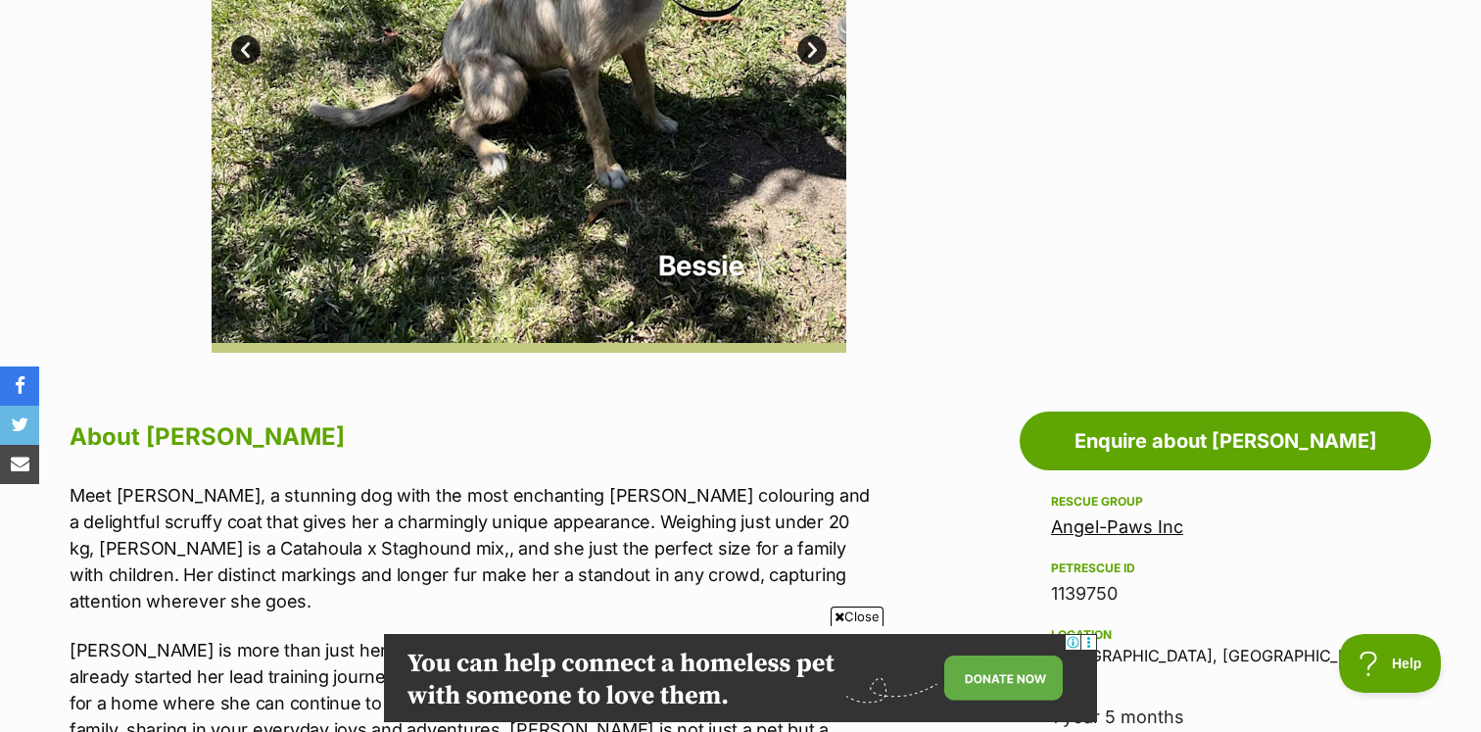
scroll to position [419, 0]
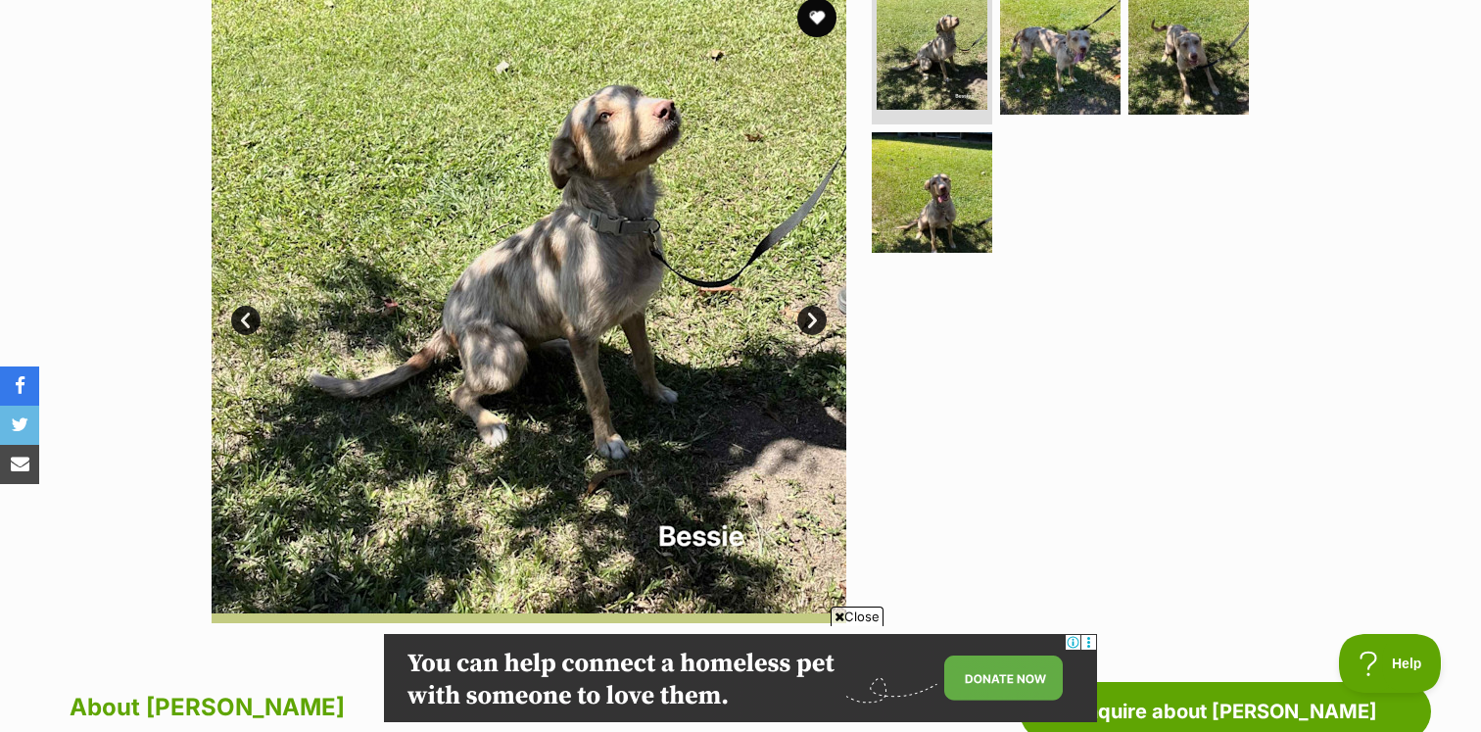
click at [799, 330] on img at bounding box center [529, 305] width 635 height 635
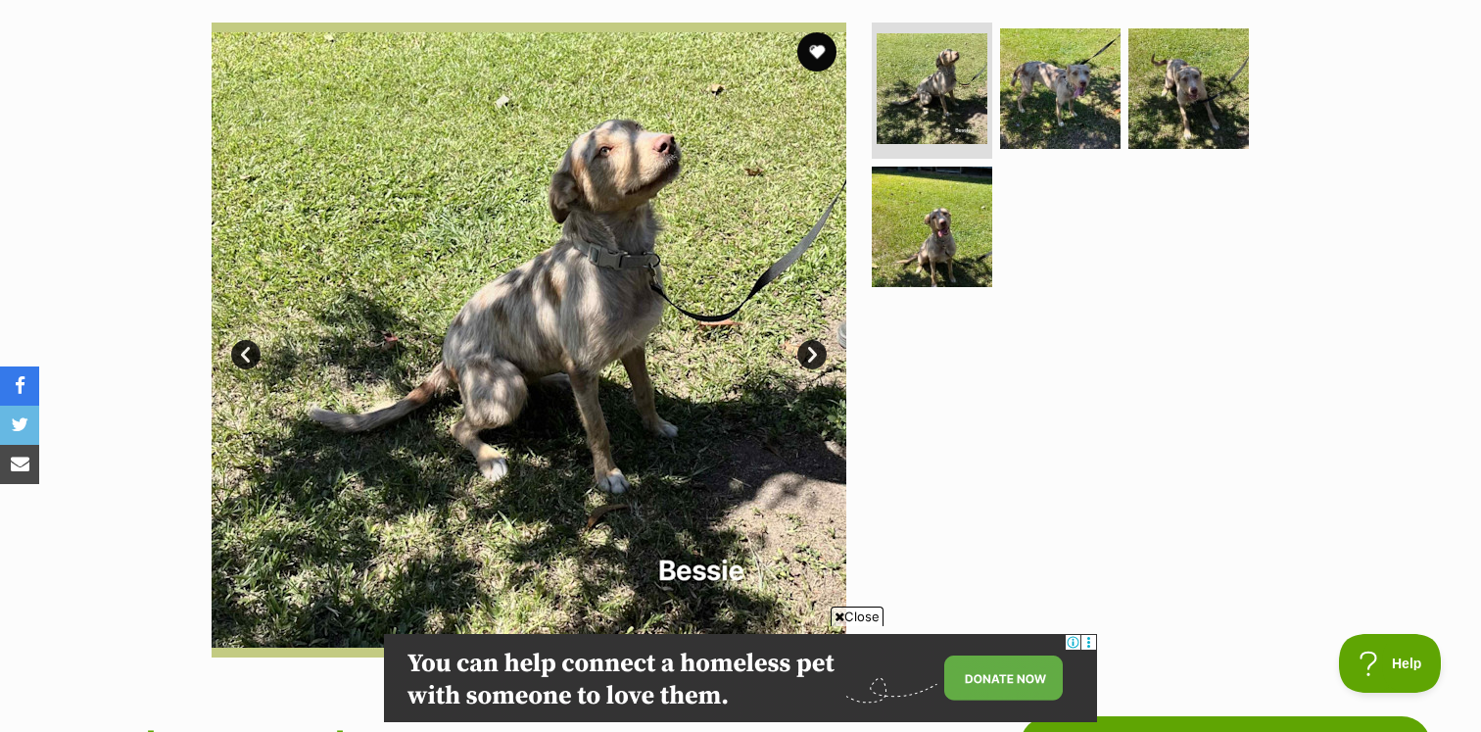
scroll to position [370, 0]
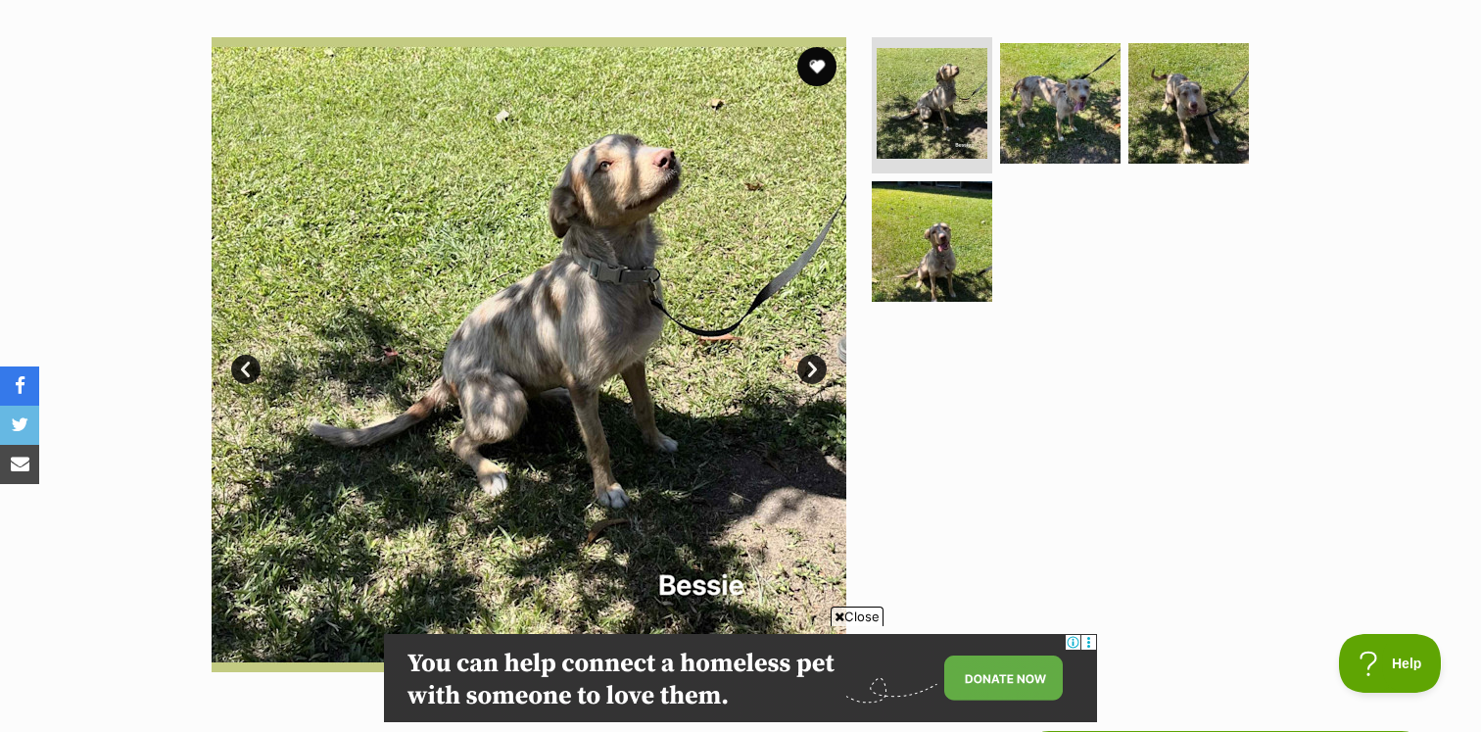
click at [811, 383] on img at bounding box center [529, 354] width 635 height 635
click at [811, 373] on link "Next" at bounding box center [811, 369] width 29 height 29
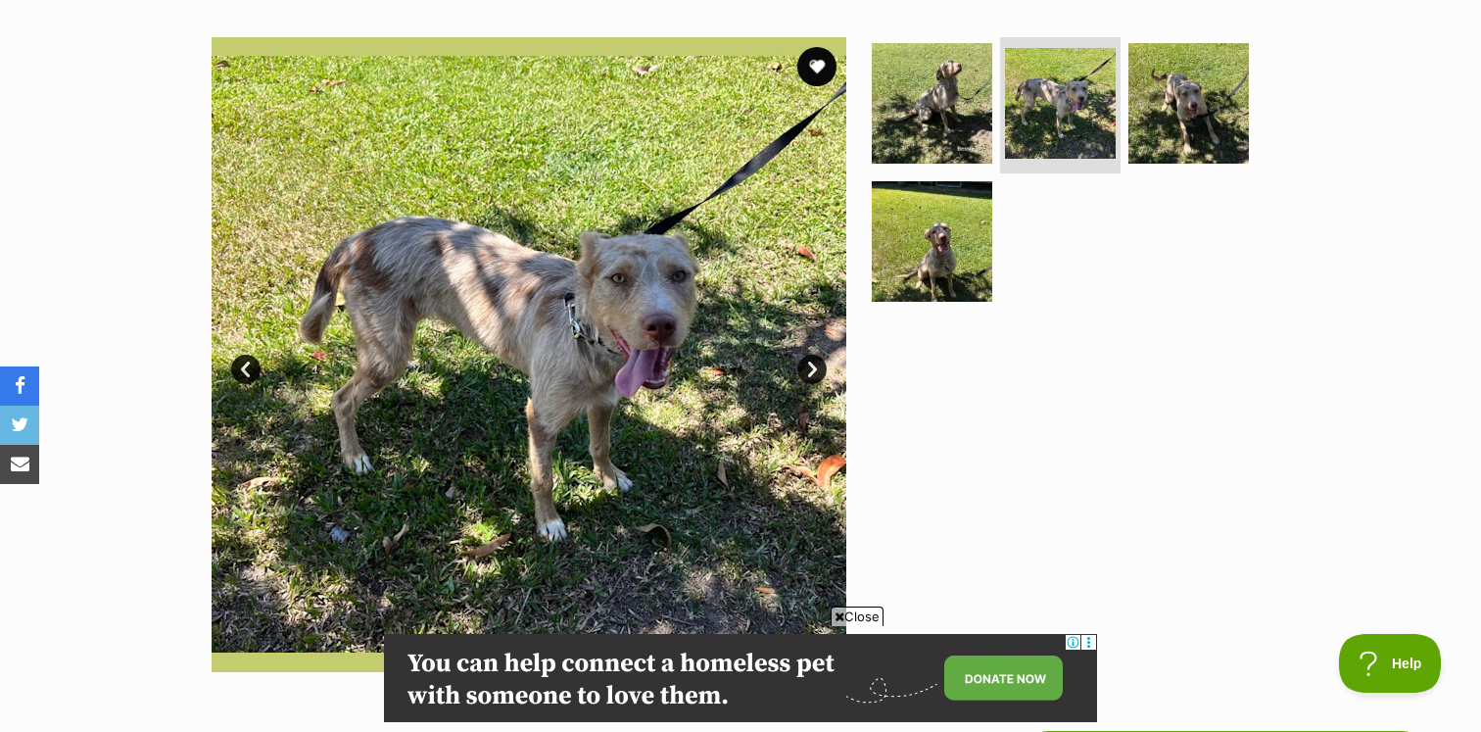
click at [813, 375] on link "Next" at bounding box center [811, 369] width 29 height 29
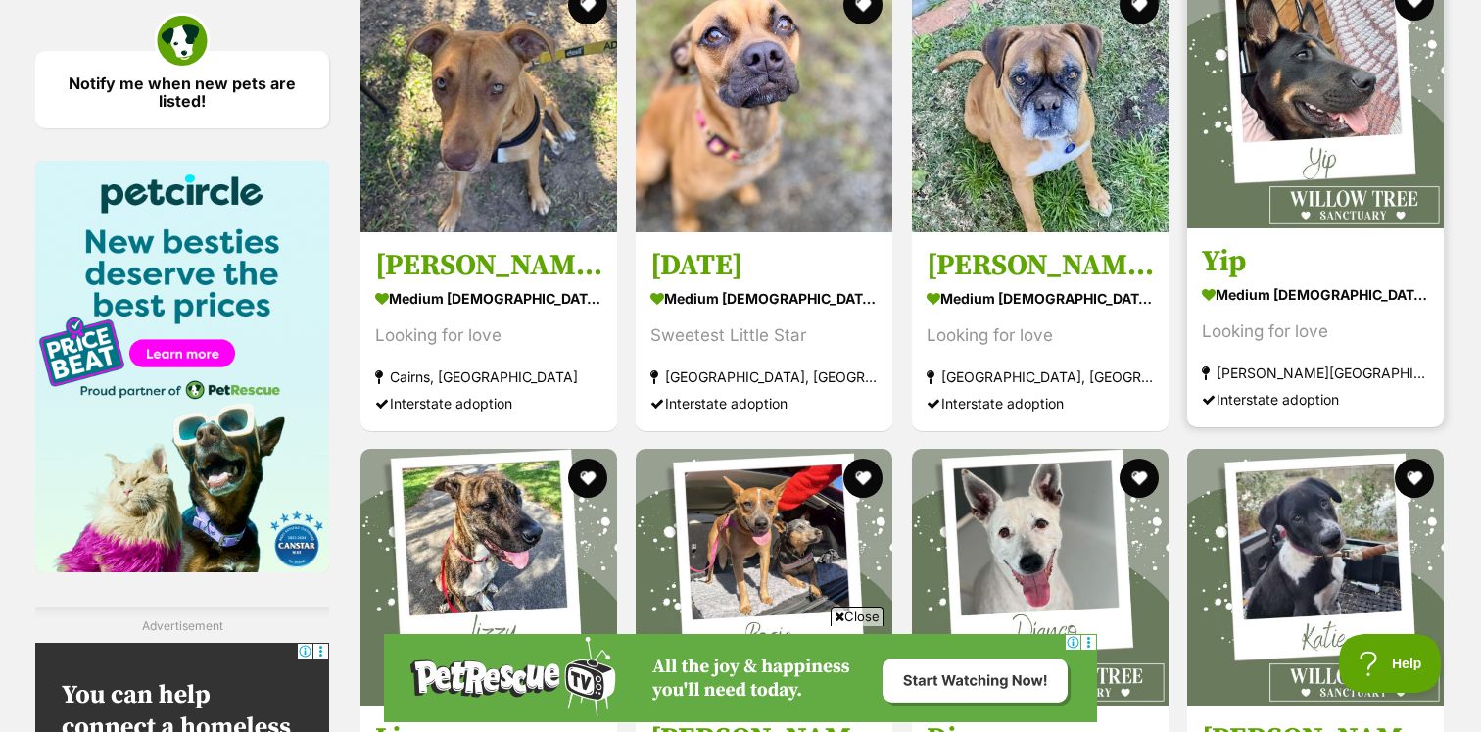
scroll to position [2765, 0]
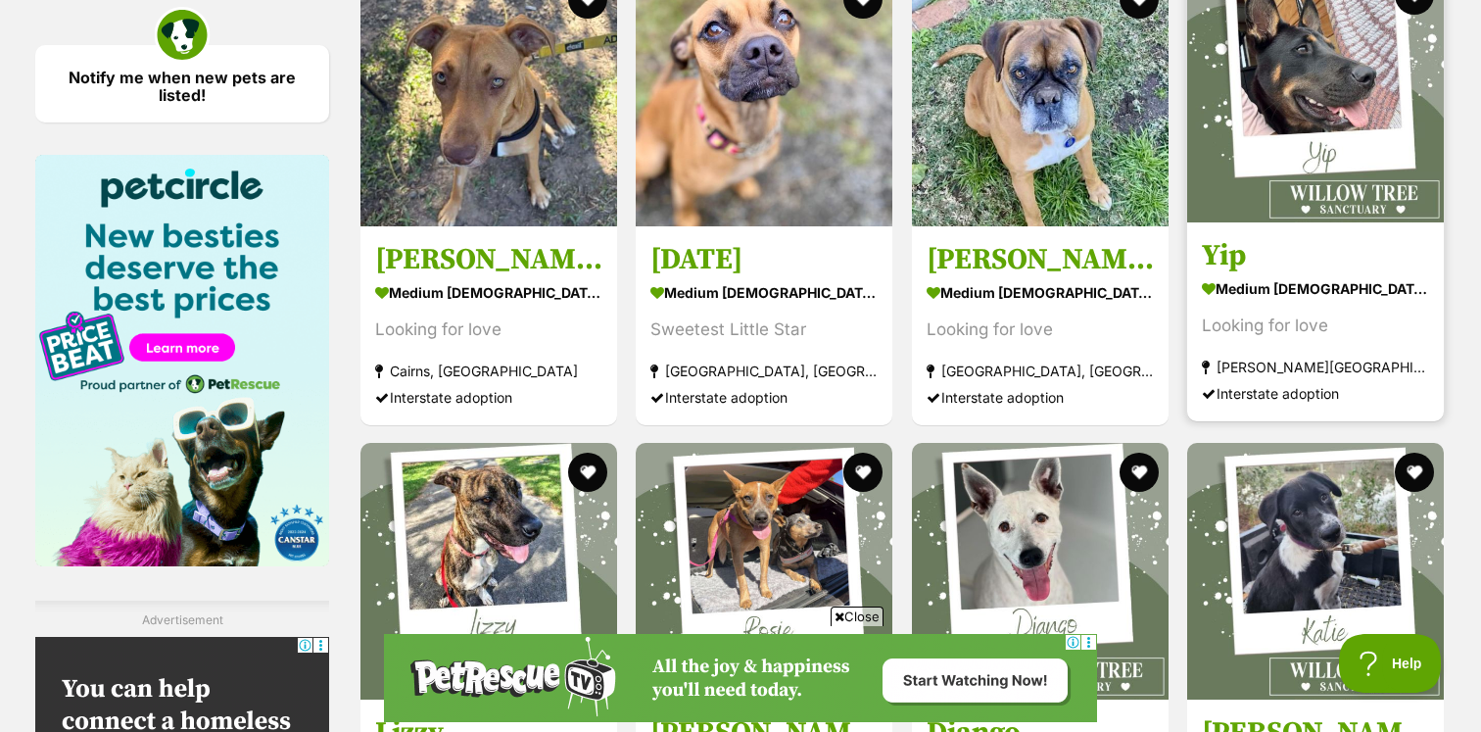
click at [1340, 306] on section "medium [DEMOGRAPHIC_DATA] Dog Looking for love [PERSON_NAME][GEOGRAPHIC_DATA], …" at bounding box center [1315, 339] width 227 height 132
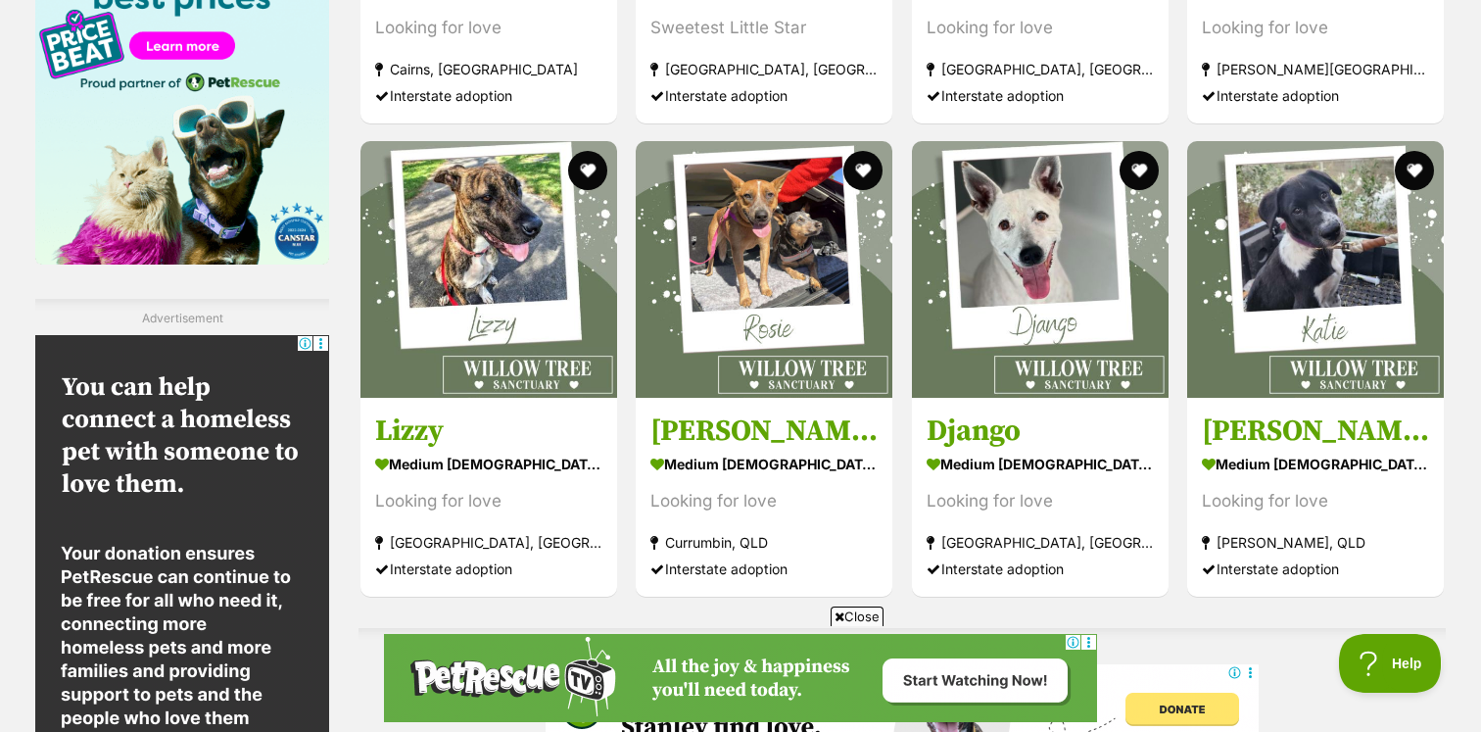
scroll to position [3778, 0]
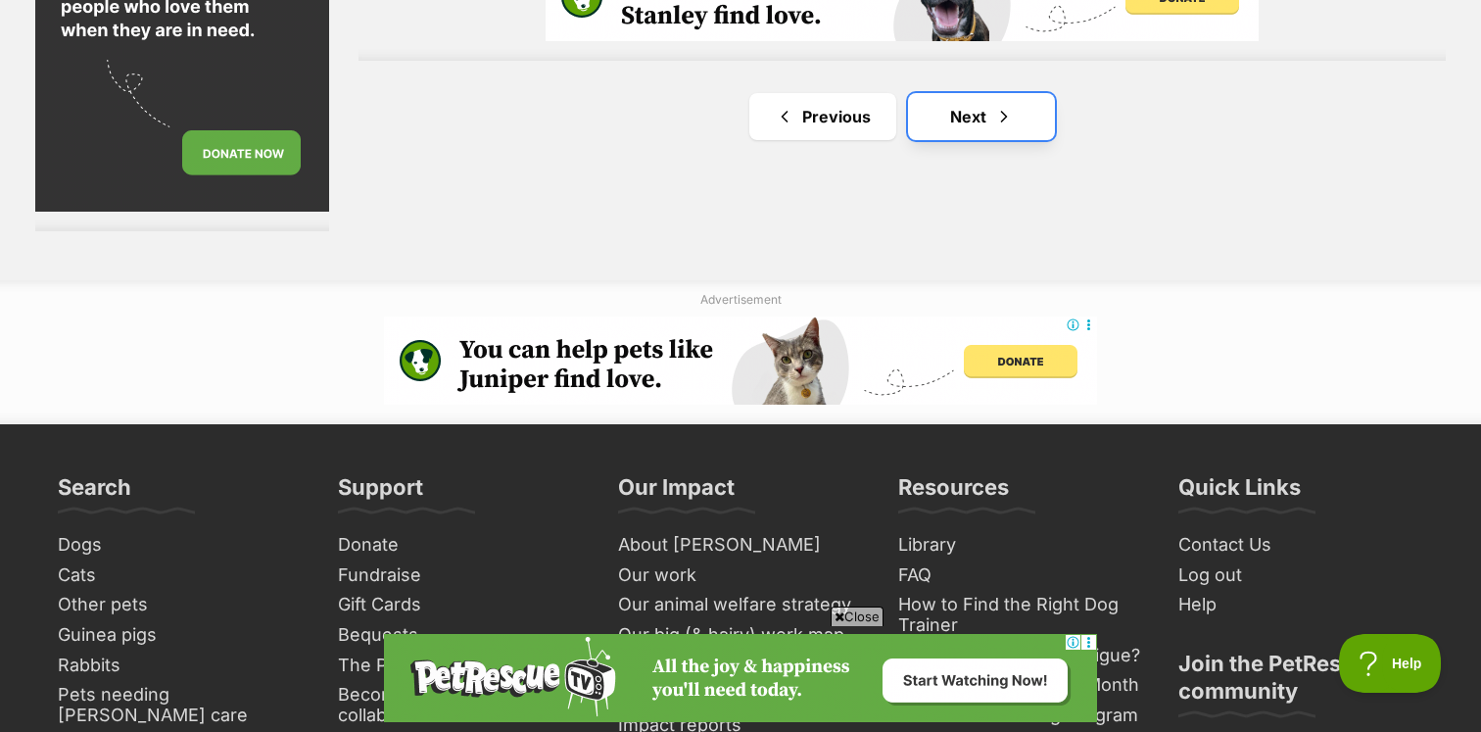
click at [958, 120] on link "Next" at bounding box center [981, 116] width 147 height 47
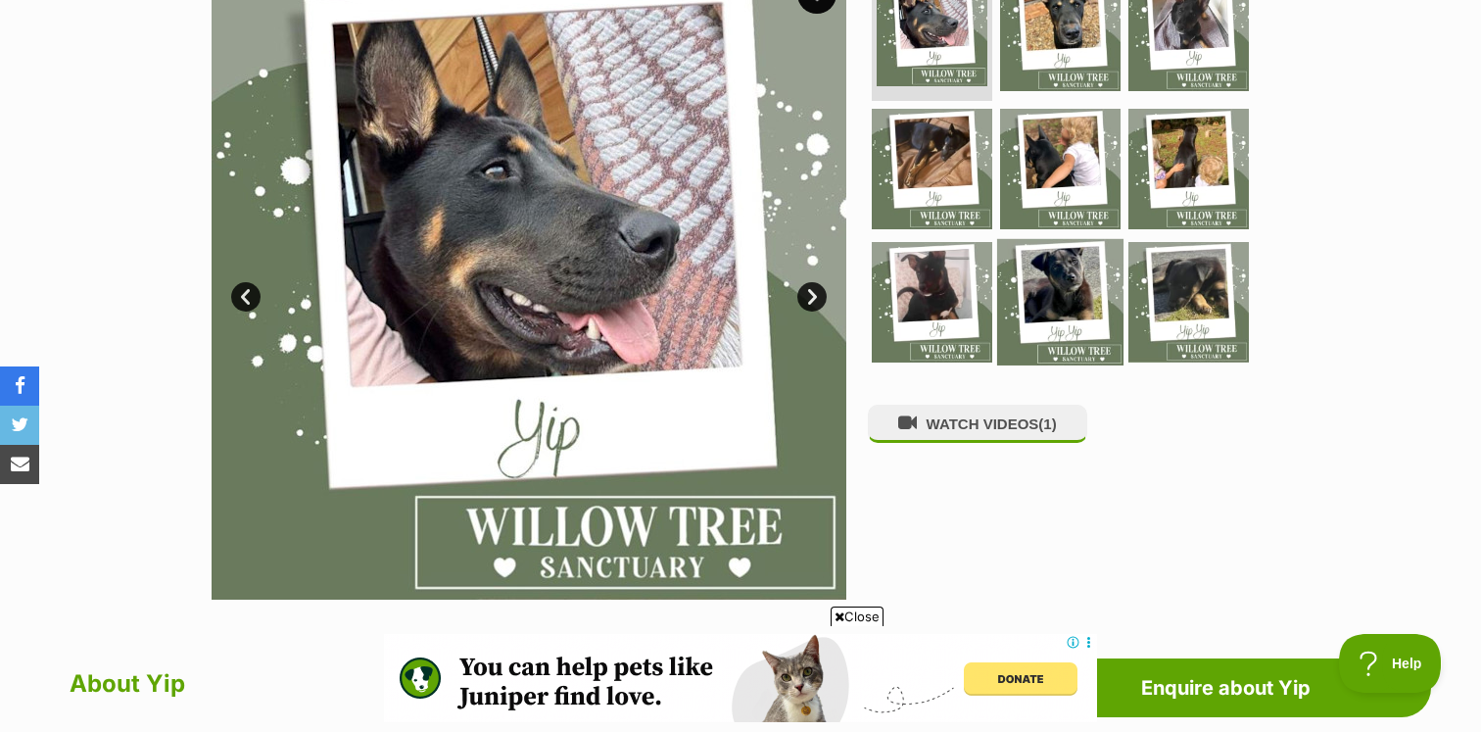
scroll to position [299, 0]
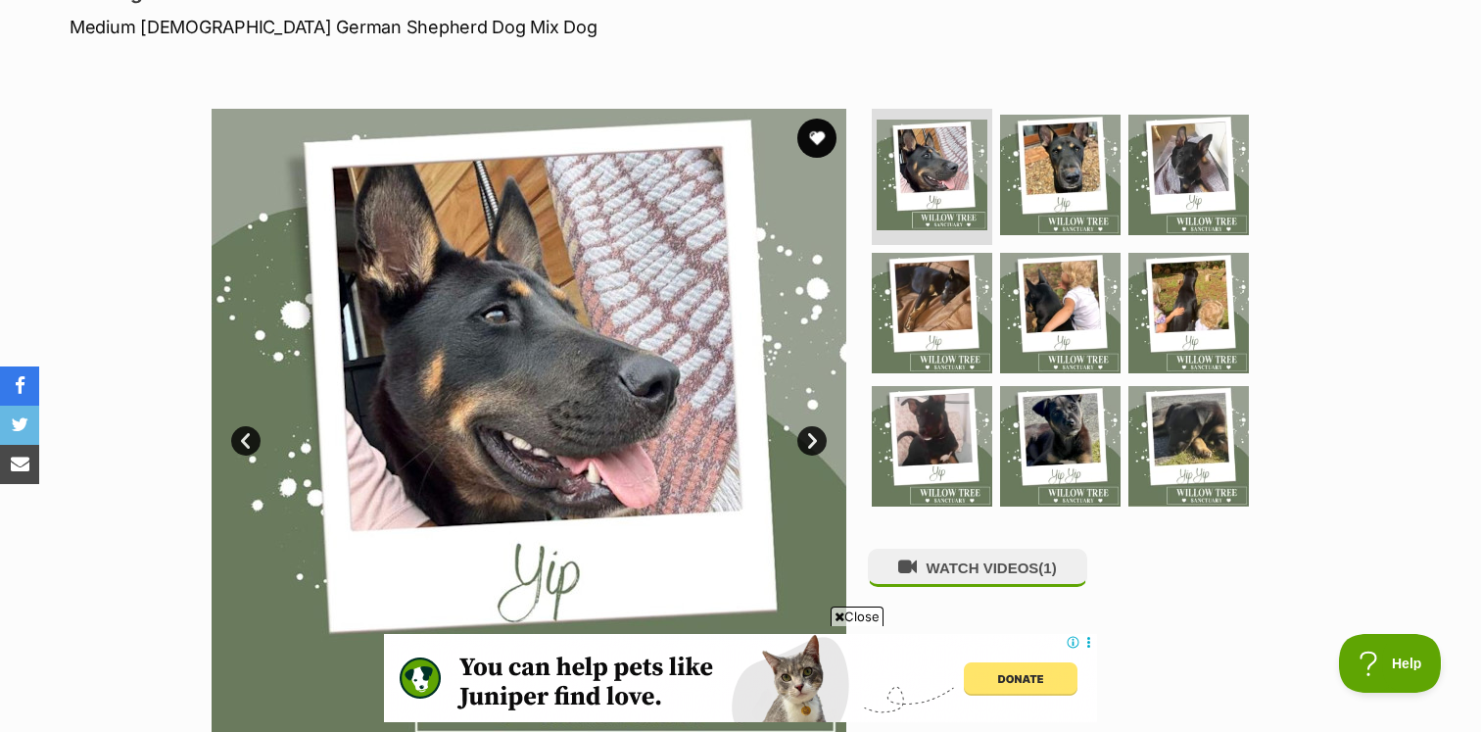
click at [817, 445] on link "Next" at bounding box center [811, 440] width 29 height 29
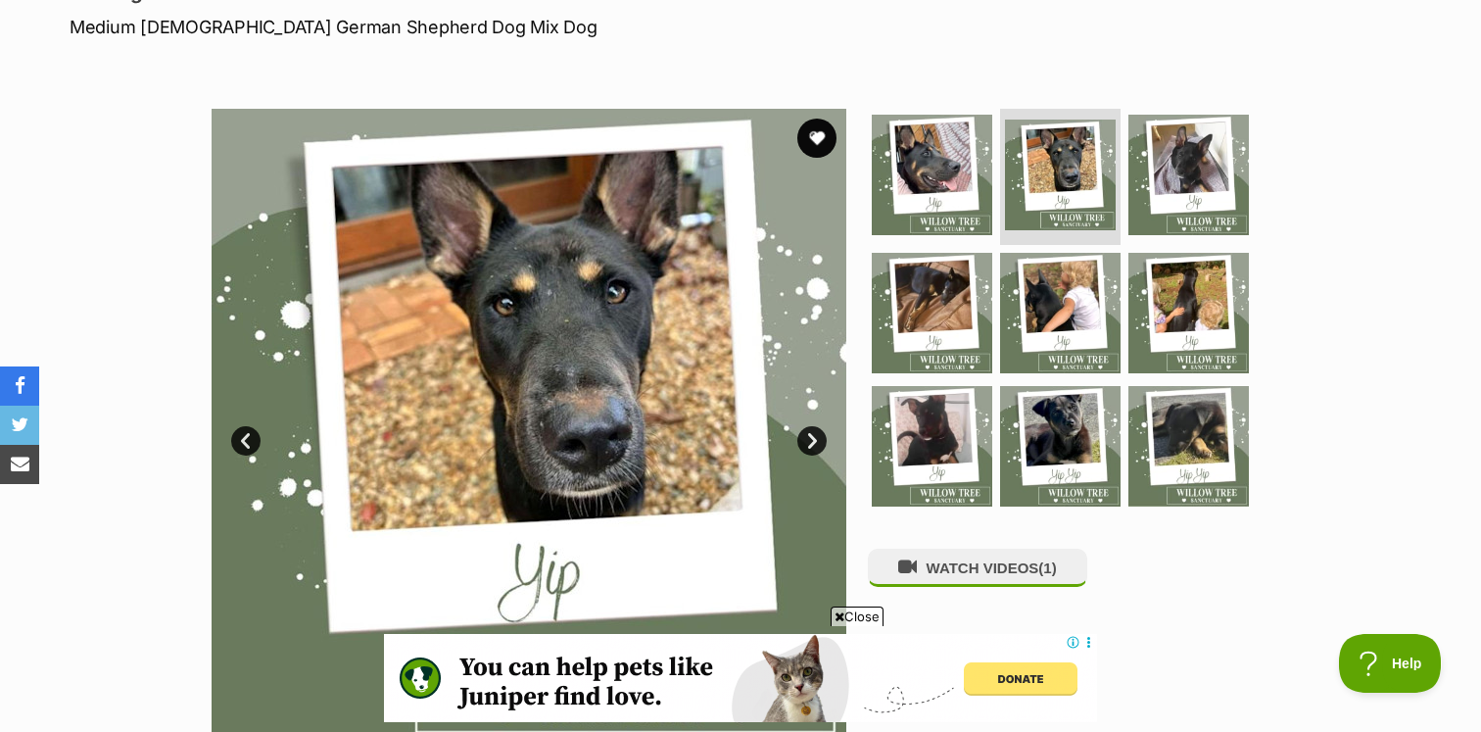
click at [818, 445] on link "Next" at bounding box center [811, 440] width 29 height 29
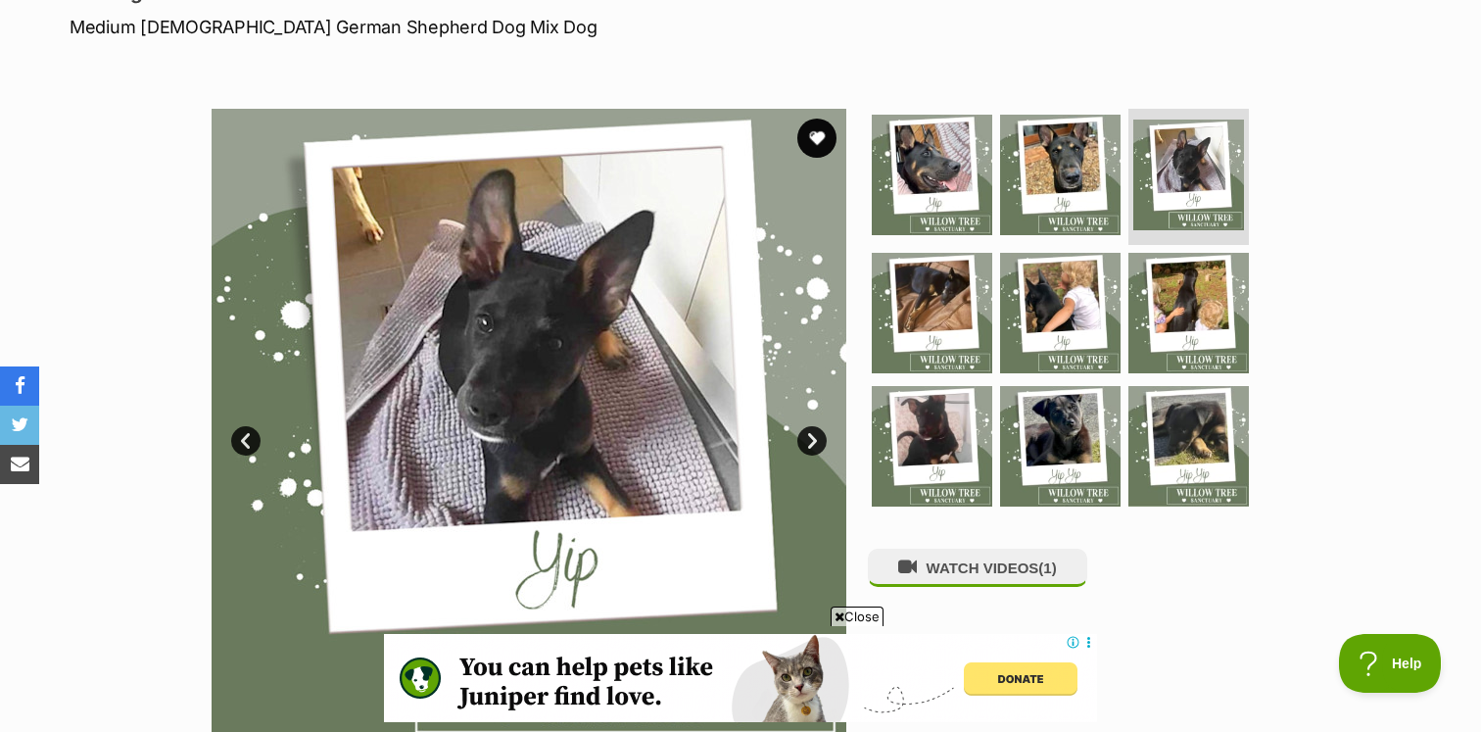
click at [819, 446] on link "Next" at bounding box center [811, 440] width 29 height 29
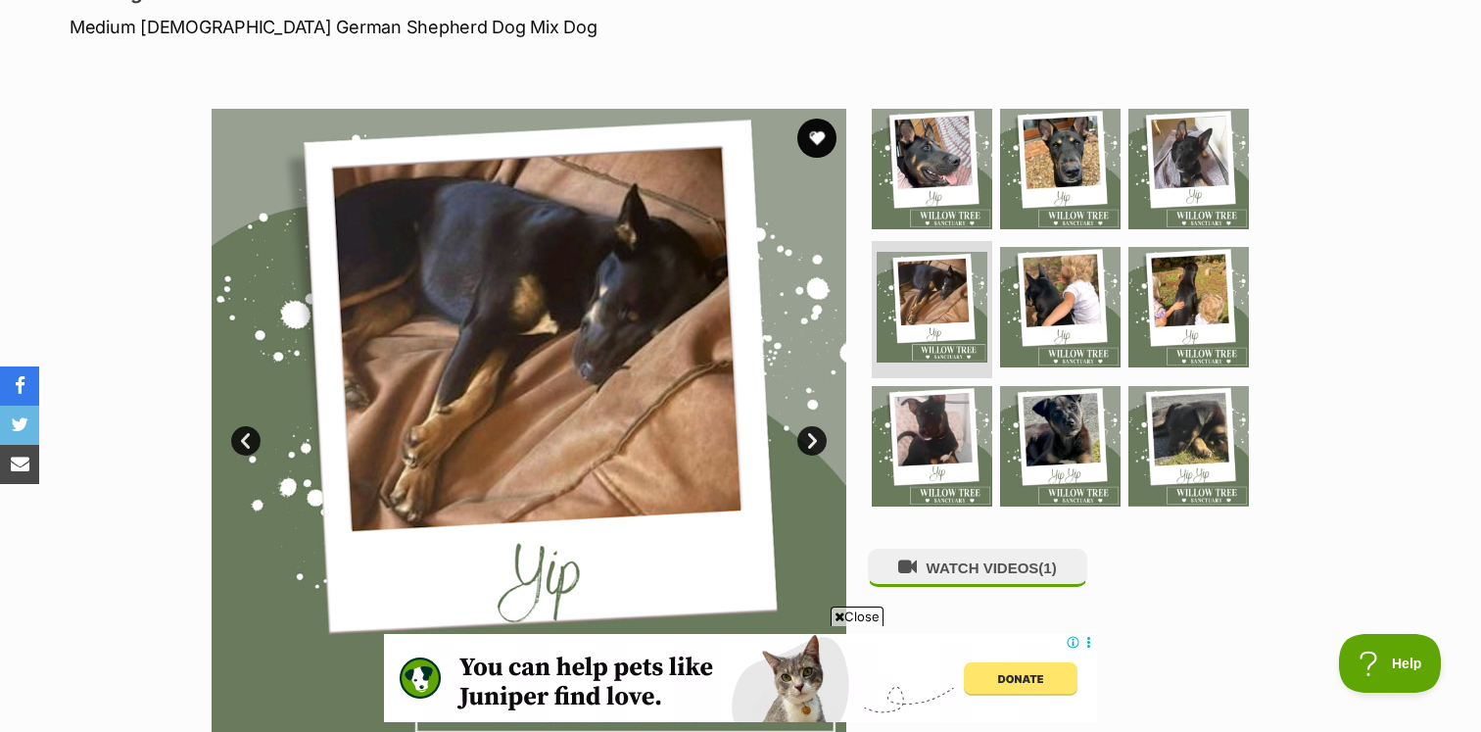
click at [819, 446] on link "Next" at bounding box center [811, 440] width 29 height 29
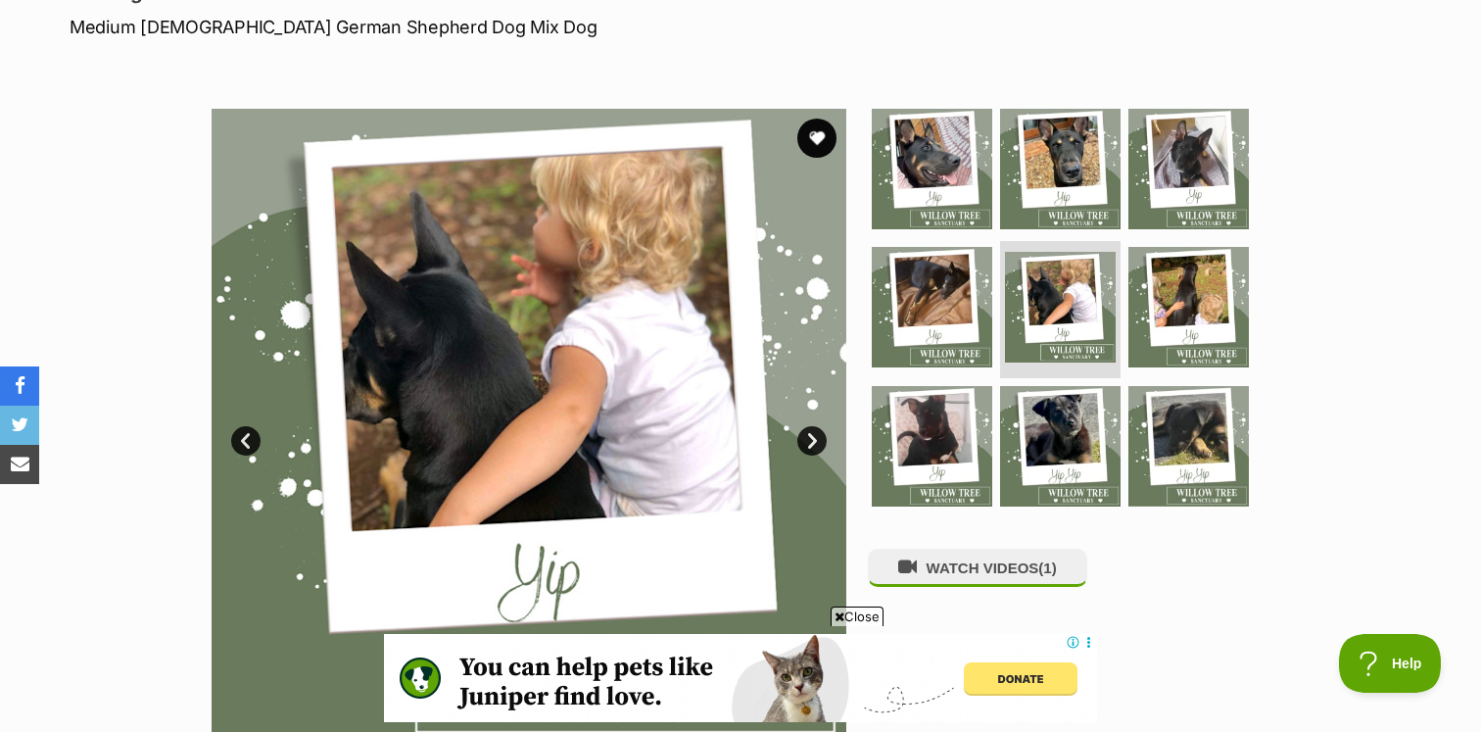
click at [819, 446] on link "Next" at bounding box center [811, 440] width 29 height 29
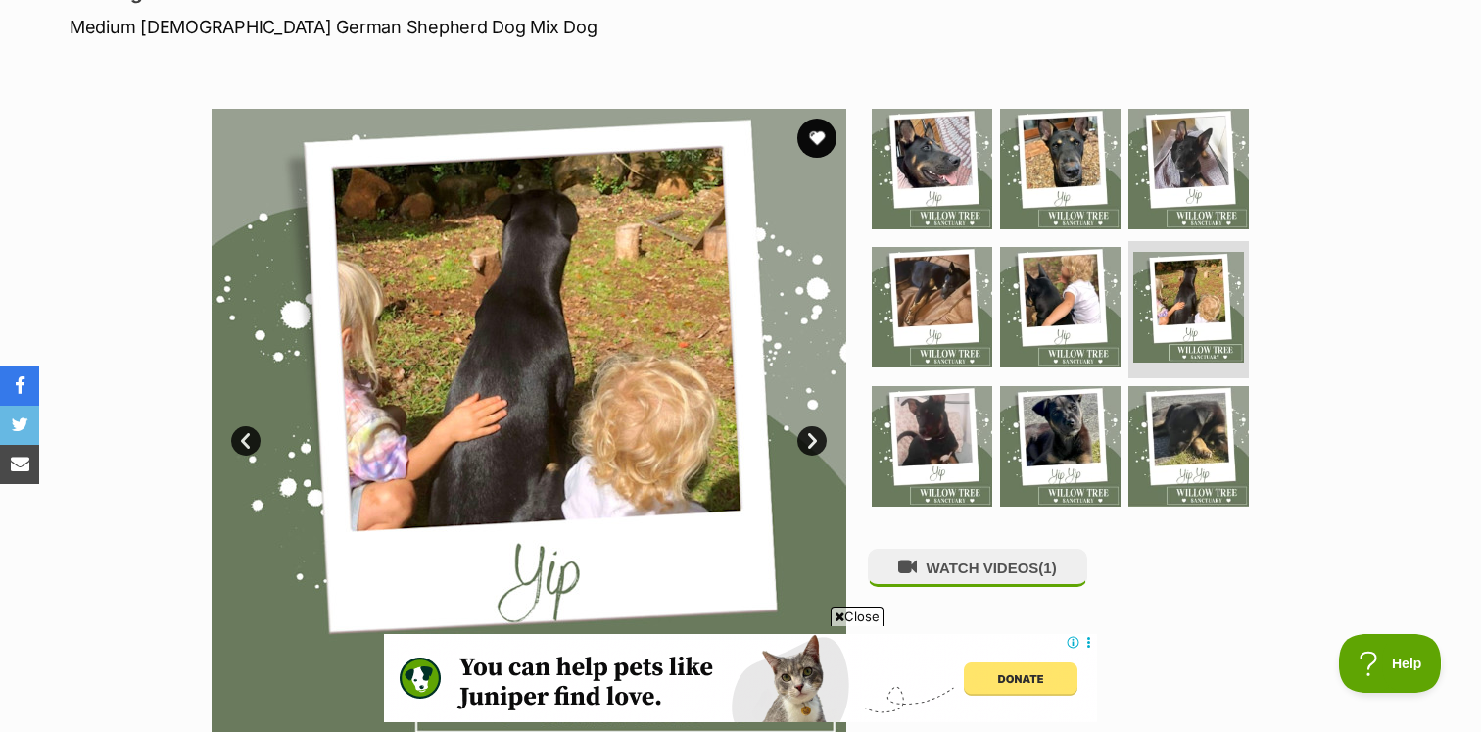
click at [824, 449] on img at bounding box center [529, 426] width 635 height 635
click at [1029, 431] on img at bounding box center [1060, 446] width 126 height 126
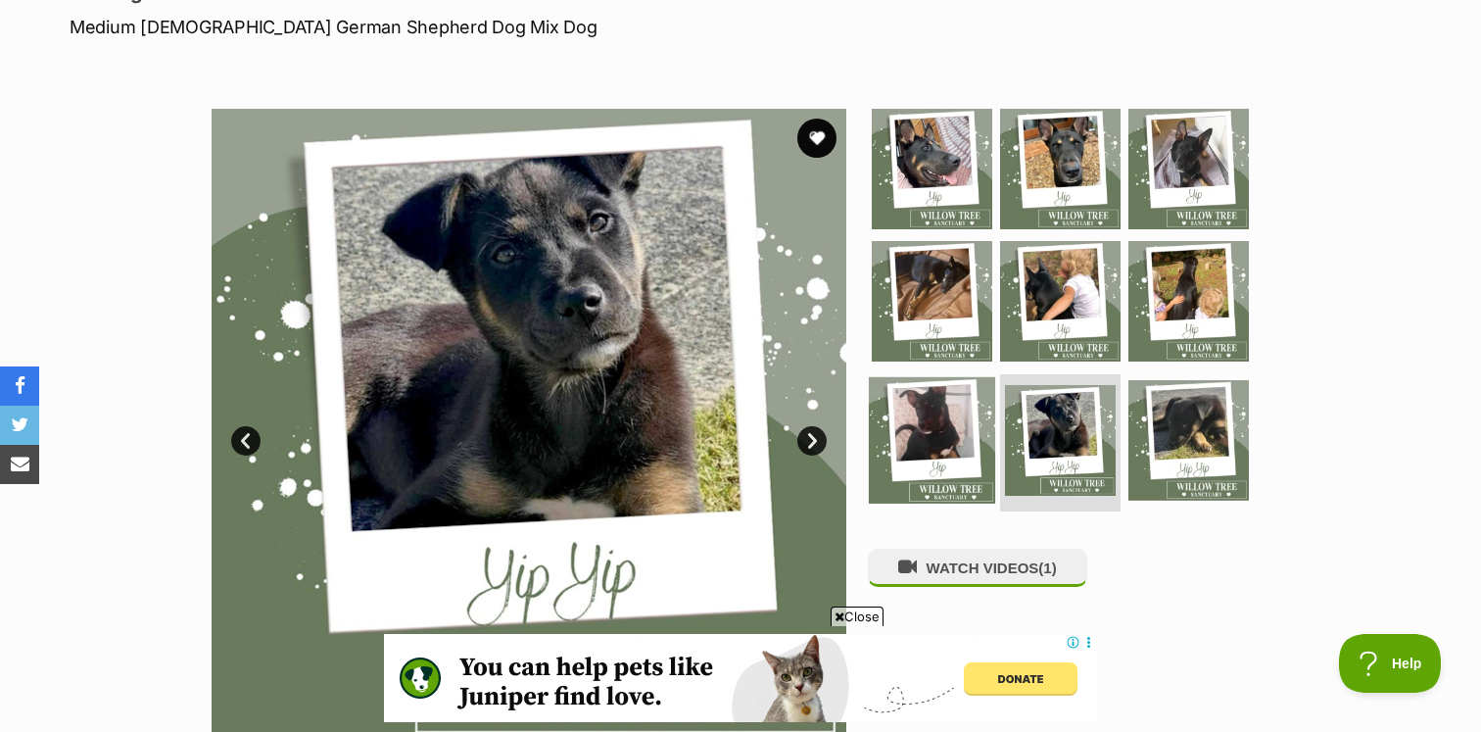
click at [920, 436] on img at bounding box center [932, 440] width 126 height 126
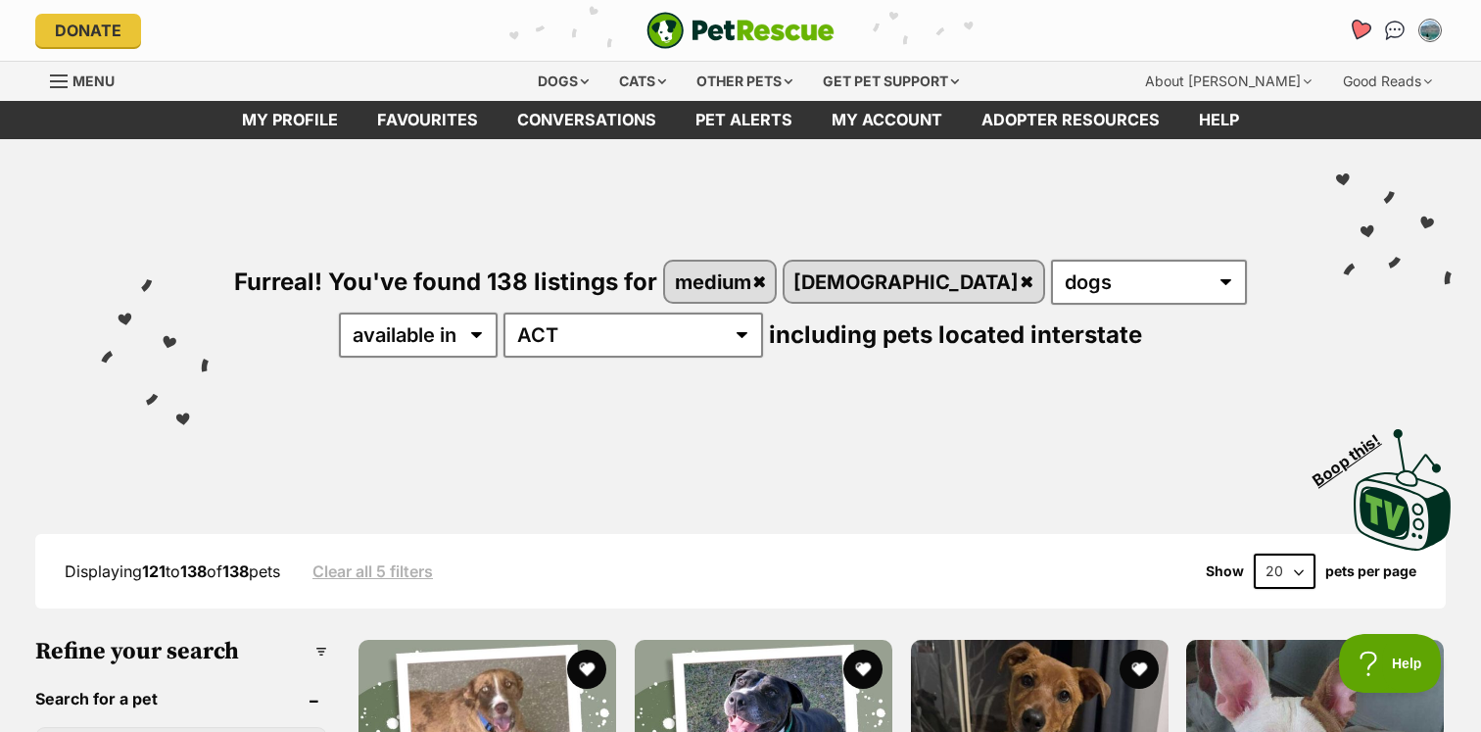
click at [1366, 29] on icon "Favourites" at bounding box center [1360, 30] width 24 height 23
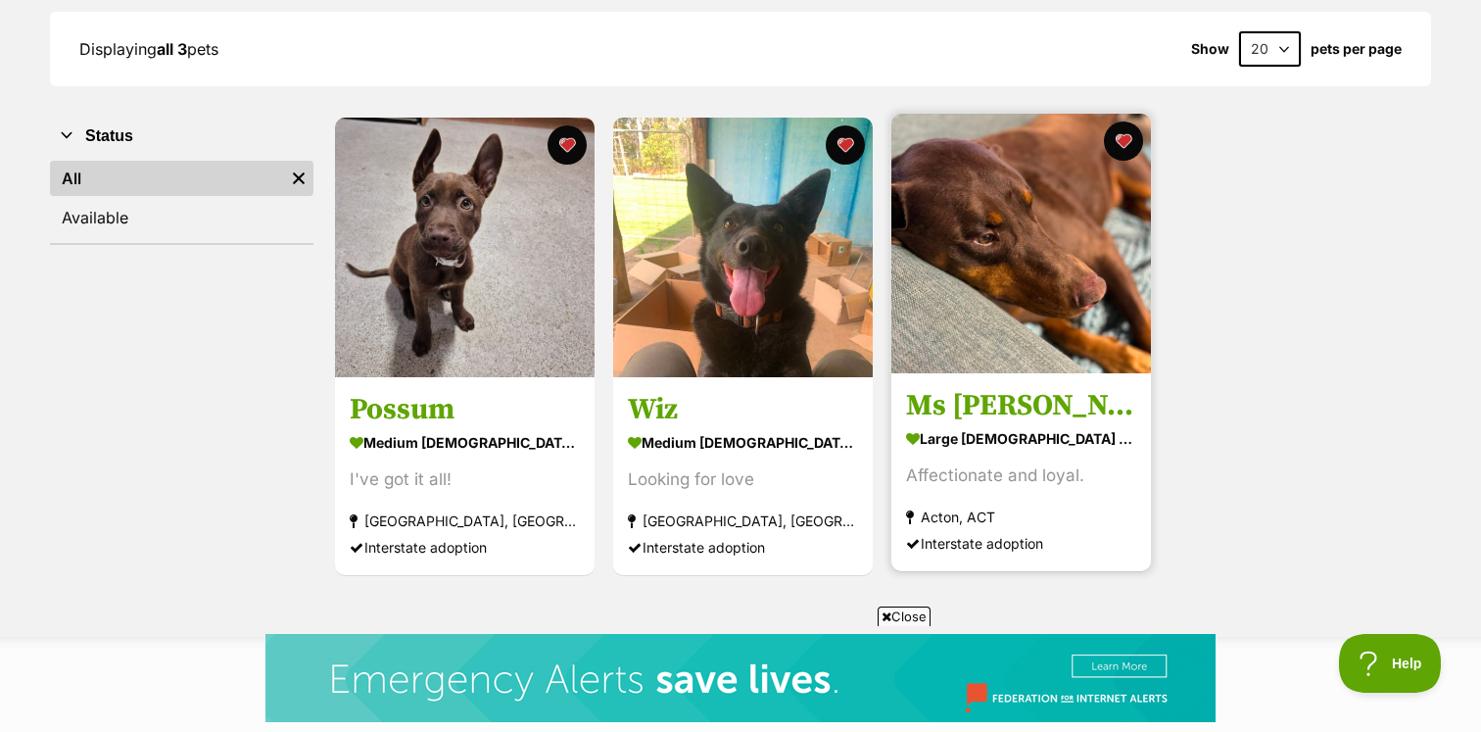
click at [1077, 216] on img at bounding box center [1021, 244] width 260 height 260
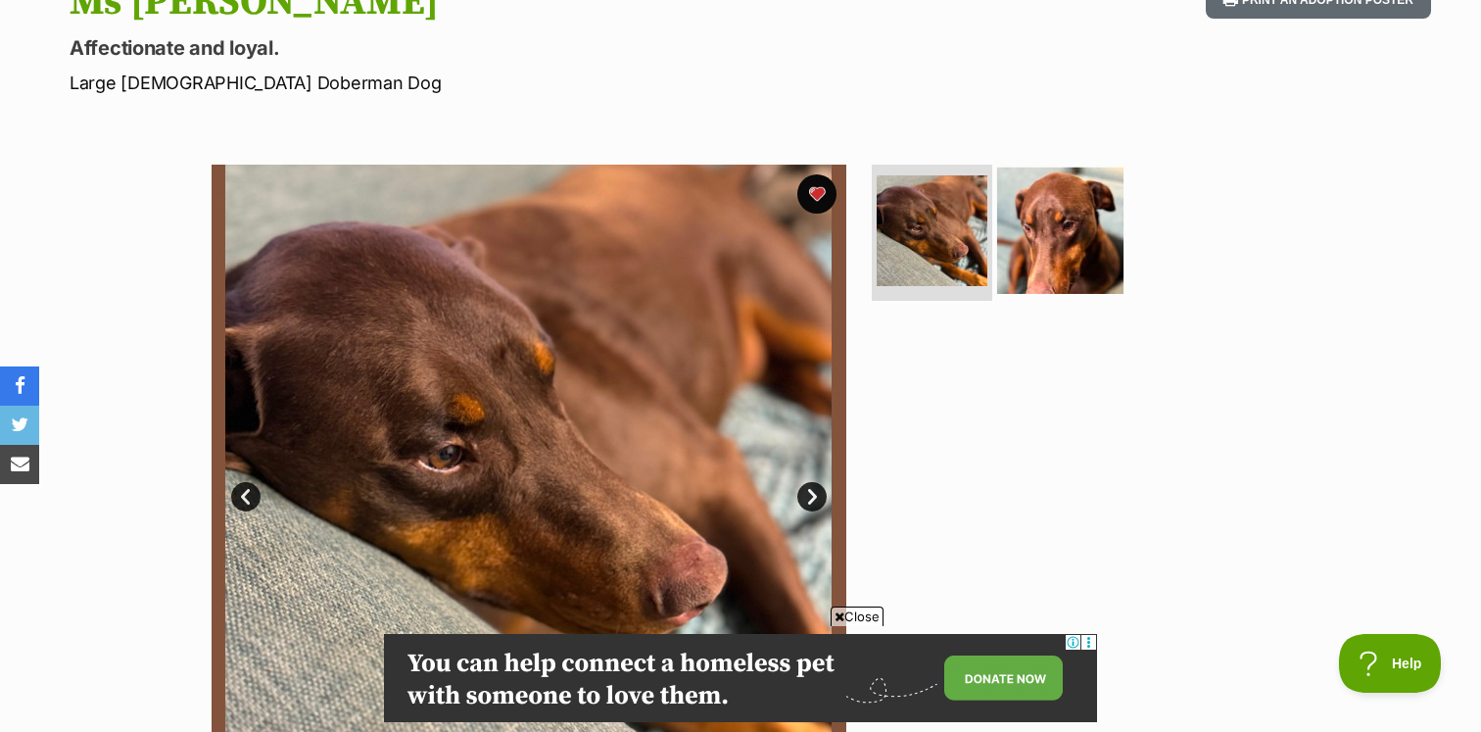
scroll to position [242, 0]
click at [1083, 213] on img at bounding box center [1060, 231] width 126 height 126
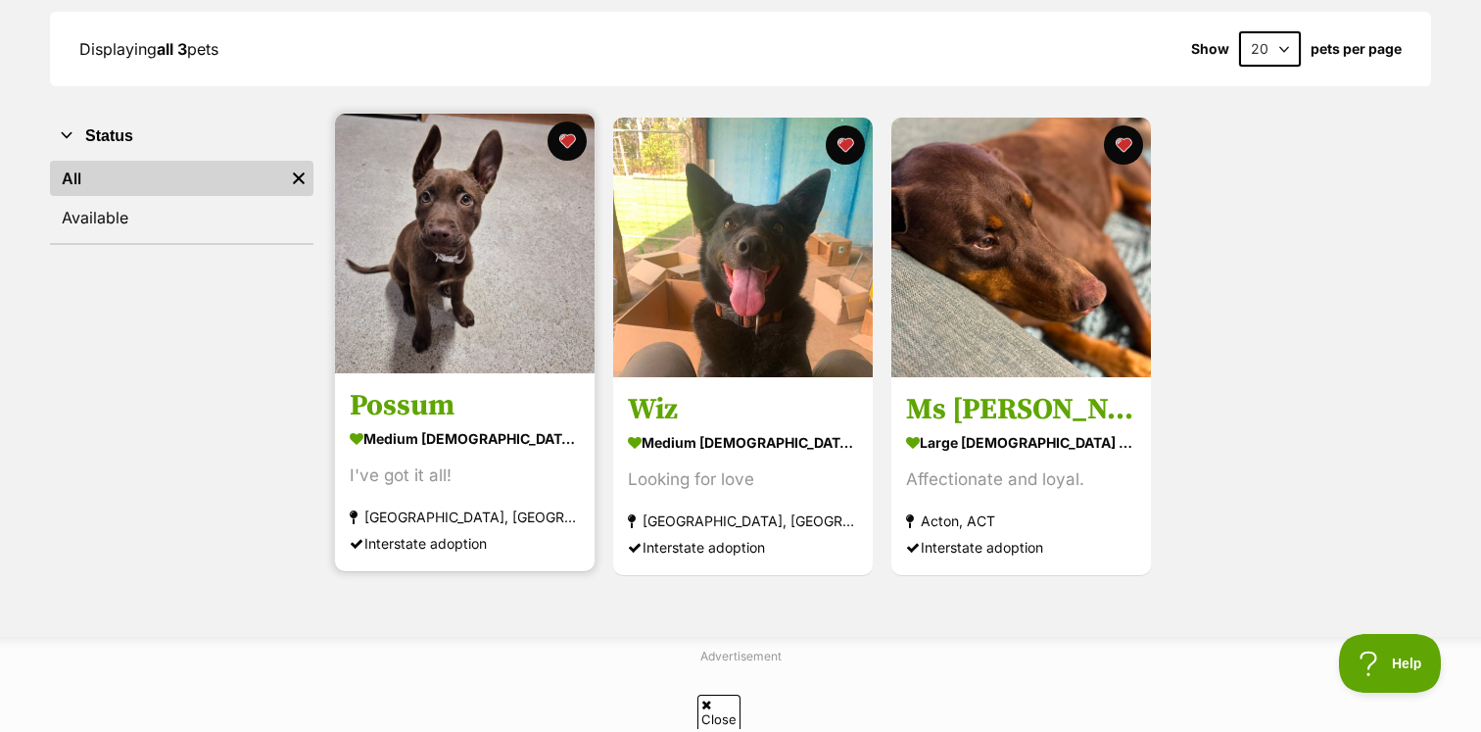
click at [485, 457] on section "medium [DEMOGRAPHIC_DATA] Dog I've got it all! [GEOGRAPHIC_DATA], [GEOGRAPHIC_D…" at bounding box center [465, 491] width 230 height 132
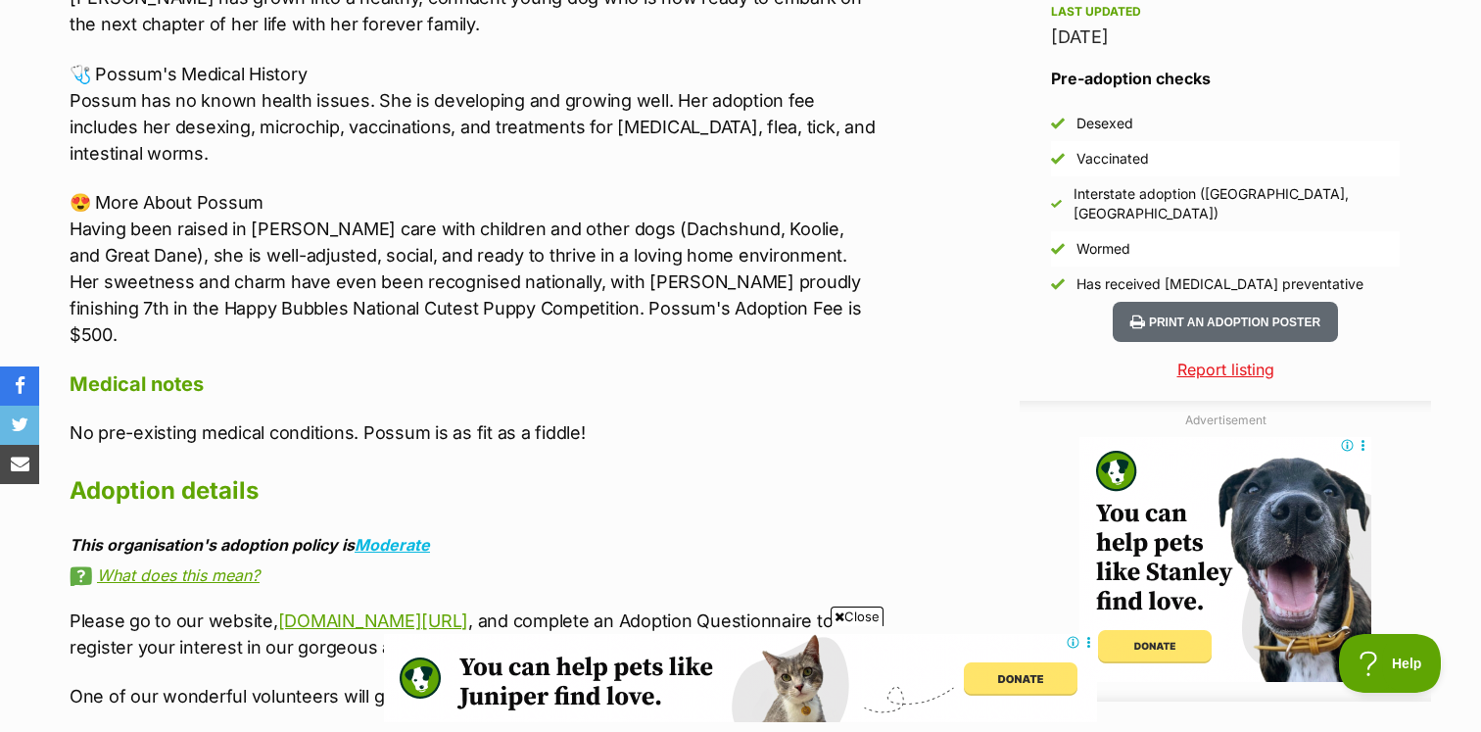
scroll to position [1681, 0]
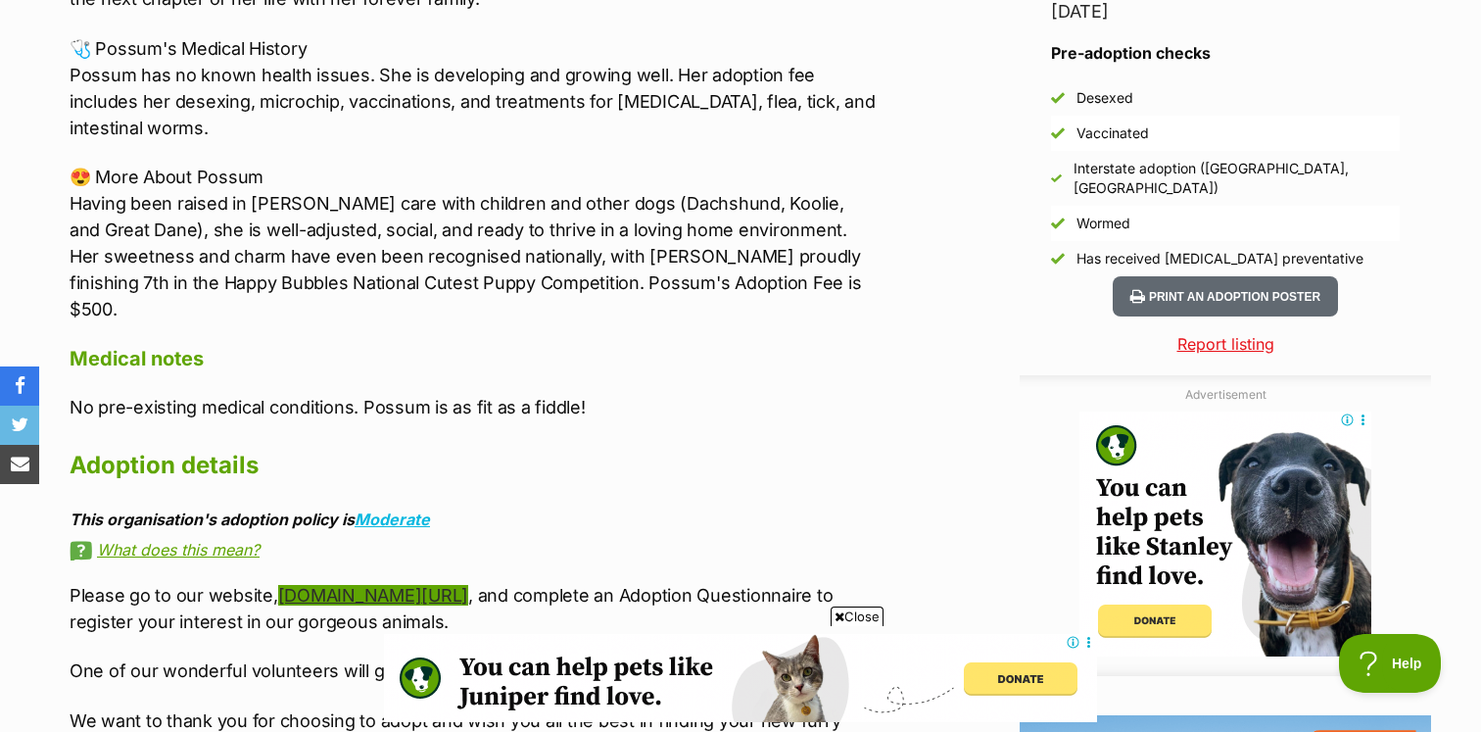
click at [468, 585] on link "[DOMAIN_NAME][URL]" at bounding box center [373, 595] width 190 height 21
